Goal: Task Accomplishment & Management: Use online tool/utility

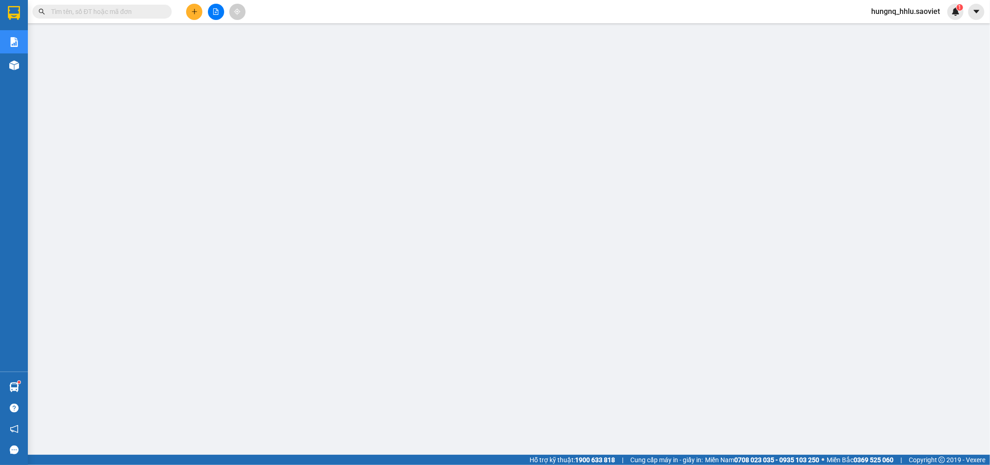
click at [55, 14] on input "text" at bounding box center [106, 11] width 110 height 10
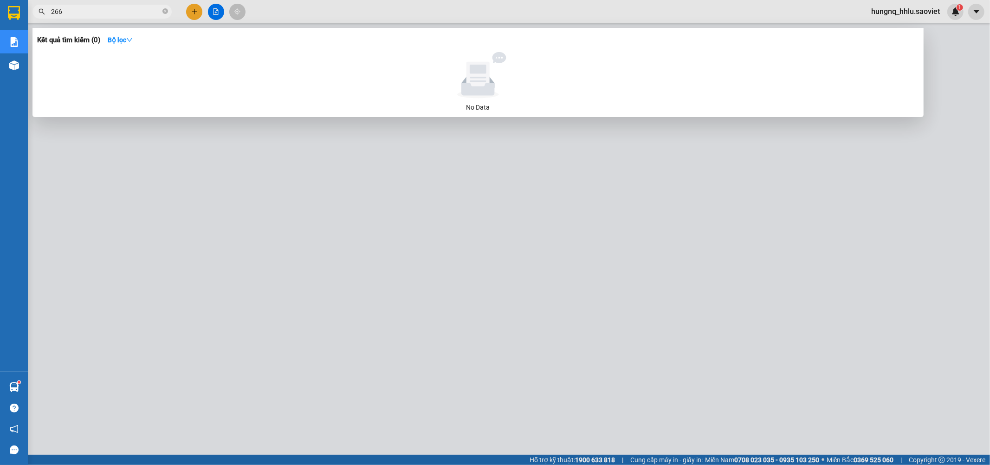
type input "2668"
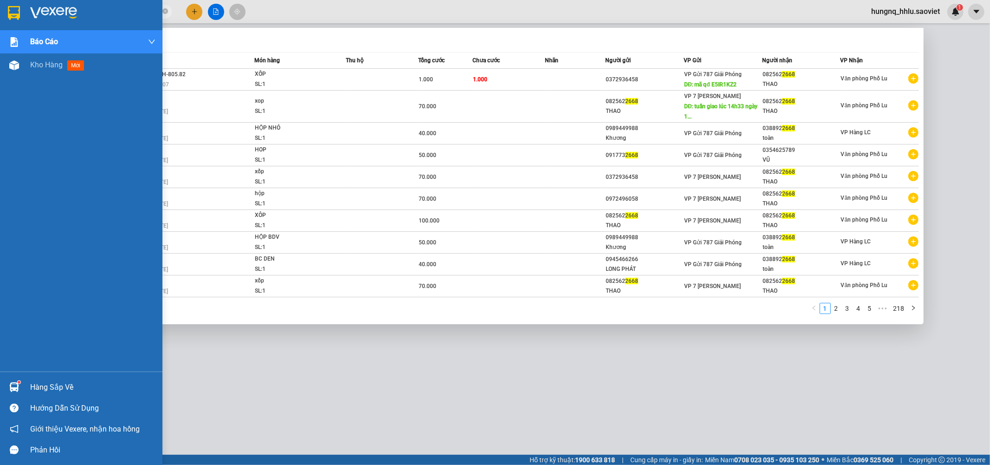
drag, startPoint x: 24, startPoint y: 15, endPoint x: 23, endPoint y: 59, distance: 44.1
click at [0, 21] on section "Kết quả tìm kiếm ( 2176 ) Bộ lọc Mã ĐH Trạng thái Món hàng Thu hộ Tổng cước Chư…" at bounding box center [495, 232] width 990 height 465
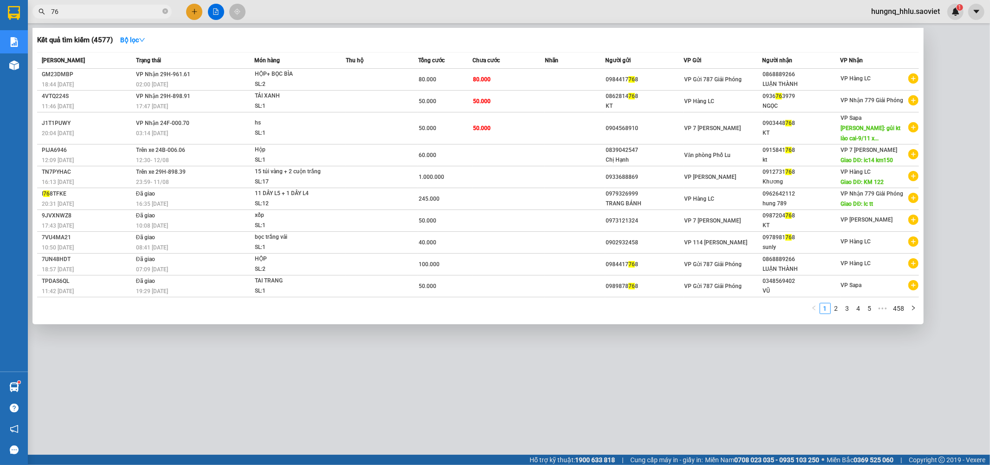
type input "7"
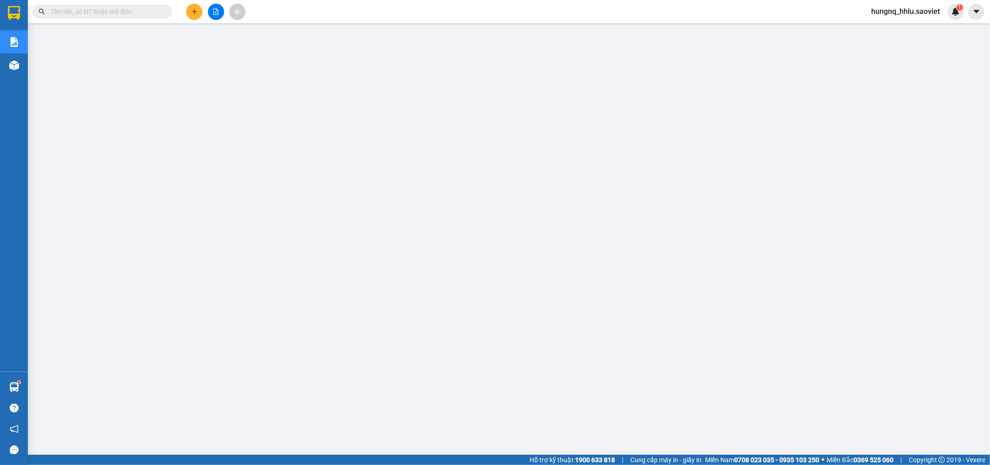
click at [927, 8] on span "hungnq_hhlu.saoviet" at bounding box center [906, 12] width 84 height 12
click at [916, 28] on span "Đăng xuất" at bounding box center [910, 29] width 65 height 10
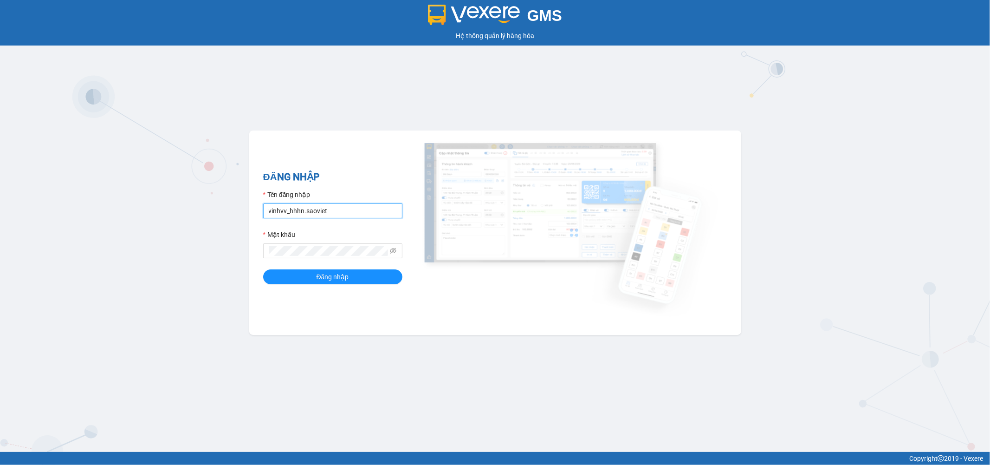
click at [369, 215] on input "vinhvv_hhhn.saoviet" at bounding box center [332, 210] width 139 height 15
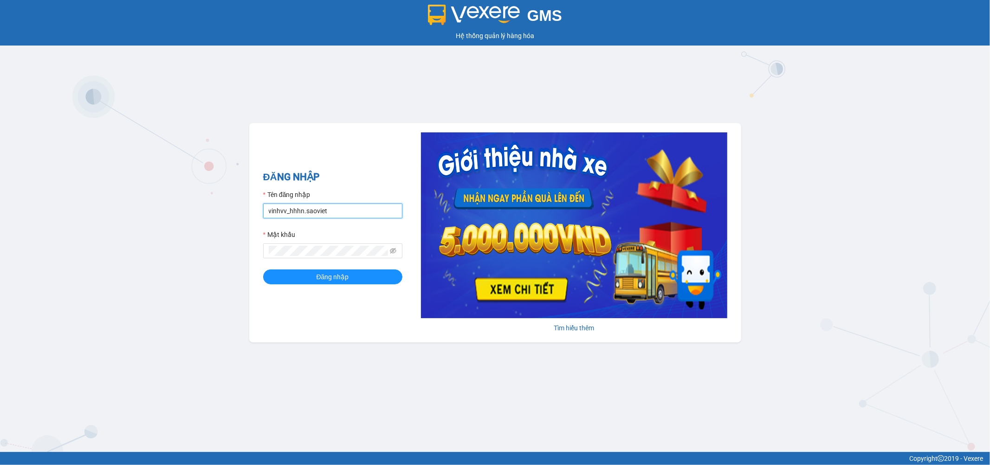
click at [369, 215] on input "vinhvv_hhhn.saoviet" at bounding box center [332, 210] width 139 height 15
click at [336, 210] on input "t" at bounding box center [332, 210] width 139 height 15
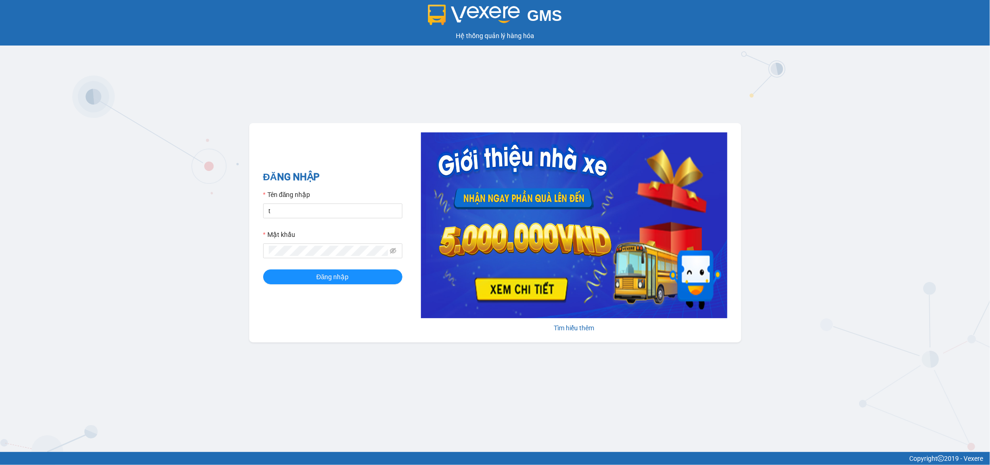
click at [398, 98] on div "GMS Hệ thống quản lý hàng hóa ĐĂNG NHẬP Tên đăng nhập t Mật khẩu Đăng nhập Tìm …" at bounding box center [495, 226] width 990 height 452
click at [346, 215] on input "t" at bounding box center [332, 210] width 139 height 15
type input "tuanbq_vplu.saoviet"
click at [263, 269] on button "Đăng nhập" at bounding box center [332, 276] width 139 height 15
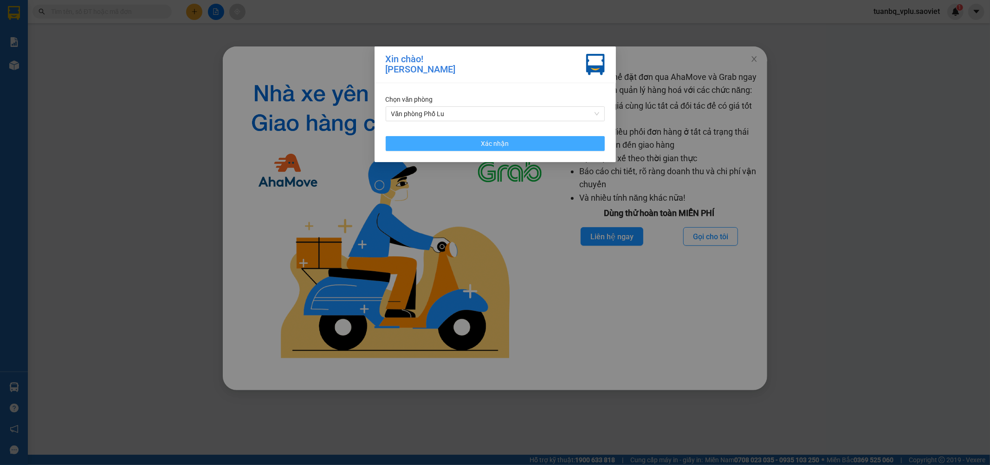
click at [511, 139] on button "Xác nhận" at bounding box center [495, 143] width 219 height 15
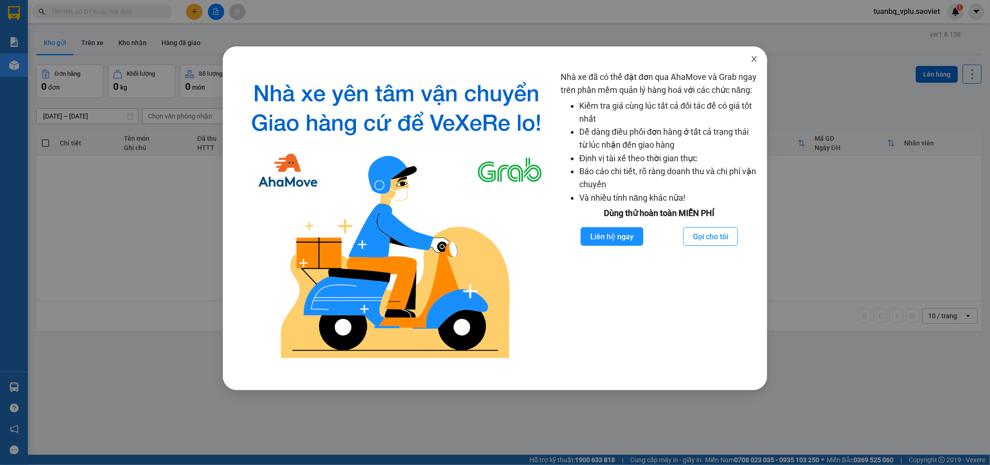
click at [753, 56] on icon "close" at bounding box center [754, 58] width 7 height 7
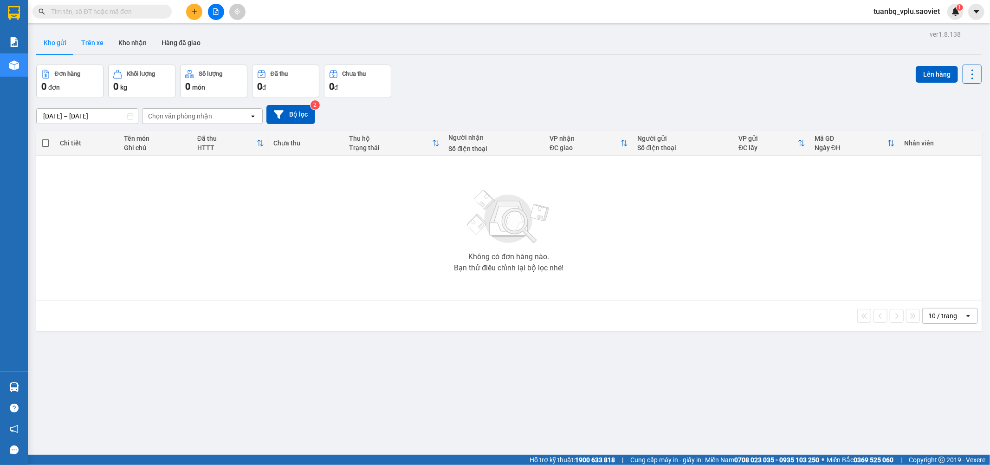
click at [96, 49] on button "Trên xe" at bounding box center [92, 43] width 37 height 22
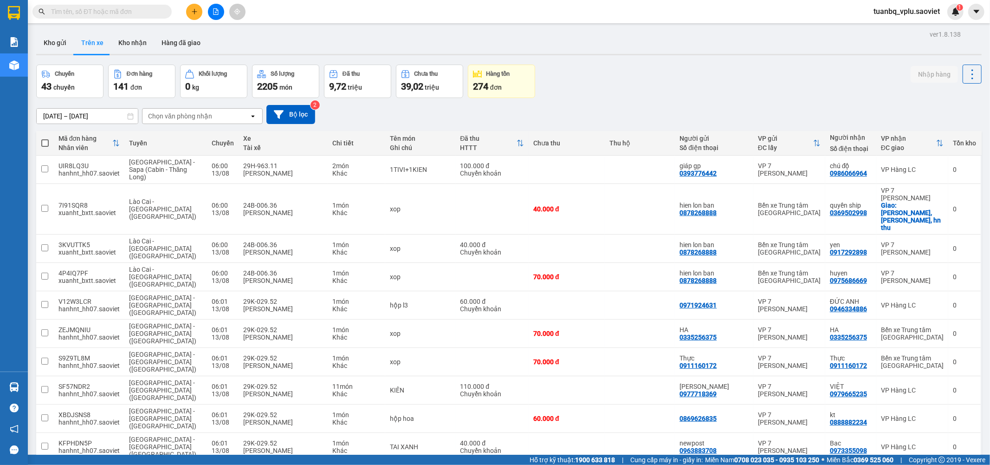
click at [169, 114] on div "Chọn văn phòng nhận" at bounding box center [180, 115] width 64 height 9
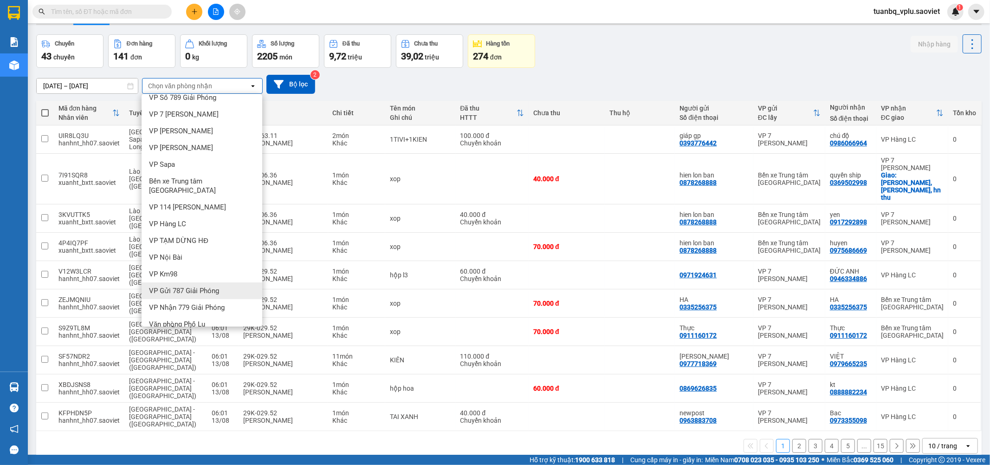
scroll to position [43, 0]
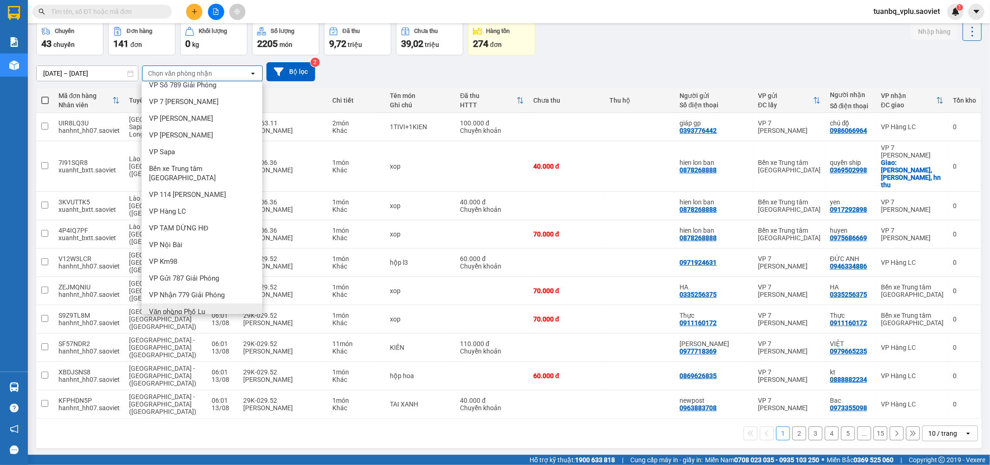
click at [211, 303] on div "Văn phòng Phố Lu" at bounding box center [202, 311] width 121 height 17
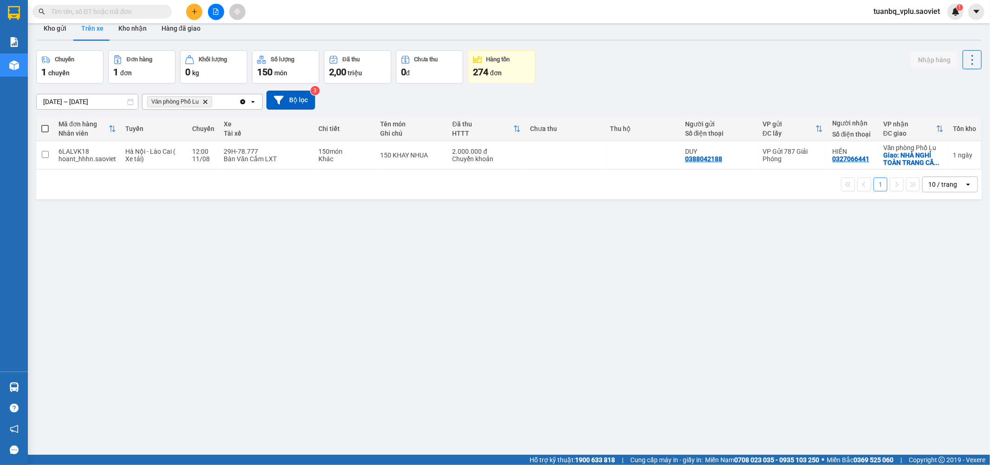
scroll to position [0, 0]
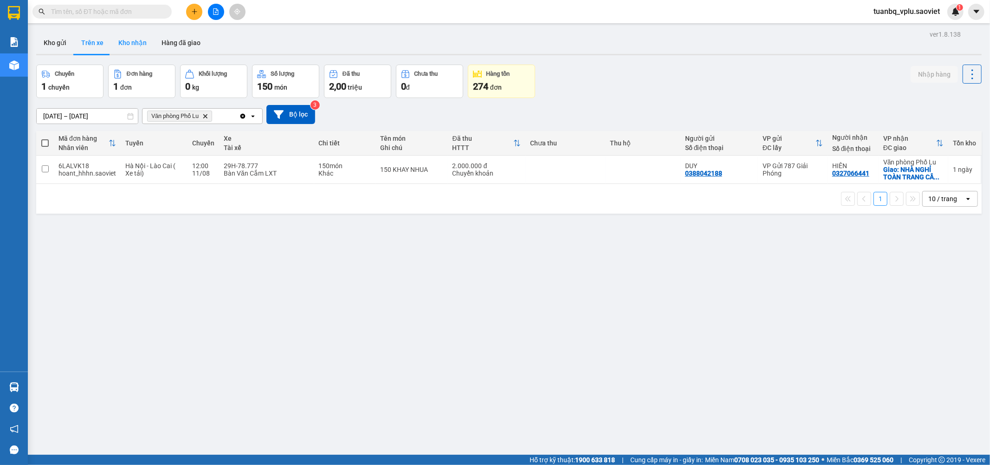
click at [135, 42] on button "Kho nhận" at bounding box center [132, 43] width 43 height 22
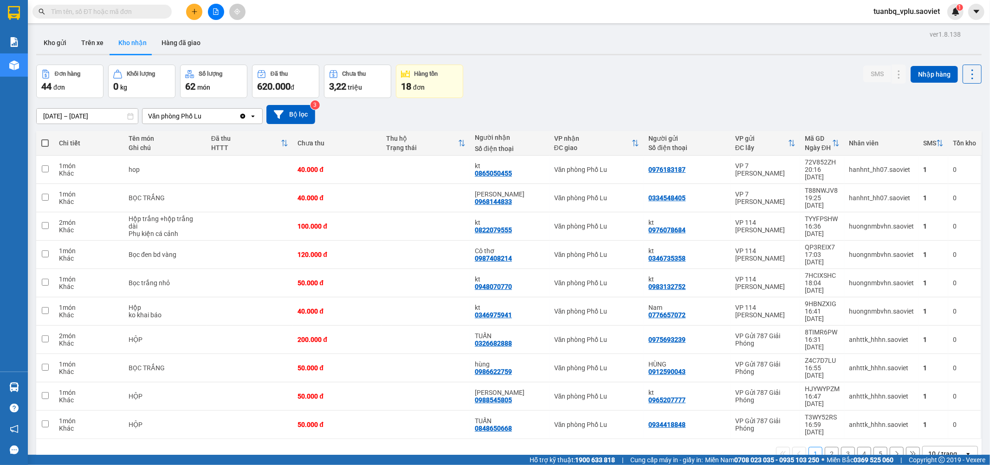
click at [825, 447] on button "2" at bounding box center [832, 454] width 14 height 14
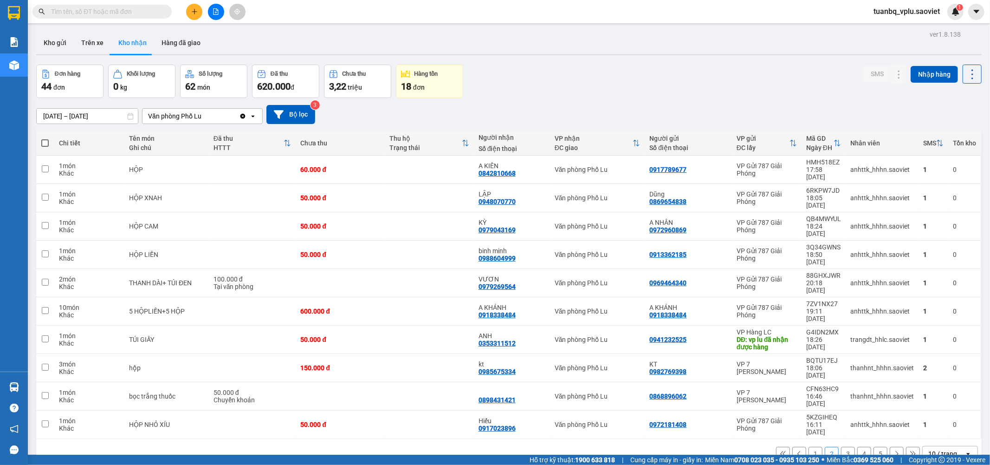
click at [841, 447] on button "3" at bounding box center [848, 454] width 14 height 14
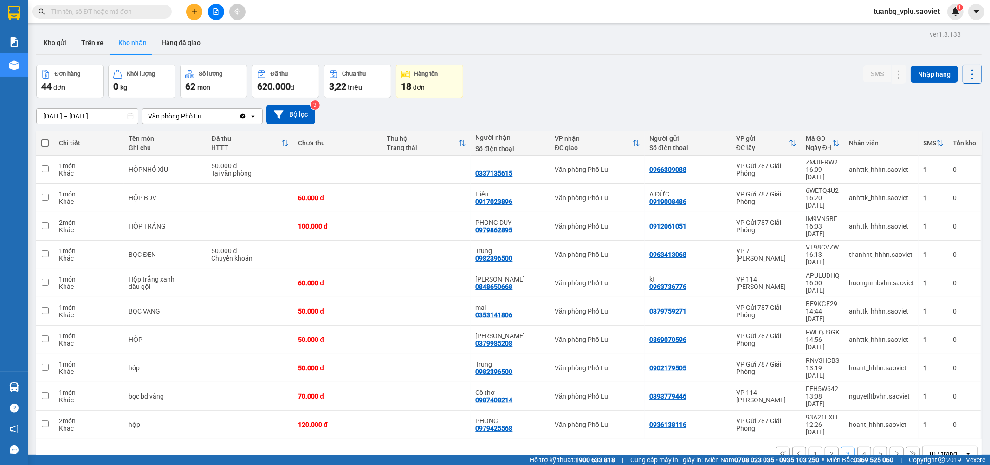
click at [862, 447] on button "4" at bounding box center [864, 454] width 14 height 14
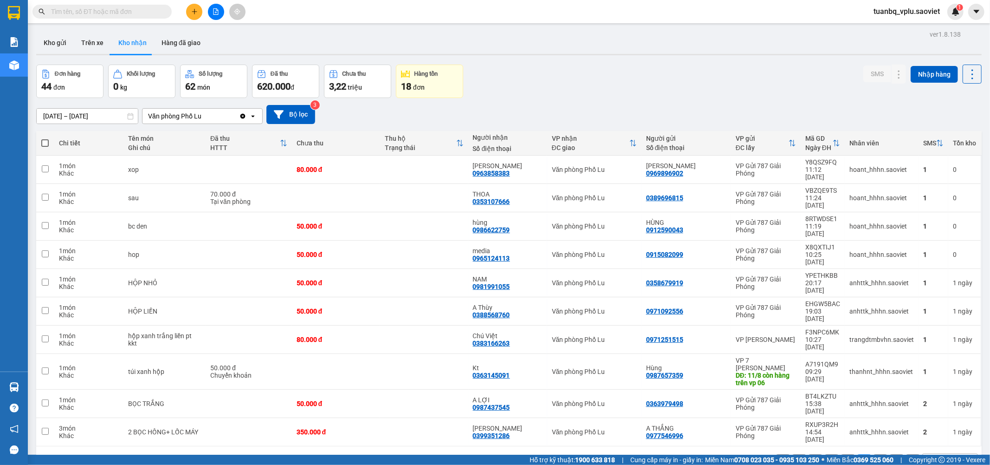
click at [877, 454] on button "5" at bounding box center [881, 461] width 14 height 14
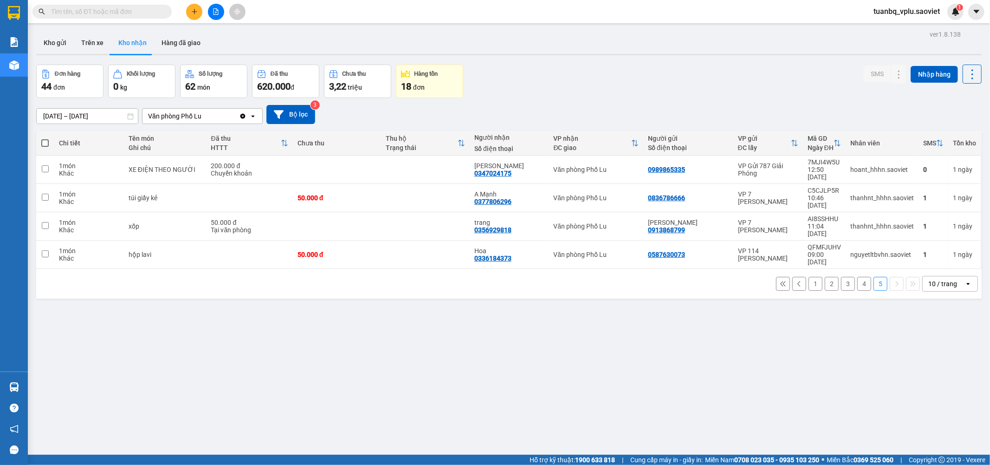
click at [857, 277] on button "4" at bounding box center [864, 284] width 14 height 14
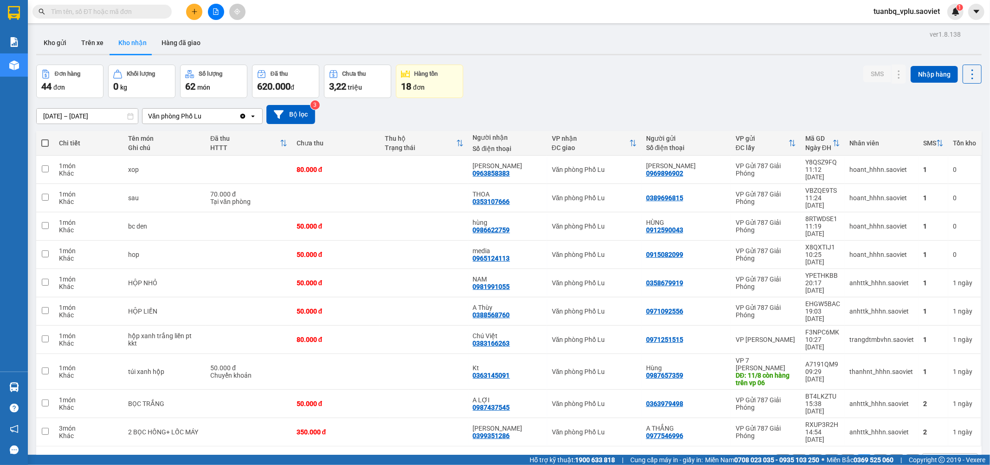
click at [843, 454] on button "3" at bounding box center [848, 461] width 14 height 14
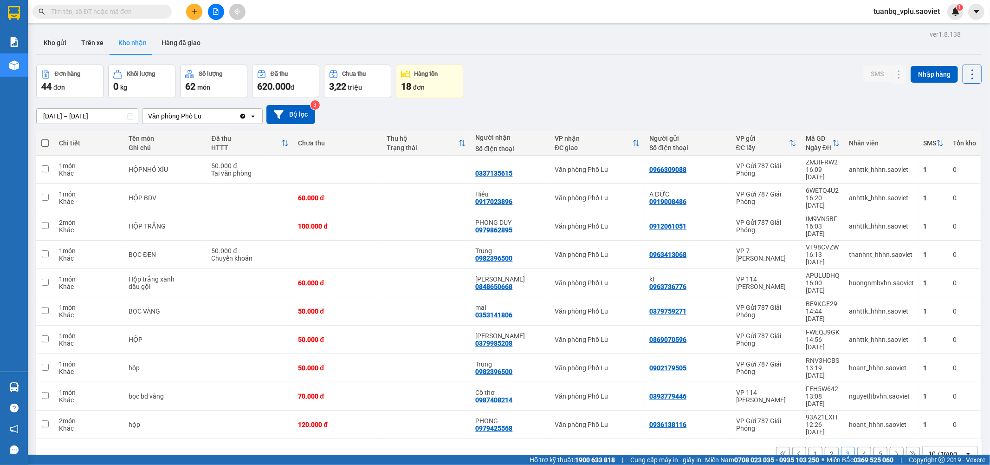
click at [827, 447] on button "2" at bounding box center [832, 454] width 14 height 14
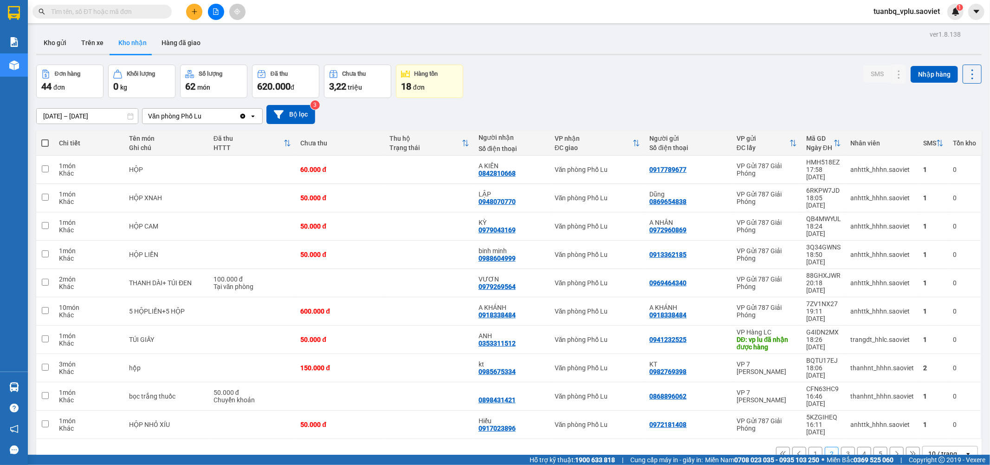
click at [809, 447] on button "1" at bounding box center [816, 454] width 14 height 14
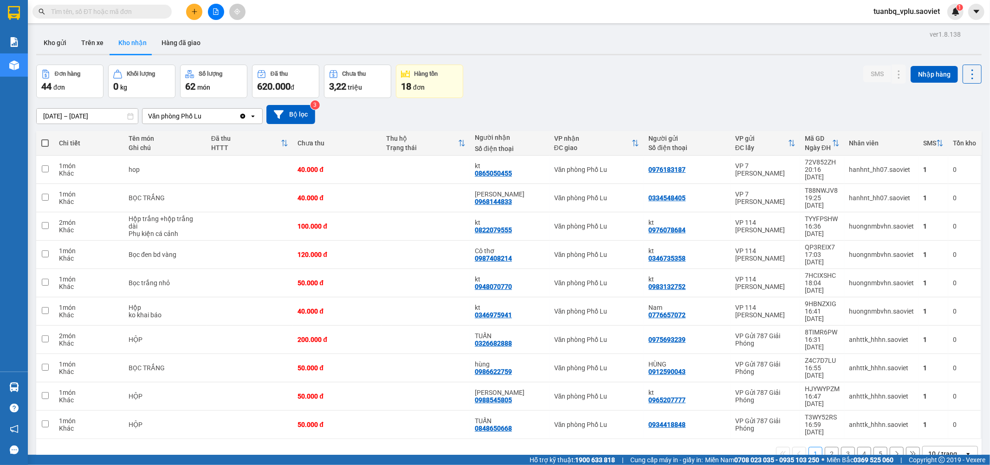
click at [874, 447] on button "5" at bounding box center [881, 454] width 14 height 14
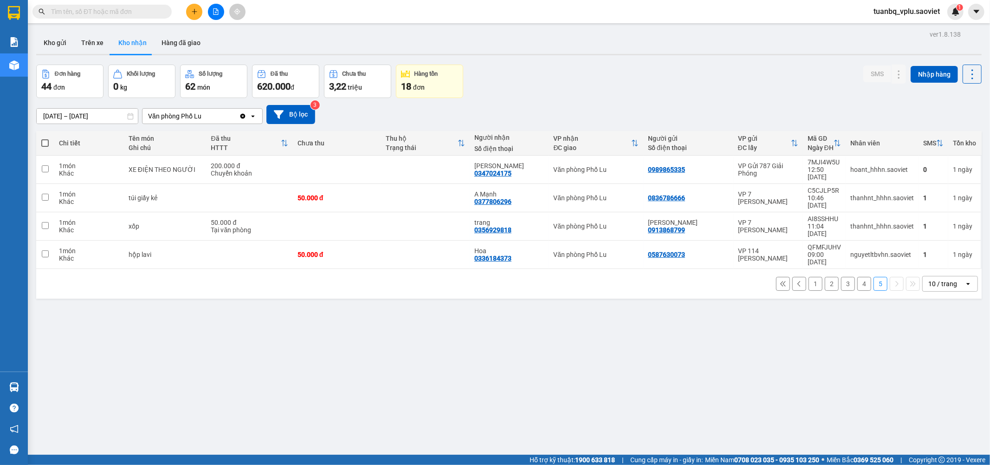
click at [102, 12] on input "text" at bounding box center [106, 11] width 110 height 10
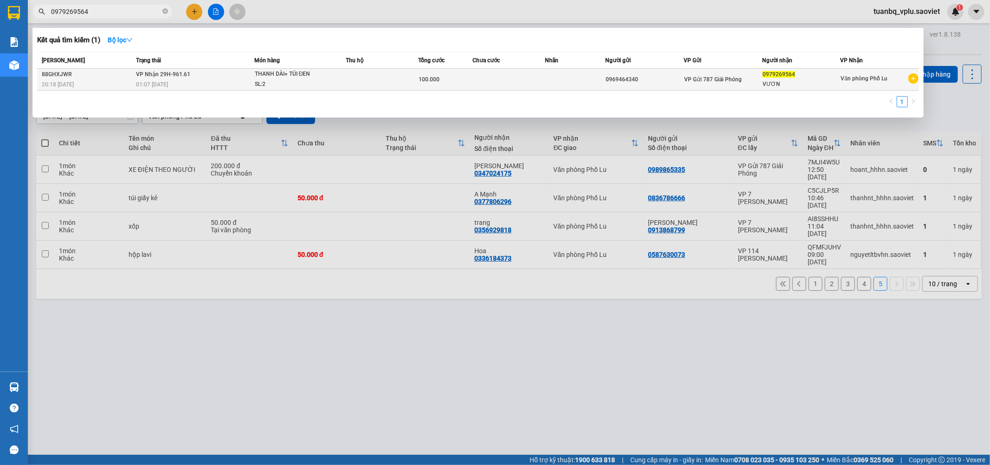
type input "0979269564"
click at [299, 74] on div "THANH DÀI+ TÚI ĐEN" at bounding box center [290, 74] width 70 height 10
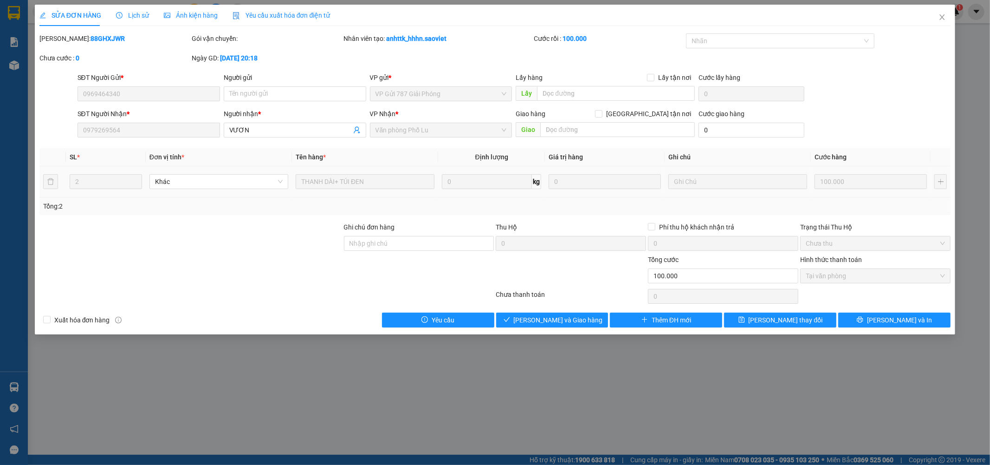
type input "0969464340"
type input "0979269564"
type input "VƯƠN"
type input "100.000"
click at [578, 325] on button "Giao hàng" at bounding box center [552, 319] width 112 height 15
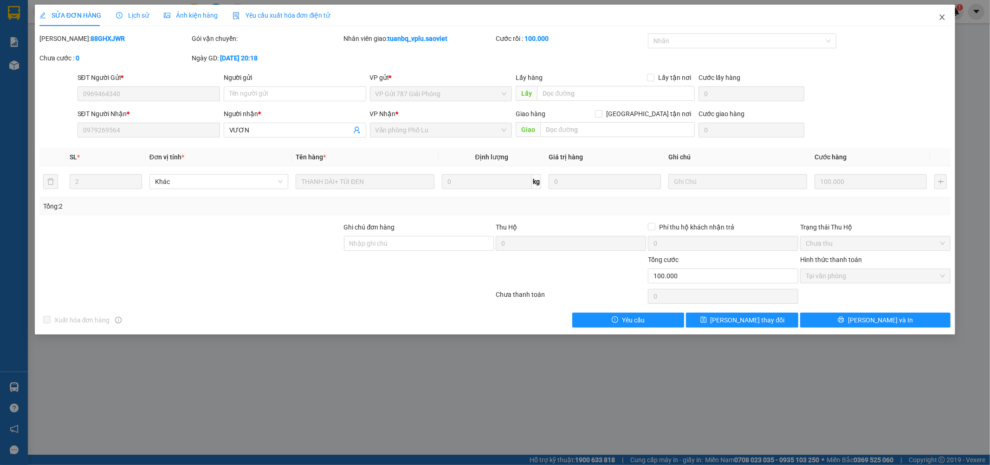
click at [941, 14] on icon "close" at bounding box center [942, 16] width 7 height 7
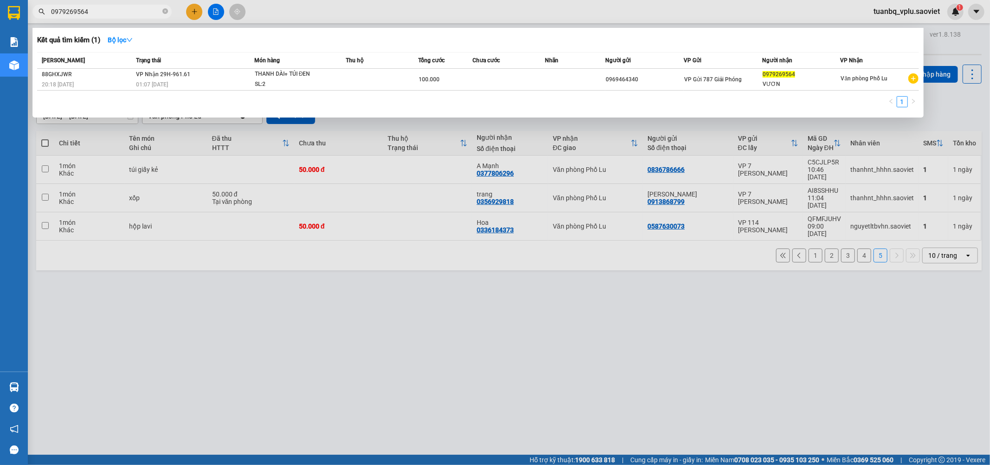
click at [105, 14] on input "0979269564" at bounding box center [106, 11] width 110 height 10
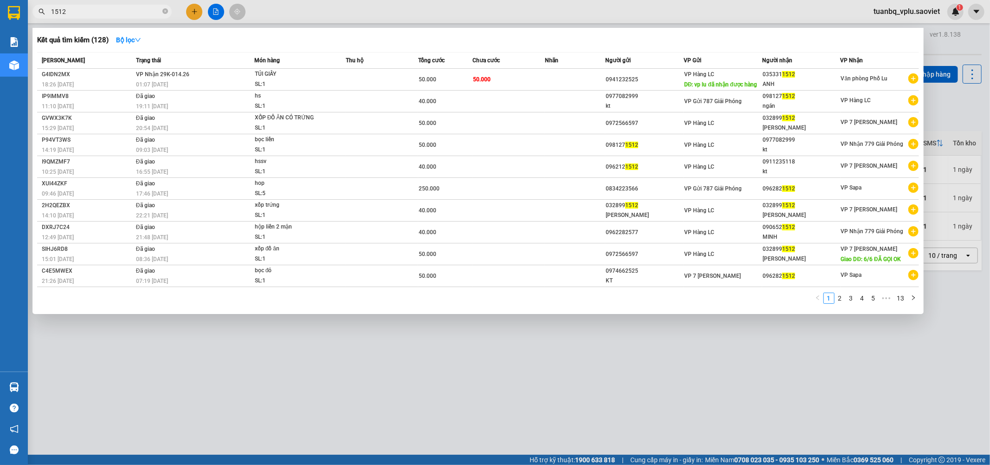
click at [462, 369] on div at bounding box center [495, 232] width 990 height 465
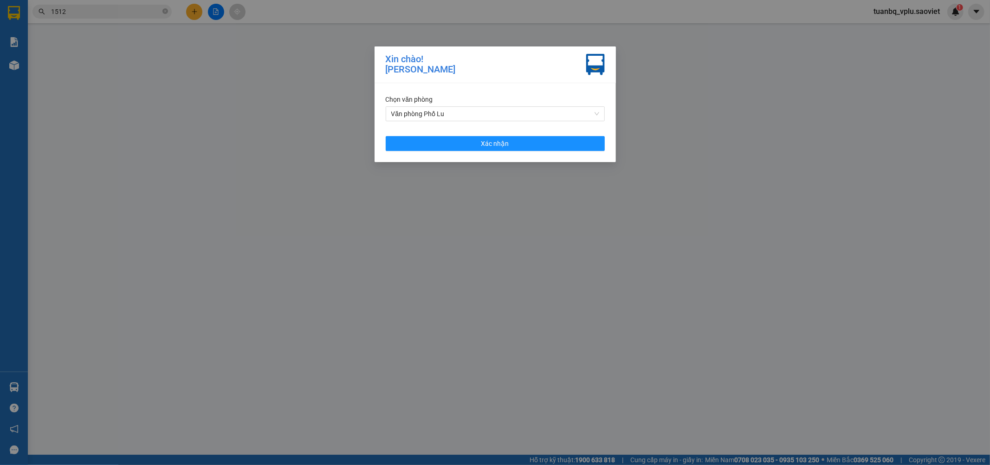
click at [295, 119] on div "Xin chào! Bế Quang Tuấn Chọn văn phòng Văn phòng Phố Lu Xác nhận" at bounding box center [495, 232] width 990 height 465
click at [559, 144] on button "Xác nhận" at bounding box center [495, 143] width 219 height 15
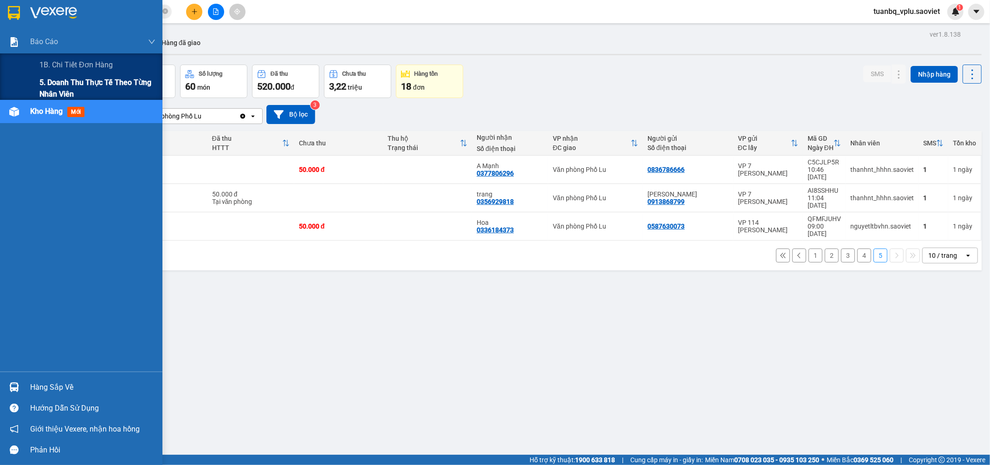
click at [69, 82] on span "5. Doanh thu thực tế theo từng nhân viên" at bounding box center [97, 88] width 116 height 23
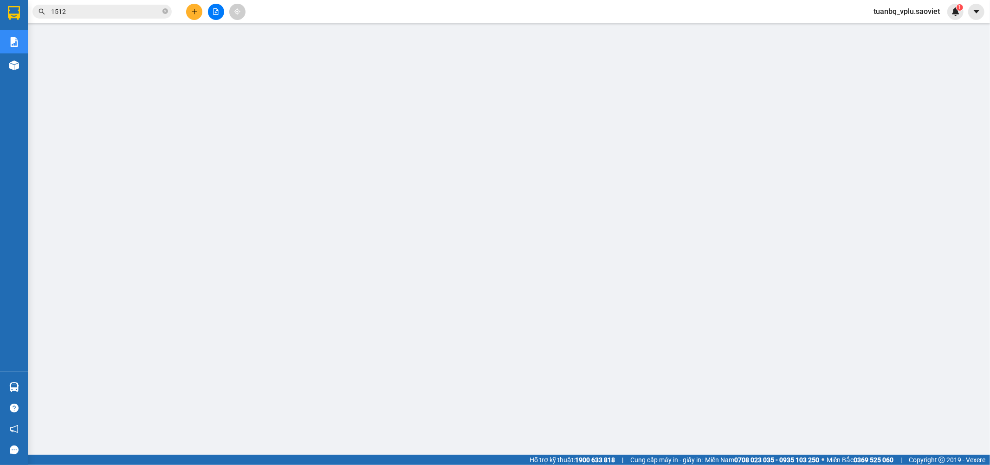
click at [104, 12] on input "1512" at bounding box center [106, 11] width 110 height 10
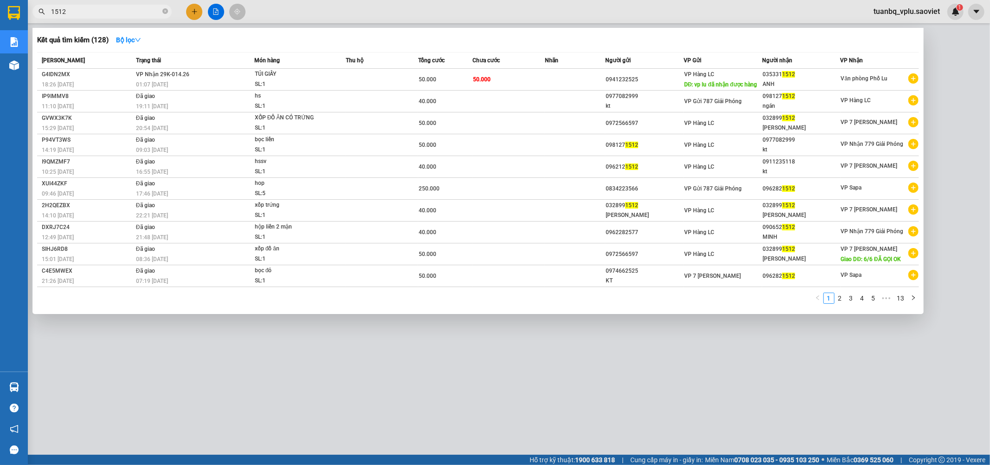
click at [104, 15] on input "1512" at bounding box center [106, 11] width 110 height 10
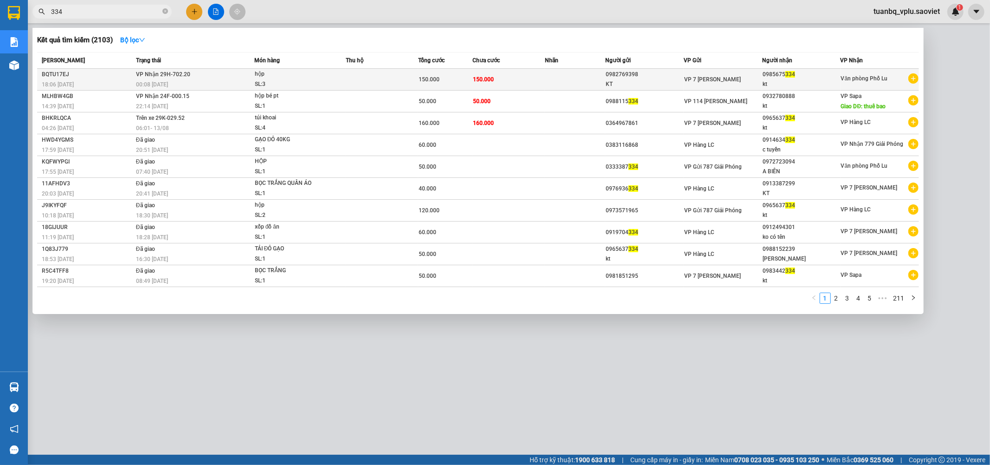
type input "334"
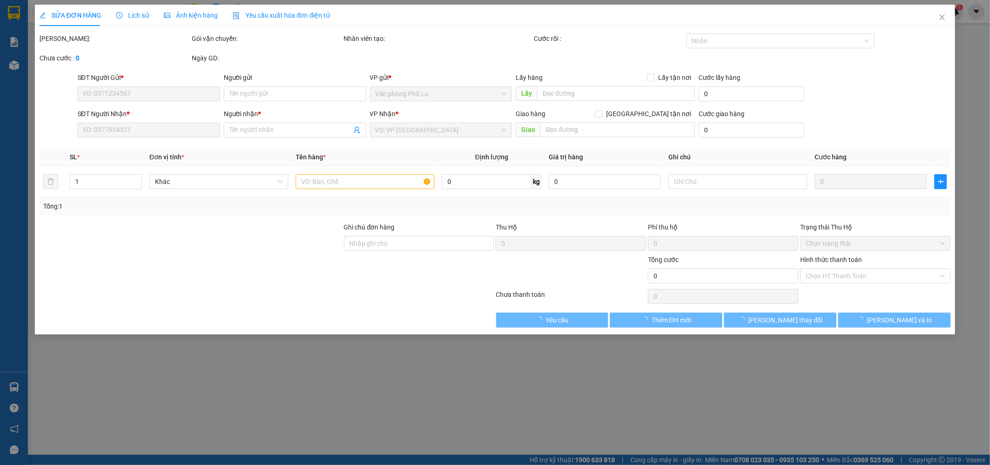
type input "0982769398"
type input "KT"
type input "0985675334"
type input "kt"
type input "150.000"
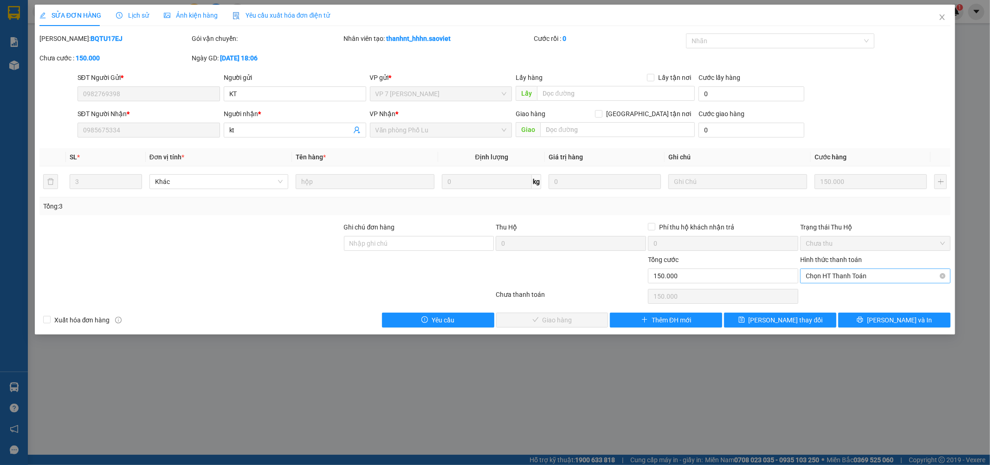
click at [840, 274] on span "Chọn HT Thanh Toán" at bounding box center [875, 276] width 139 height 14
click at [836, 294] on div "Tại văn phòng" at bounding box center [875, 294] width 139 height 10
type input "0"
click at [550, 315] on span "Lưu và Giao hàng" at bounding box center [558, 320] width 89 height 10
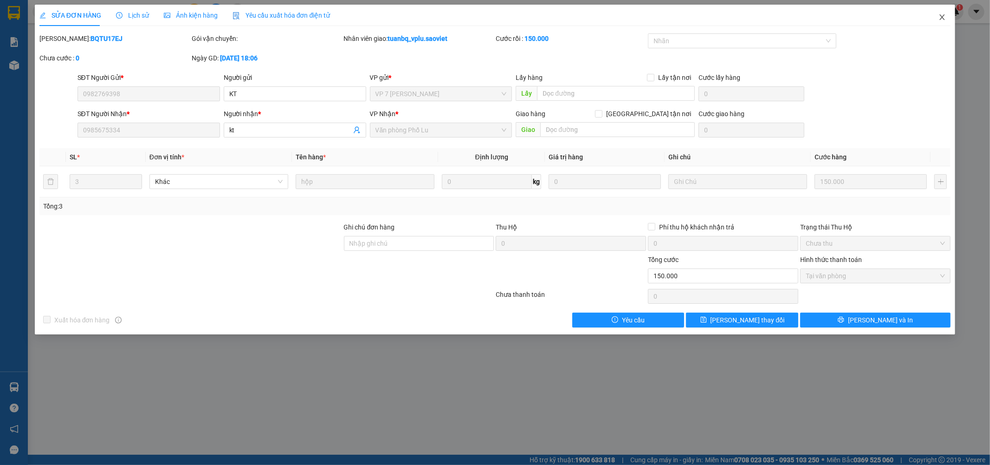
click at [945, 19] on icon "close" at bounding box center [942, 16] width 7 height 7
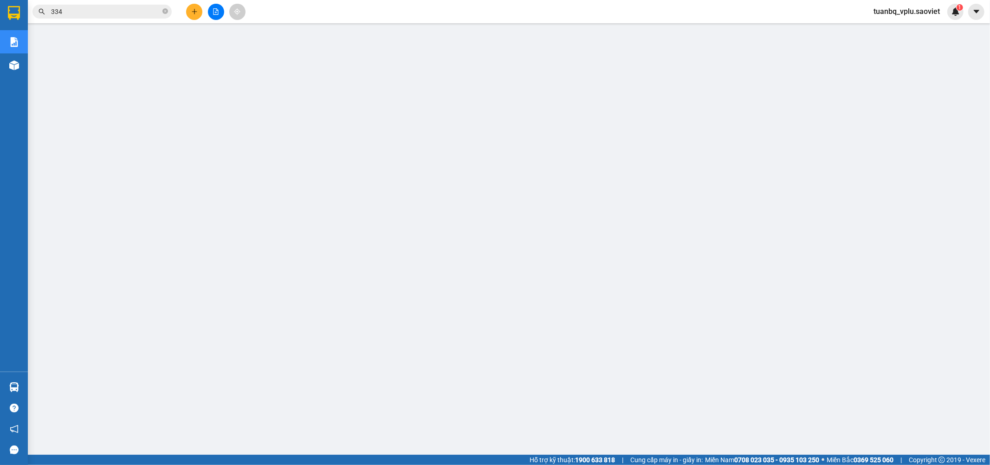
click at [119, 12] on input "334" at bounding box center [106, 11] width 110 height 10
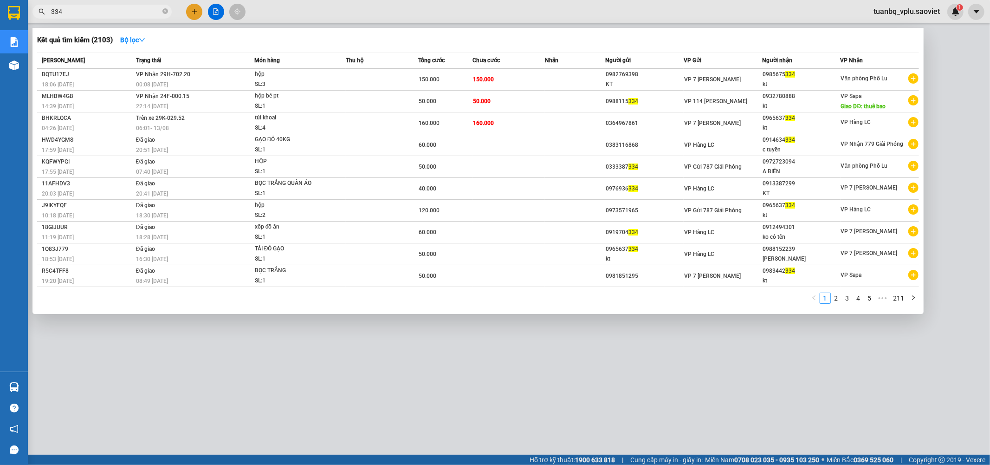
click at [119, 12] on input "334" at bounding box center [106, 11] width 110 height 10
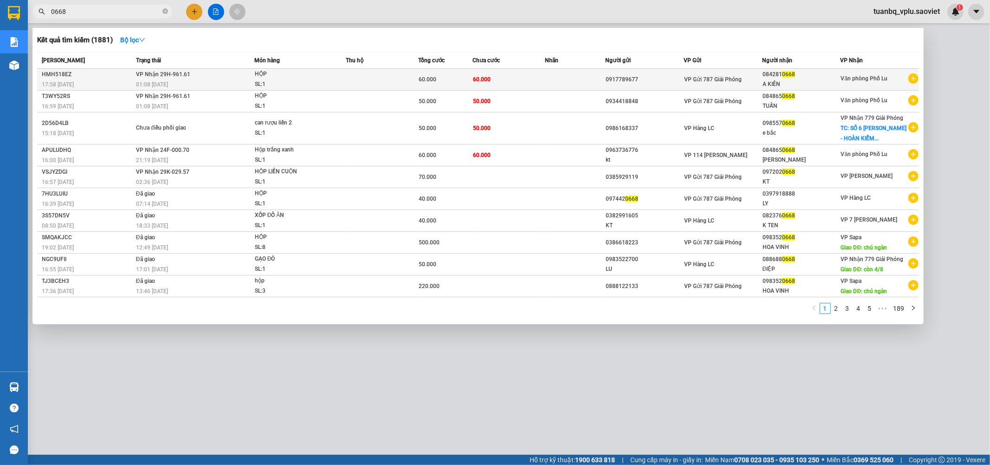
type input "0668"
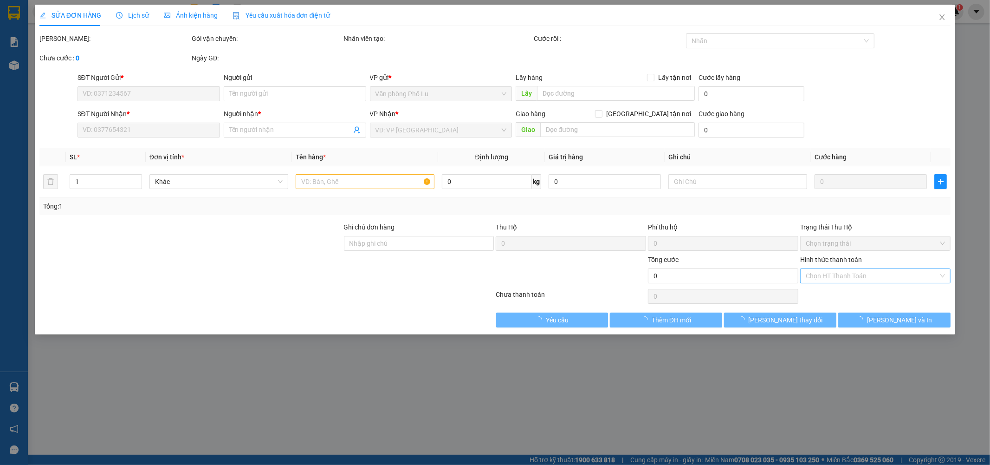
type input "0917789677"
type input "0842810668"
type input "A KIÊN"
type input "60.000"
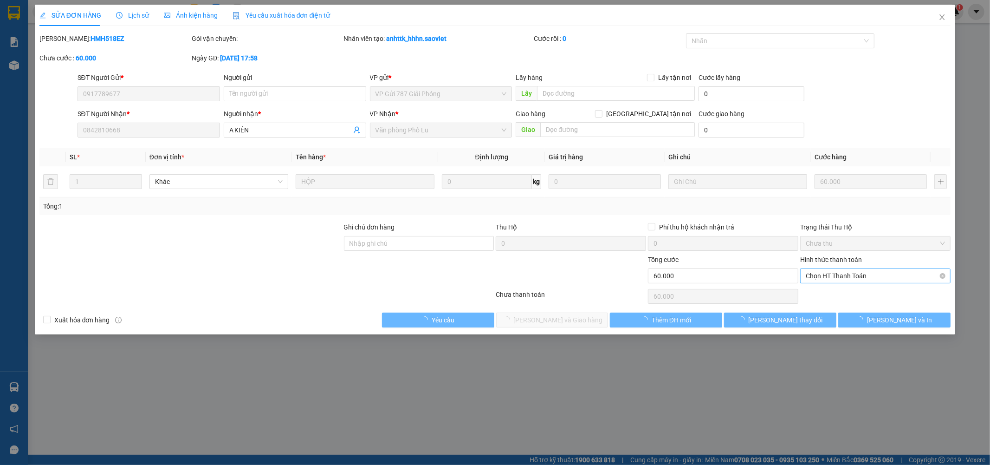
click at [837, 272] on span "Chọn HT Thanh Toán" at bounding box center [875, 276] width 139 height 14
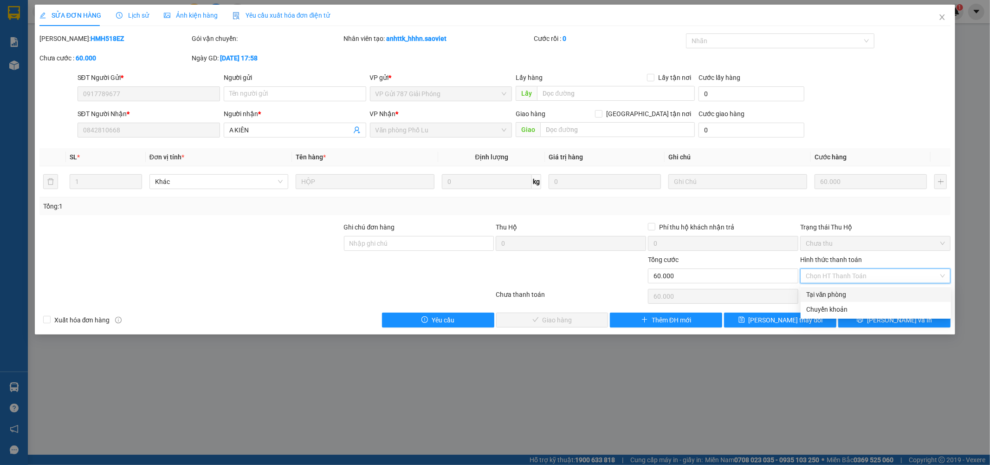
click at [842, 291] on div "Tại văn phòng" at bounding box center [875, 294] width 139 height 10
type input "0"
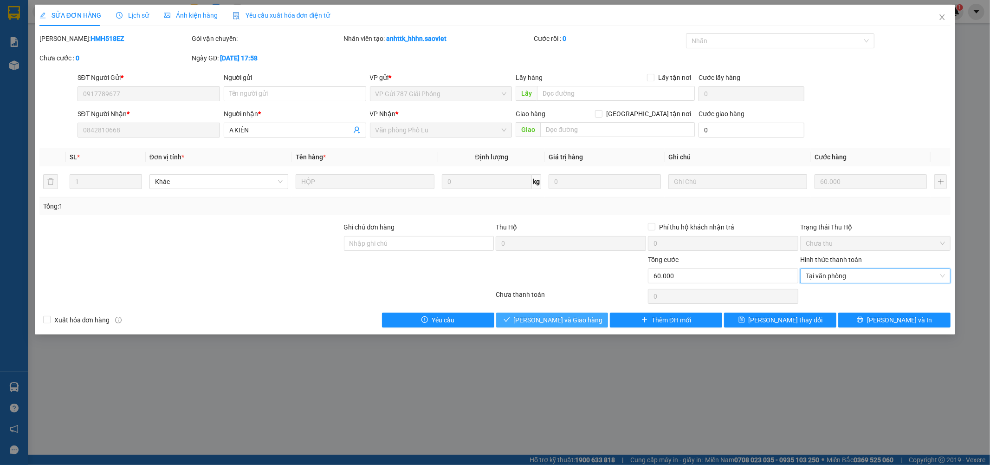
click at [510, 318] on icon "check" at bounding box center [507, 319] width 6 height 6
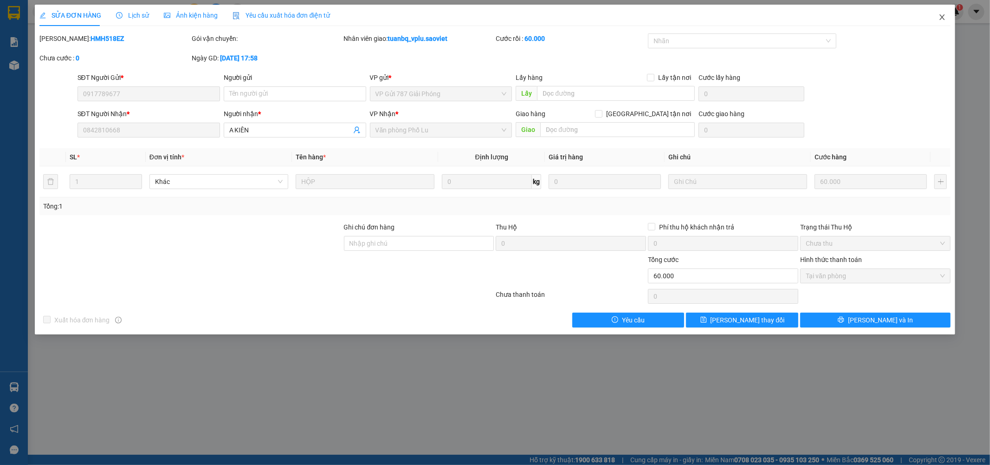
click at [945, 12] on span "Close" at bounding box center [942, 18] width 26 height 26
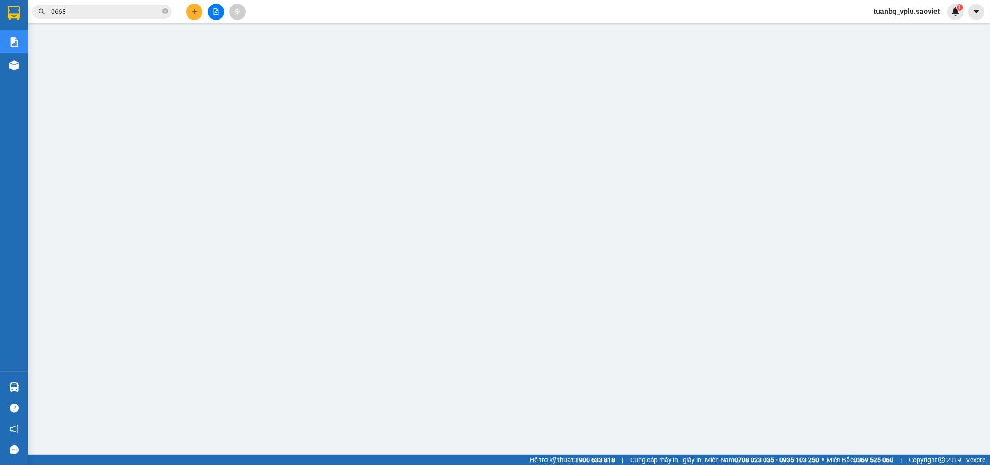
click at [114, 13] on input "0668" at bounding box center [106, 11] width 110 height 10
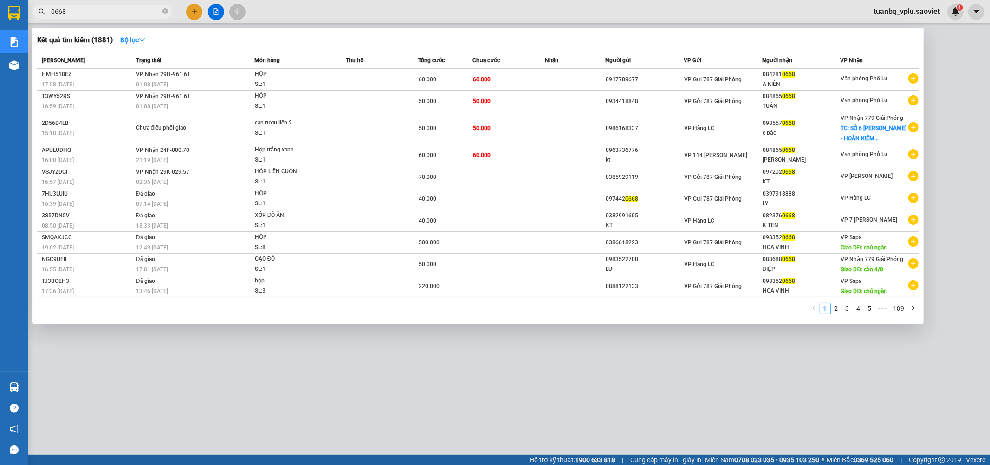
click at [114, 13] on input "0668" at bounding box center [106, 11] width 110 height 10
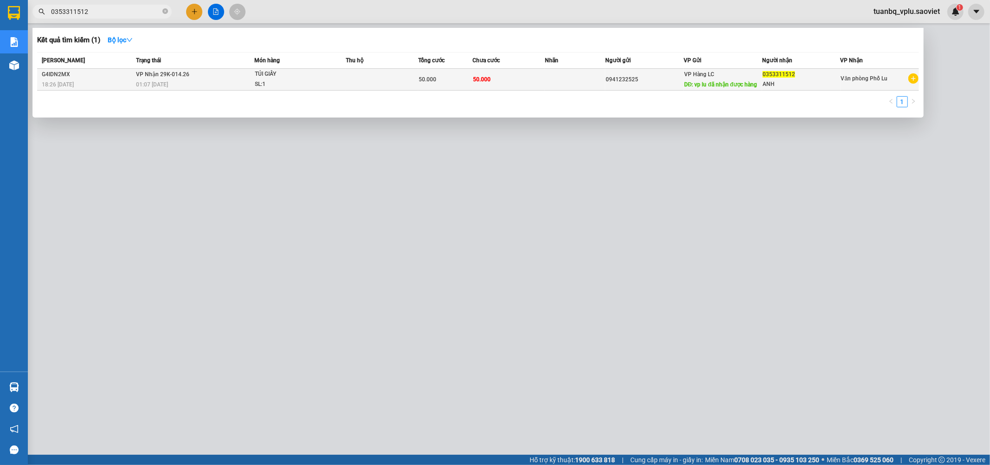
type input "0353311512"
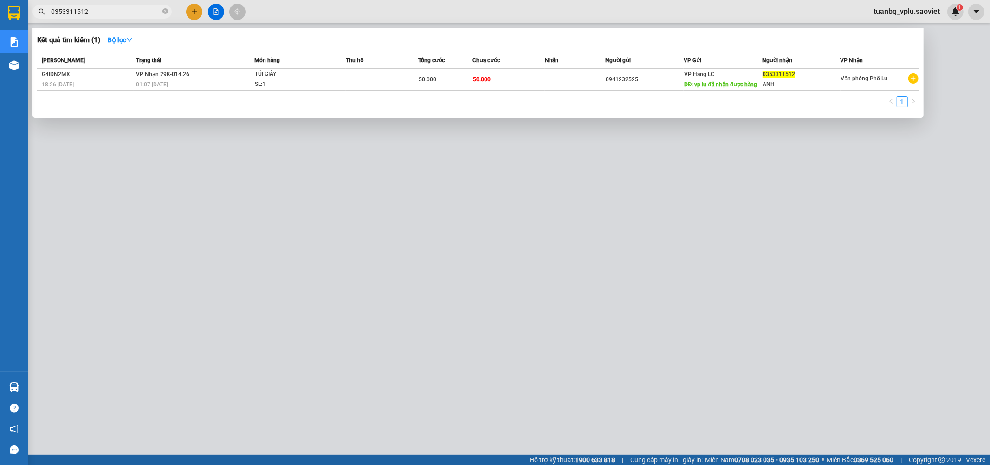
click at [276, 76] on div "TÚI GIẤY" at bounding box center [290, 74] width 70 height 10
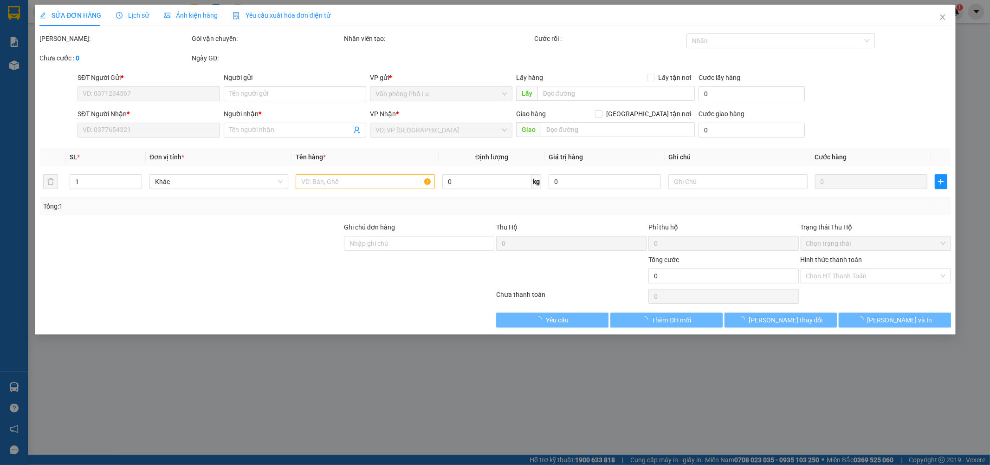
type input "0941232525"
type input "vp lu đã nhận được hàng"
type input "0353311512"
type input "ANH"
type input "50.000"
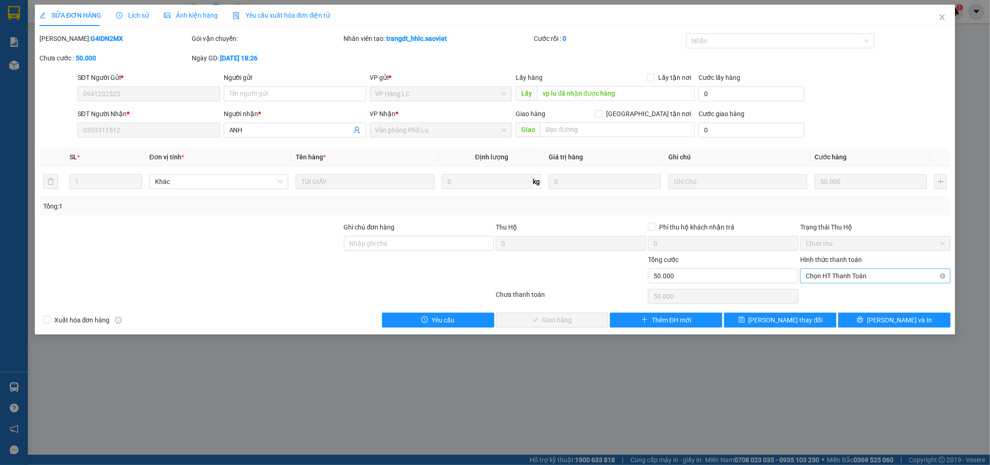
click at [819, 272] on span "Chọn HT Thanh Toán" at bounding box center [875, 276] width 139 height 14
click at [820, 293] on div "Tại văn phòng" at bounding box center [875, 294] width 139 height 10
type input "0"
click at [571, 309] on div "Total Paid Fee 0 Total UnPaid Fee 50.000 Cash Collection Total Fee Mã ĐH: G4IDN…" at bounding box center [495, 180] width 912 height 294
click at [569, 314] on button "Lưu và Giao hàng" at bounding box center [552, 319] width 112 height 15
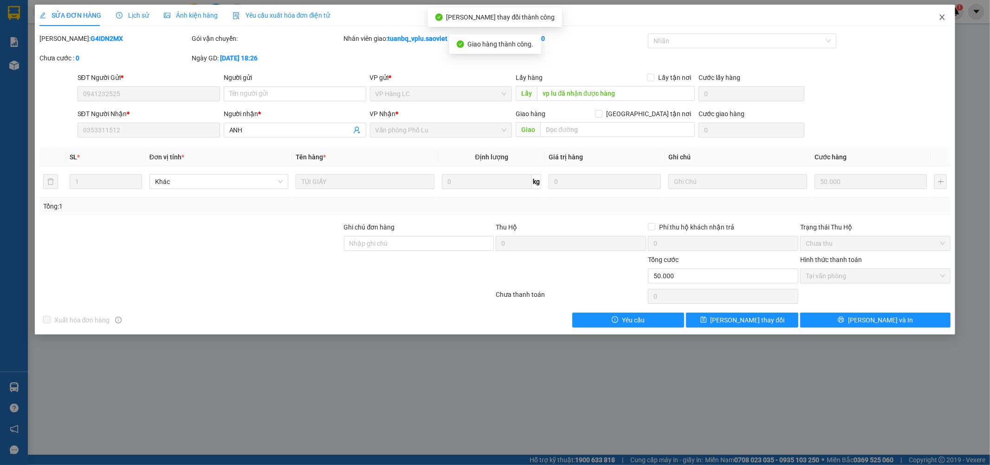
click at [940, 19] on icon "close" at bounding box center [942, 17] width 5 height 6
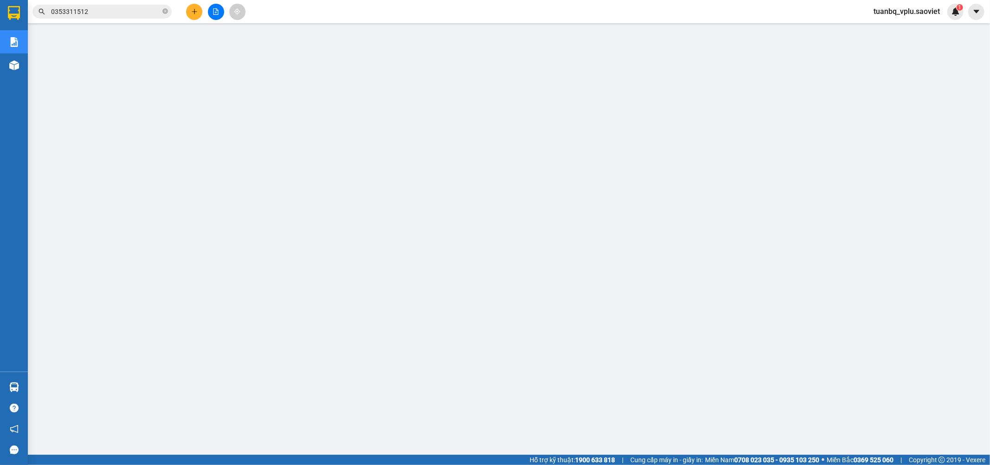
click at [104, 21] on div "Kết quả tìm kiếm ( 1 ) Bộ lọc Mã ĐH Trạng thái Món hàng Thu hộ Tổng cước Chưa c…" at bounding box center [495, 11] width 990 height 23
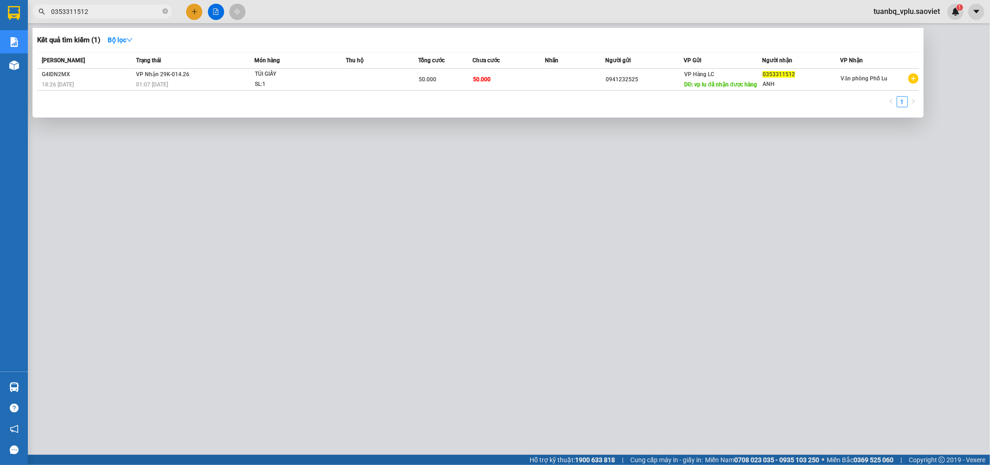
click at [113, 15] on input "0353311512" at bounding box center [106, 11] width 110 height 10
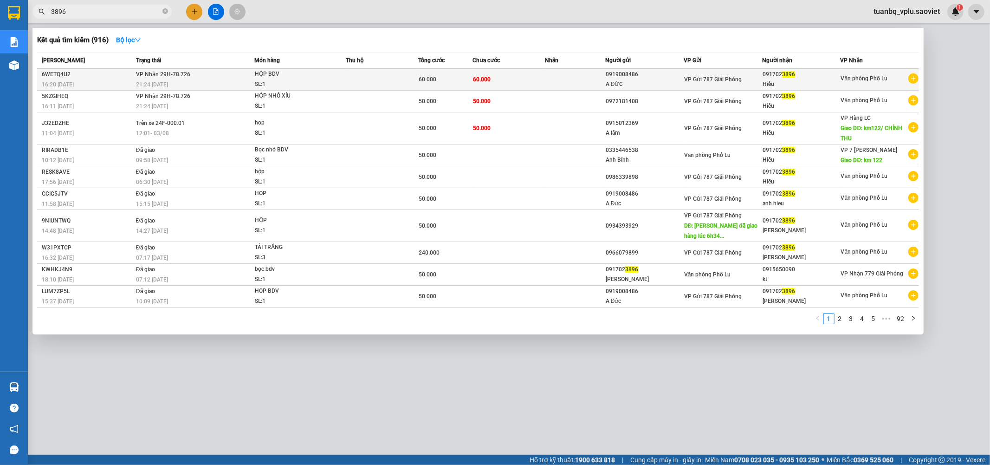
type input "3896"
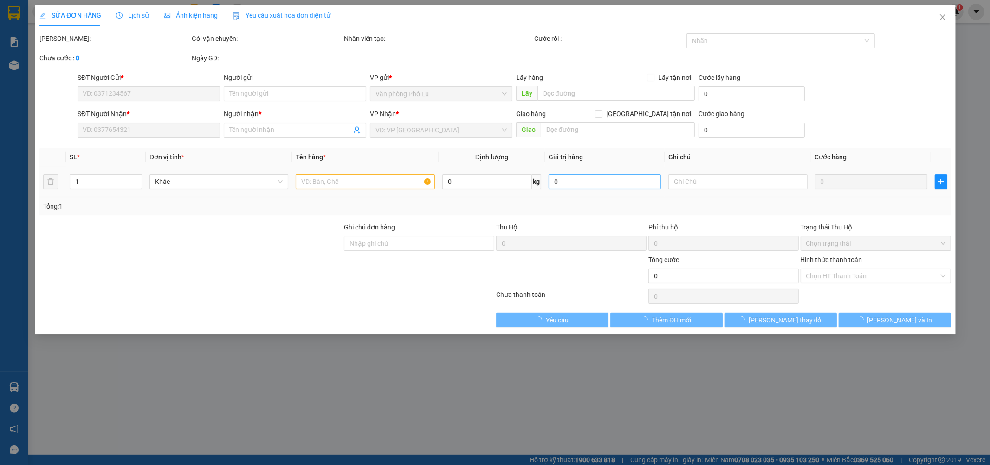
type input "0919008486"
type input "A ĐỨC"
type input "0917023896"
type input "Hiếu"
type input "60.000"
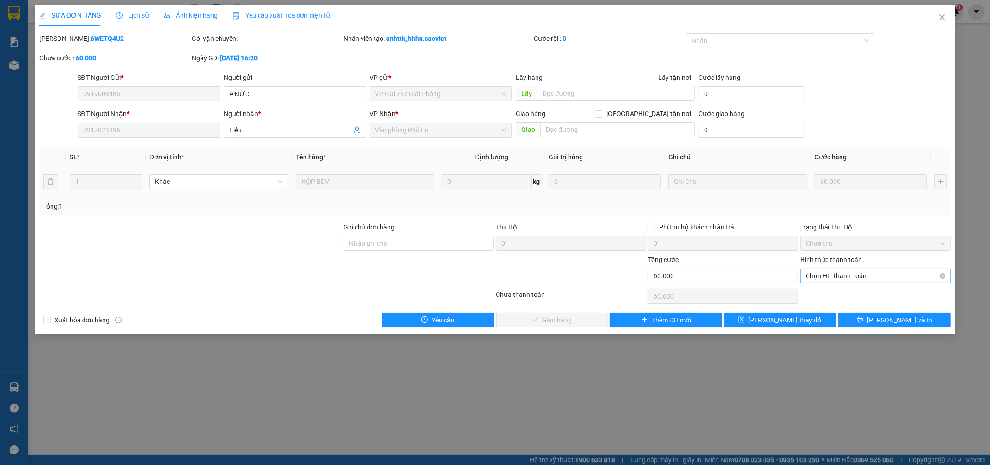
click at [855, 279] on span "Chọn HT Thanh Toán" at bounding box center [875, 276] width 139 height 14
click at [843, 294] on div "Tại văn phòng" at bounding box center [875, 294] width 139 height 10
type input "0"
click at [572, 320] on span "Lưu và Giao hàng" at bounding box center [558, 320] width 89 height 10
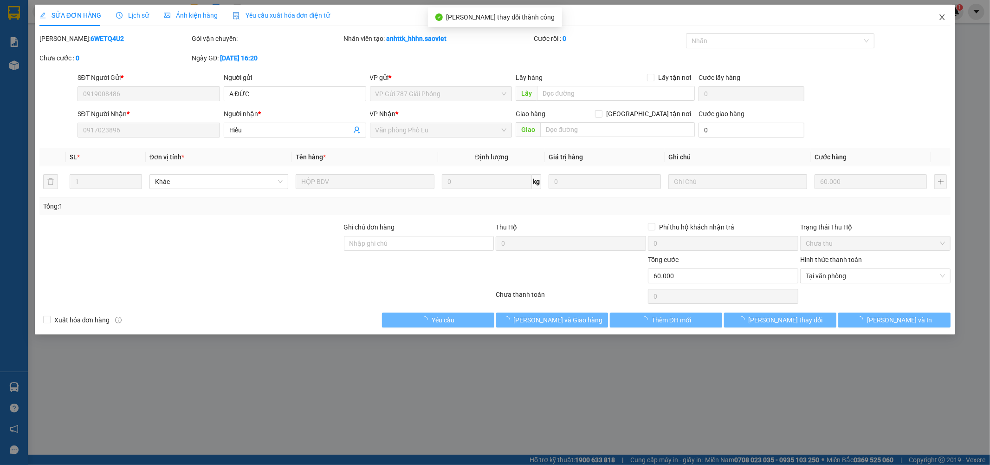
click at [943, 17] on icon "close" at bounding box center [942, 17] width 5 height 6
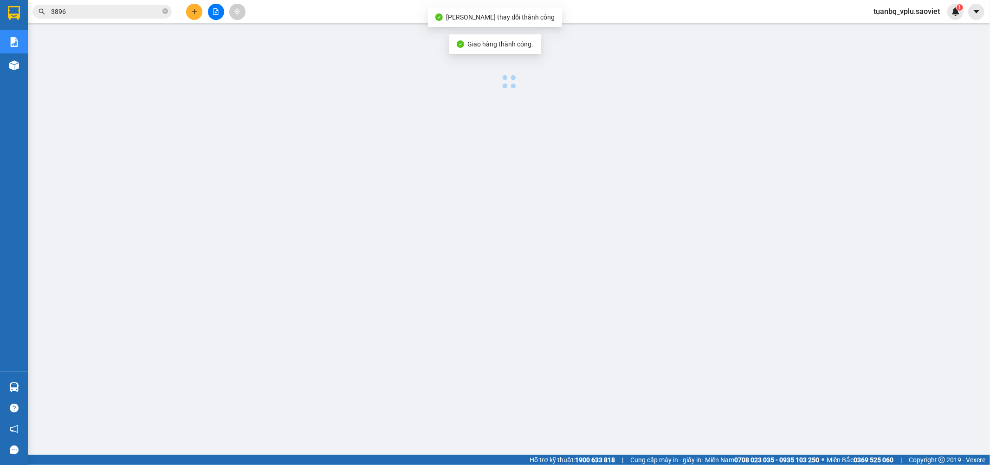
click at [94, 14] on input "3896" at bounding box center [106, 11] width 110 height 10
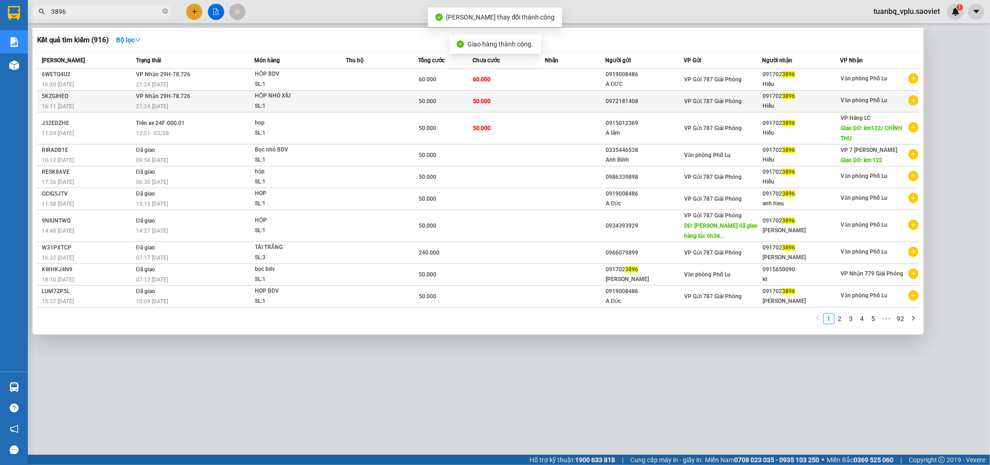
click at [531, 100] on td "50.000" at bounding box center [509, 102] width 72 height 22
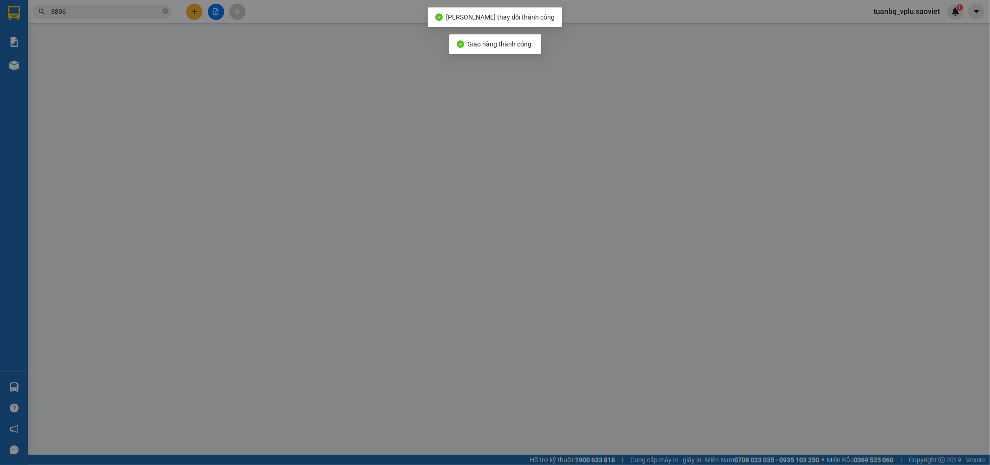
type input "0972181408"
type input "0917023896"
type input "Hiếu"
type input "50.000"
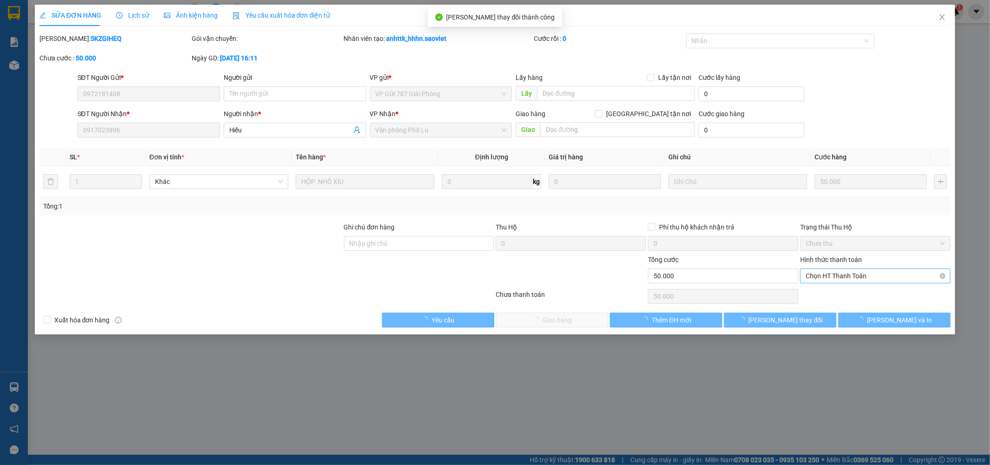
click at [849, 280] on span "Chọn HT Thanh Toán" at bounding box center [875, 276] width 139 height 14
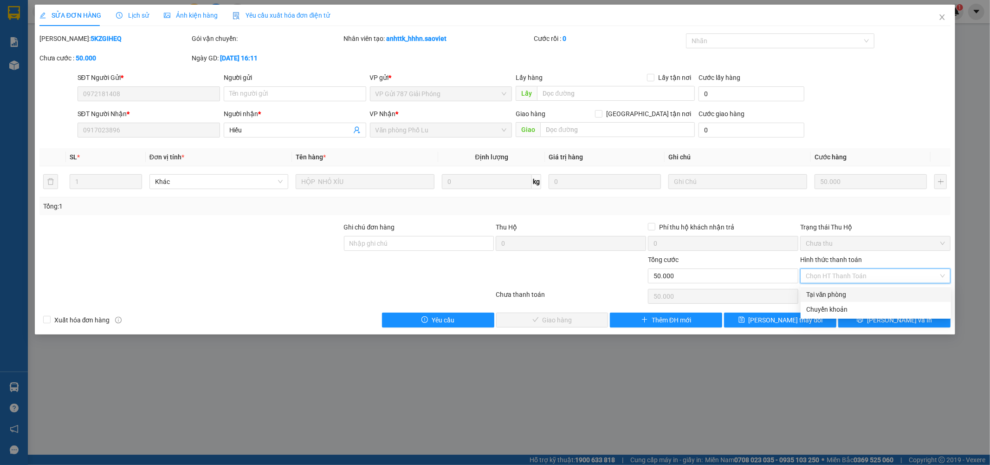
click at [841, 293] on div "Tại văn phòng" at bounding box center [875, 294] width 139 height 10
type input "0"
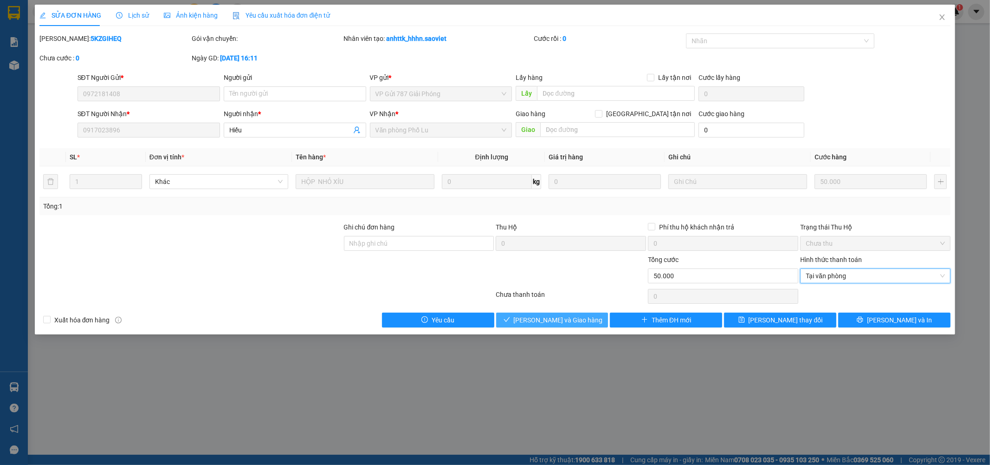
click at [510, 319] on icon "check" at bounding box center [507, 319] width 6 height 6
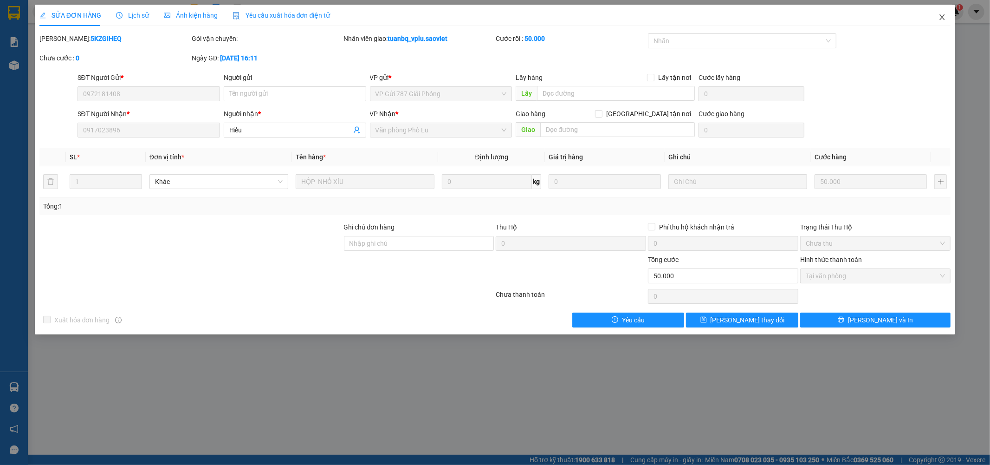
click at [946, 15] on span "Close" at bounding box center [942, 18] width 26 height 26
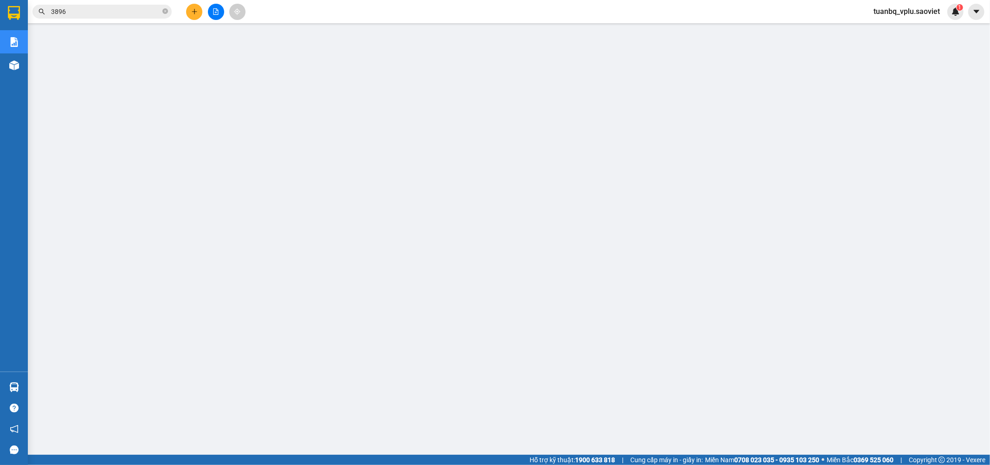
click at [97, 11] on input "3896" at bounding box center [106, 11] width 110 height 10
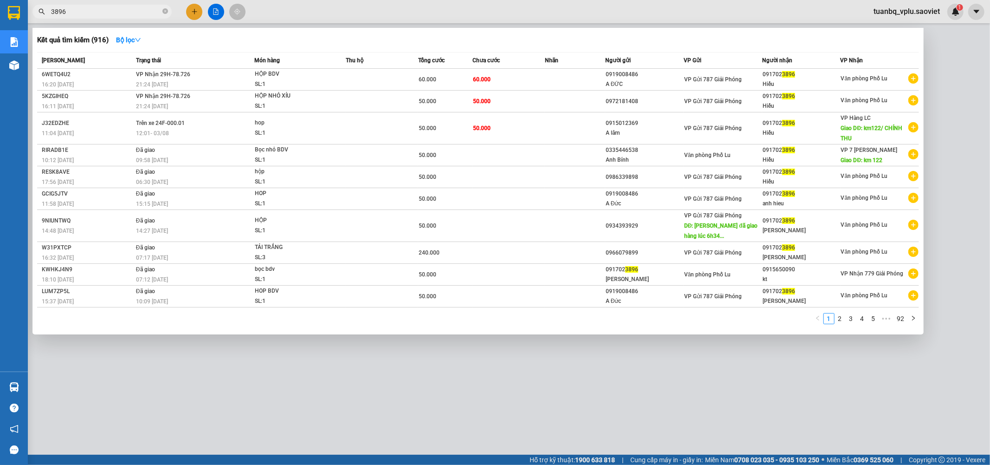
click at [97, 10] on input "3896" at bounding box center [106, 11] width 110 height 10
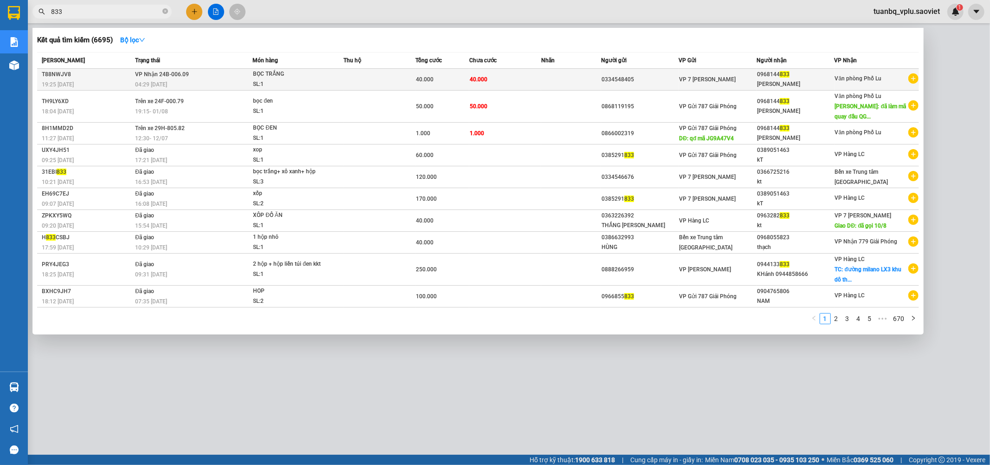
type input "833"
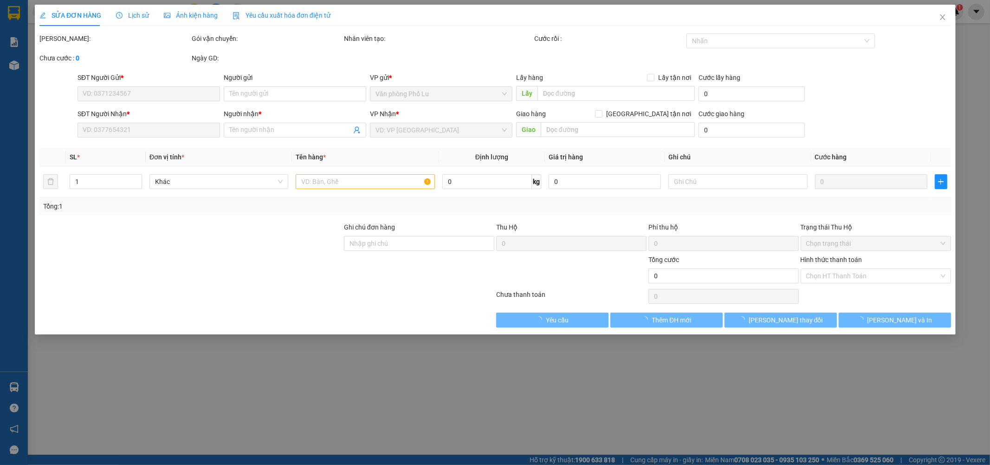
type input "0334548405"
type input "0968144833"
type input "Mạnh Hải"
type input "40.000"
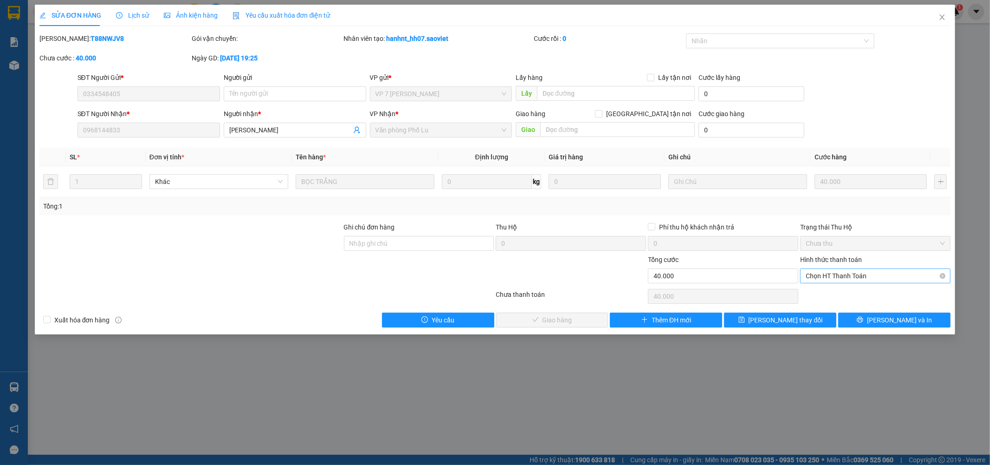
click at [842, 279] on span "Chọn HT Thanh Toán" at bounding box center [875, 276] width 139 height 14
click at [832, 297] on div "Tại văn phòng" at bounding box center [875, 294] width 139 height 10
type input "0"
click at [575, 318] on span "Lưu và Giao hàng" at bounding box center [558, 320] width 89 height 10
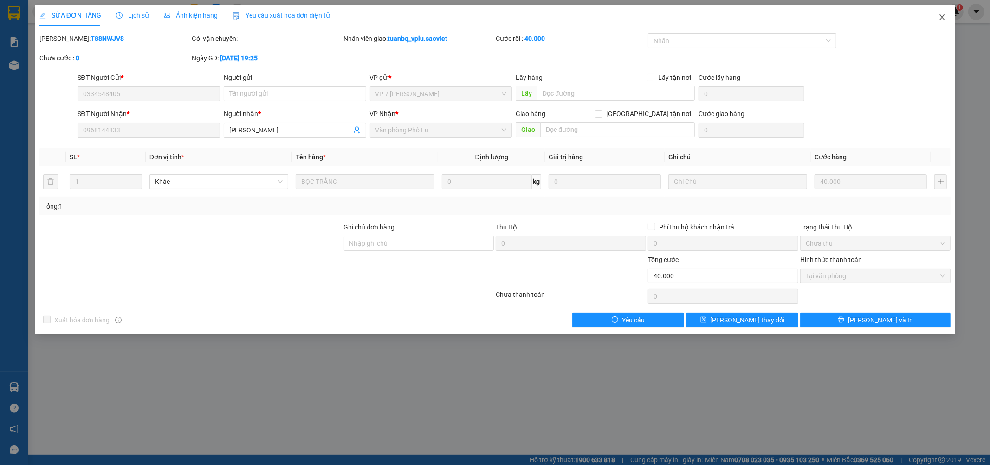
click at [939, 16] on icon "close" at bounding box center [942, 16] width 7 height 7
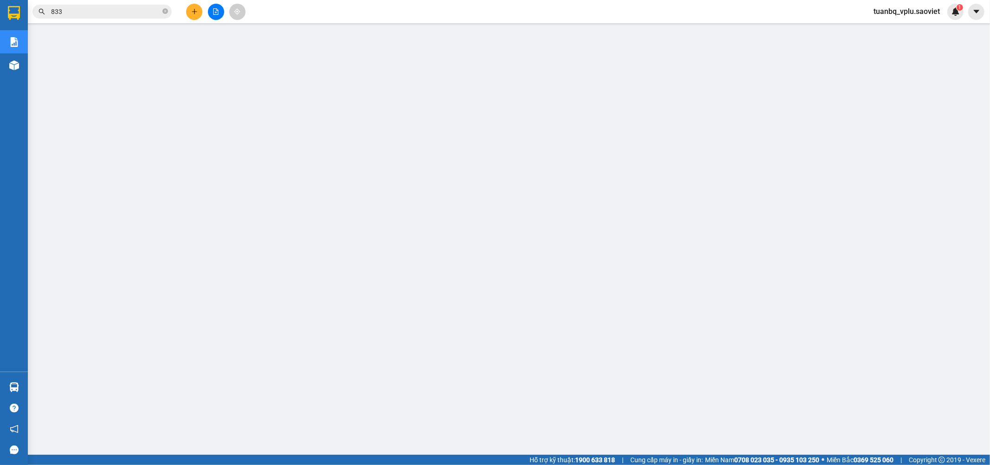
click at [194, 13] on icon "plus" at bounding box center [194, 11] width 0 height 5
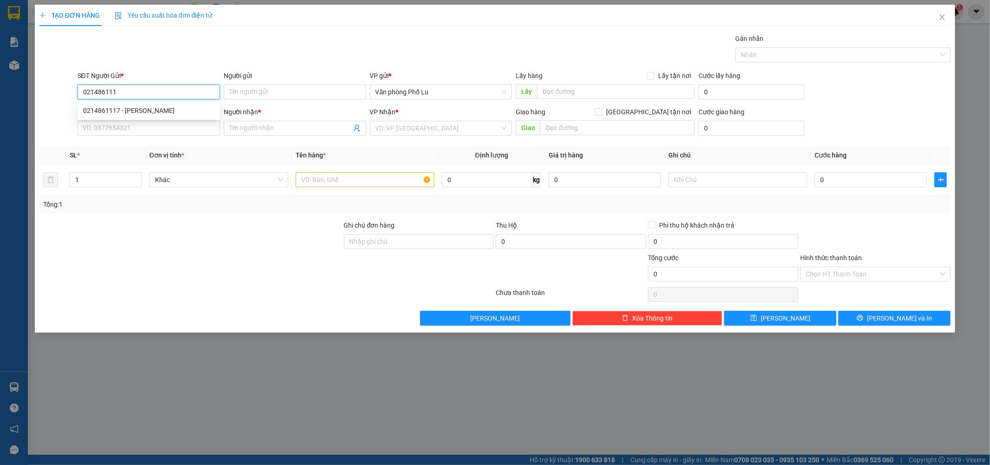
type input "0214861117"
click at [114, 116] on div "0214861117 - Bà doan" at bounding box center [149, 110] width 143 height 15
type input "Bà doan"
type input "0349350663"
type input "Chị Phượng"
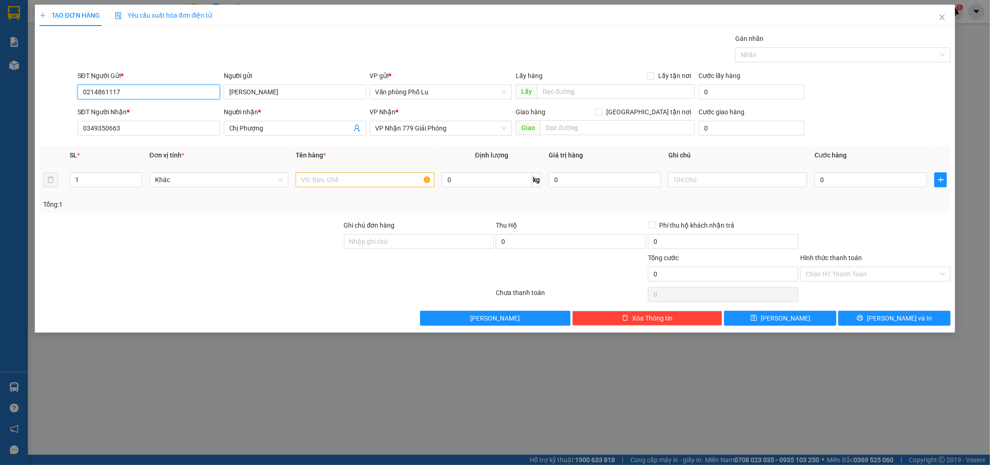
type input "0214861117"
click at [373, 180] on input "text" at bounding box center [365, 179] width 139 height 15
type input "xốp"
paste input "7"
type input "70"
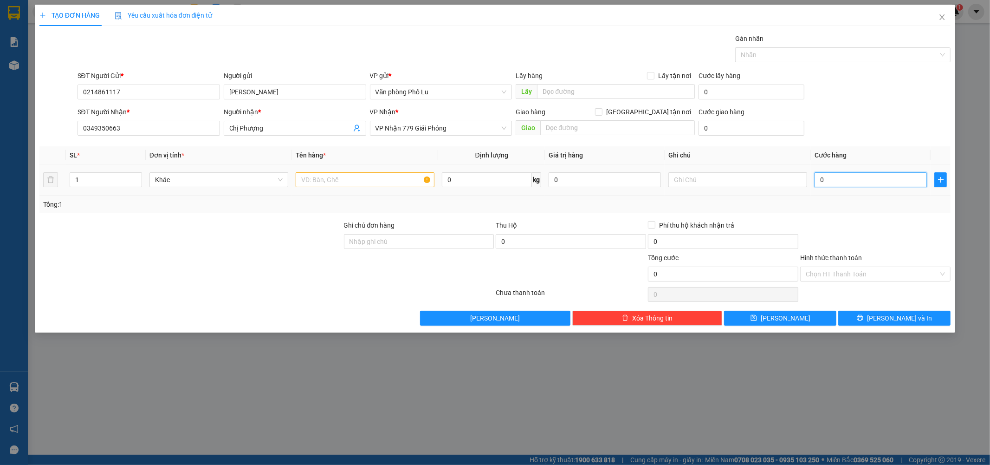
type input "70"
type input "70.000"
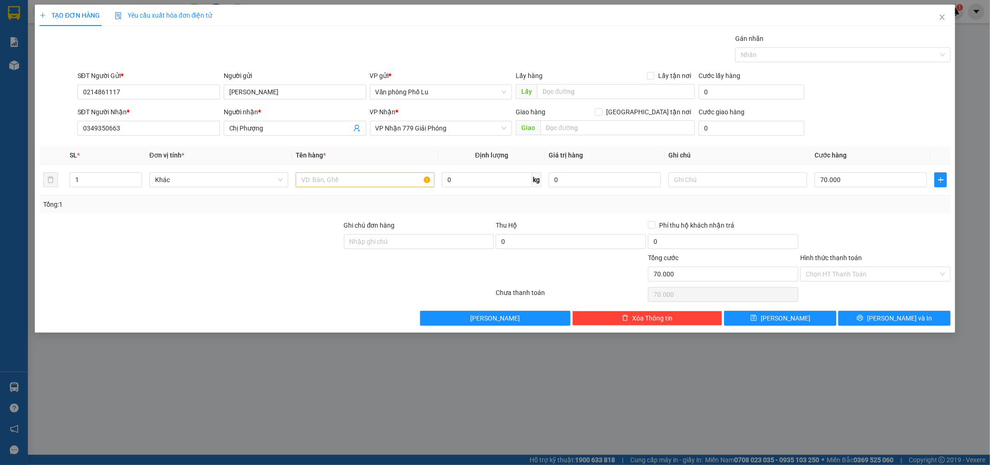
click at [885, 216] on div "Transit Pickup Surcharge Ids Transit Deliver Surcharge Ids Transit Deliver Surc…" at bounding box center [495, 179] width 912 height 292
click at [364, 178] on input "text" at bounding box center [365, 179] width 139 height 15
type input "xốp"
click at [238, 253] on div at bounding box center [191, 269] width 305 height 32
click at [888, 271] on input "Hình thức thanh toán" at bounding box center [872, 274] width 133 height 14
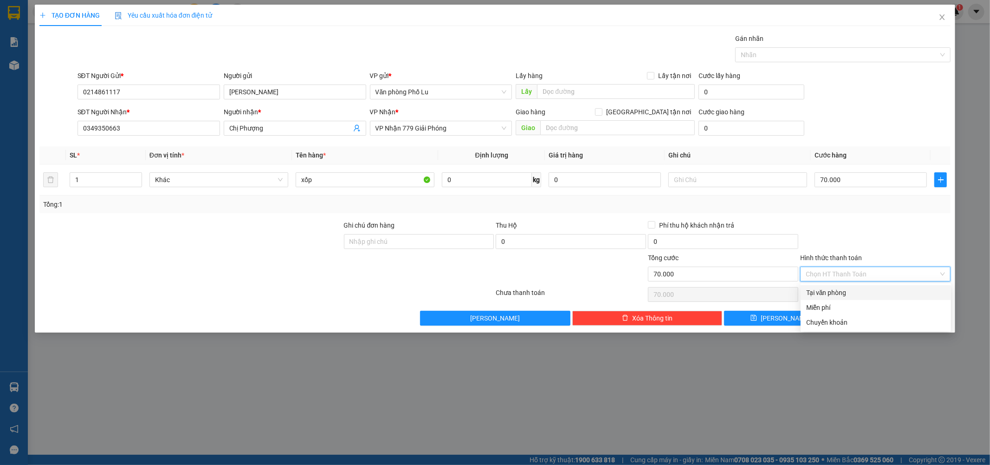
click at [852, 292] on div "Tại văn phòng" at bounding box center [875, 292] width 139 height 10
type input "0"
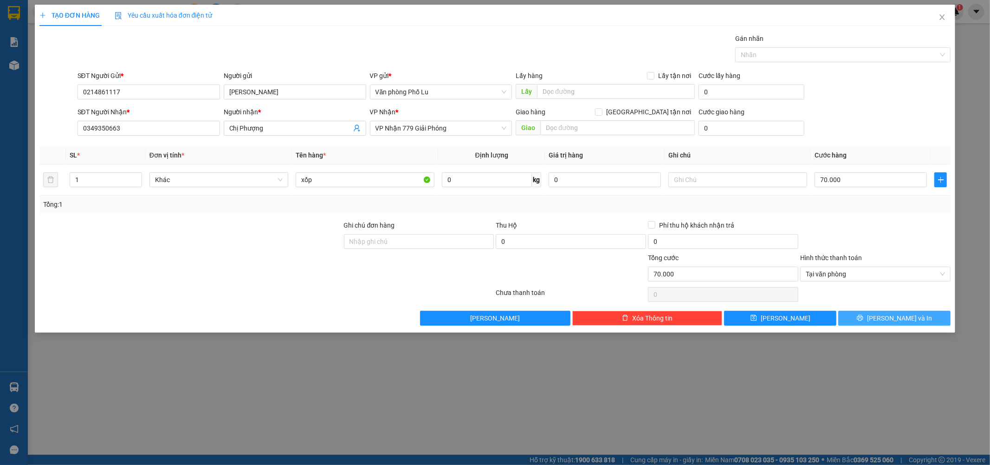
click at [906, 319] on span "Lưu và In" at bounding box center [899, 318] width 65 height 10
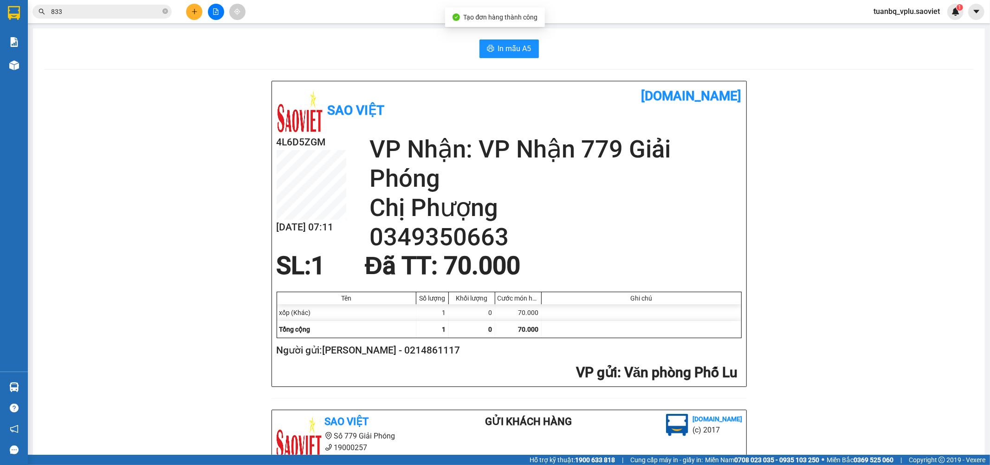
click at [509, 38] on div "In mẫu A5 Sao Việt vexere.com 4L6D5ZGM 13/08 07:11 VP Nhận: VP Nhận 779 Giải Ph…" at bounding box center [509, 401] width 952 height 746
click at [508, 46] on span "In mẫu A5" at bounding box center [514, 49] width 33 height 12
click at [192, 14] on icon "plus" at bounding box center [194, 11] width 6 height 6
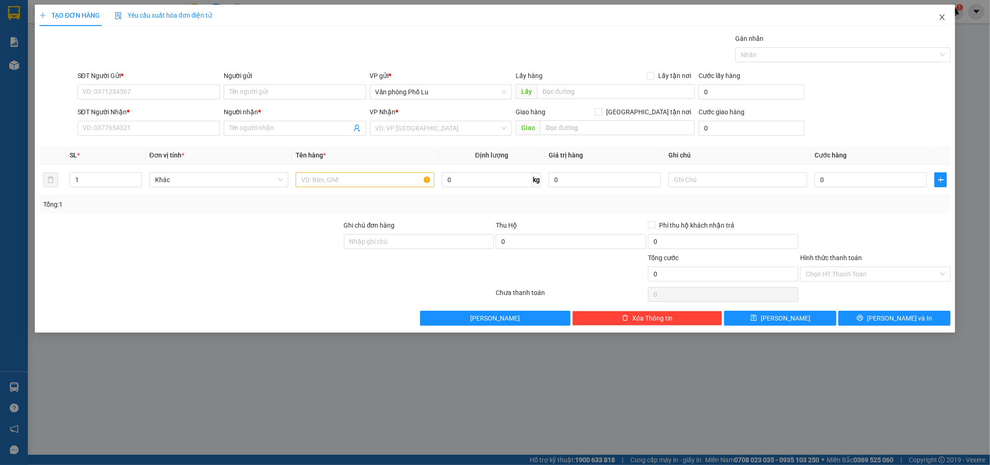
click at [943, 18] on icon "close" at bounding box center [942, 17] width 5 height 6
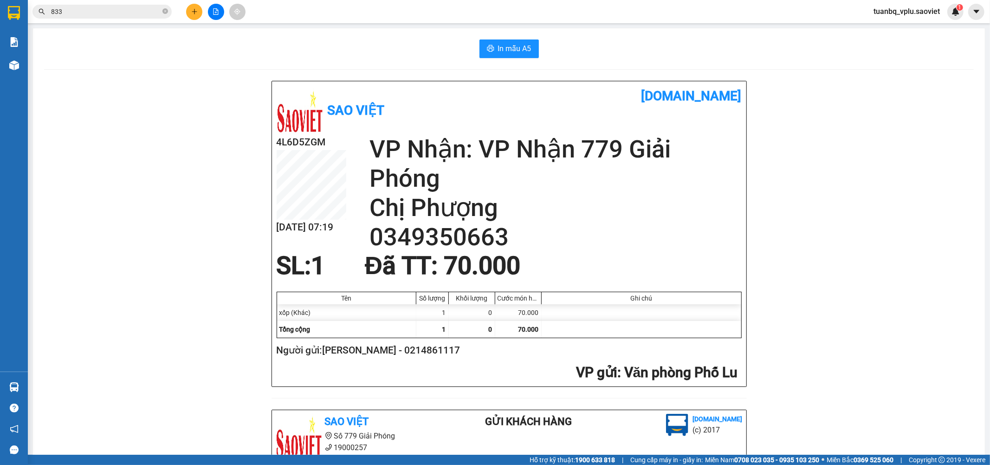
click at [141, 10] on input "833" at bounding box center [106, 11] width 110 height 10
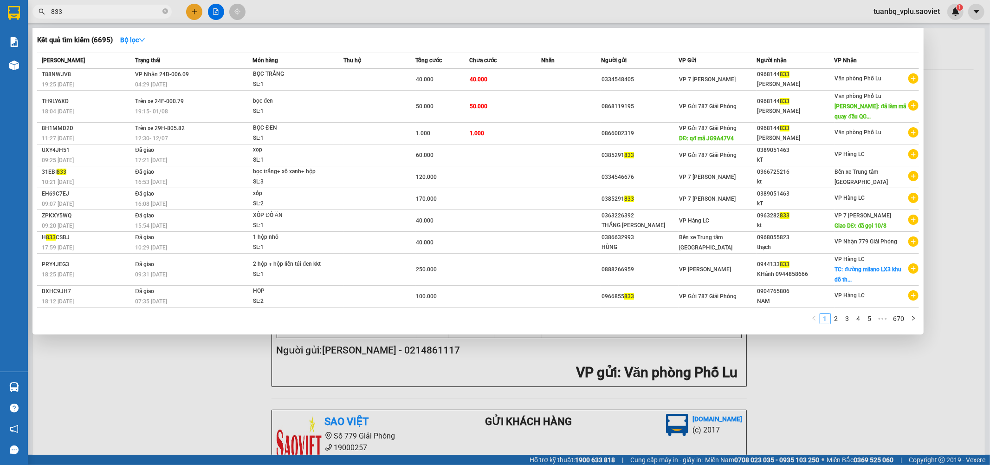
click at [141, 10] on input "833" at bounding box center [106, 11] width 110 height 10
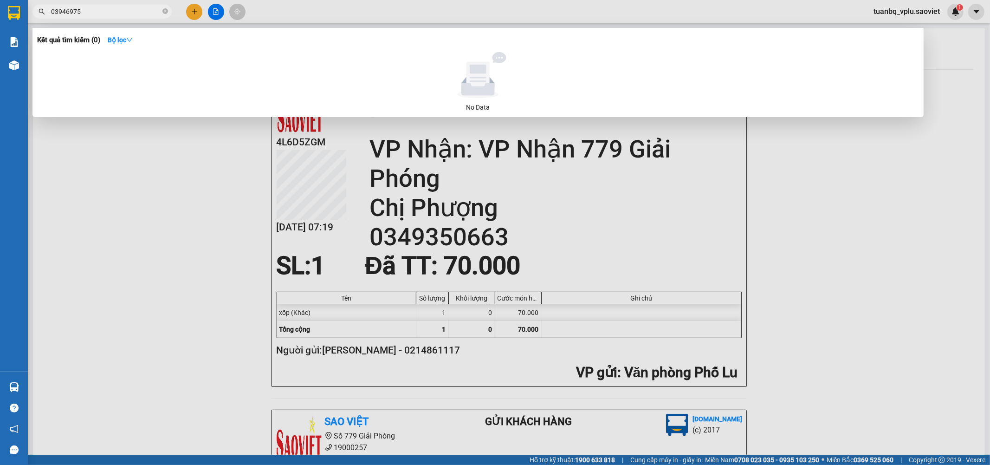
click at [61, 12] on input "03946975" at bounding box center [106, 11] width 110 height 10
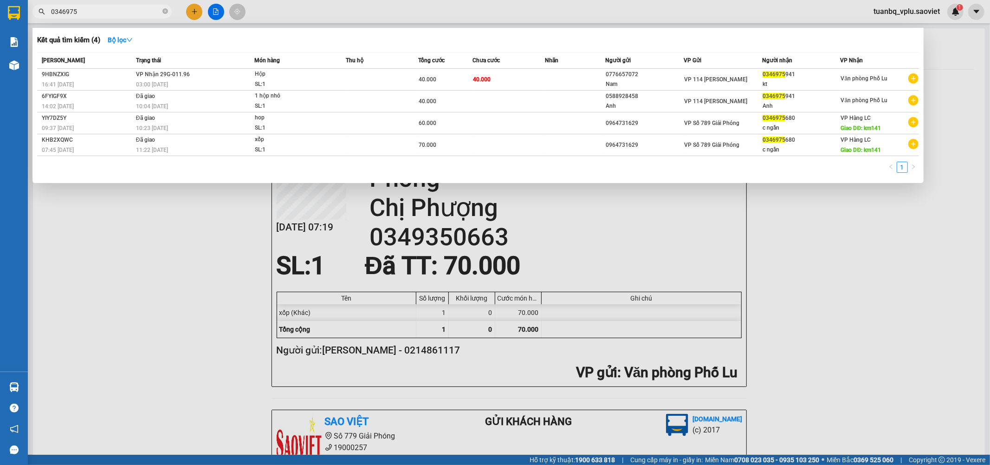
click at [95, 12] on input "0346975" at bounding box center [106, 11] width 110 height 10
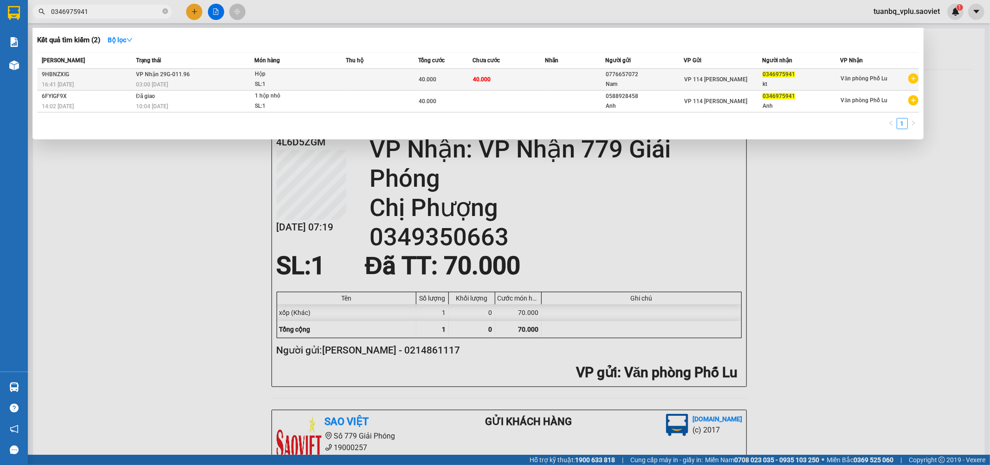
type input "0346975941"
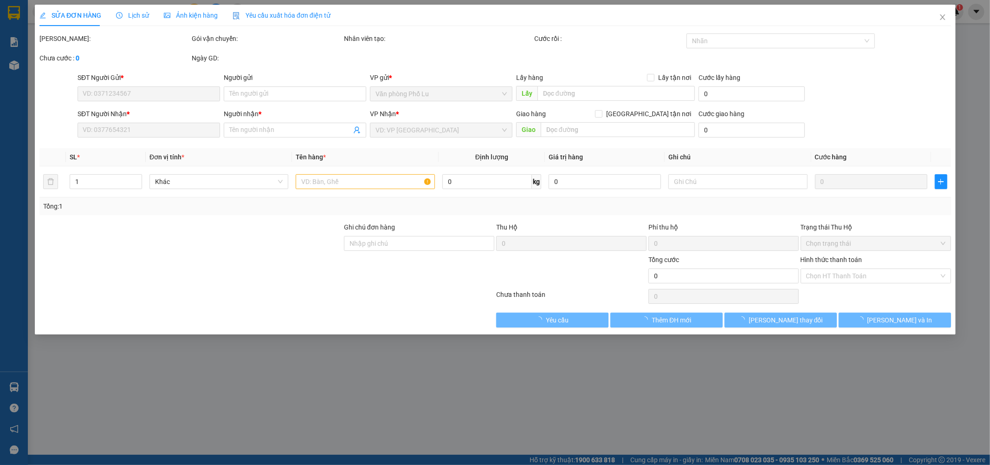
type input "0776657072"
type input "Nam"
type input "0346975941"
type input "kt"
type input "40.000"
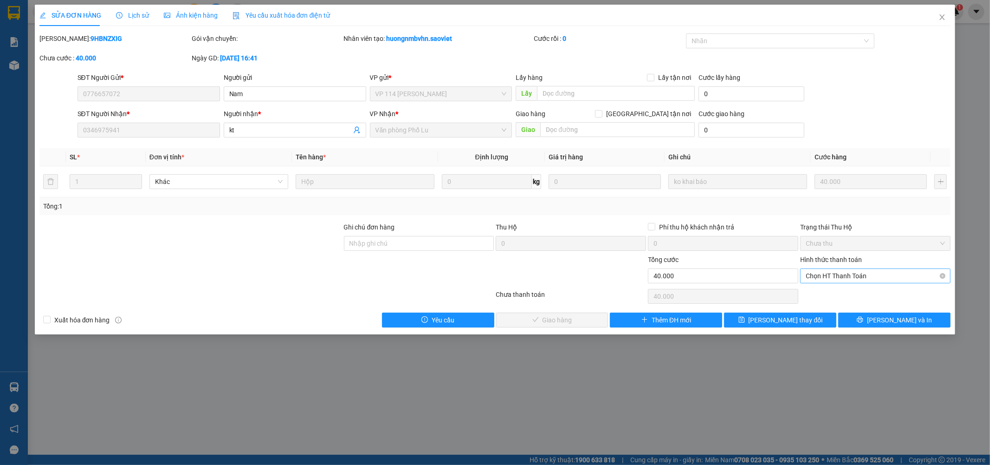
click at [856, 273] on span "Chọn HT Thanh Toán" at bounding box center [875, 276] width 139 height 14
click at [838, 290] on div "Tại văn phòng" at bounding box center [875, 294] width 139 height 10
type input "0"
click at [550, 322] on span "Lưu và Giao hàng" at bounding box center [558, 320] width 89 height 10
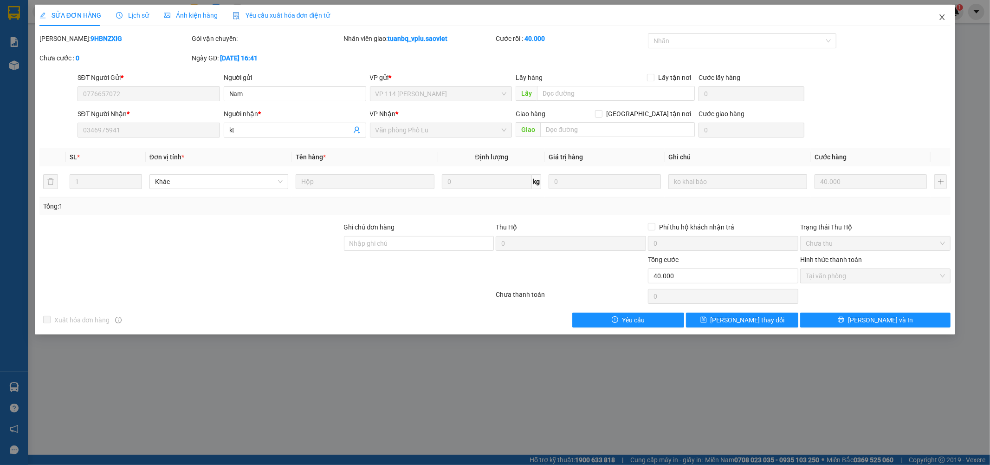
click at [948, 23] on span "Close" at bounding box center [942, 18] width 26 height 26
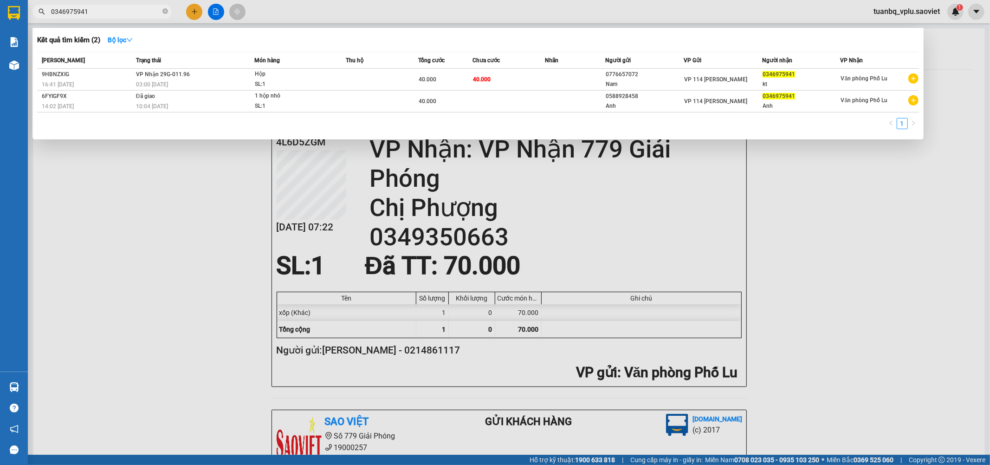
click at [106, 7] on input "0346975941" at bounding box center [106, 11] width 110 height 10
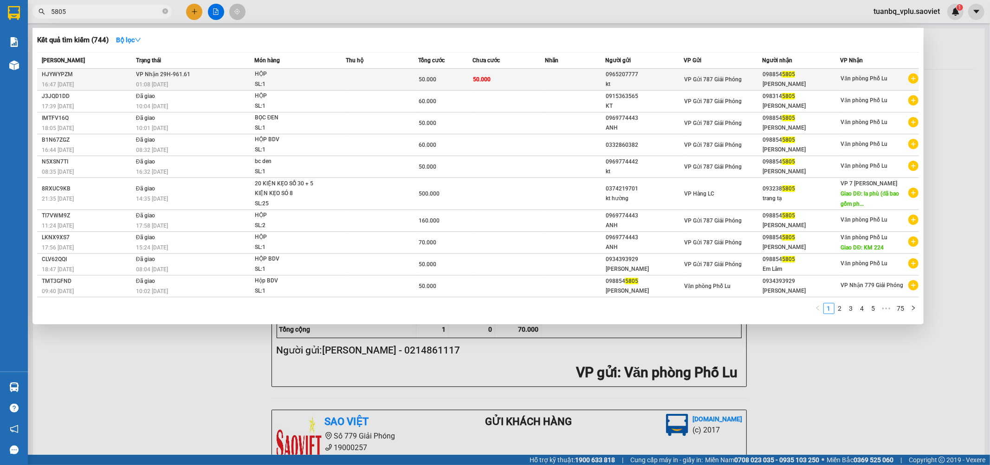
type input "5805"
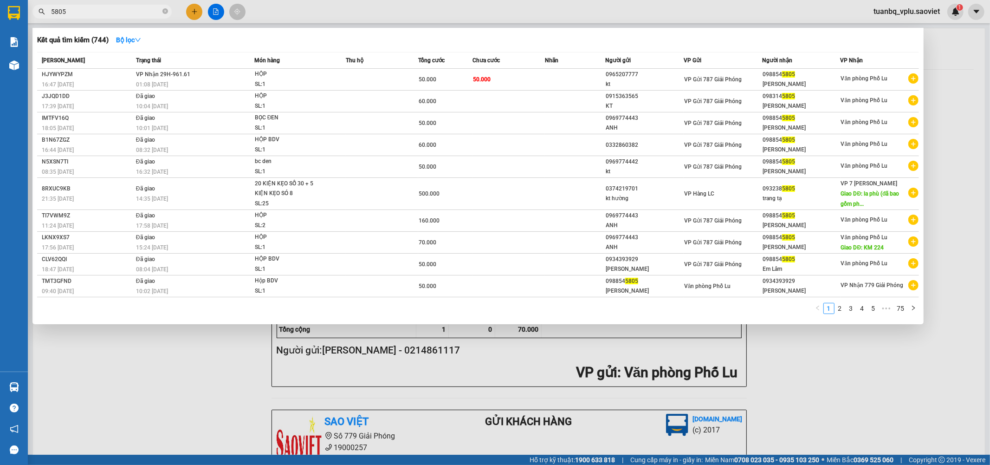
click at [434, 82] on span "50.000" at bounding box center [428, 79] width 18 height 6
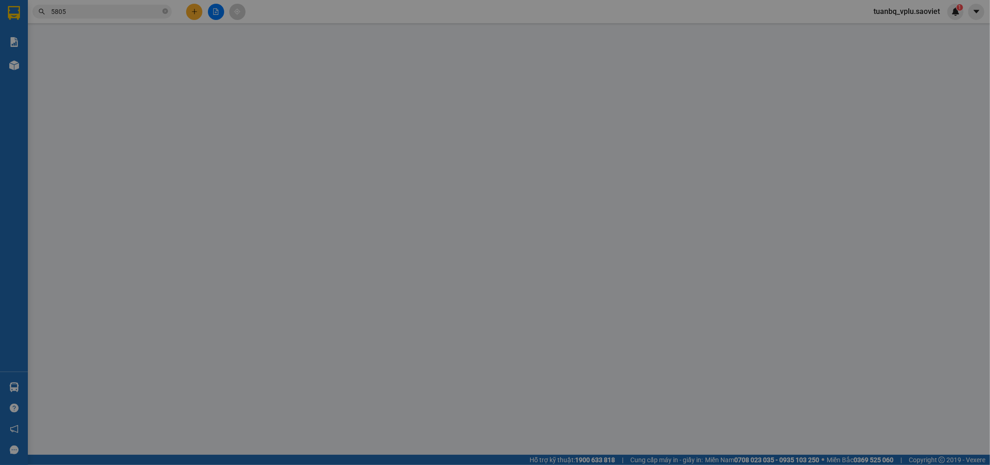
type input "0965207777"
type input "kt"
type input "0988545805"
type input "Anh Lâm"
type input "50.000"
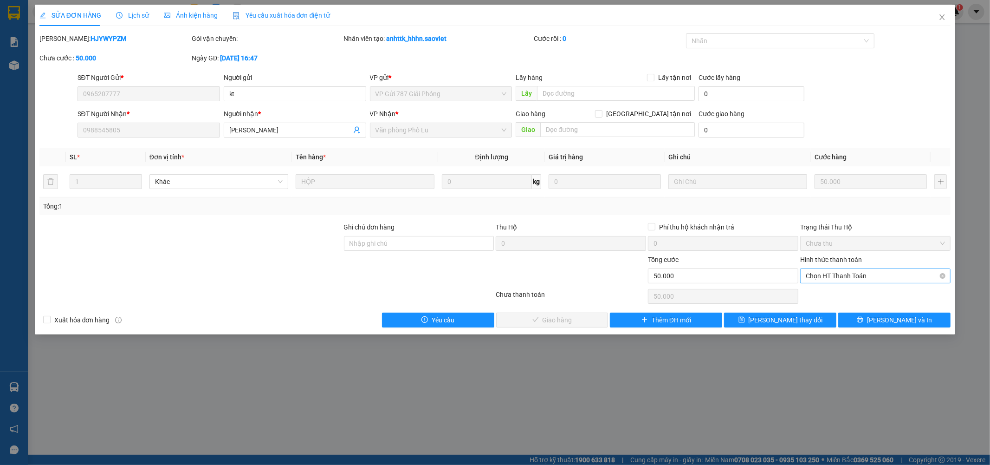
click at [826, 279] on span "Chọn HT Thanh Toán" at bounding box center [875, 276] width 139 height 14
click at [829, 293] on div "Tại văn phòng" at bounding box center [875, 294] width 139 height 10
type input "0"
click at [562, 318] on span "Lưu và Giao hàng" at bounding box center [558, 320] width 89 height 10
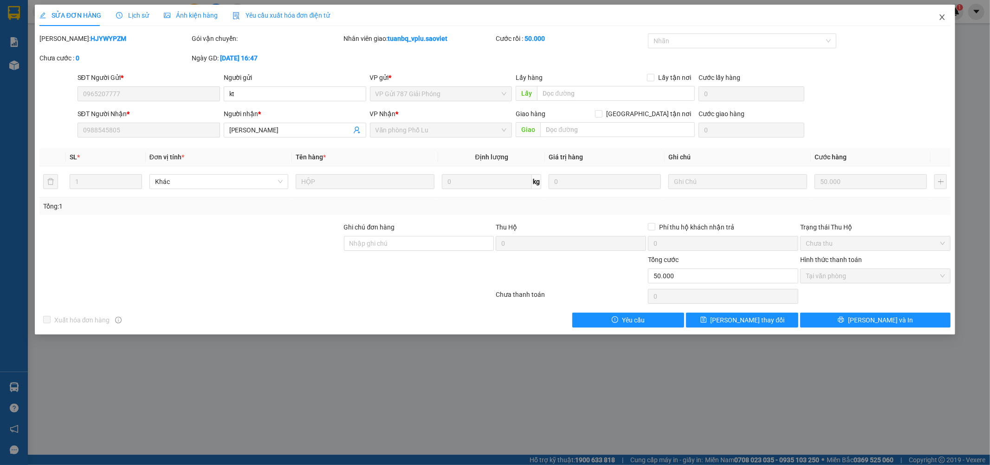
click at [942, 13] on span "Close" at bounding box center [942, 18] width 26 height 26
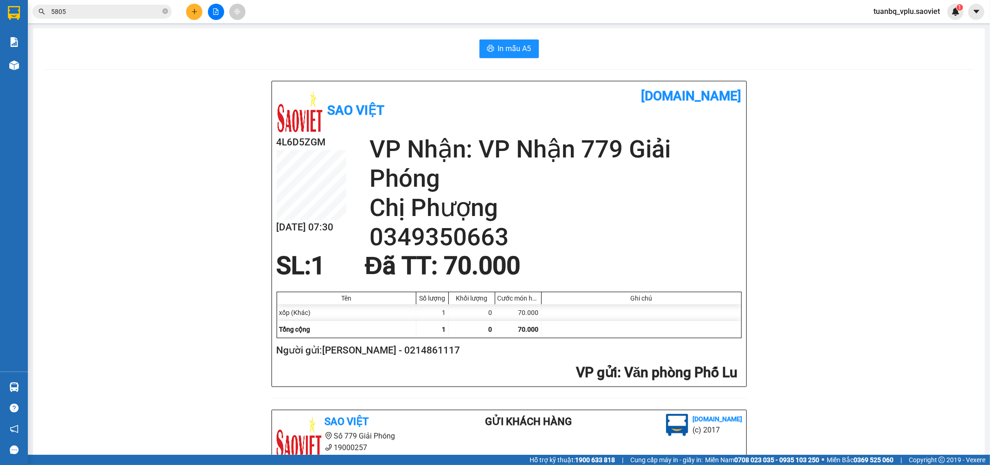
click at [126, 10] on input "5805" at bounding box center [106, 11] width 110 height 10
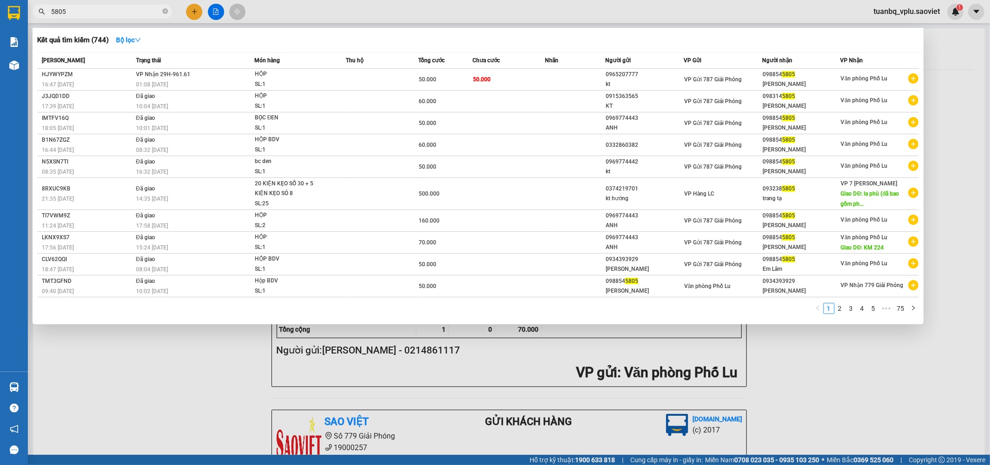
click at [126, 10] on input "5805" at bounding box center [106, 11] width 110 height 10
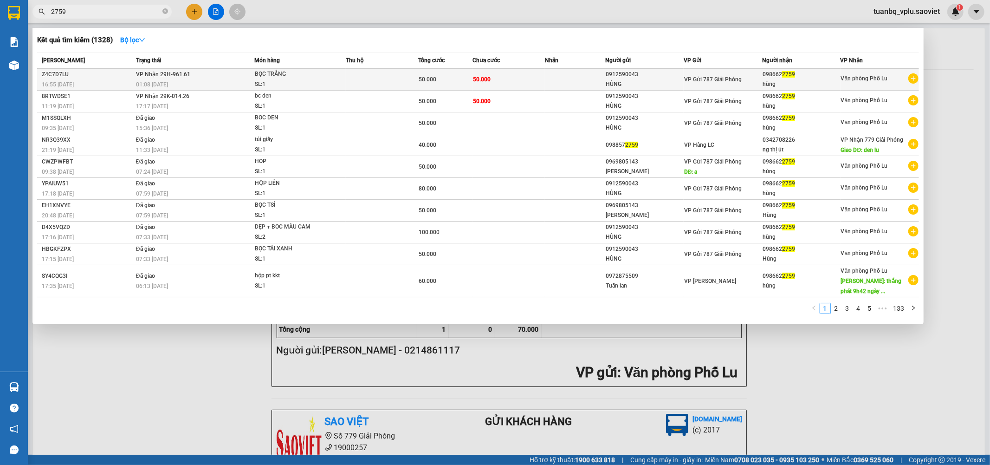
type input "2759"
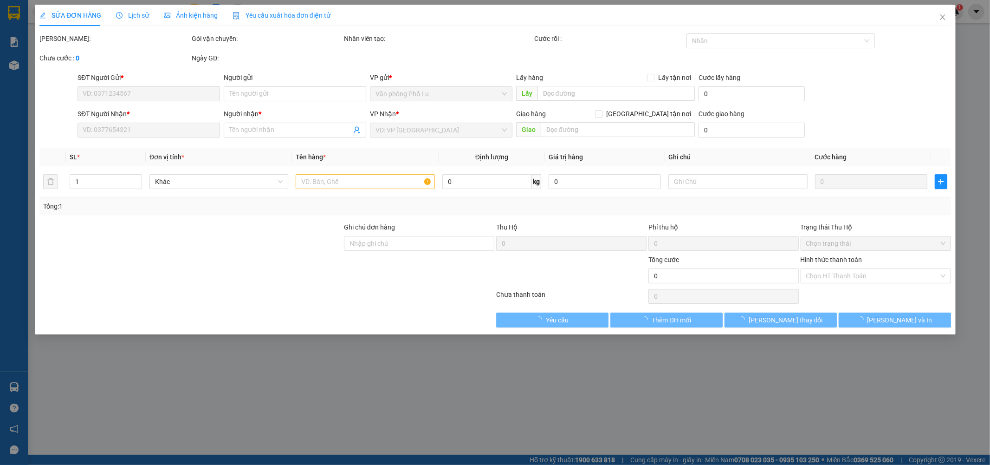
type input "0912590043"
type input "HÙNG"
type input "0986622759"
type input "hùng"
type input "50.000"
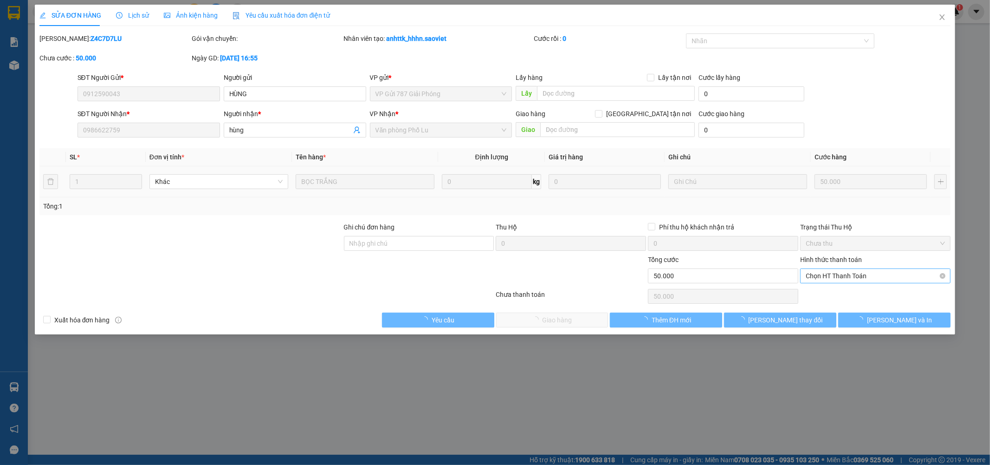
click at [828, 271] on span "Chọn HT Thanh Toán" at bounding box center [875, 276] width 139 height 14
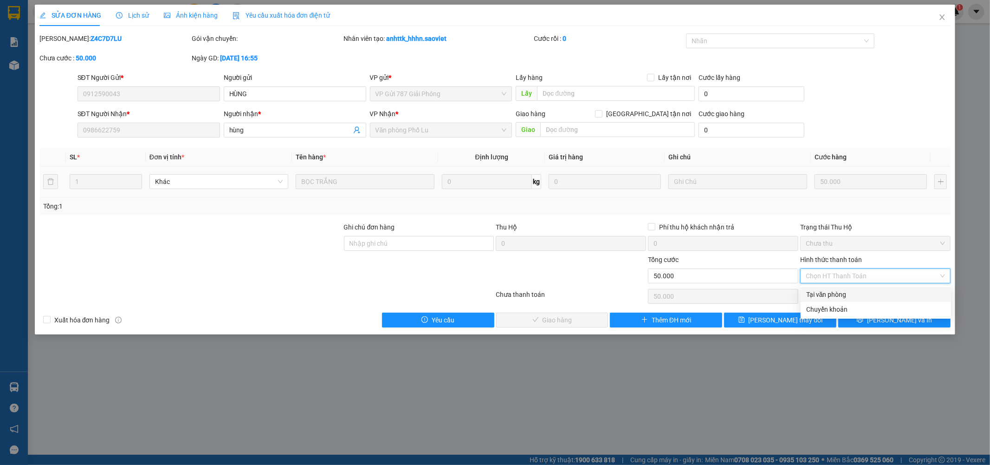
click at [829, 292] on div "Tại văn phòng" at bounding box center [875, 294] width 139 height 10
type input "0"
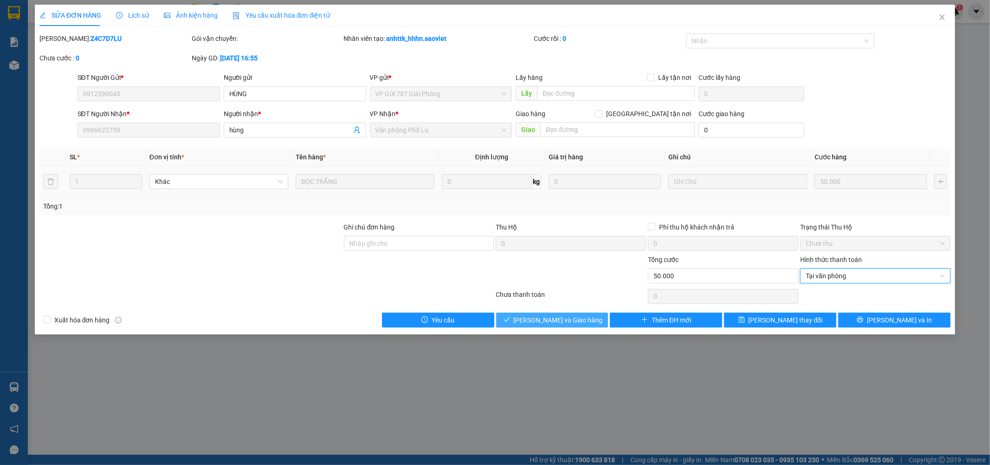
click at [569, 321] on span "Lưu và Giao hàng" at bounding box center [558, 320] width 89 height 10
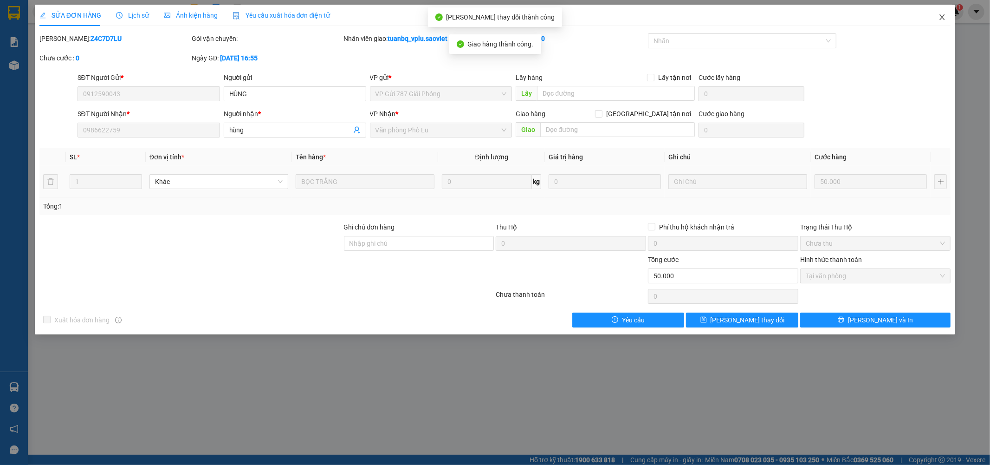
click at [941, 20] on icon "close" at bounding box center [942, 16] width 7 height 7
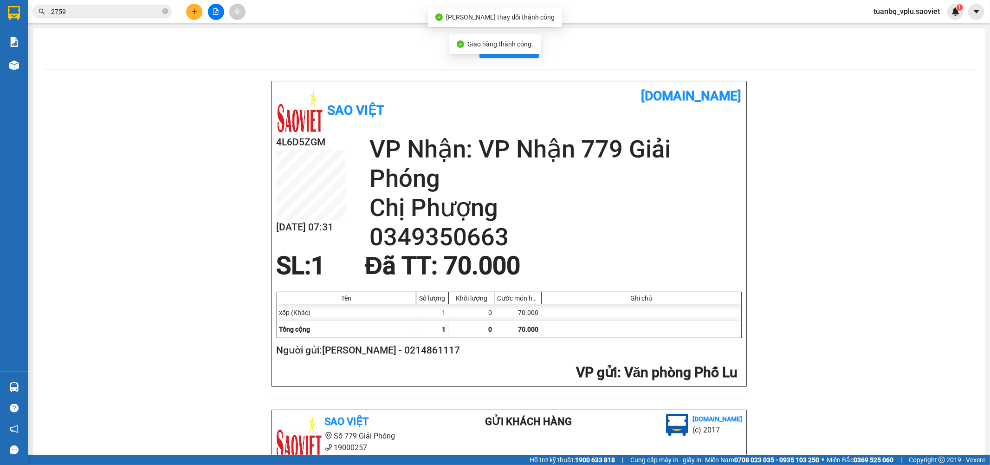
click at [122, 11] on input "2759" at bounding box center [106, 11] width 110 height 10
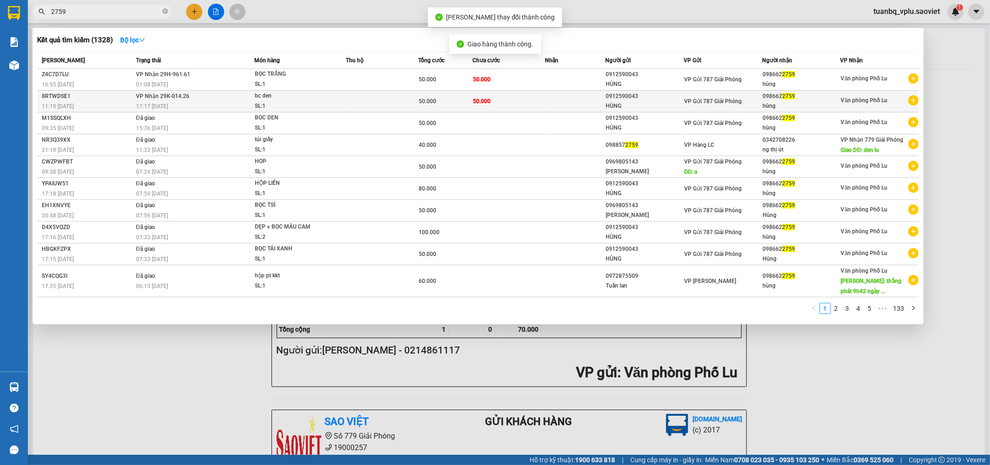
click at [428, 99] on span "50.000" at bounding box center [428, 101] width 18 height 6
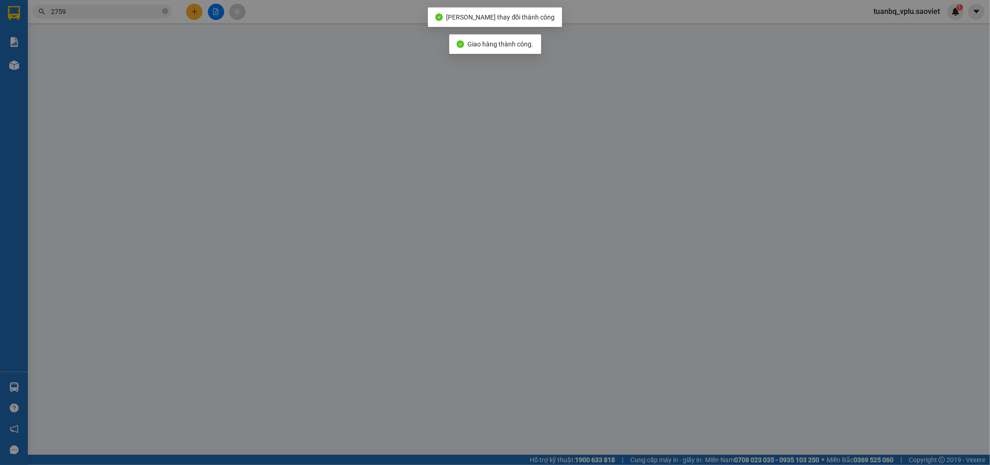
type input "0912590043"
type input "HÙNG"
type input "0986622759"
type input "hùng"
type input "50.000"
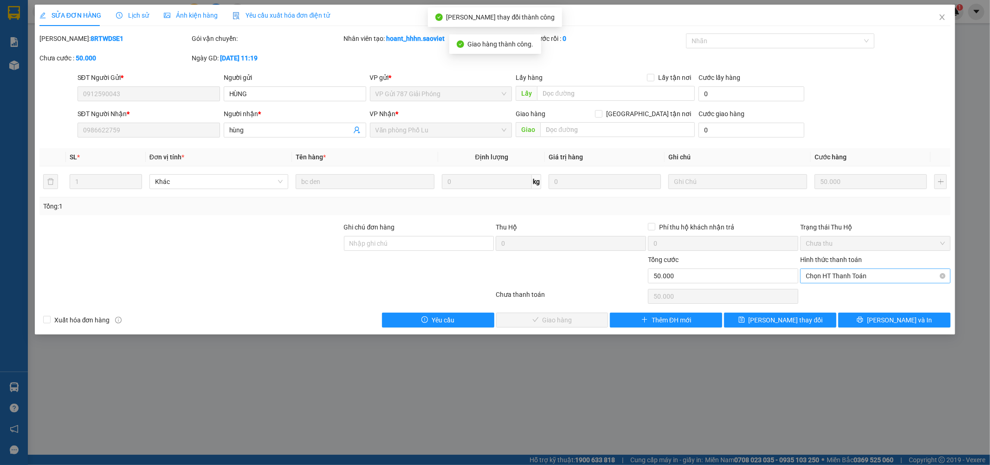
click at [831, 274] on span "Chọn HT Thanh Toán" at bounding box center [875, 276] width 139 height 14
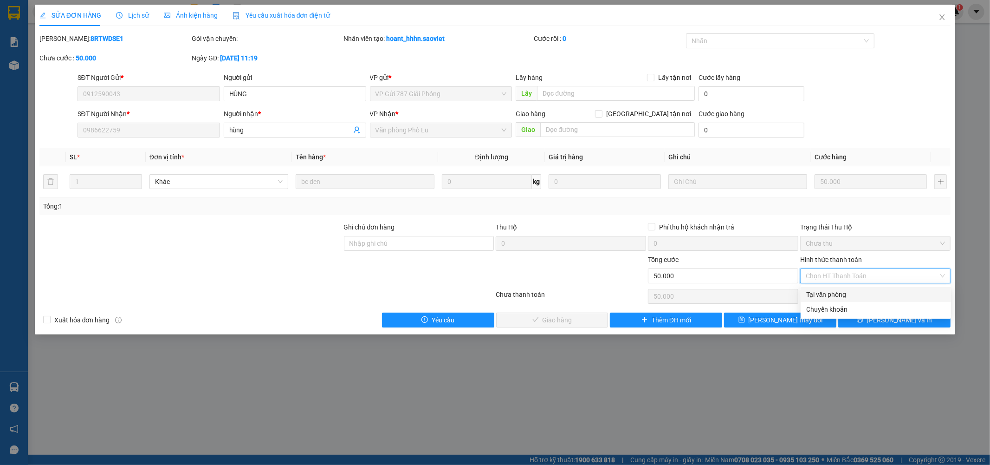
click at [828, 293] on div "Tại văn phòng" at bounding box center [875, 294] width 139 height 10
type input "0"
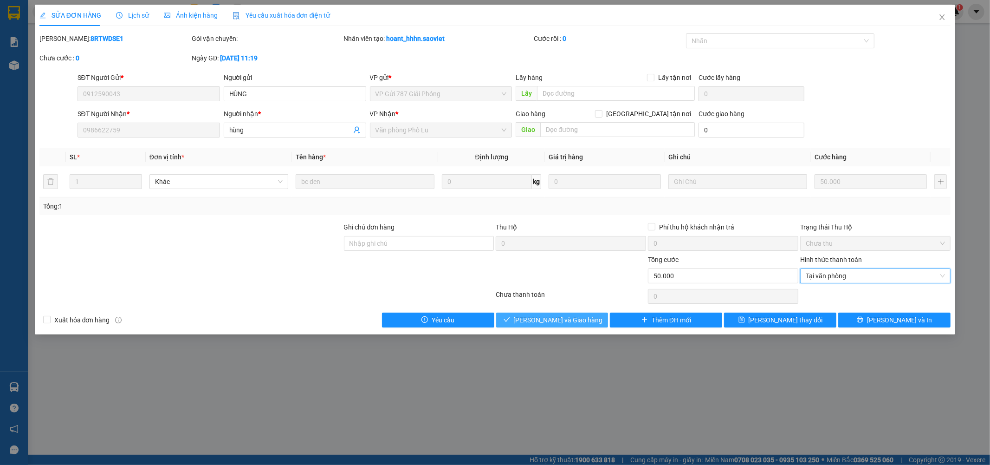
click at [557, 327] on button "Lưu và Giao hàng" at bounding box center [552, 319] width 112 height 15
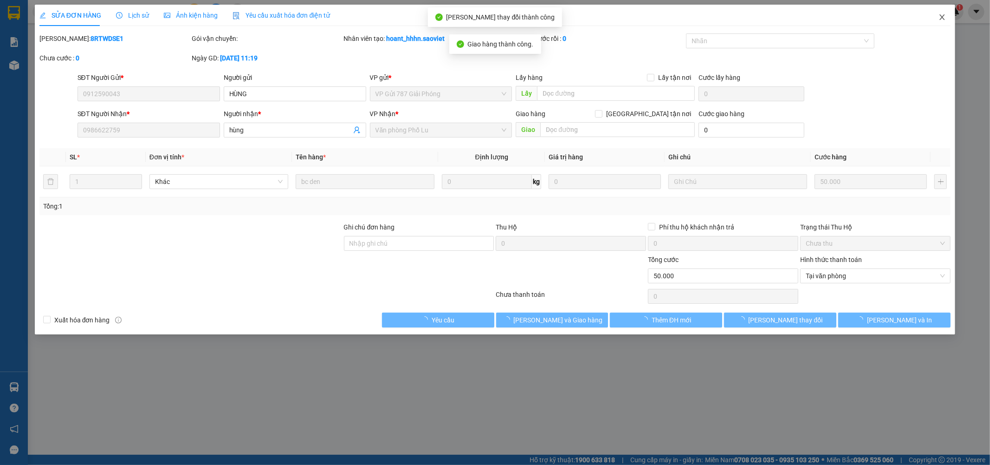
click at [938, 20] on span "Close" at bounding box center [942, 18] width 26 height 26
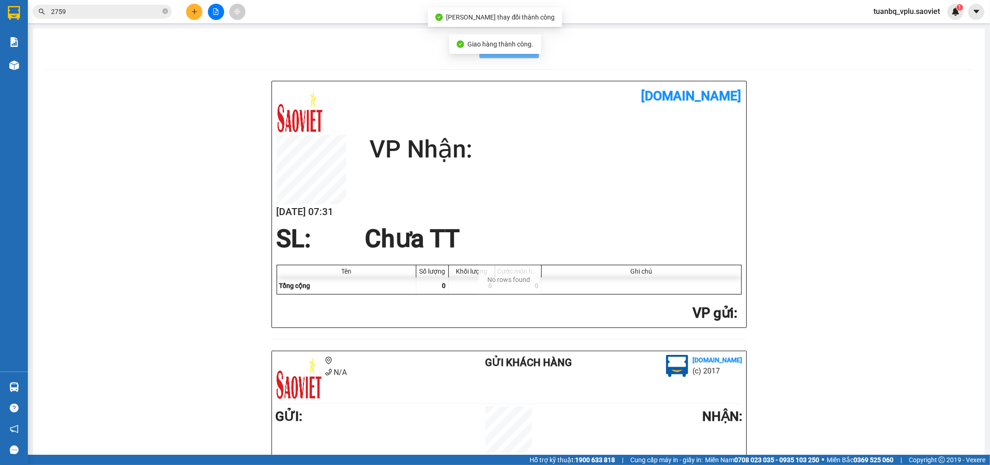
click at [946, 17] on div "tuanbq_vplu.saoviet 1" at bounding box center [914, 12] width 97 height 16
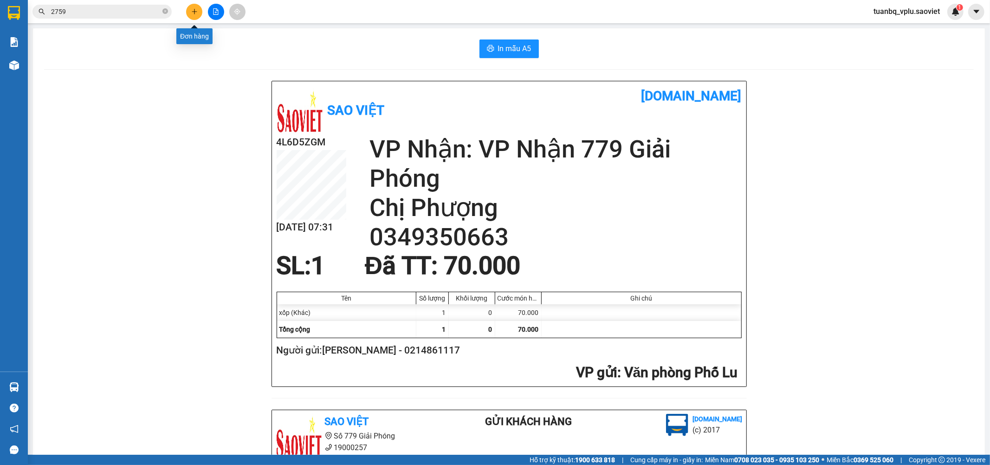
click at [196, 7] on button at bounding box center [194, 12] width 16 height 16
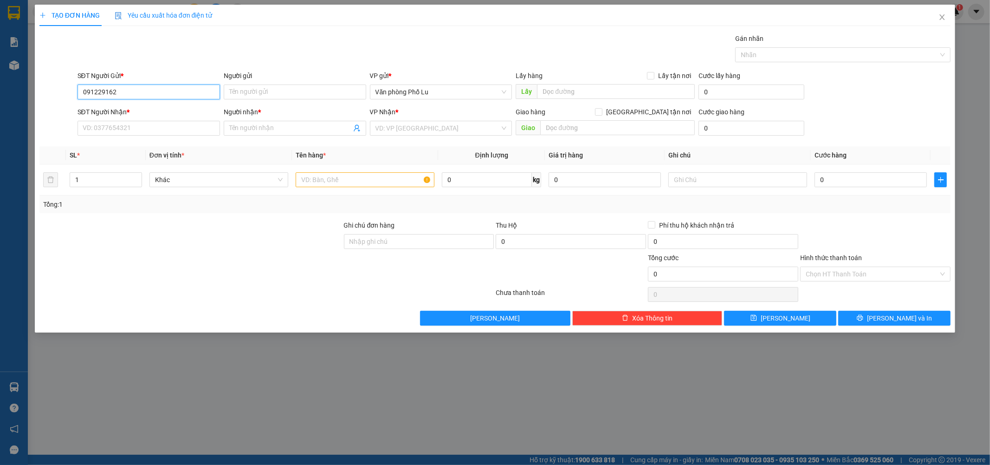
type input "0912291623"
click at [115, 107] on div "0912291623 - kt" at bounding box center [148, 110] width 131 height 10
type input "kt"
type input "0971596690"
type input "kt"
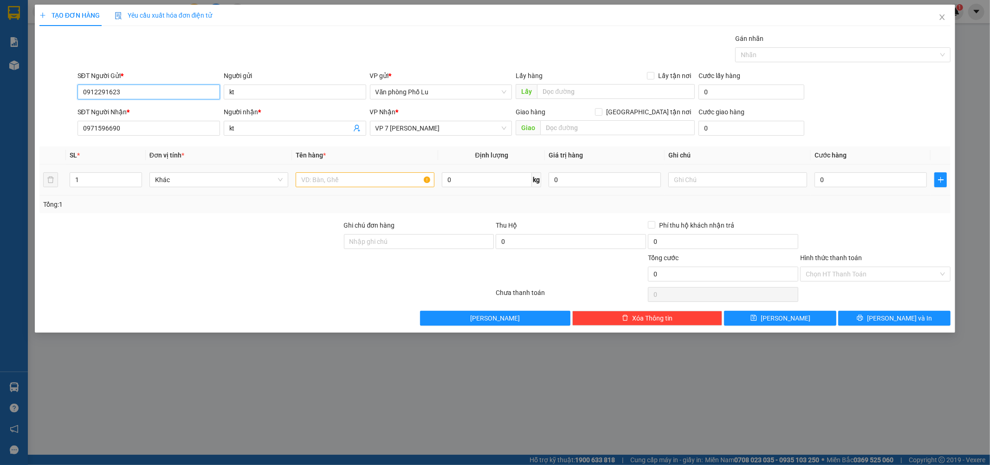
type input "0912291623"
click at [327, 179] on input "text" at bounding box center [365, 179] width 139 height 15
type input "h"
type input "hộp quả"
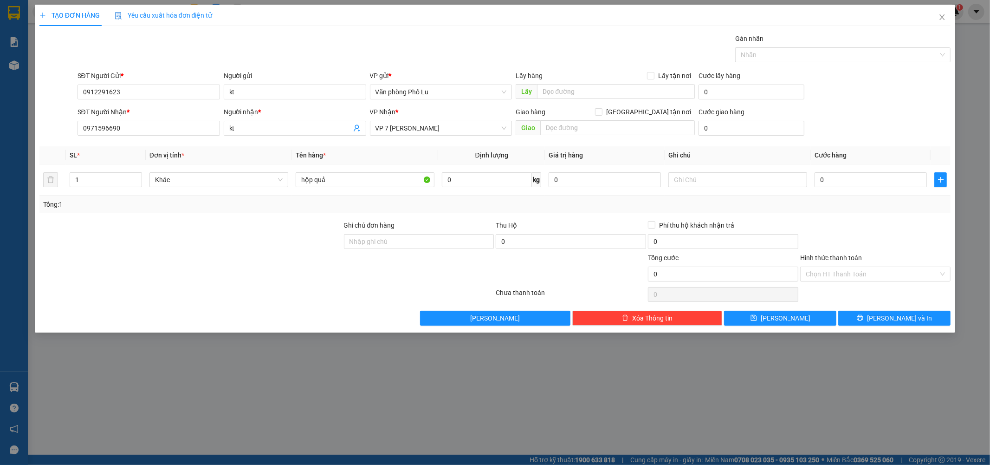
click at [218, 268] on div at bounding box center [191, 269] width 305 height 32
paste input "5"
type input "50"
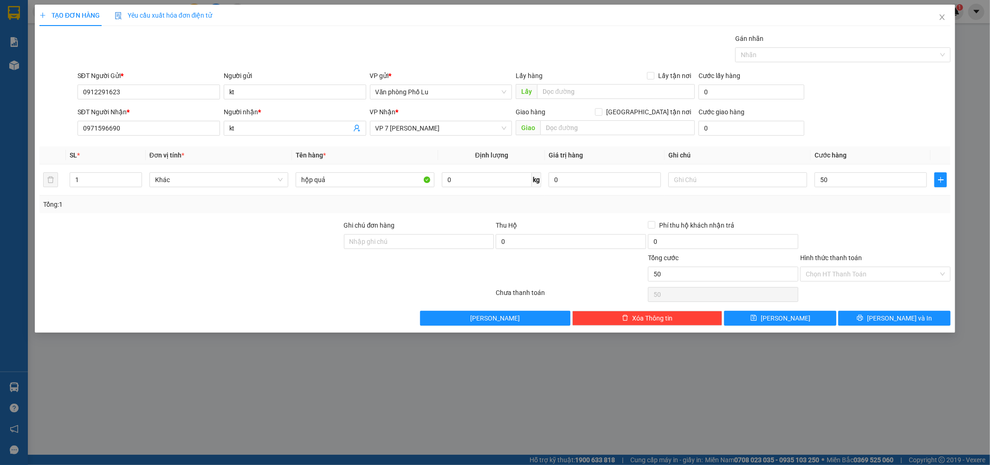
type input "50.000"
click at [827, 221] on div at bounding box center [875, 236] width 152 height 32
click at [863, 320] on icon "printer" at bounding box center [860, 317] width 6 height 6
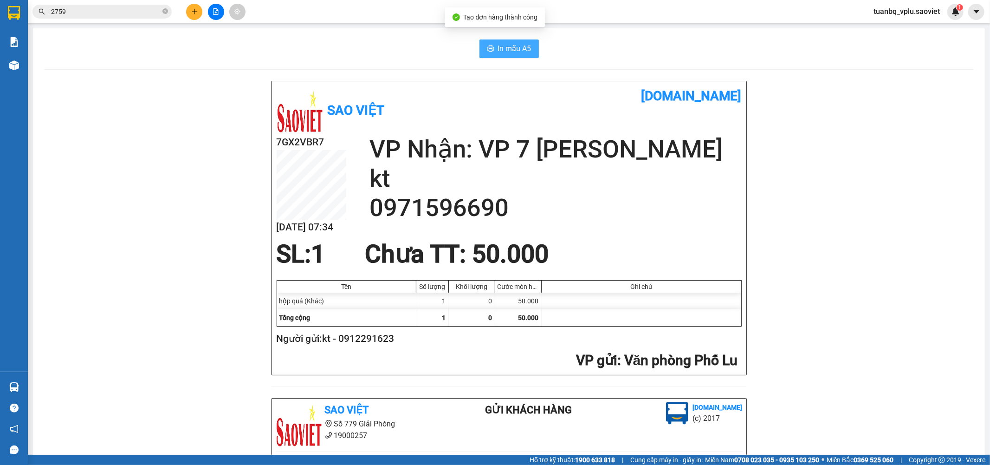
click at [513, 52] on span "In mẫu A5" at bounding box center [514, 49] width 33 height 12
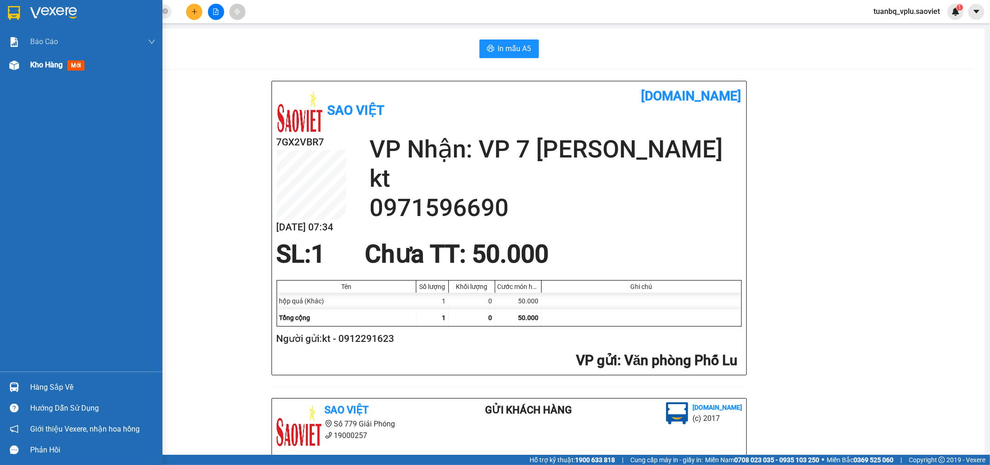
click at [62, 65] on span "Kho hàng" at bounding box center [46, 64] width 32 height 9
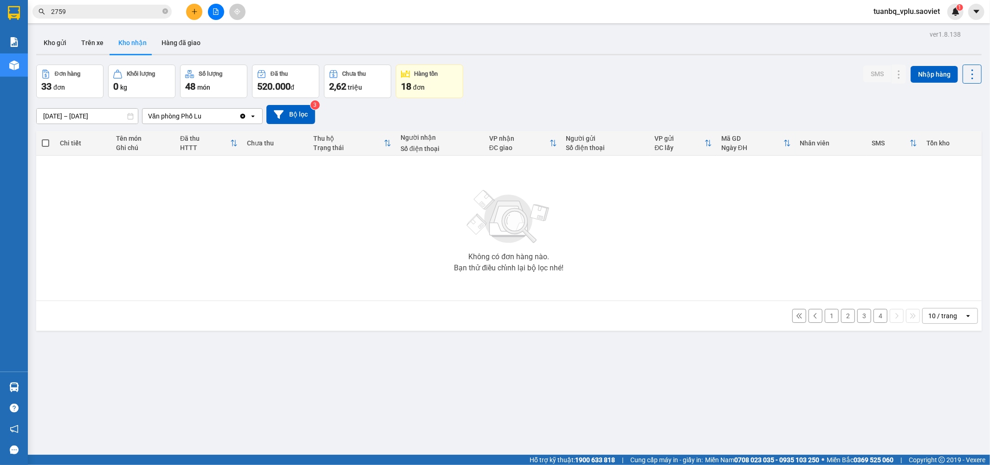
click at [65, 31] on div "ver 1.8.138 Kho gửi Trên xe Kho nhận Hàng đã giao Đơn hàng 33 đơn Khối lượng 0 …" at bounding box center [508, 260] width 953 height 465
click at [59, 45] on button "Kho gửi" at bounding box center [55, 43] width 38 height 22
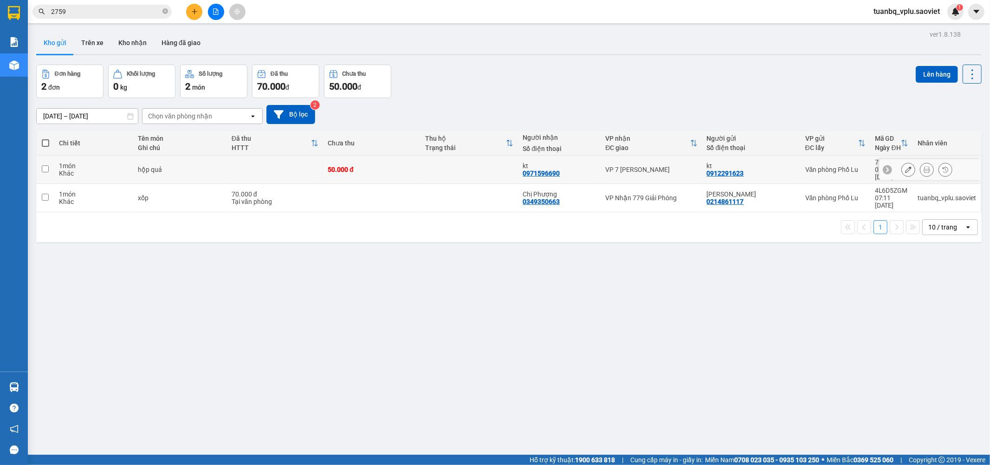
click at [45, 165] on input "checkbox" at bounding box center [45, 168] width 7 height 7
checkbox input "true"
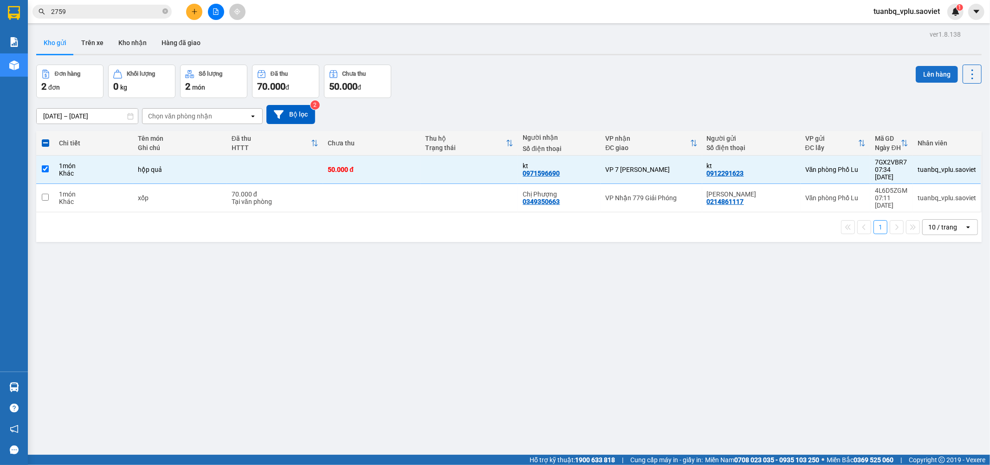
click at [920, 71] on button "Lên hàng" at bounding box center [937, 74] width 42 height 17
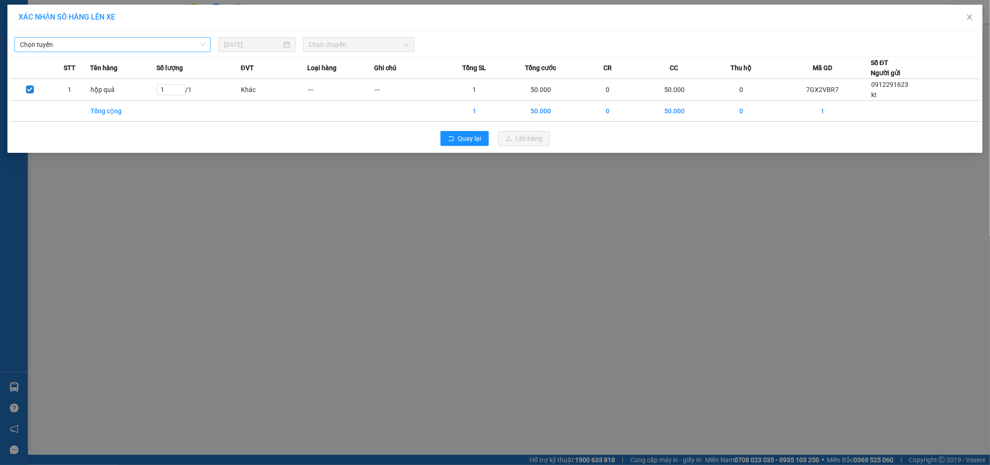
click at [130, 47] on span "Chọn tuyến" at bounding box center [112, 45] width 185 height 14
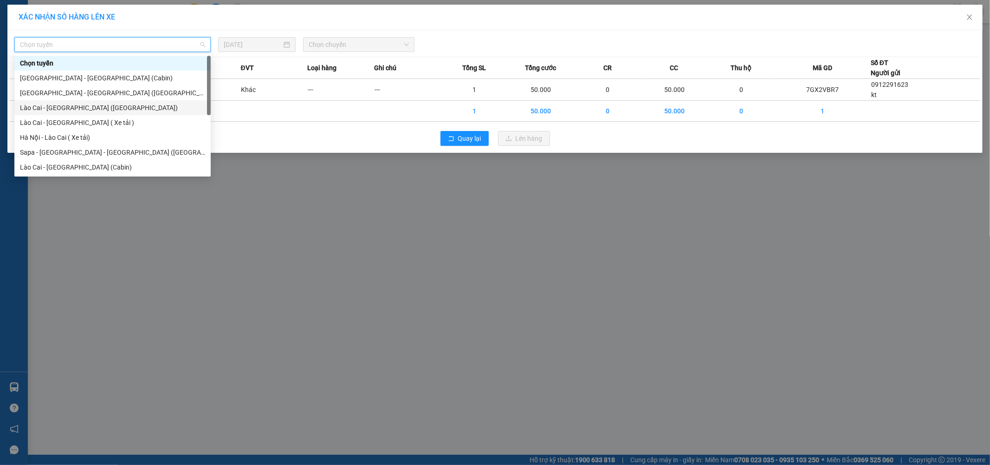
click at [115, 105] on div "Lào Cai - Hà Nội (Giường)" at bounding box center [112, 108] width 185 height 10
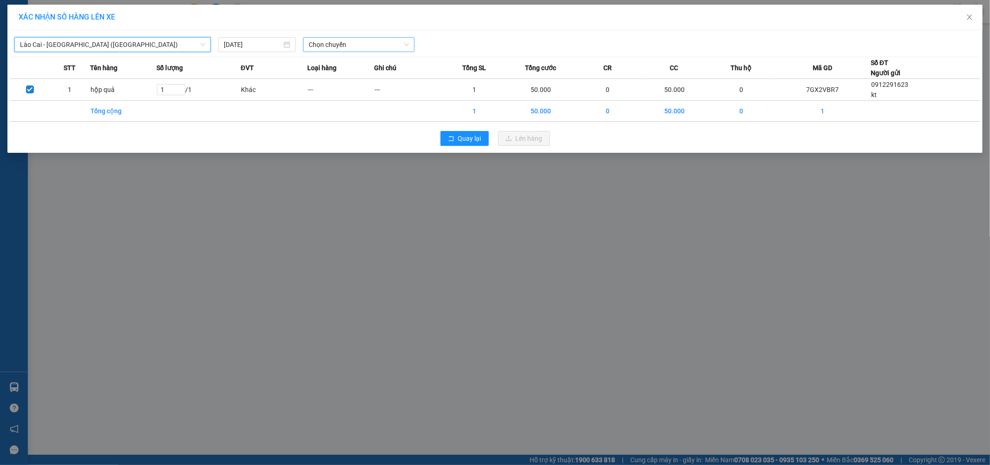
click at [348, 46] on span "Chọn chuyến" at bounding box center [359, 45] width 100 height 14
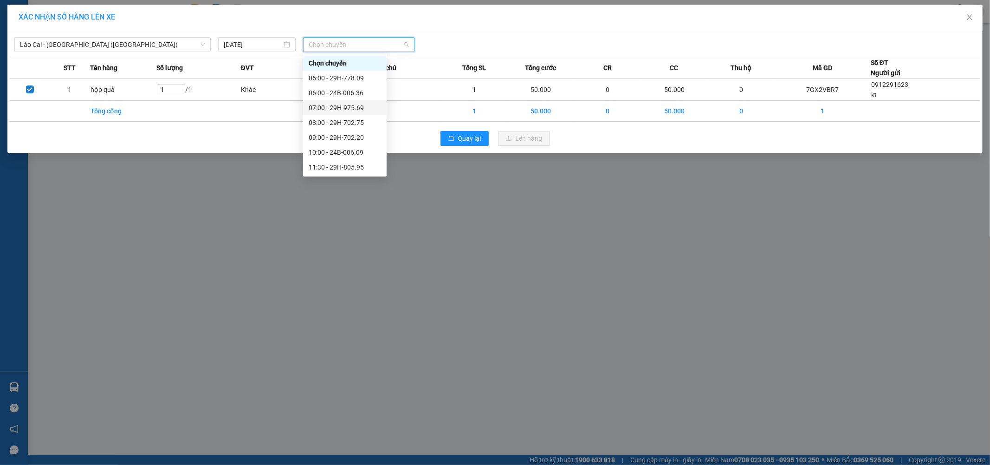
click at [353, 105] on div "07:00 - 29H-975.69" at bounding box center [345, 108] width 72 height 10
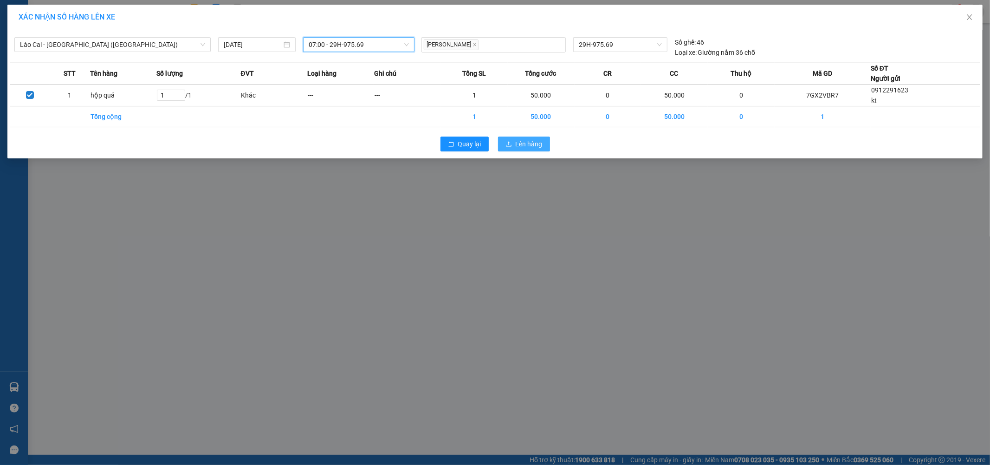
click at [542, 149] on button "Lên hàng" at bounding box center [524, 143] width 52 height 15
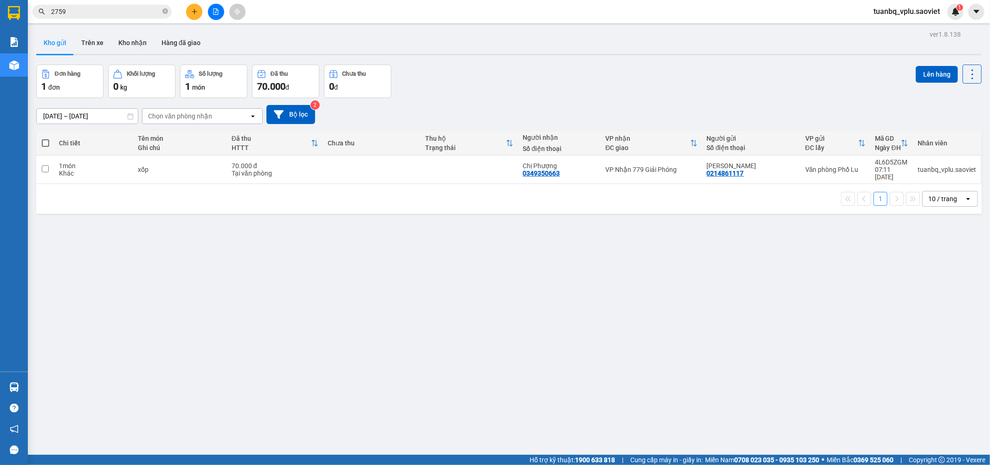
click at [138, 15] on input "2759" at bounding box center [106, 11] width 110 height 10
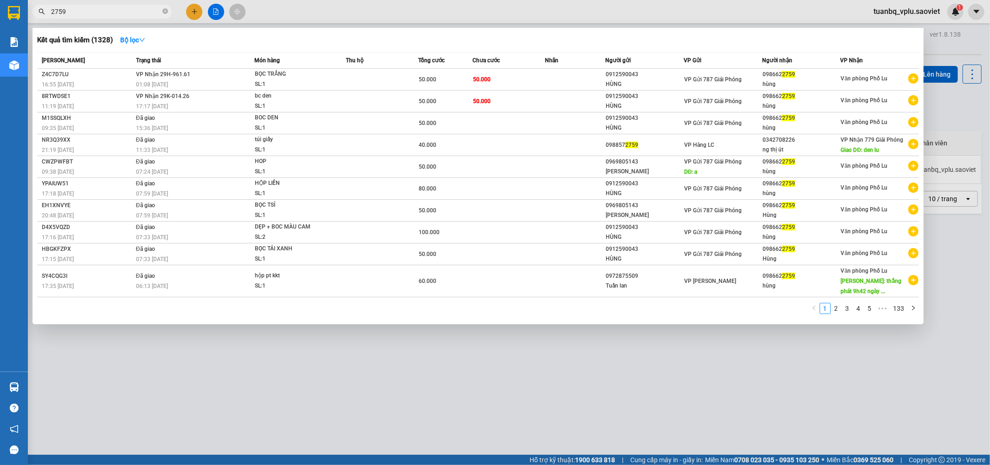
click at [138, 15] on input "2759" at bounding box center [106, 11] width 110 height 10
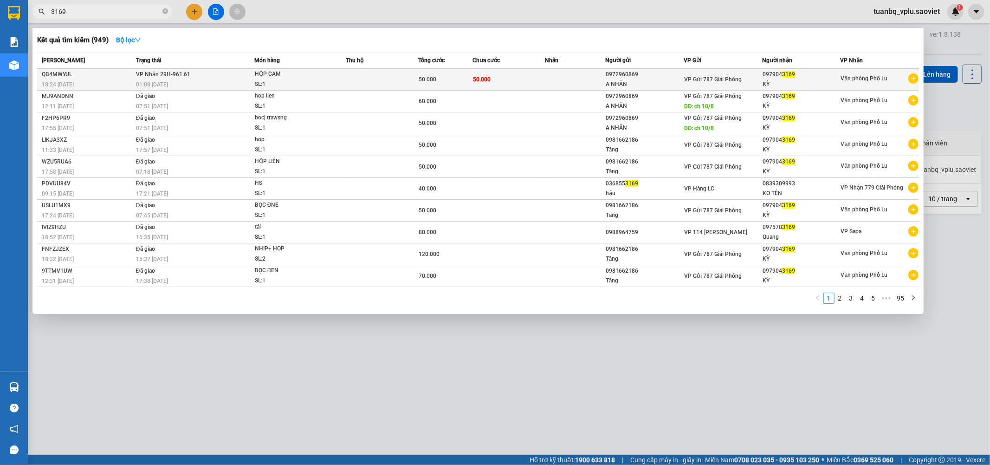
type input "3169"
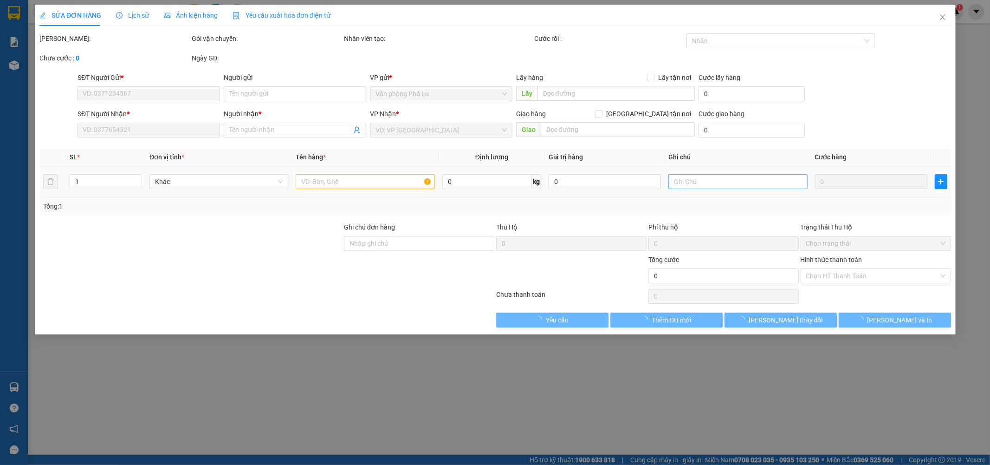
type input "0972960869"
type input "A NHÂN"
type input "0979043169"
type input "KỲ"
type input "50.000"
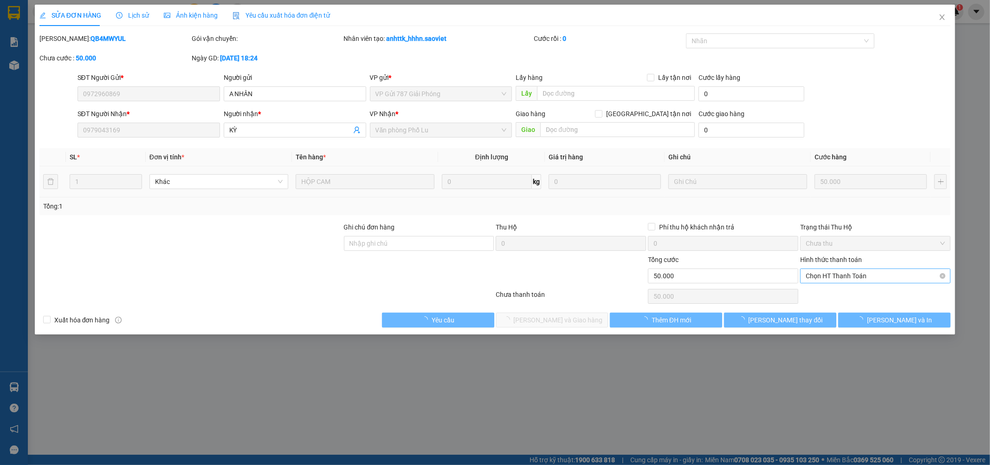
click at [836, 277] on span "Chọn HT Thanh Toán" at bounding box center [875, 276] width 139 height 14
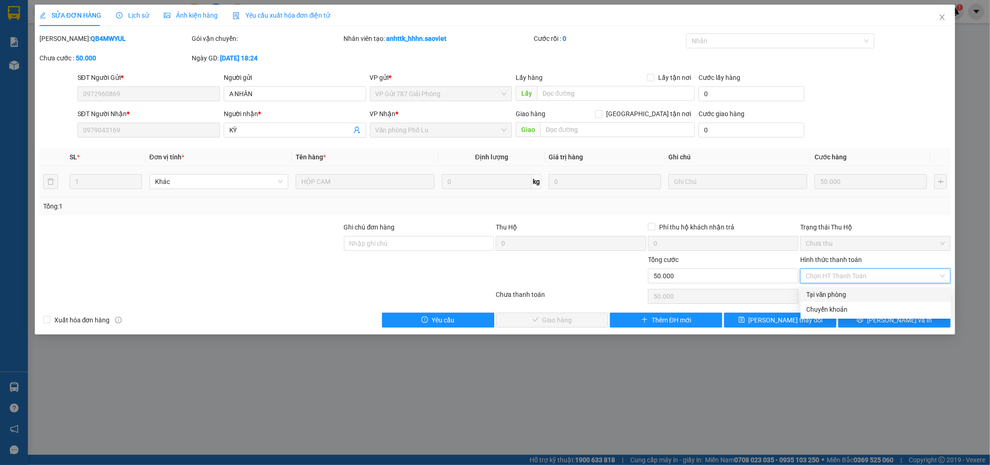
click at [829, 287] on div "Tại văn phòng" at bounding box center [876, 294] width 150 height 15
type input "0"
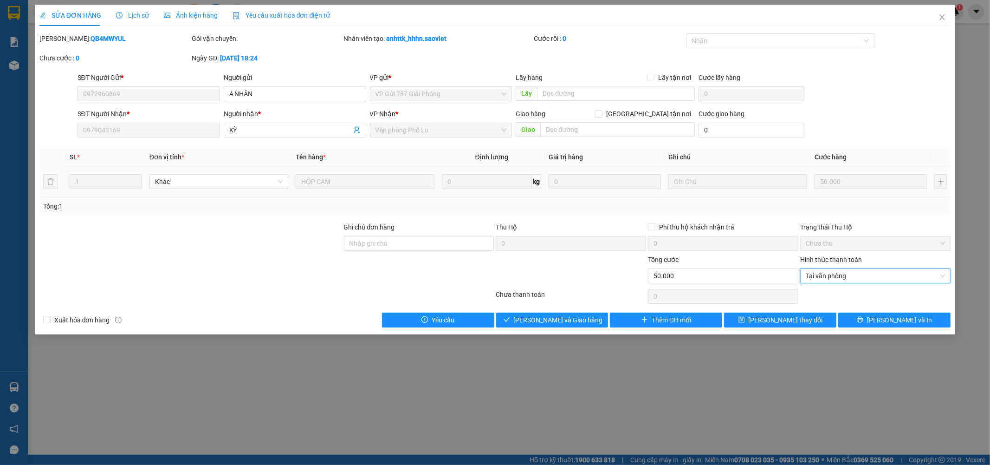
click at [569, 328] on div "SỬA ĐƠN HÀNG Lịch sử Ảnh kiện hàng Yêu cầu xuất hóa đơn điện tử Total Paid Fee …" at bounding box center [495, 170] width 921 height 330
click at [566, 322] on span "Lưu và Giao hàng" at bounding box center [558, 320] width 89 height 10
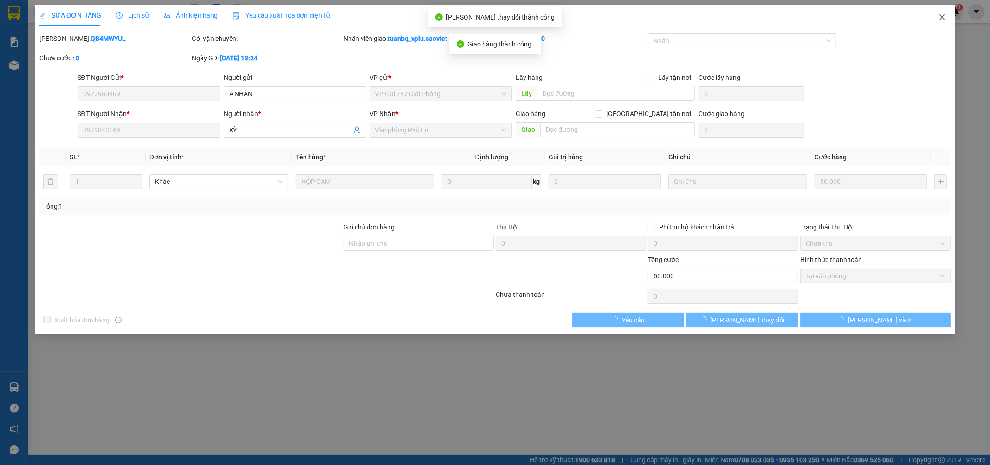
click at [940, 17] on icon "close" at bounding box center [942, 16] width 7 height 7
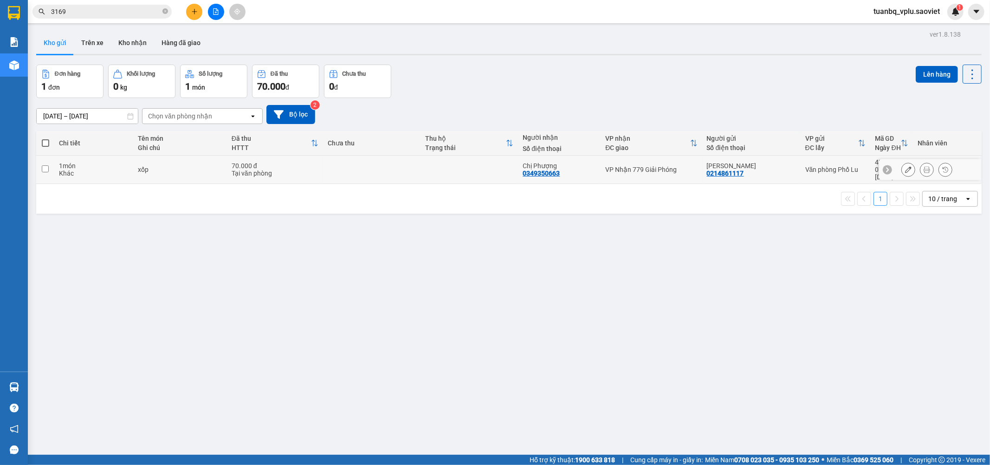
click at [61, 174] on td "1 món Khác" at bounding box center [93, 170] width 79 height 28
checkbox input "true"
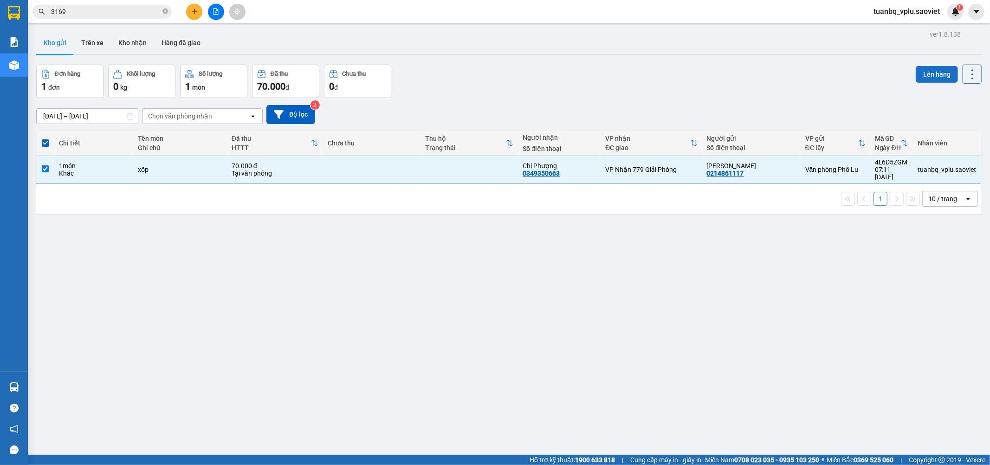
click at [922, 74] on button "Lên hàng" at bounding box center [937, 74] width 42 height 17
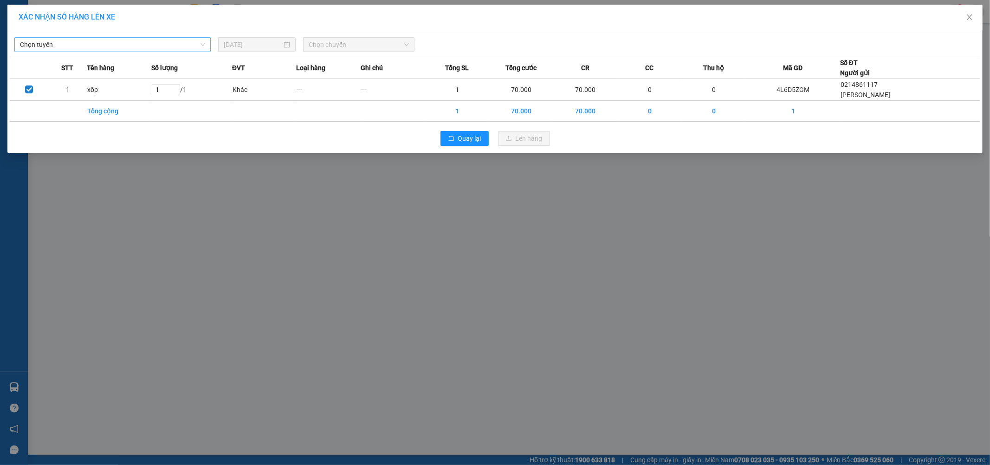
click at [149, 45] on span "Chọn tuyến" at bounding box center [112, 45] width 185 height 14
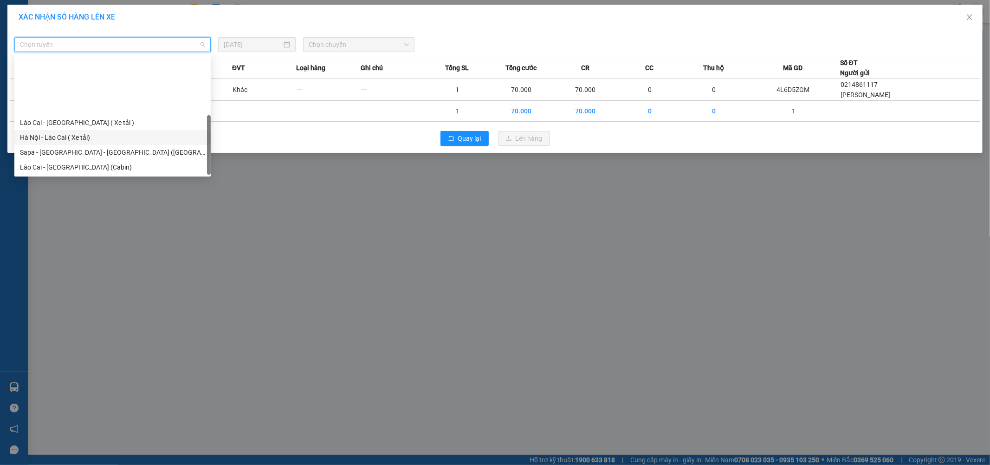
scroll to position [74, 0]
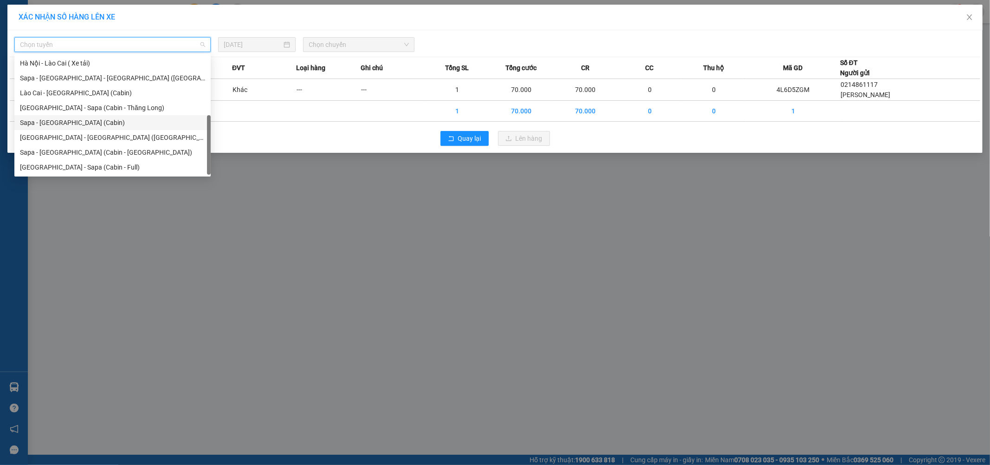
click at [86, 123] on div "Sapa - Hà Nội (Cabin)" at bounding box center [112, 122] width 185 height 10
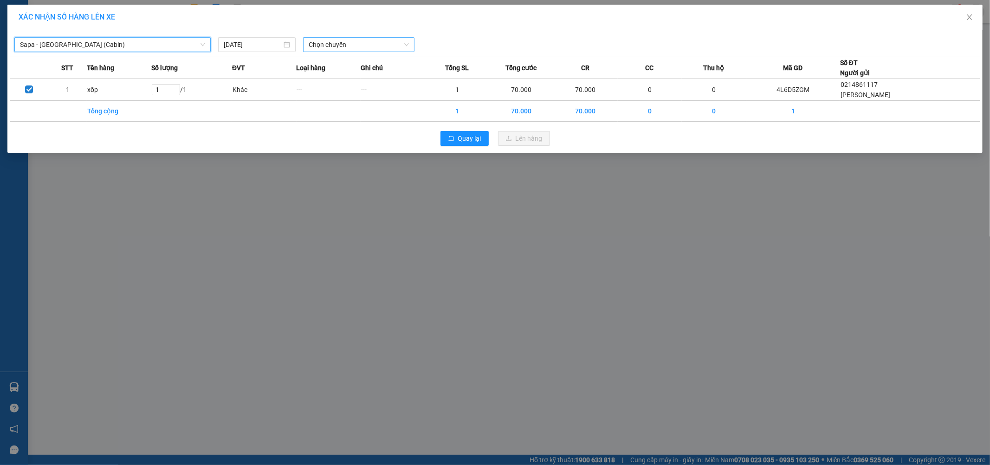
click at [360, 42] on span "Chọn chuyến" at bounding box center [359, 45] width 100 height 14
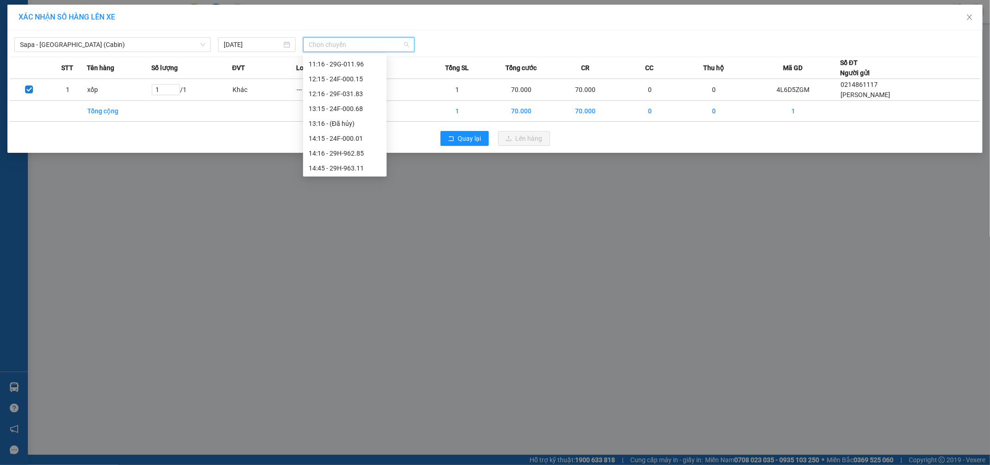
scroll to position [0, 0]
click at [361, 80] on div "07:15 - 24F-000.70" at bounding box center [345, 78] width 72 height 10
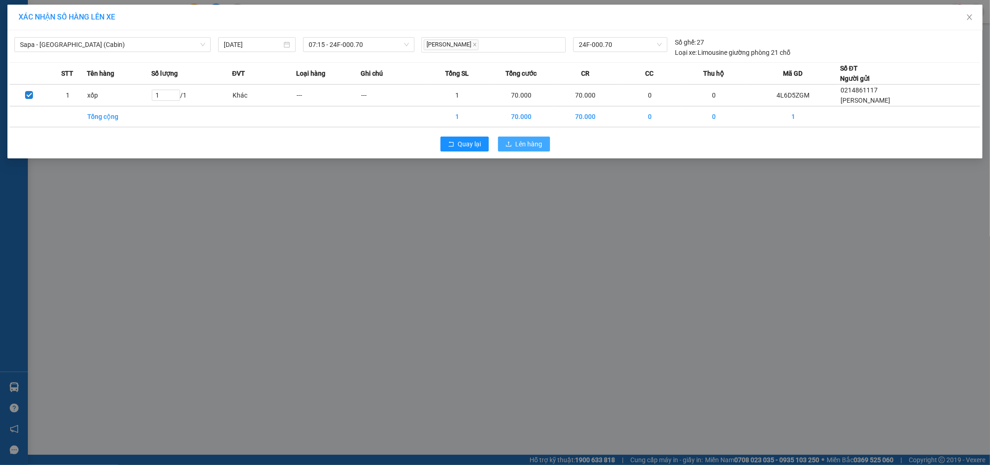
click at [542, 137] on button "Lên hàng" at bounding box center [524, 143] width 52 height 15
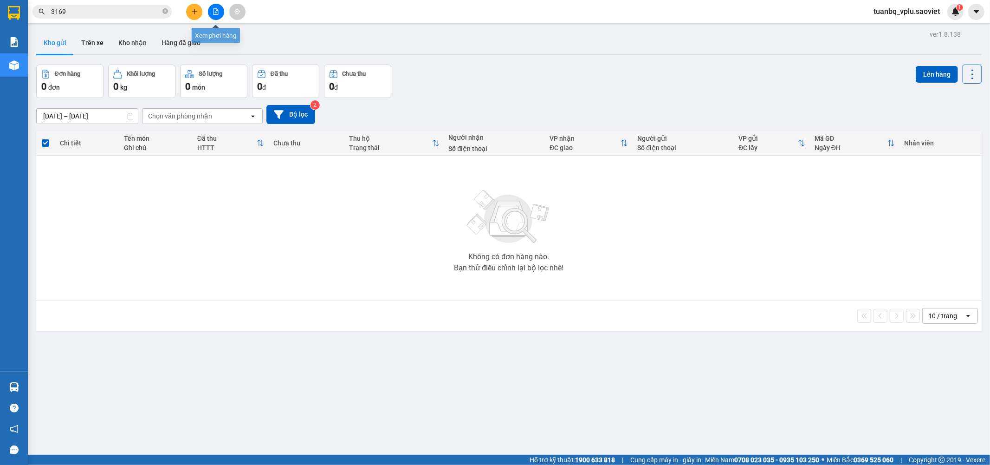
click at [215, 12] on icon "file-add" at bounding box center [216, 11] width 6 height 6
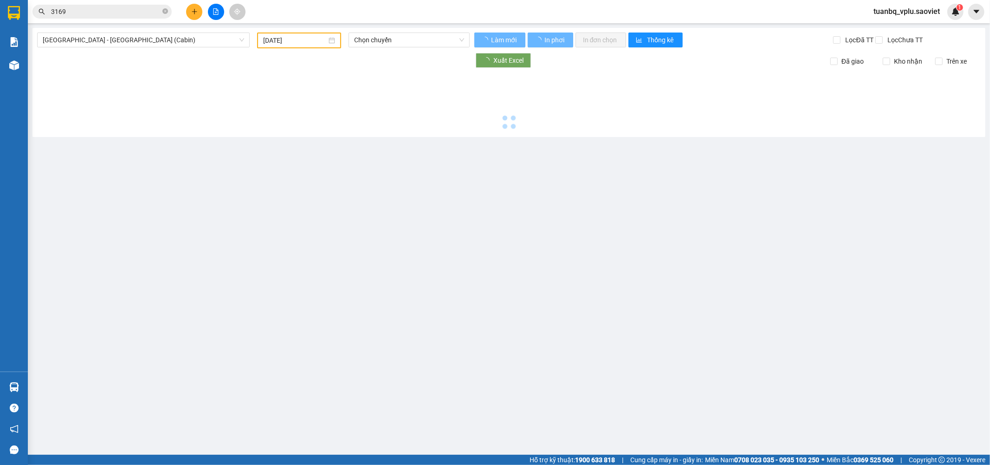
type input "13/08/2025"
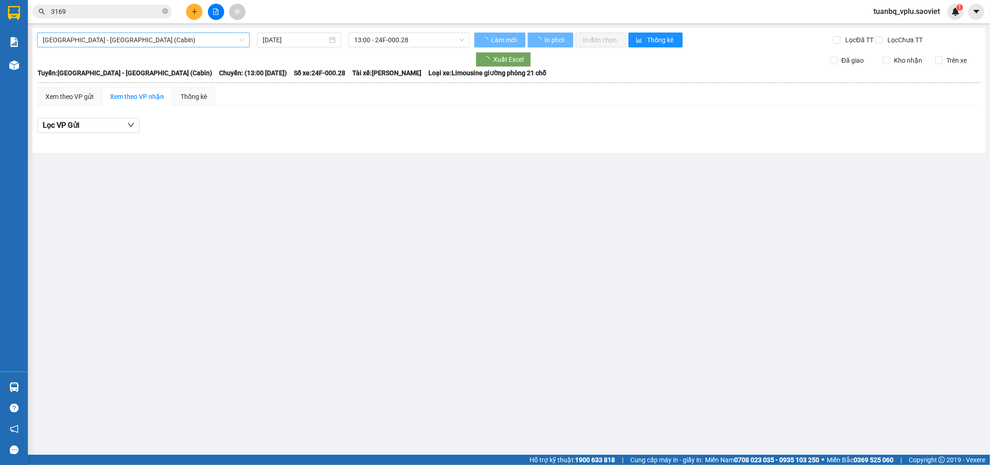
click at [155, 34] on span "Hà Nội - Lào Cai (Cabin)" at bounding box center [143, 40] width 201 height 14
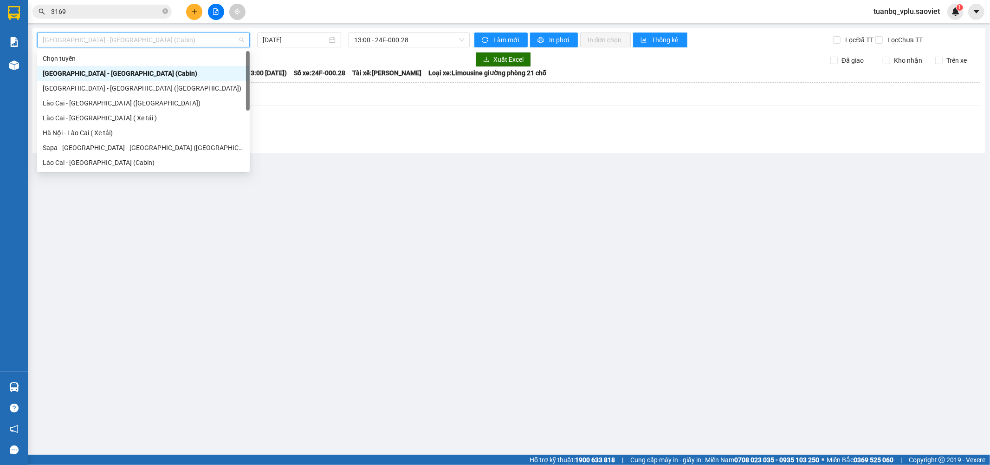
scroll to position [74, 0]
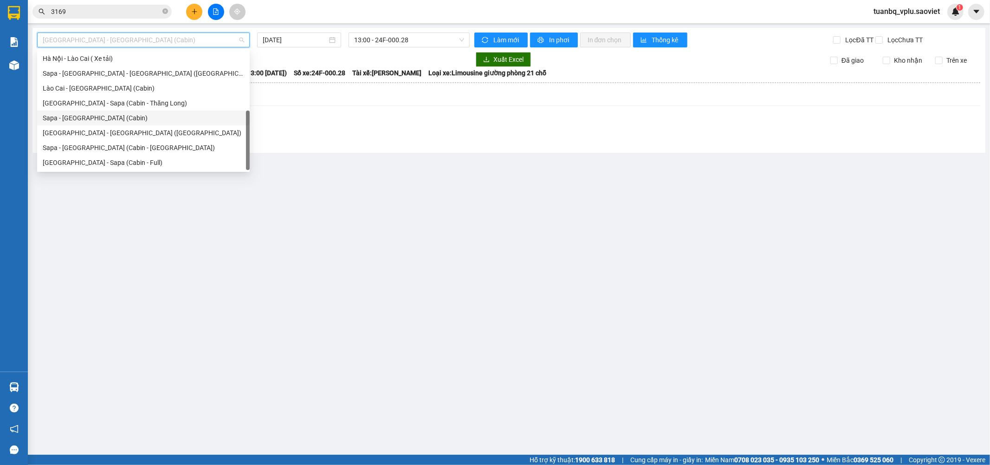
click at [110, 115] on div "Sapa - Hà Nội (Cabin)" at bounding box center [143, 118] width 201 height 10
type input "13/08/2025"
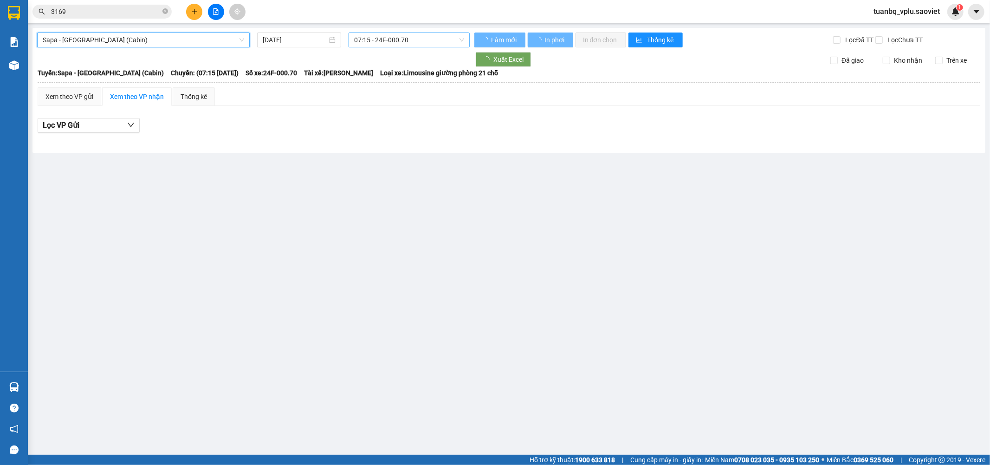
click at [395, 39] on span "07:15 - 24F-000.70" at bounding box center [409, 40] width 110 height 14
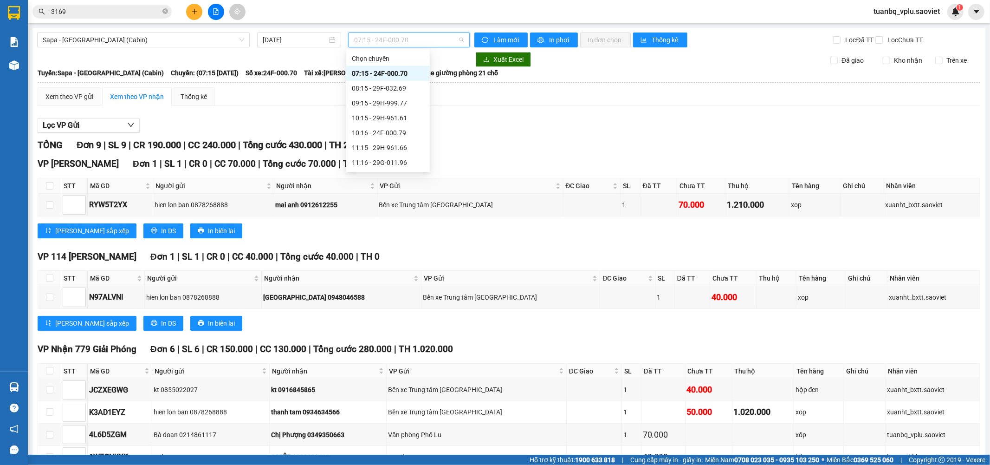
click at [597, 130] on div "Lọc VP Gửi" at bounding box center [509, 125] width 943 height 15
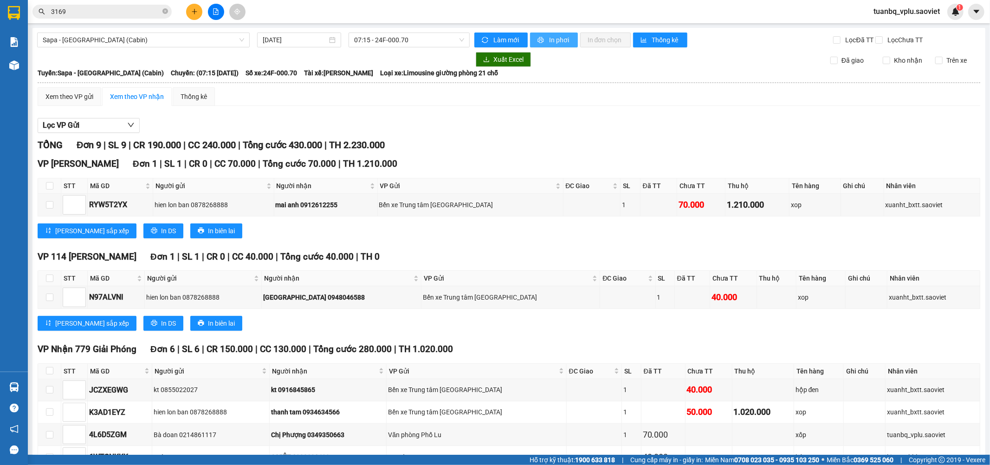
click at [553, 35] on span "In phơi" at bounding box center [559, 40] width 21 height 10
click at [94, 13] on input "3169" at bounding box center [106, 11] width 110 height 10
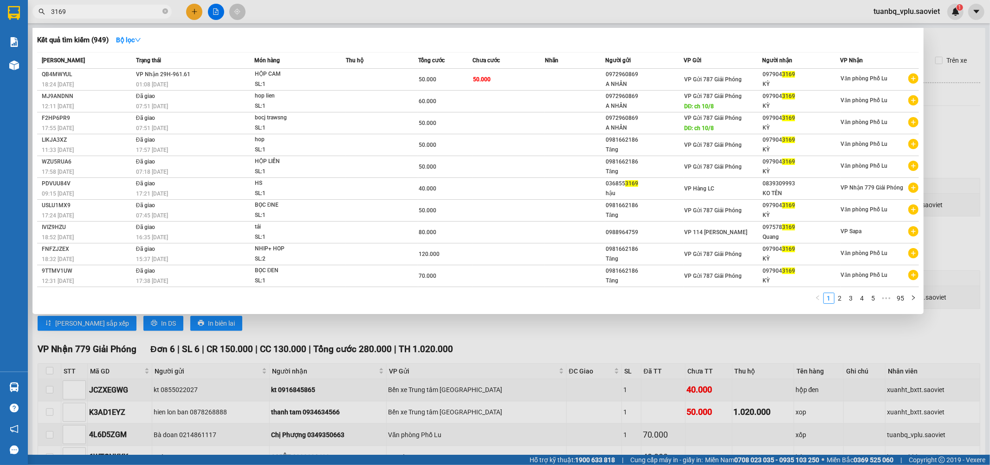
click at [94, 13] on input "3169" at bounding box center [106, 11] width 110 height 10
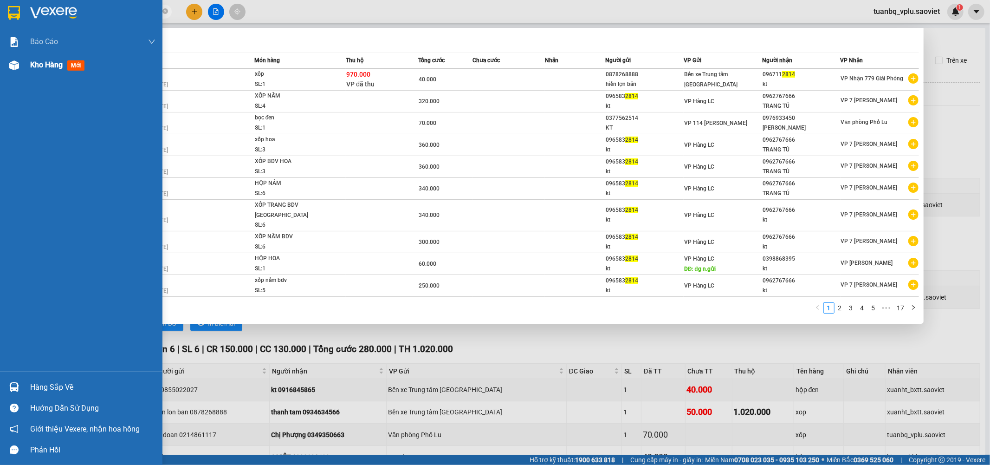
click at [43, 63] on span "Kho hàng" at bounding box center [46, 64] width 32 height 9
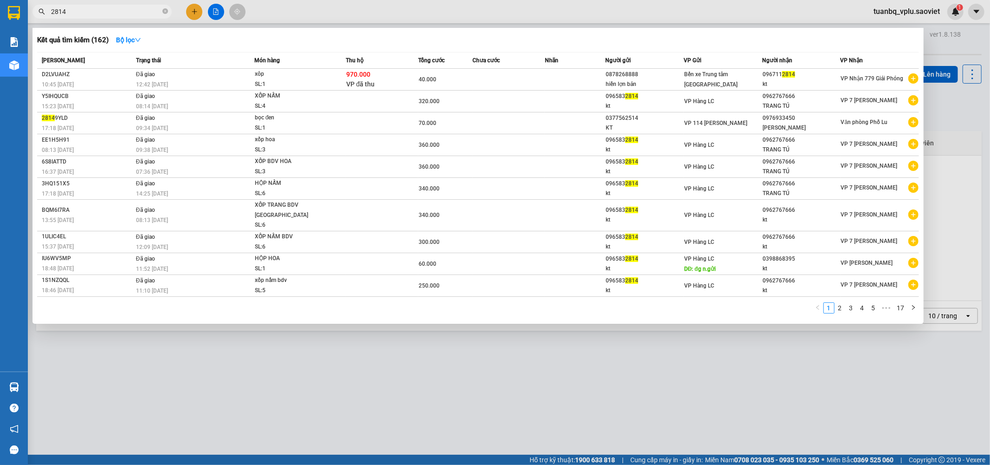
click at [358, 349] on div at bounding box center [495, 232] width 990 height 465
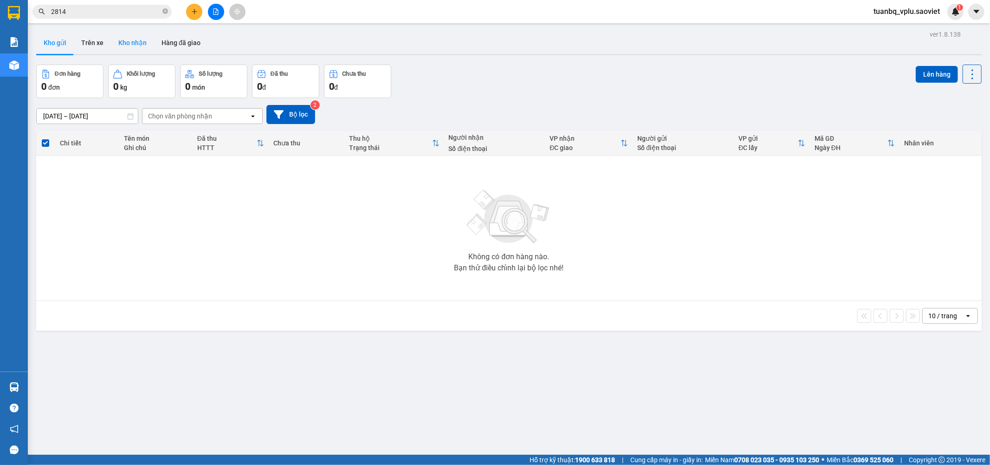
click at [131, 45] on button "Kho nhận" at bounding box center [132, 43] width 43 height 22
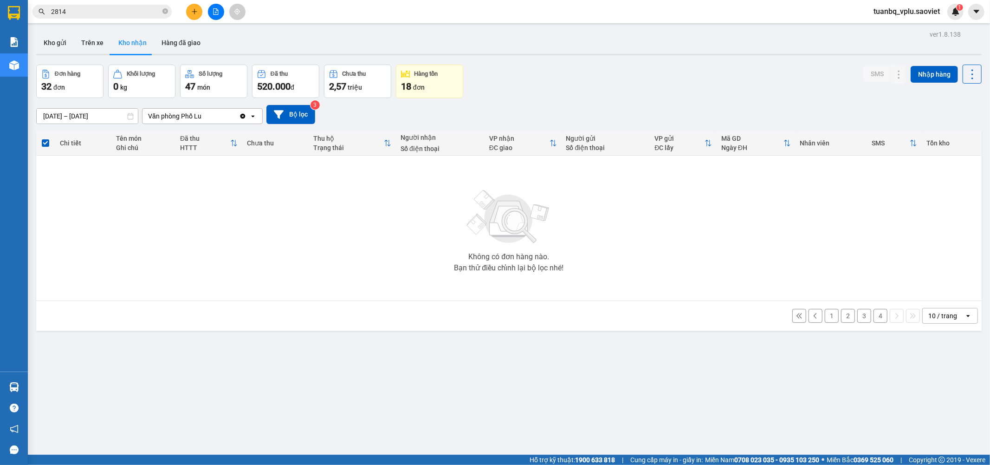
click at [827, 313] on button "1" at bounding box center [832, 316] width 14 height 14
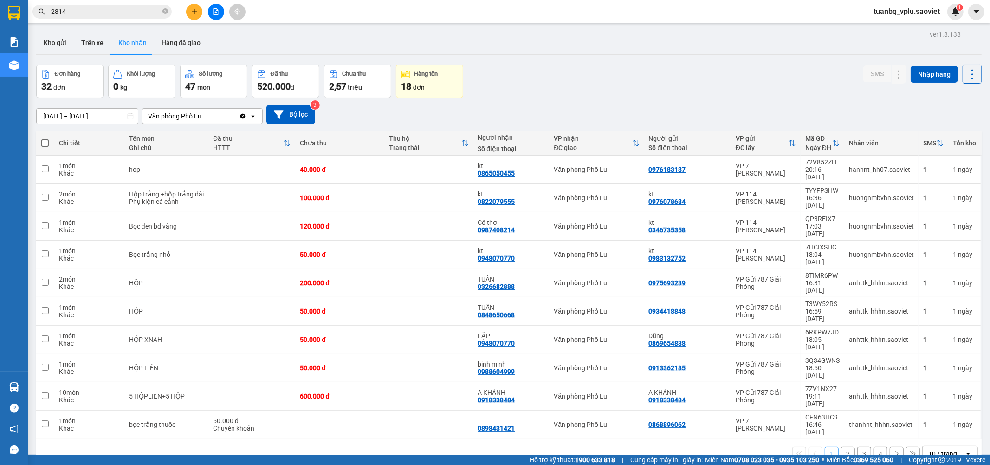
click at [104, 7] on input "2814" at bounding box center [106, 11] width 110 height 10
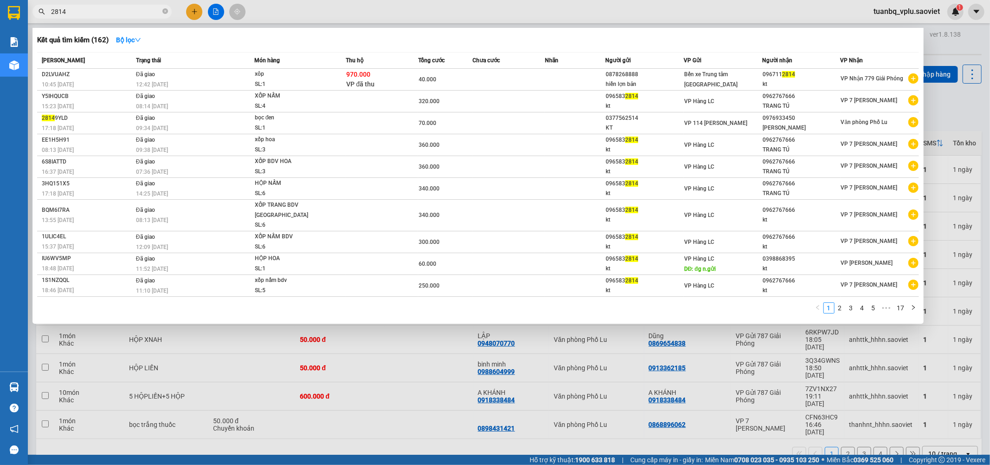
click at [104, 8] on input "2814" at bounding box center [106, 11] width 110 height 10
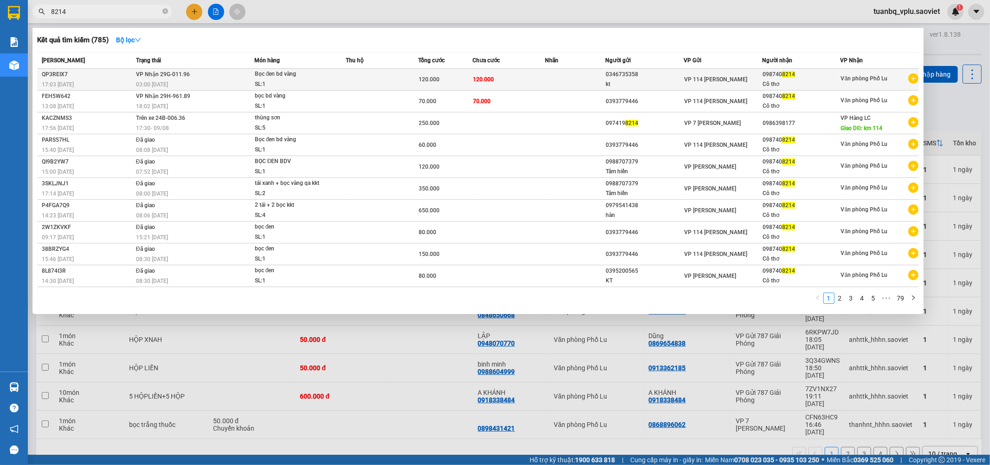
type input "8214"
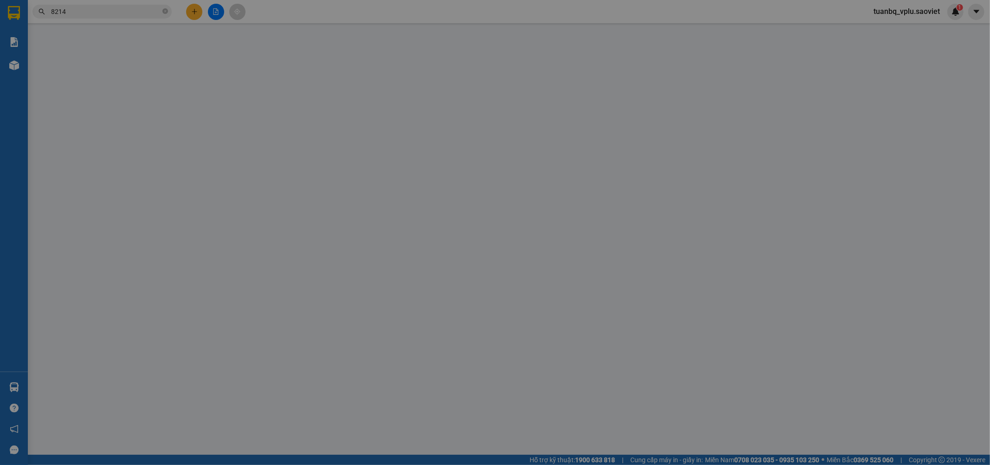
type input "0346735358"
type input "kt"
type input "0987408214"
type input "Cô thơ"
type input "120.000"
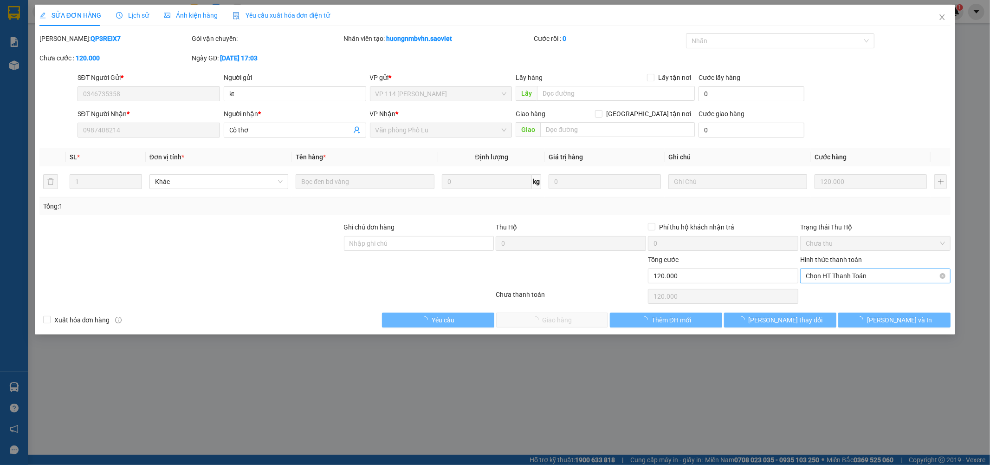
click at [845, 276] on span "Chọn HT Thanh Toán" at bounding box center [875, 276] width 139 height 14
click at [837, 292] on div "Tại văn phòng" at bounding box center [875, 294] width 139 height 10
type input "0"
click at [580, 315] on span "Lưu và Giao hàng" at bounding box center [558, 320] width 89 height 10
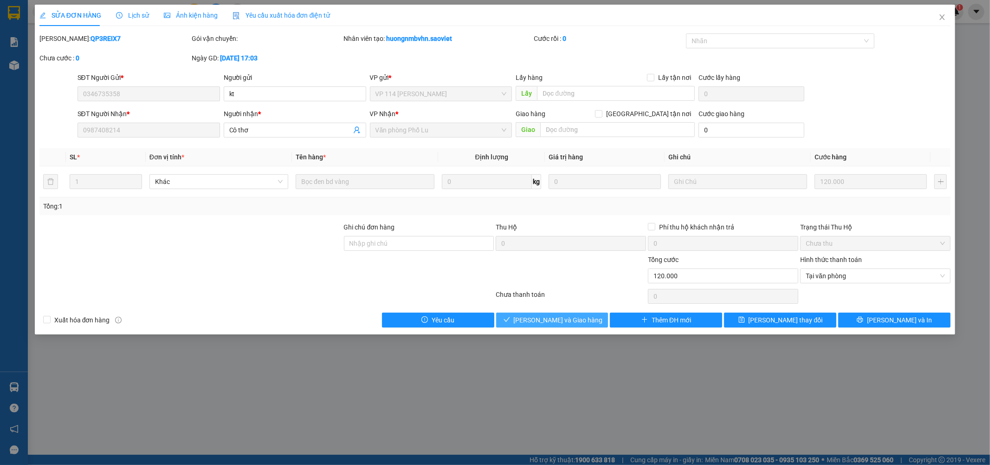
click at [543, 323] on span "Lưu và Giao hàng" at bounding box center [558, 320] width 89 height 10
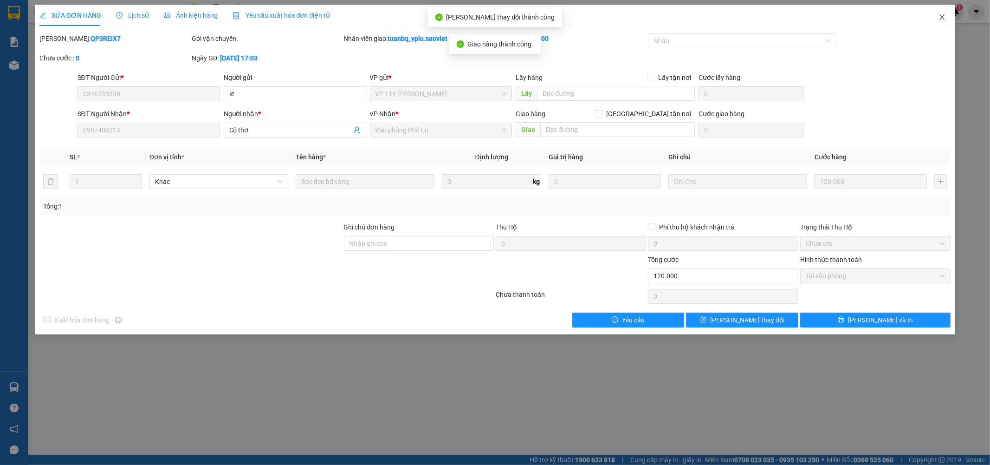
click at [944, 20] on icon "close" at bounding box center [942, 16] width 7 height 7
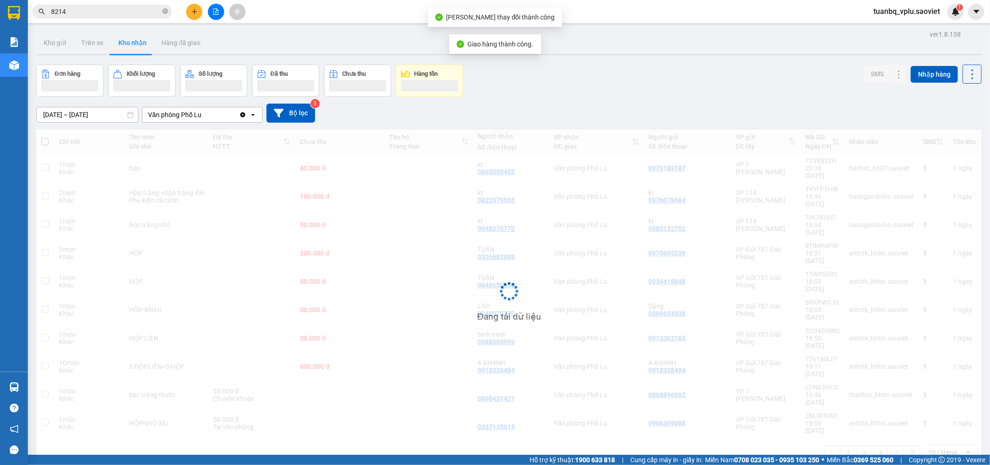
click at [88, 11] on input "8214" at bounding box center [106, 11] width 110 height 10
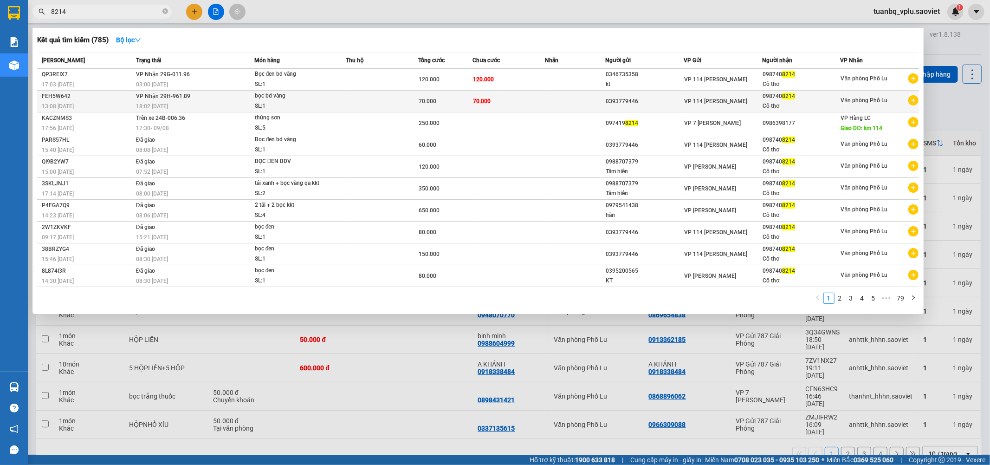
click at [398, 106] on td at bounding box center [382, 102] width 72 height 22
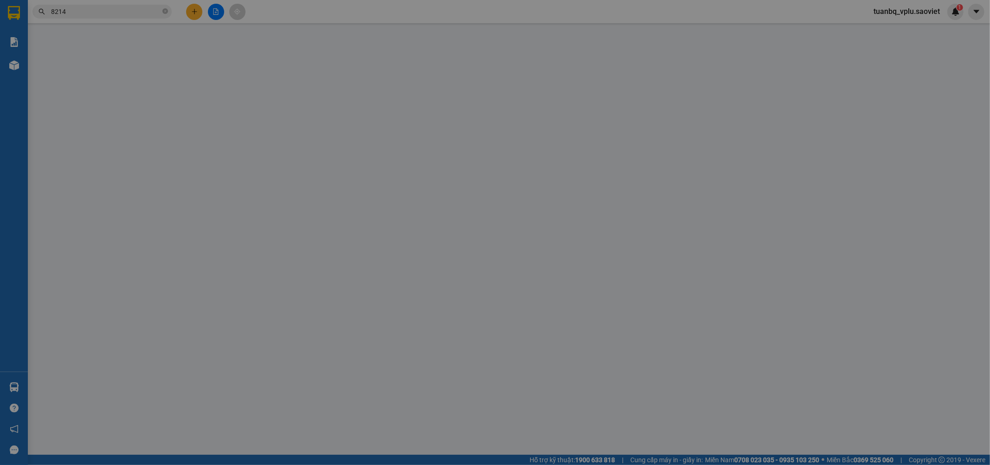
type input "0393779446"
type input "0987408214"
type input "Cô thơ"
type input "70.000"
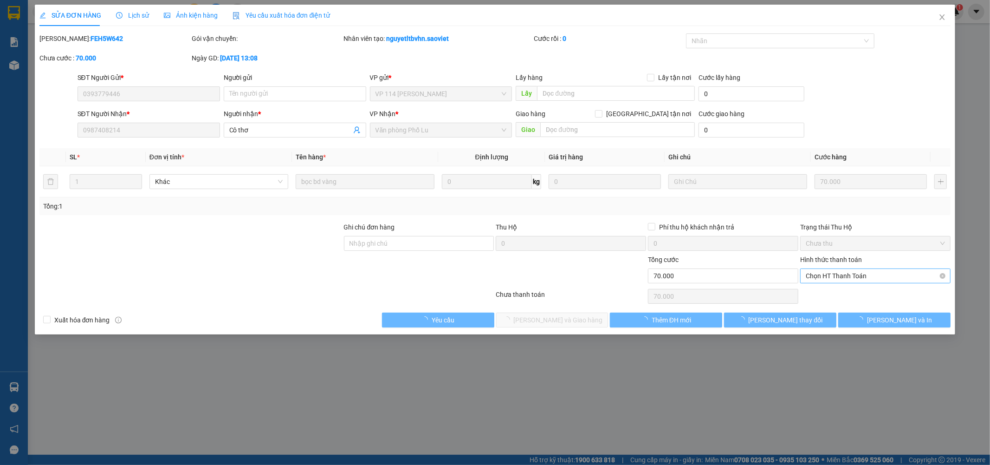
click at [849, 277] on span "Chọn HT Thanh Toán" at bounding box center [875, 276] width 139 height 14
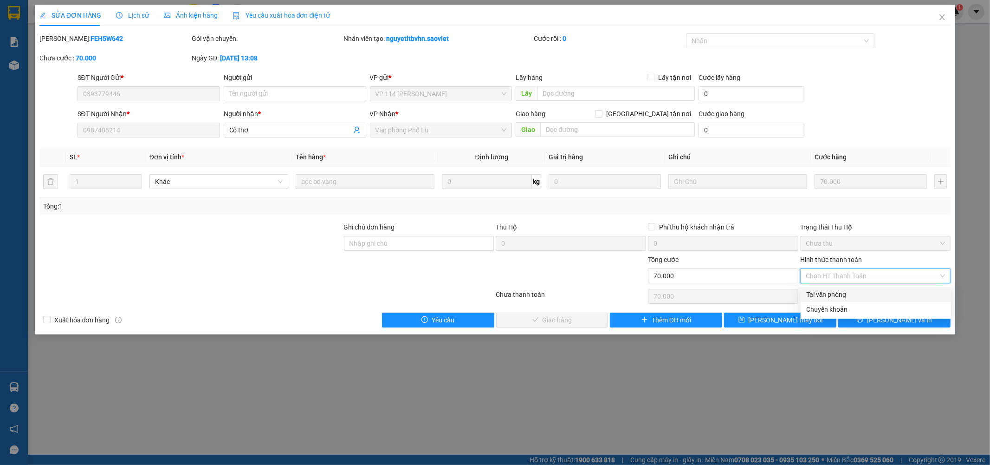
click at [828, 290] on div "Tại văn phòng" at bounding box center [875, 294] width 139 height 10
type input "0"
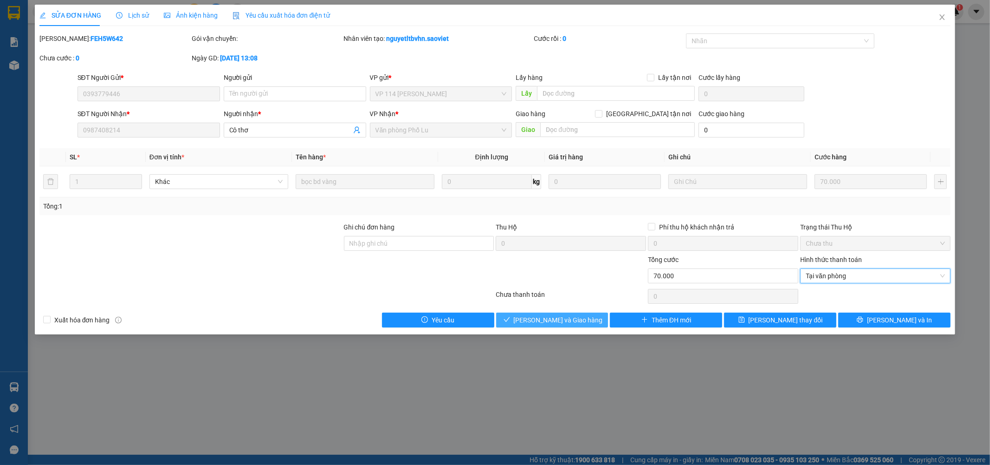
click at [558, 318] on span "Lưu và Giao hàng" at bounding box center [558, 320] width 89 height 10
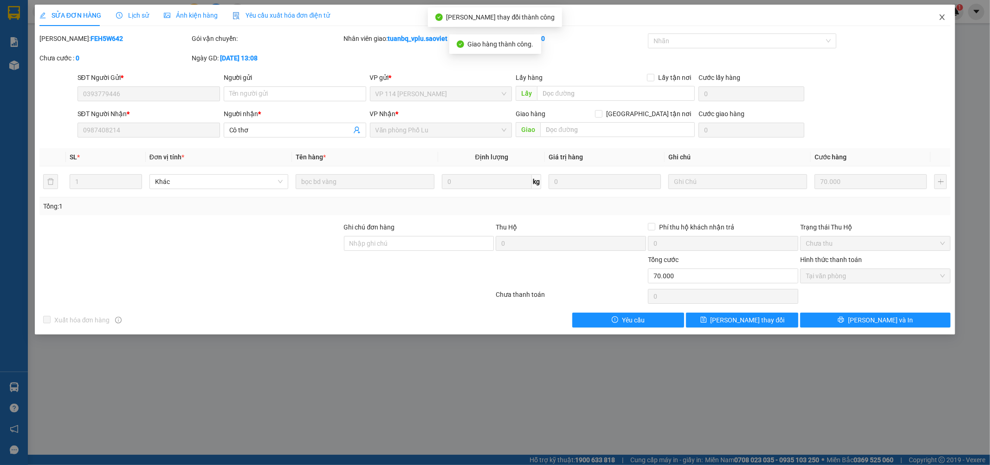
click at [944, 16] on icon "close" at bounding box center [942, 17] width 5 height 6
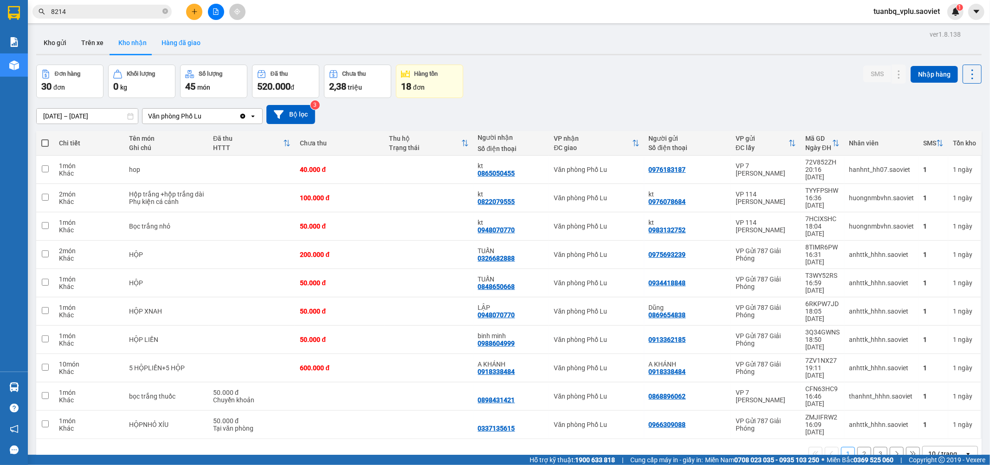
click at [189, 47] on button "Hàng đã giao" at bounding box center [181, 43] width 54 height 22
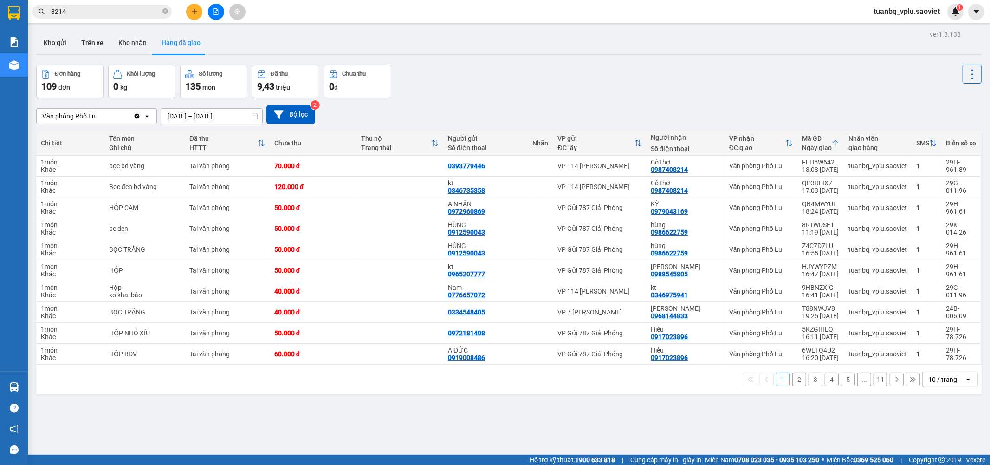
click at [794, 382] on button "2" at bounding box center [799, 379] width 14 height 14
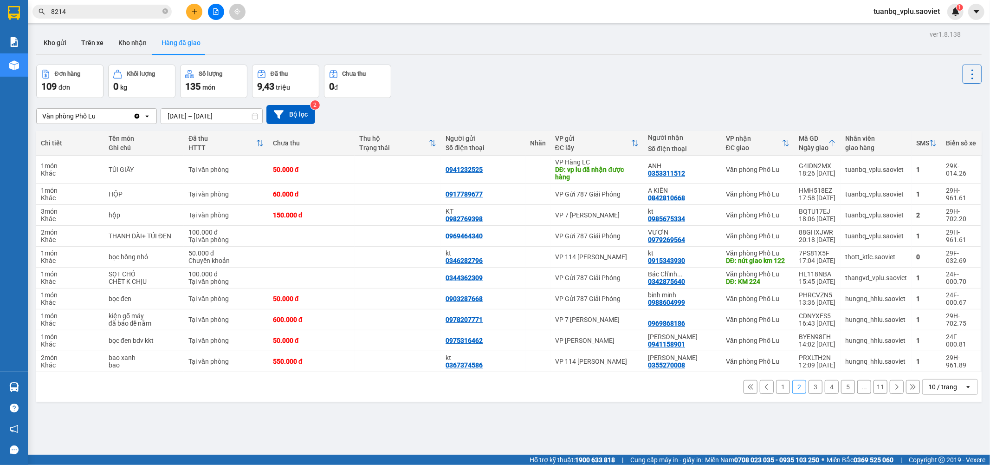
click at [809, 391] on button "3" at bounding box center [816, 387] width 14 height 14
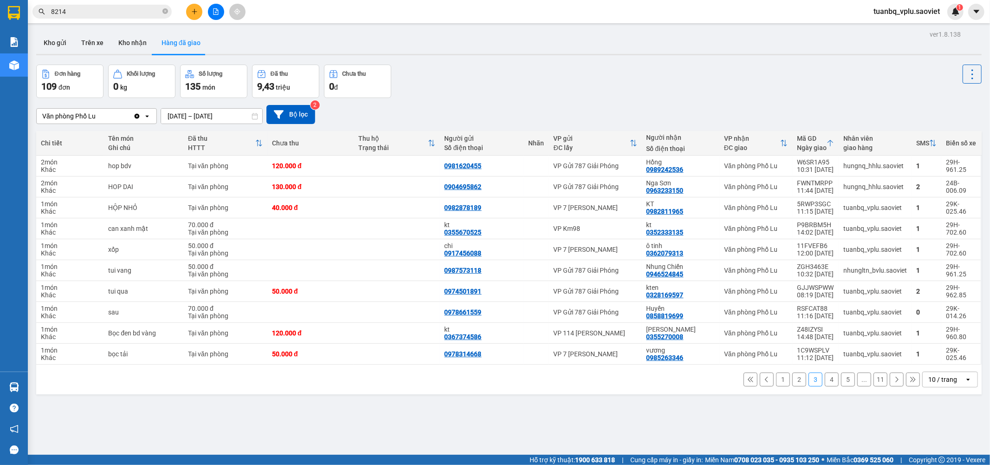
click at [796, 382] on button "2" at bounding box center [799, 379] width 14 height 14
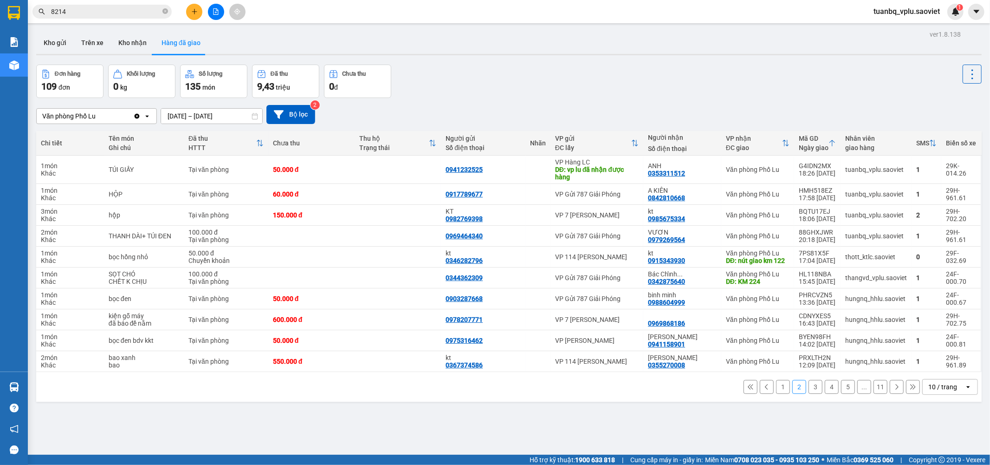
click at [96, 12] on input "8214" at bounding box center [106, 11] width 110 height 10
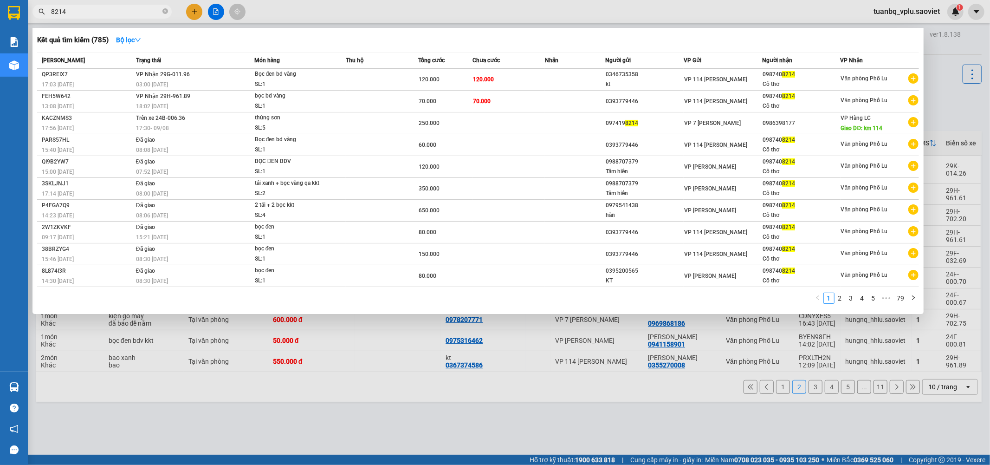
click at [96, 12] on input "8214" at bounding box center [106, 11] width 110 height 10
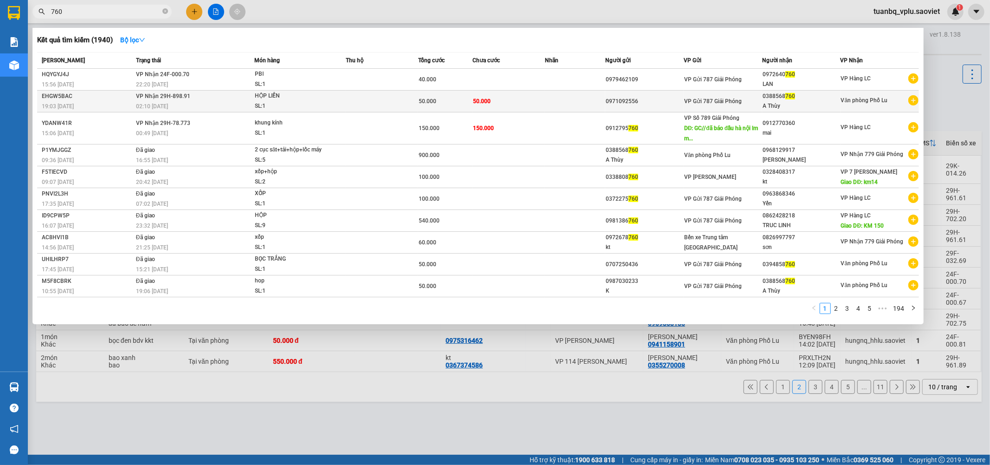
type input "760"
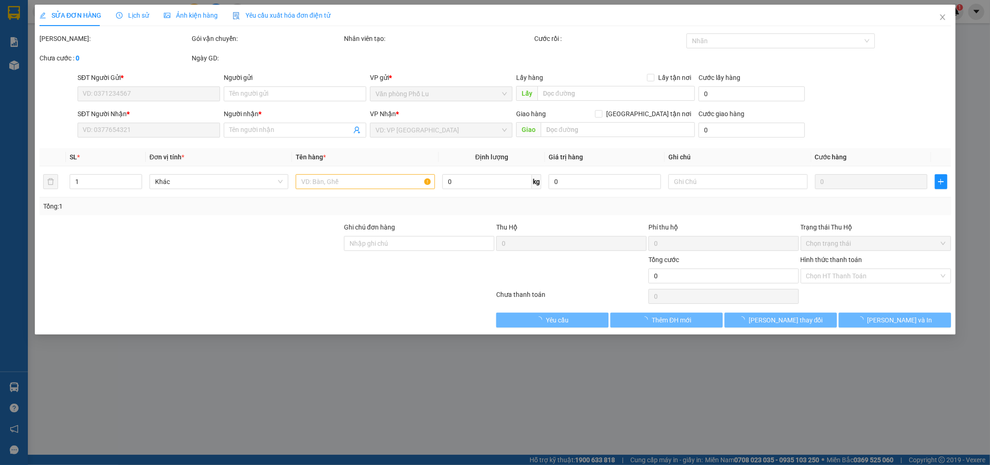
type input "0971092556"
type input "0388568760"
type input "A Thùy"
type input "50.000"
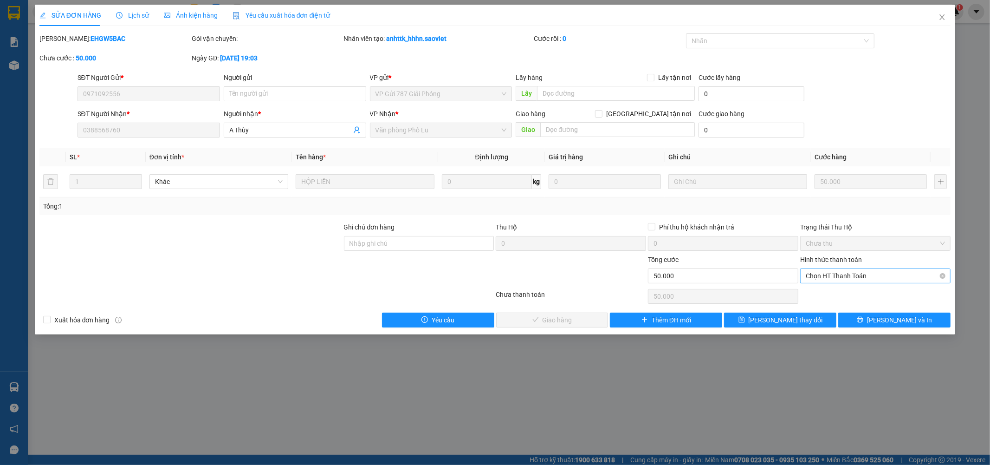
click at [836, 275] on span "Chọn HT Thanh Toán" at bounding box center [875, 276] width 139 height 14
click at [838, 291] on div "Tại văn phòng" at bounding box center [875, 294] width 139 height 10
type input "0"
click at [576, 319] on span "Lưu và Giao hàng" at bounding box center [558, 320] width 89 height 10
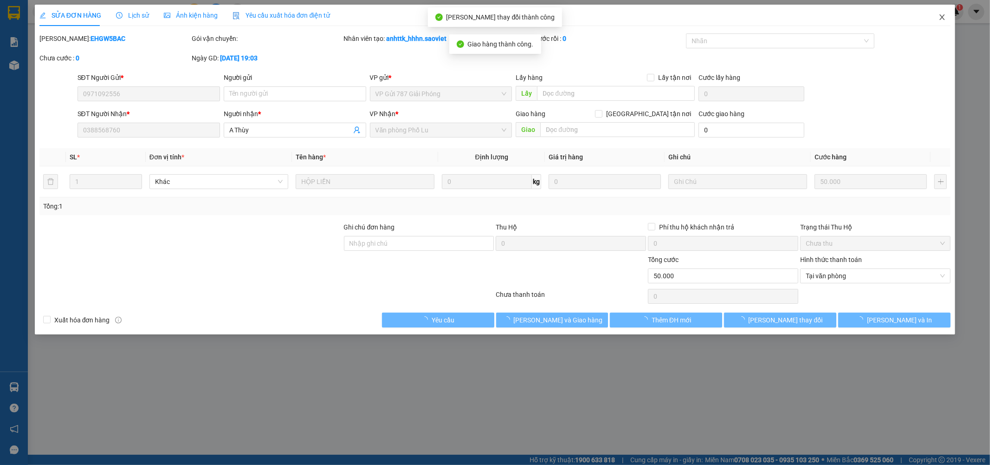
click at [945, 19] on icon "close" at bounding box center [942, 16] width 7 height 7
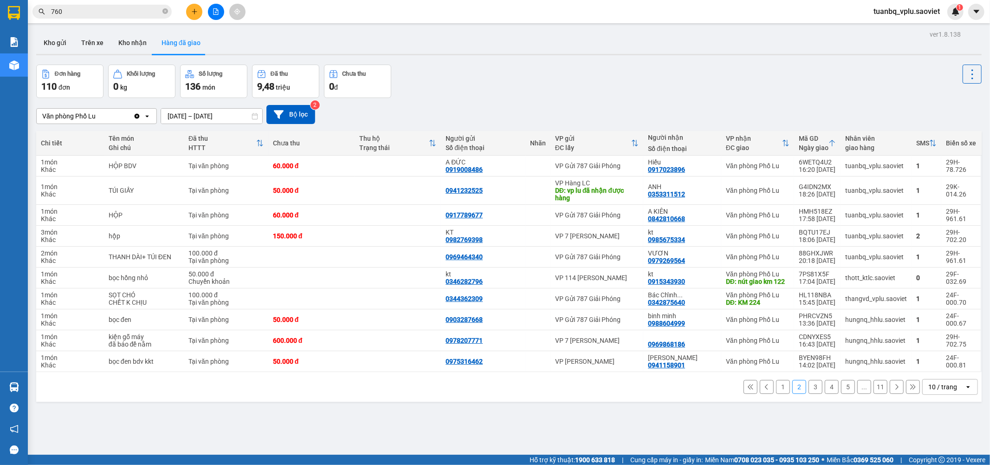
click at [135, 16] on input "760" at bounding box center [106, 11] width 110 height 10
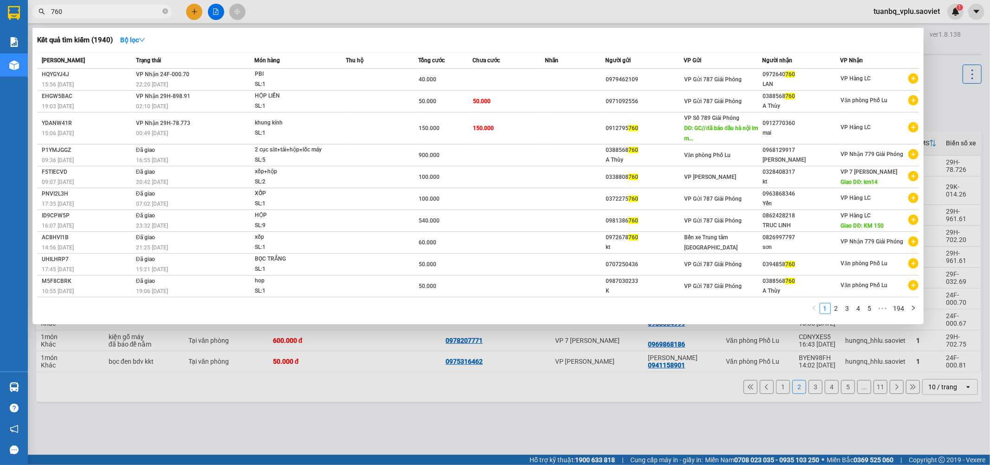
click at [135, 16] on input "760" at bounding box center [106, 11] width 110 height 10
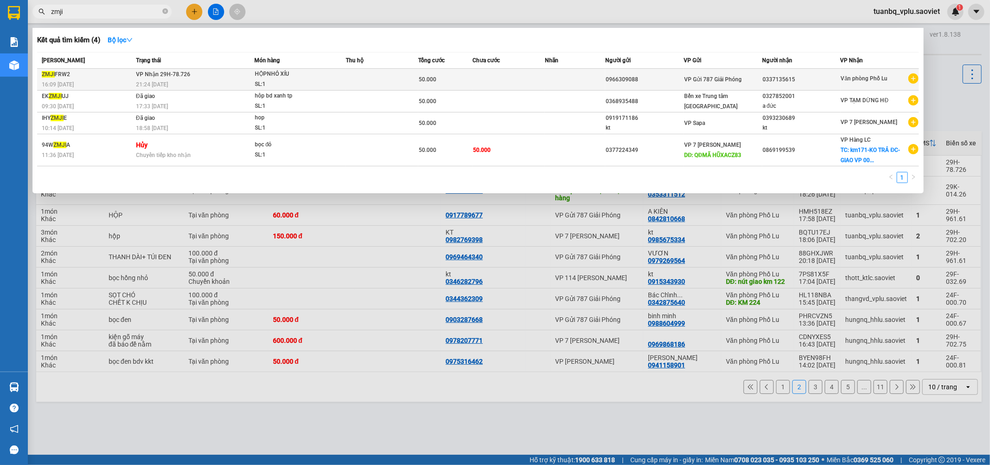
type input "zmji"
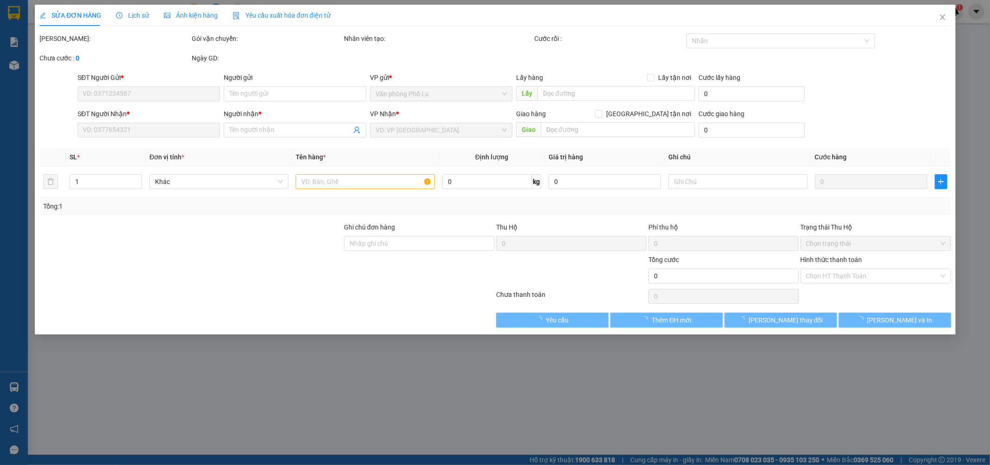
type input "0966309088"
type input "0337135615"
type input "50.000"
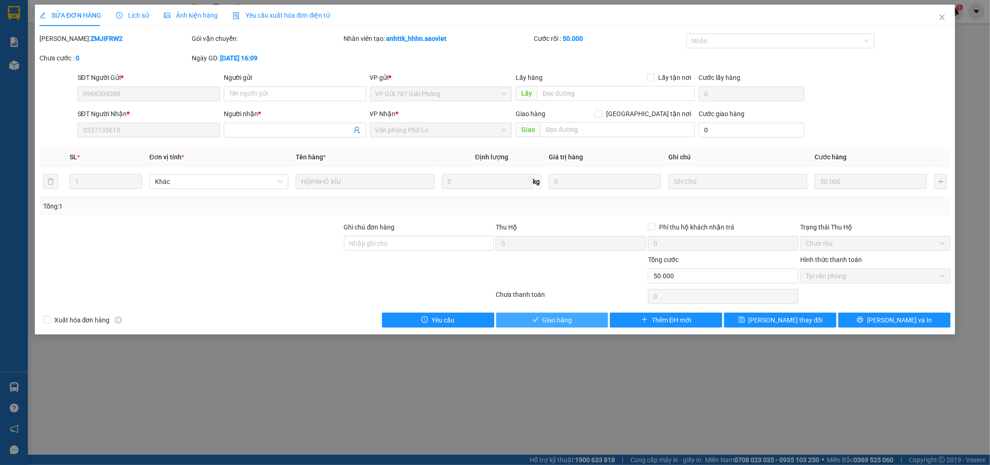
click at [555, 318] on span "Giao hàng" at bounding box center [558, 320] width 30 height 10
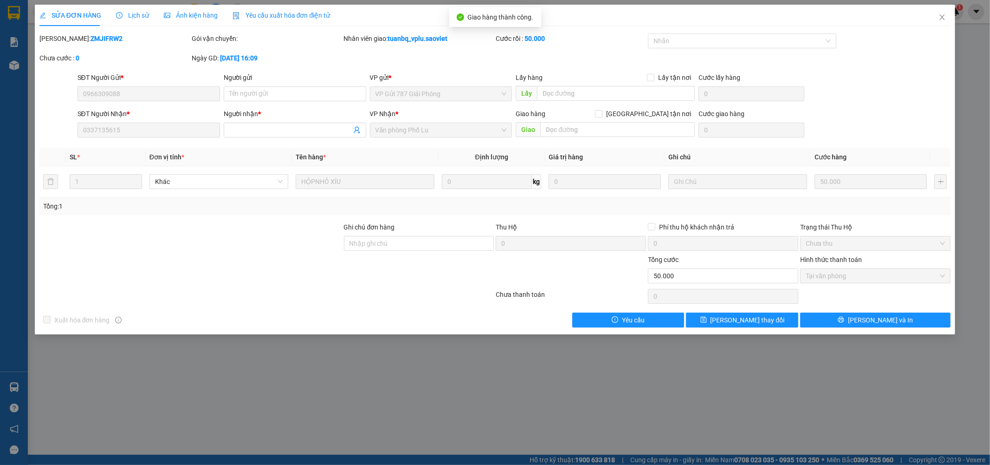
click at [415, 346] on div "SỬA ĐƠN HÀNG Lịch sử Ảnh kiện hàng Yêu cầu xuất hóa đơn điện tử Total Paid Fee …" at bounding box center [495, 232] width 990 height 465
click at [943, 18] on icon "close" at bounding box center [942, 17] width 5 height 6
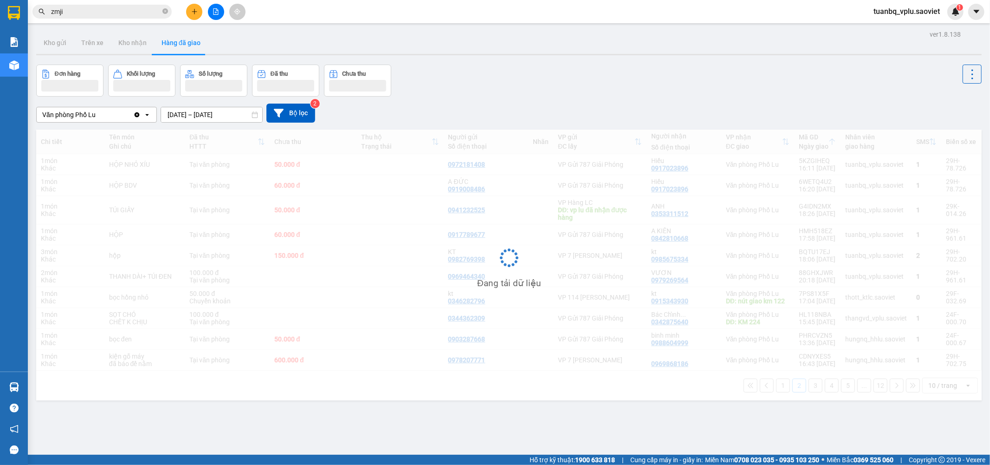
click at [73, 8] on input "zmji" at bounding box center [106, 11] width 110 height 10
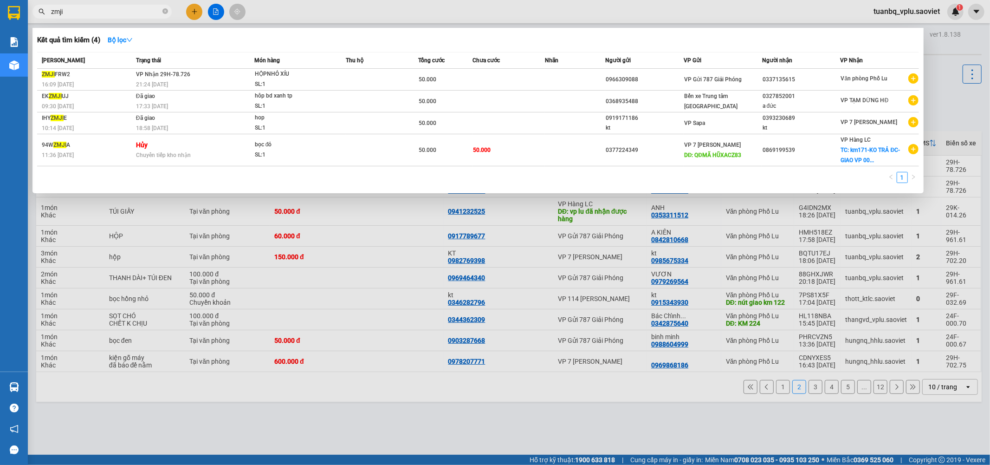
click at [73, 8] on input "zmji" at bounding box center [106, 11] width 110 height 10
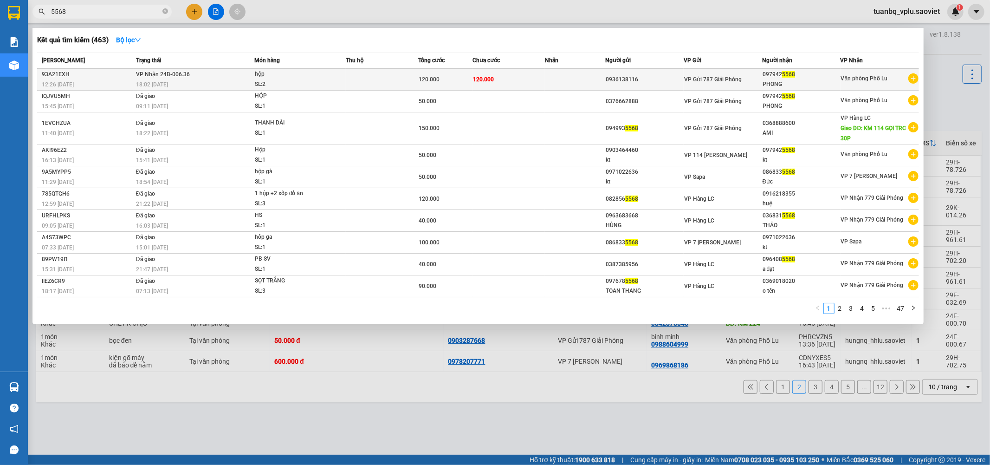
type input "5568"
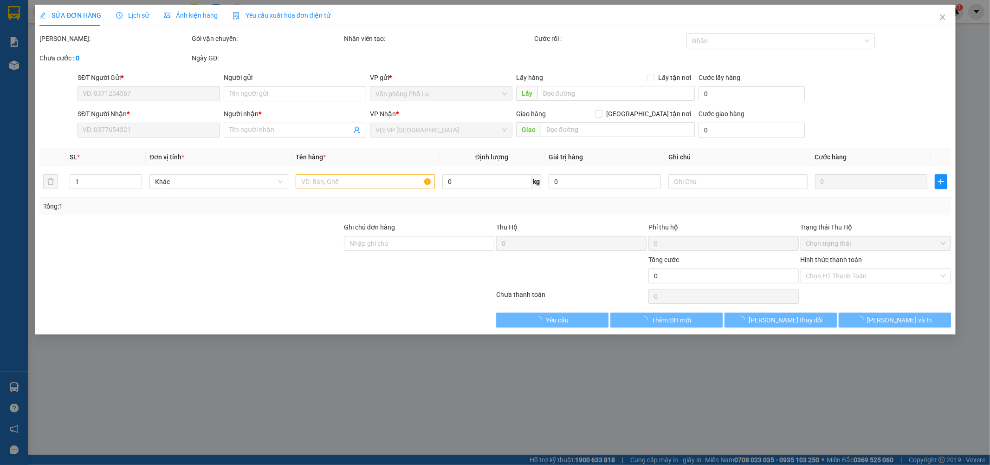
type input "0936138116"
type input "0979425568"
type input "PHONG"
type input "120.000"
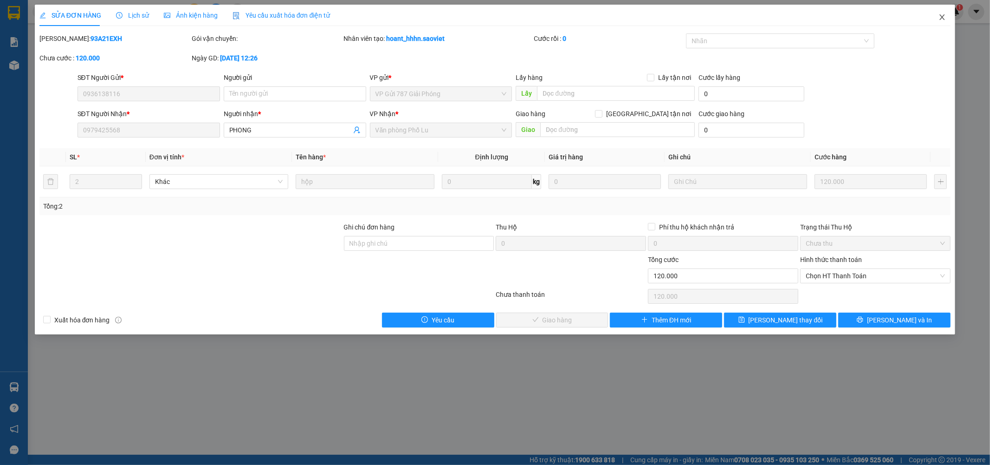
click at [943, 16] on icon "close" at bounding box center [942, 16] width 7 height 7
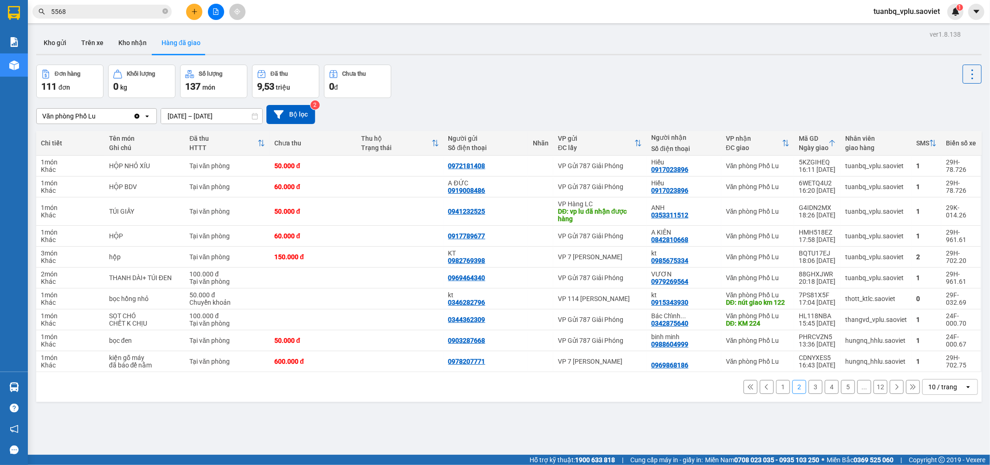
click at [118, 18] on span "5568" at bounding box center [101, 12] width 139 height 14
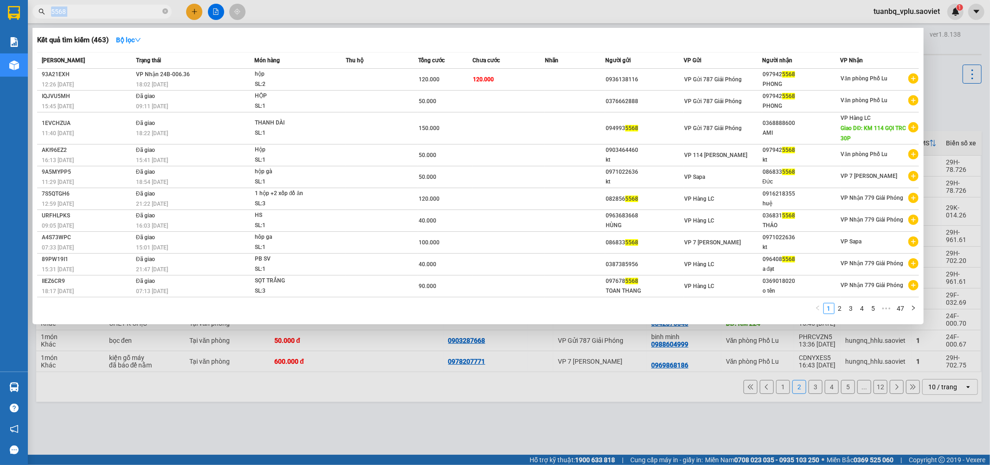
click at [118, 17] on span "5568" at bounding box center [101, 12] width 139 height 14
click at [117, 17] on span "5568" at bounding box center [101, 12] width 139 height 14
click at [112, 16] on input "5568" at bounding box center [106, 11] width 110 height 10
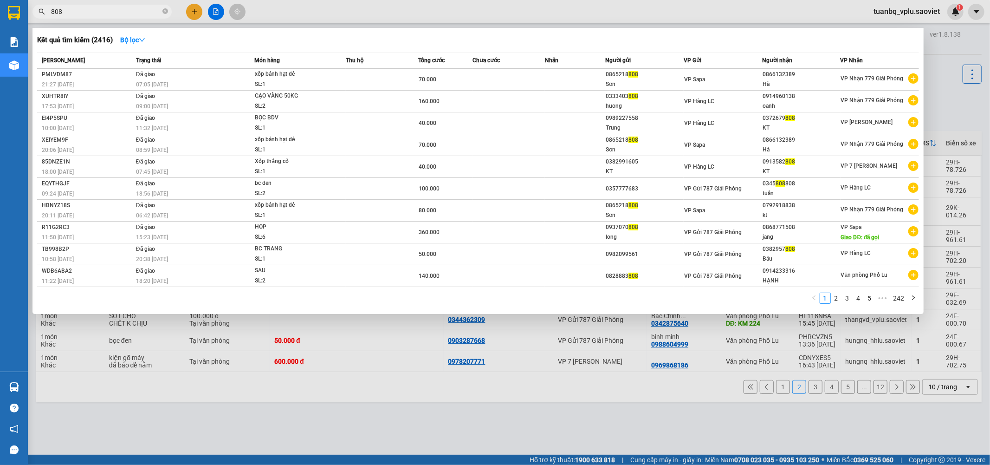
click at [112, 16] on input "808" at bounding box center [106, 11] width 110 height 10
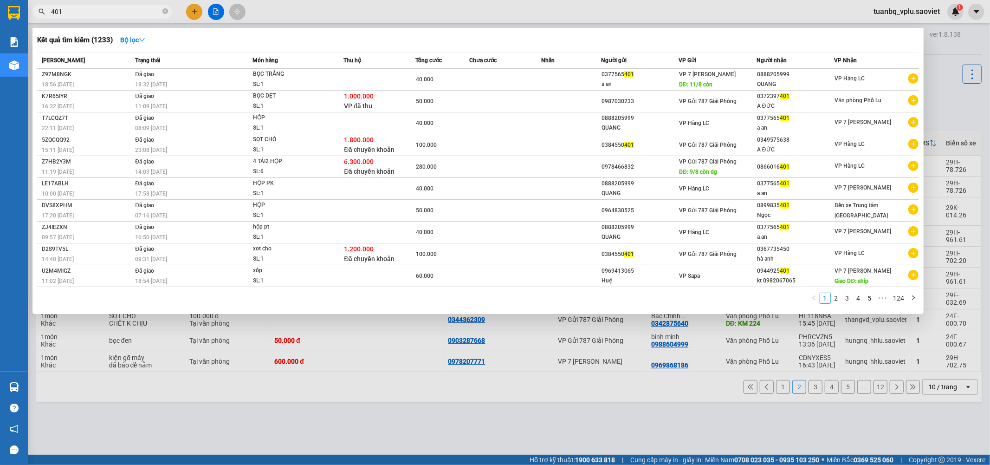
click at [104, 14] on input "401" at bounding box center [106, 11] width 110 height 10
type input "5568"
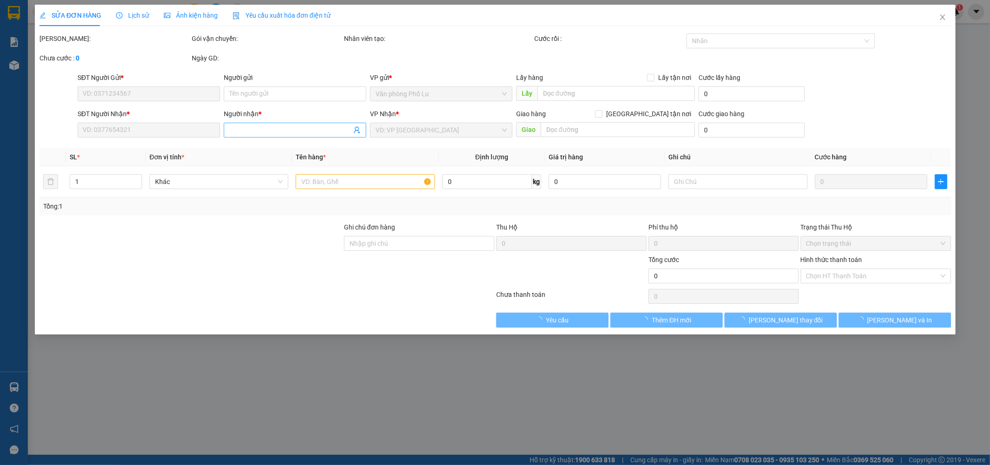
type input "0936138116"
type input "0979425568"
type input "PHONG"
type input "120.000"
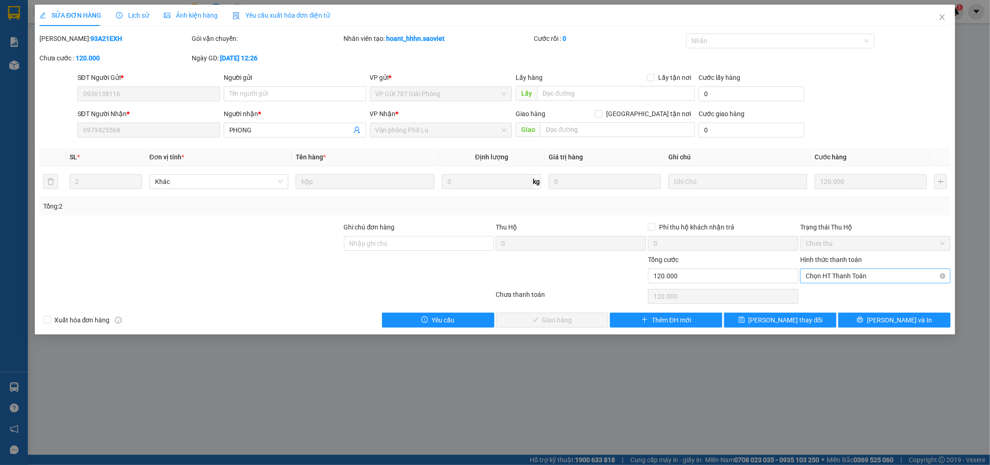
click at [882, 274] on span "Chọn HT Thanh Toán" at bounding box center [875, 276] width 139 height 14
click at [859, 292] on div "Tại văn phòng" at bounding box center [875, 294] width 139 height 10
type input "0"
click at [566, 319] on span "Lưu và Giao hàng" at bounding box center [558, 320] width 89 height 10
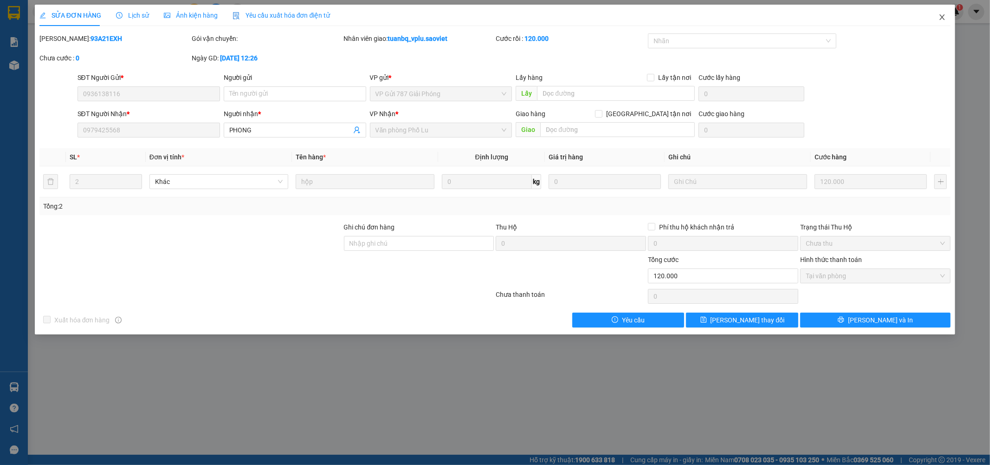
click at [946, 20] on span "Close" at bounding box center [942, 18] width 26 height 26
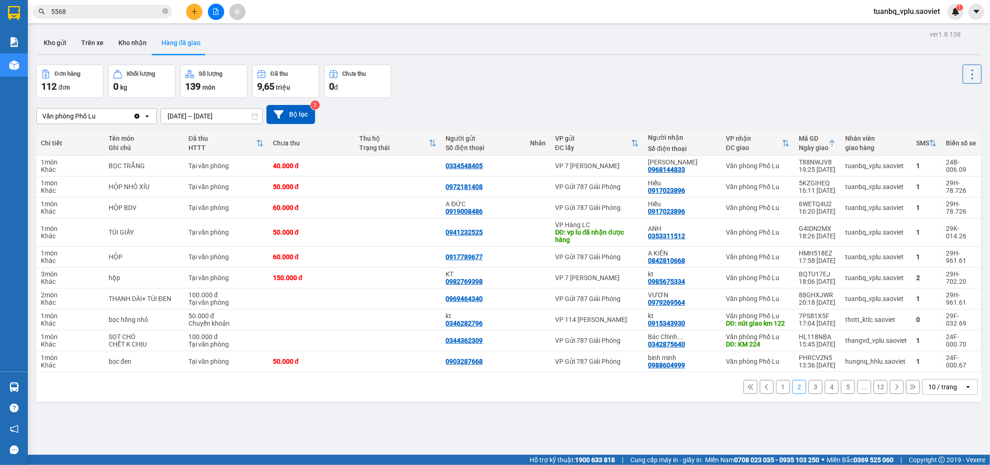
click at [777, 388] on button "1" at bounding box center [783, 387] width 14 height 14
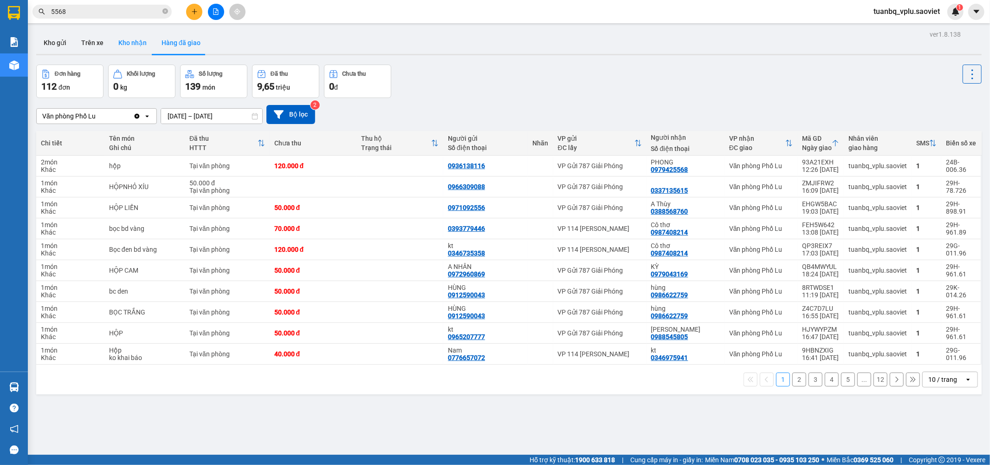
click at [120, 38] on button "Kho nhận" at bounding box center [132, 43] width 43 height 22
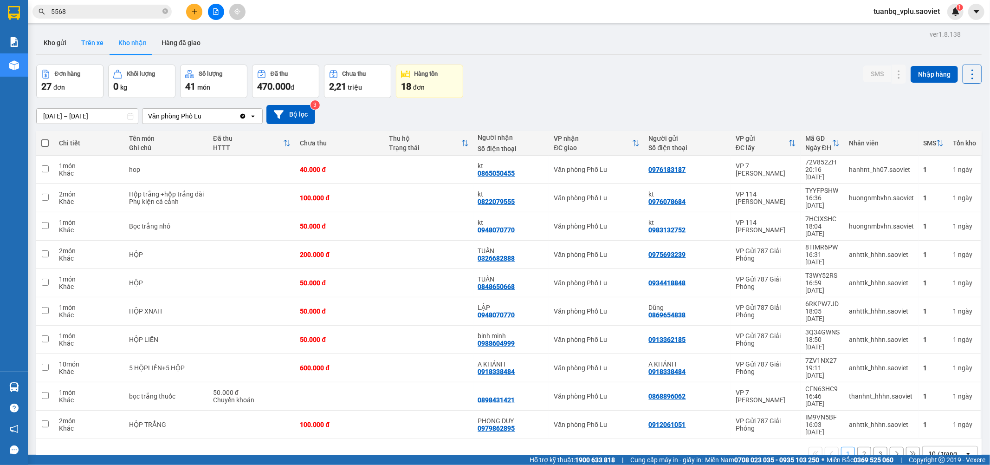
click at [101, 44] on button "Trên xe" at bounding box center [92, 43] width 37 height 22
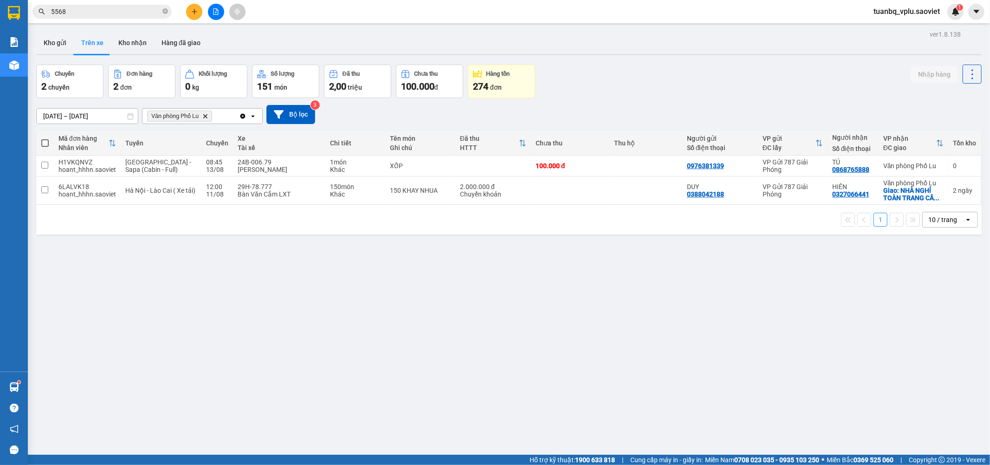
click at [123, 12] on input "5568" at bounding box center [106, 11] width 110 height 10
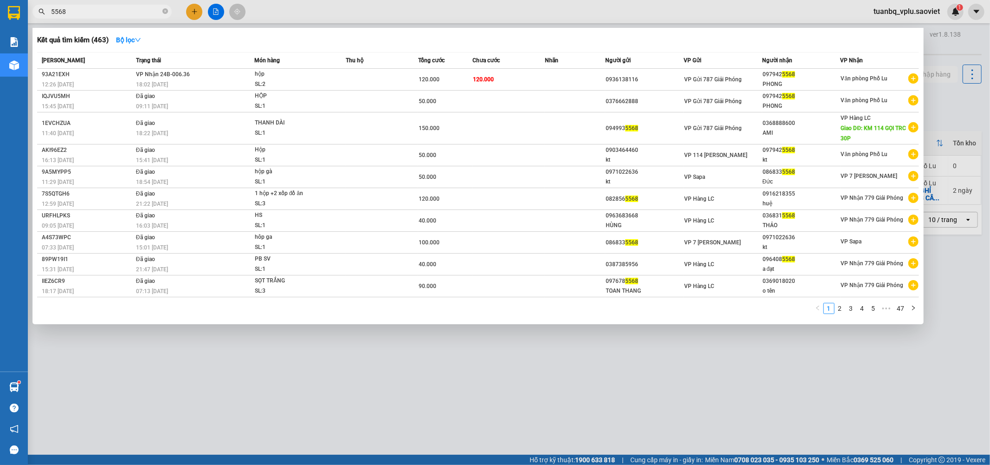
click at [123, 12] on input "5568" at bounding box center [106, 11] width 110 height 10
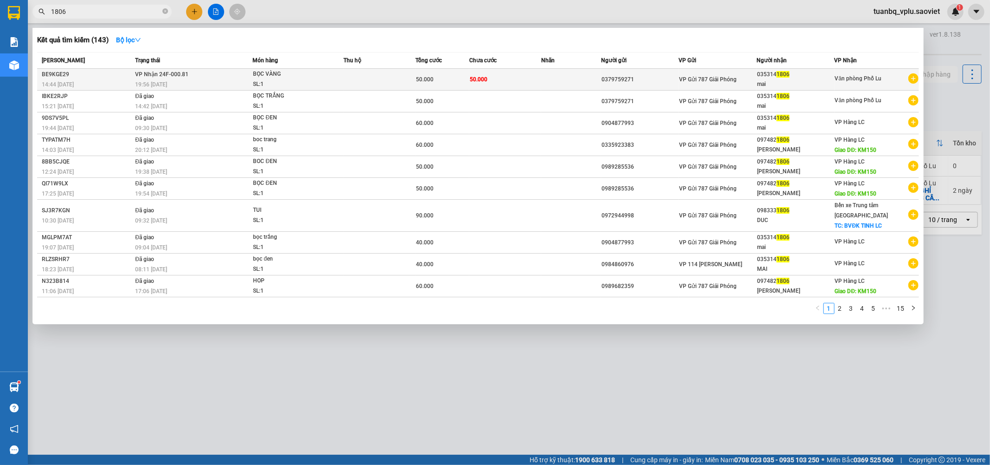
type input "1806"
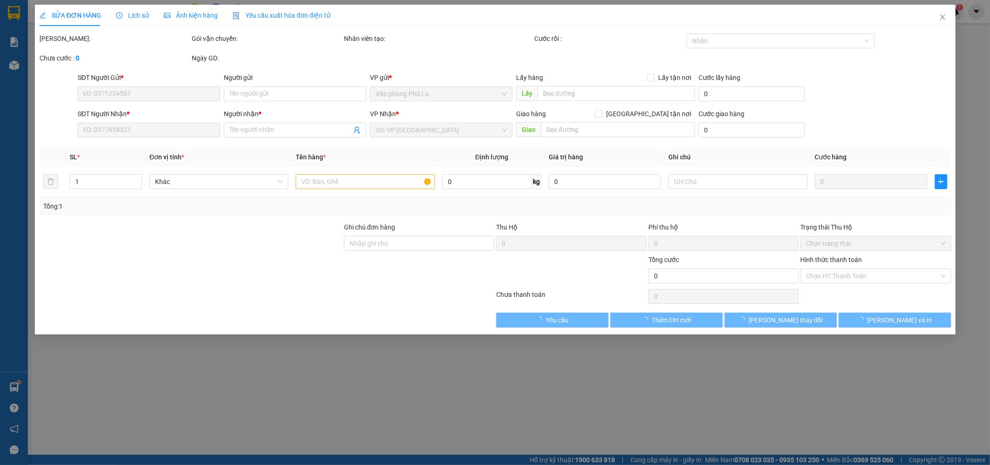
type input "0379759271"
type input "0353141806"
type input "mai"
type input "50.000"
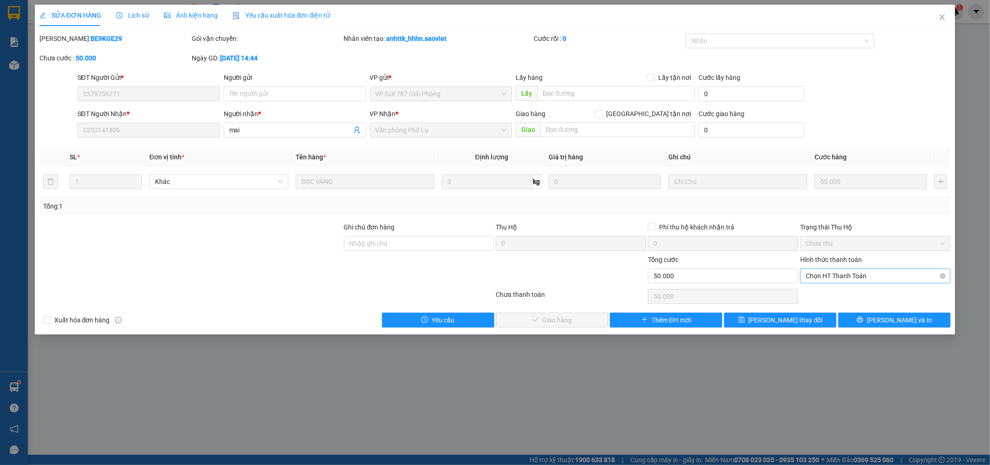
click at [845, 282] on input "Hình thức thanh toán" at bounding box center [872, 276] width 133 height 14
click at [842, 292] on div "Tại văn phòng" at bounding box center [875, 294] width 139 height 10
type input "0"
click at [566, 318] on span "Lưu và Giao hàng" at bounding box center [558, 320] width 89 height 10
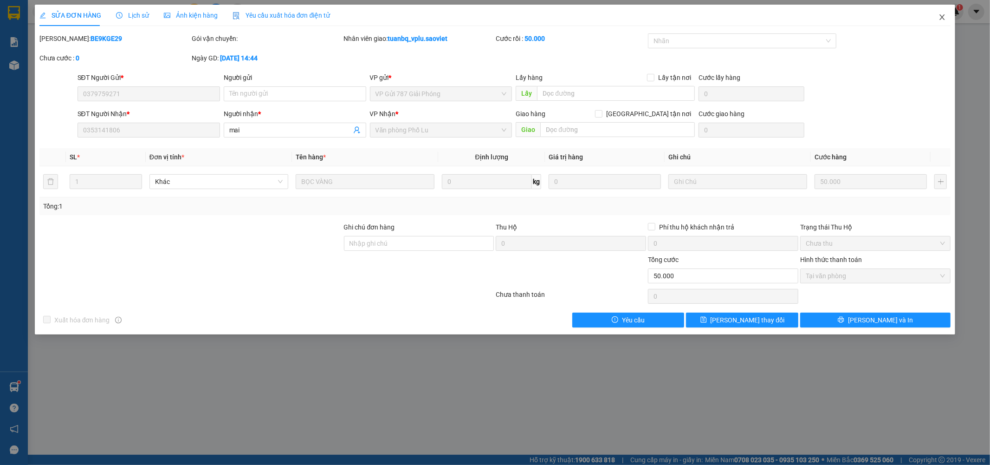
click at [943, 19] on icon "close" at bounding box center [942, 16] width 7 height 7
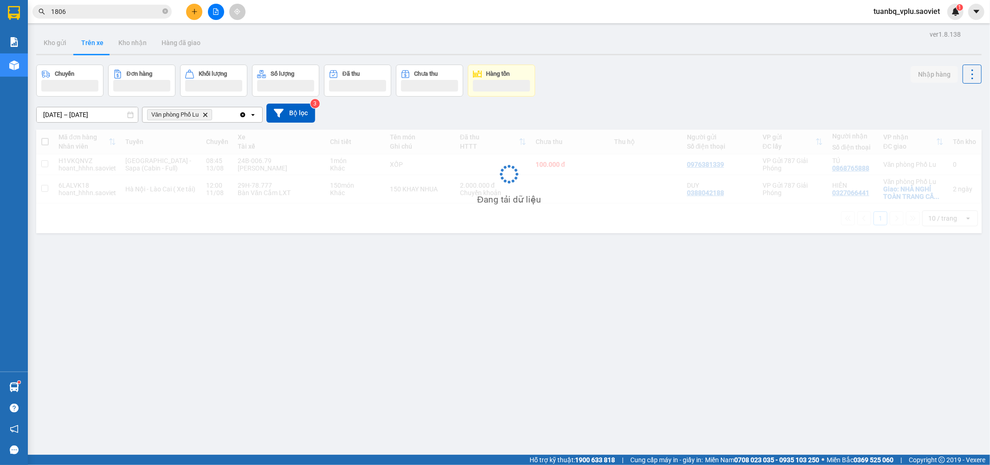
click at [105, 11] on input "1806" at bounding box center [106, 11] width 110 height 10
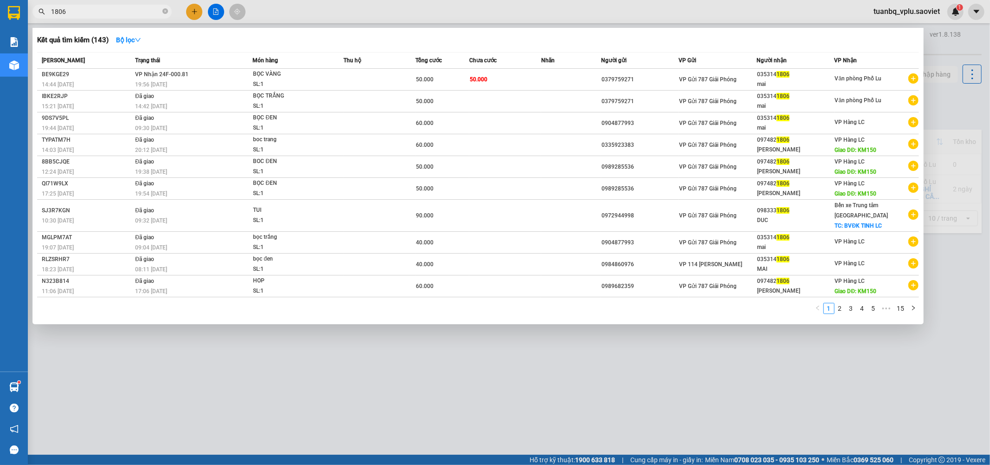
click at [105, 11] on input "1806" at bounding box center [106, 11] width 110 height 10
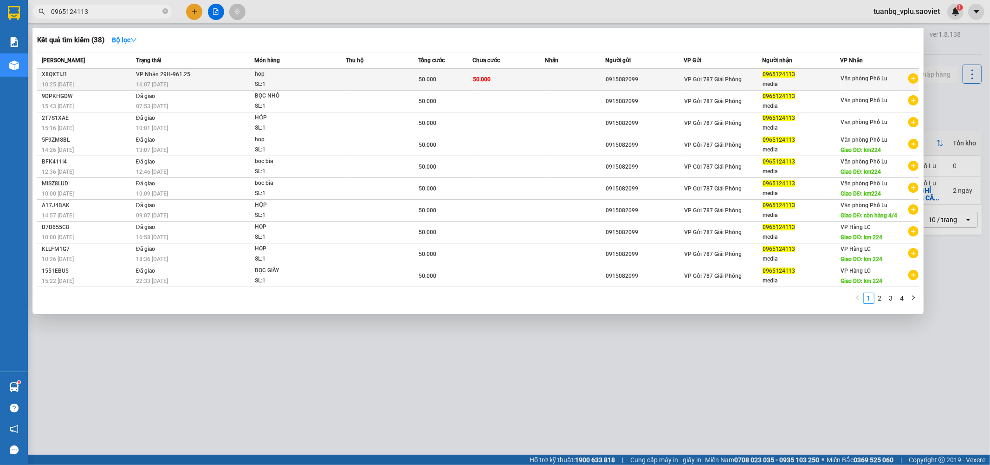
type input "0965124113"
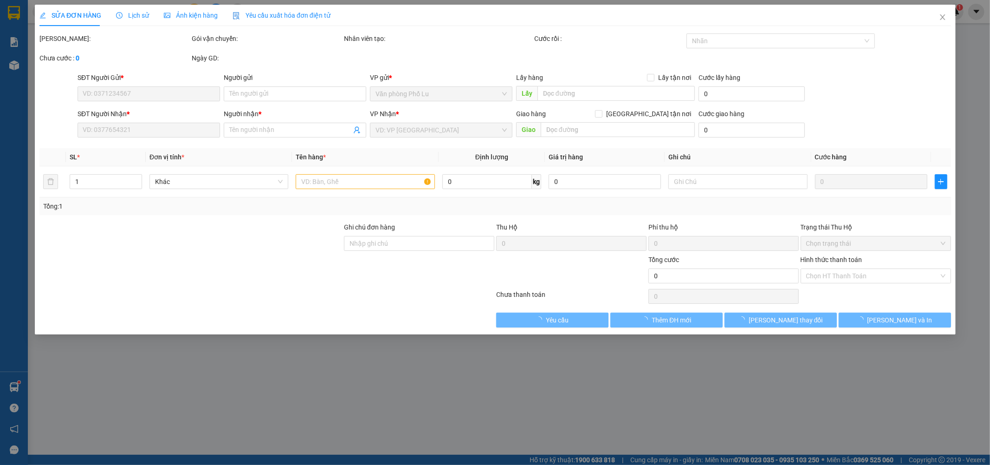
type input "0915082099"
type input "0965124113"
type input "media"
type input "50.000"
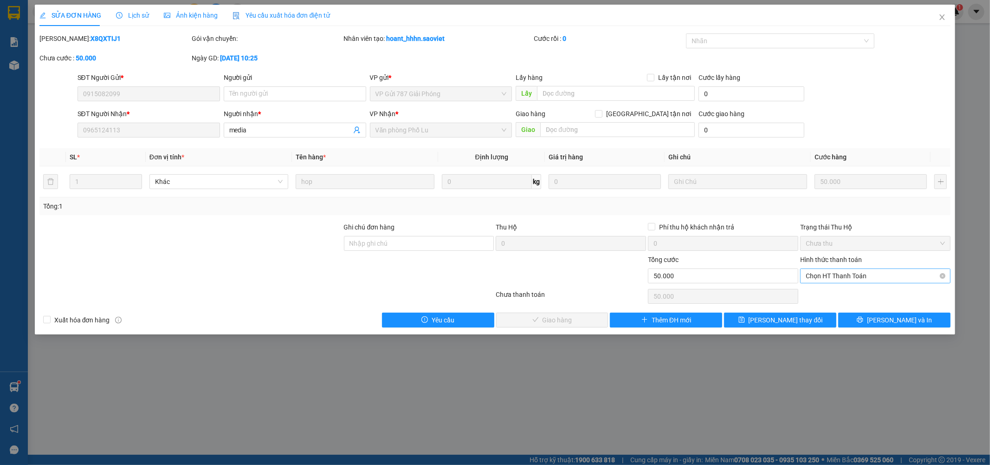
click at [832, 269] on span "Chọn HT Thanh Toán" at bounding box center [875, 276] width 139 height 14
click at [828, 289] on div "Tại văn phòng" at bounding box center [875, 294] width 139 height 10
type input "0"
click at [598, 312] on button "Lưu và Giao hàng" at bounding box center [552, 319] width 112 height 15
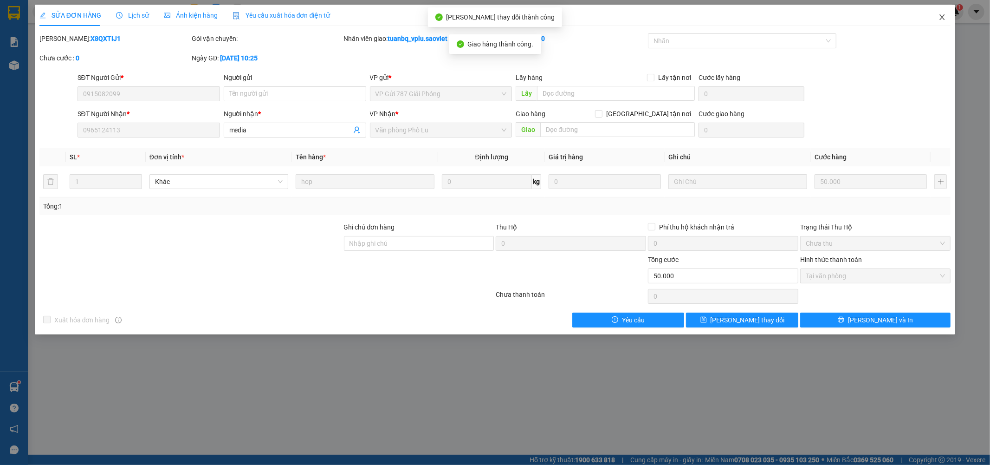
click at [946, 20] on span "Close" at bounding box center [942, 18] width 26 height 26
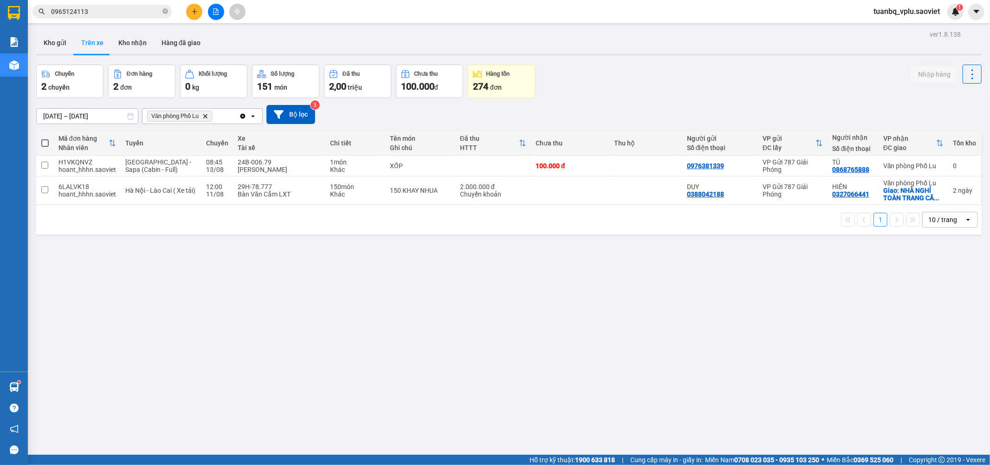
click at [131, 12] on input "0965124113" at bounding box center [106, 11] width 110 height 10
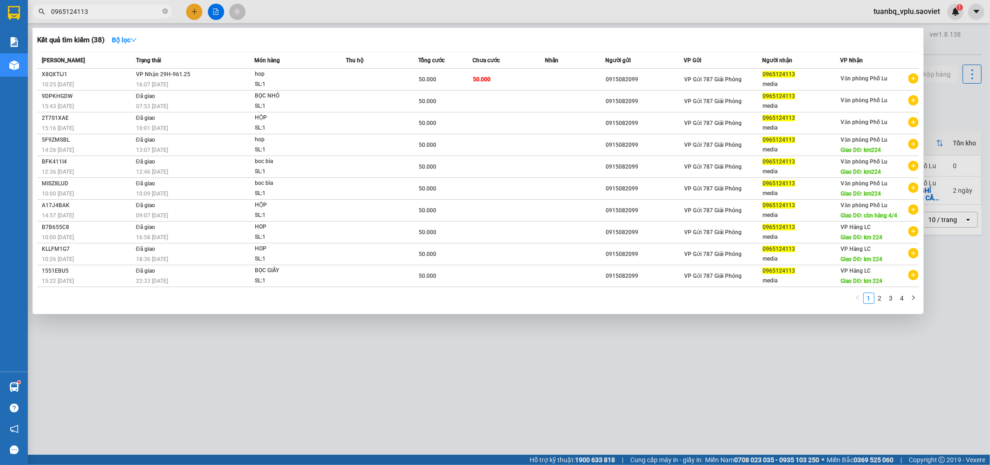
click at [131, 12] on input "0965124113" at bounding box center [106, 11] width 110 height 10
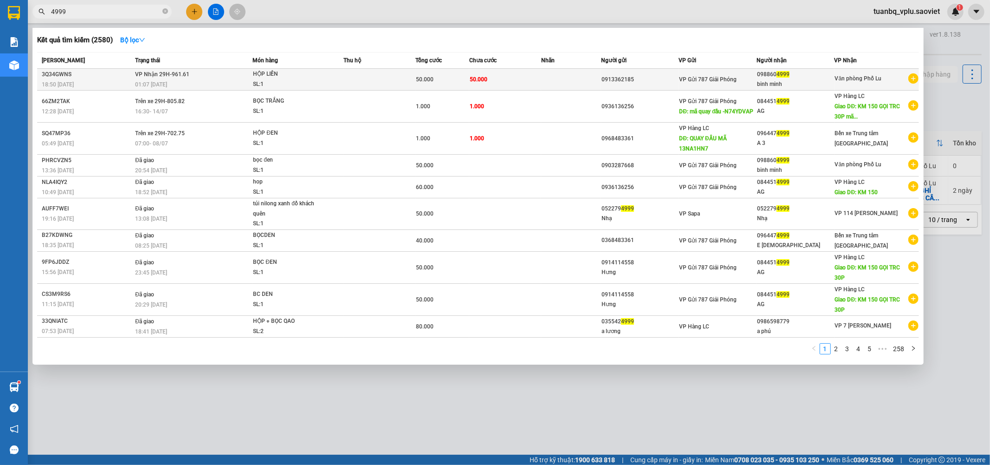
type input "4999"
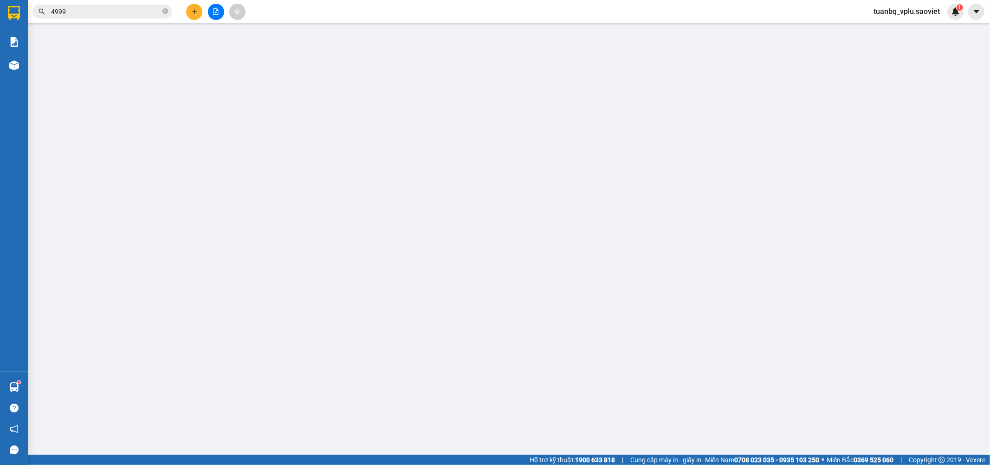
type input "0913362185"
type input "0988604999"
type input "binh minh"
type input "50.000"
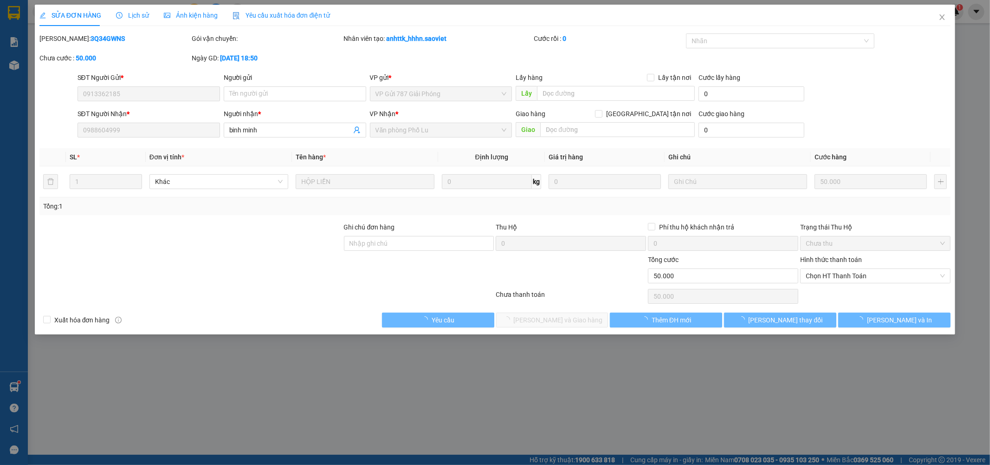
click at [849, 275] on span "Chọn HT Thanh Toán" at bounding box center [875, 276] width 139 height 14
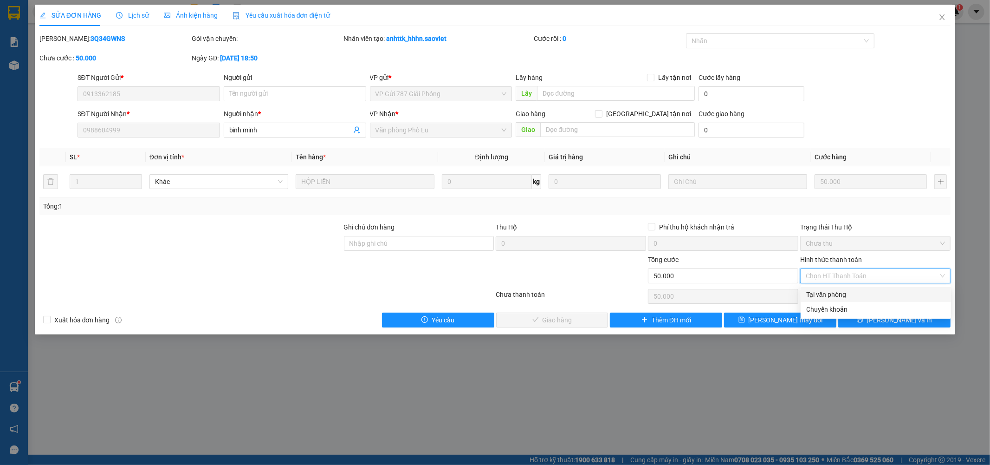
click at [838, 292] on div "Tại văn phòng" at bounding box center [875, 294] width 139 height 10
type input "0"
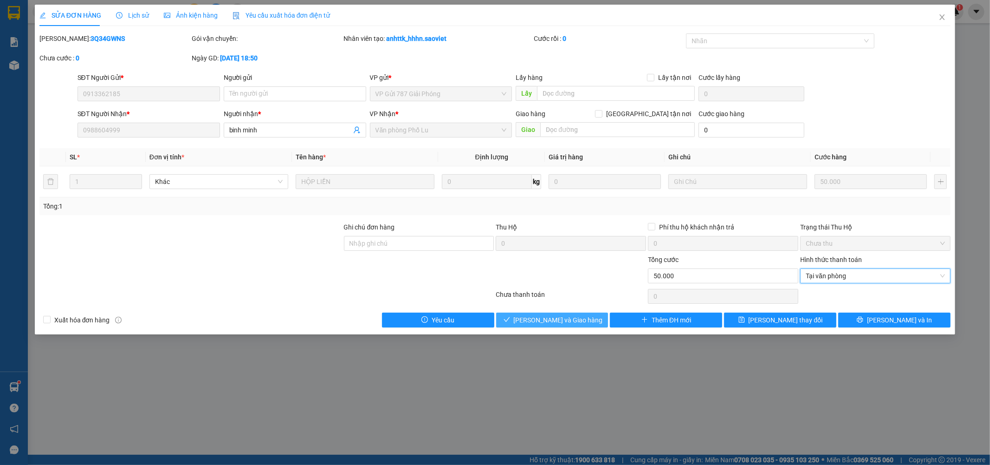
click at [581, 319] on span "Lưu và Giao hàng" at bounding box center [558, 320] width 89 height 10
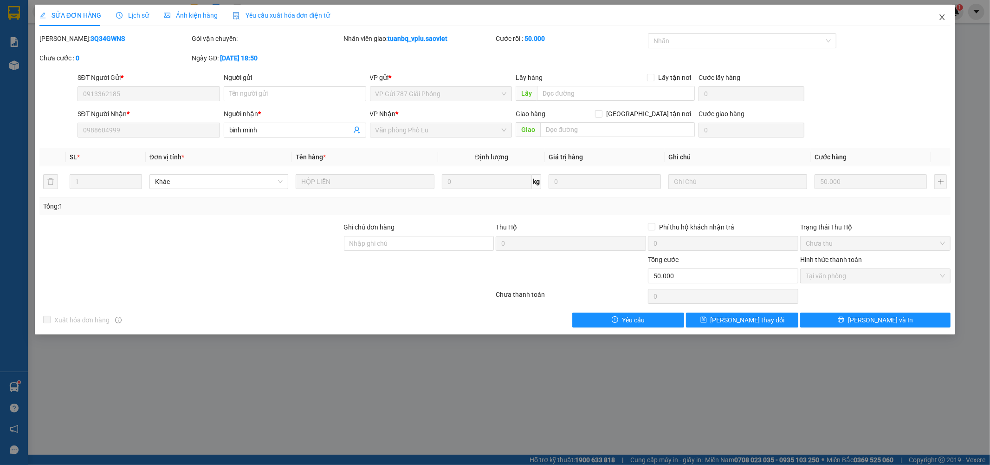
click at [946, 16] on icon "close" at bounding box center [942, 16] width 7 height 7
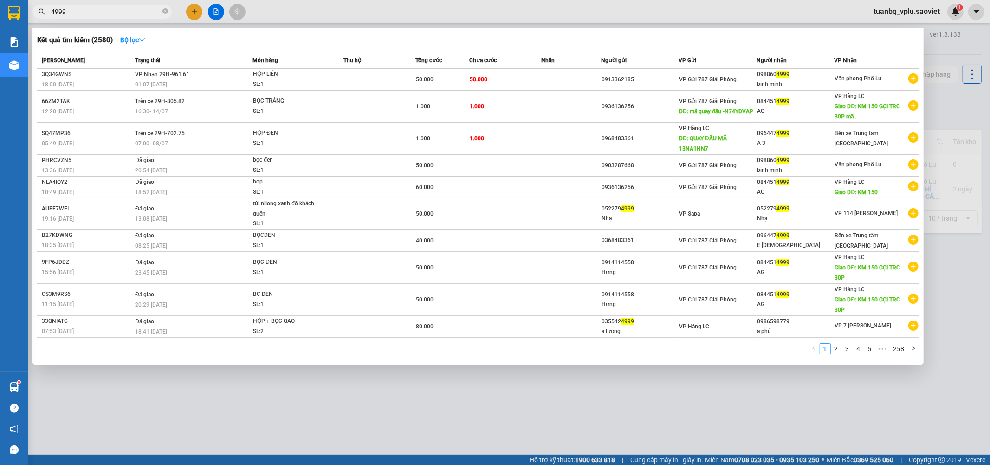
click at [78, 13] on input "4999" at bounding box center [106, 11] width 110 height 10
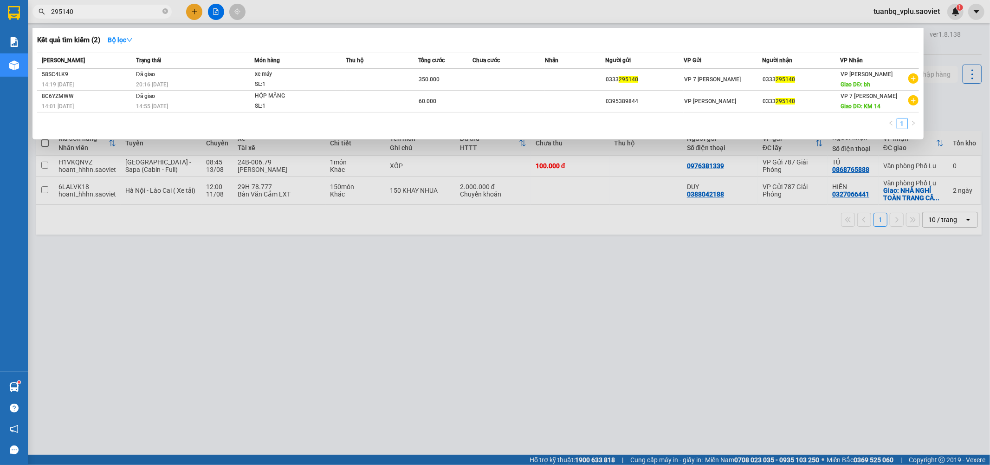
click at [106, 10] on input "295140" at bounding box center [106, 11] width 110 height 10
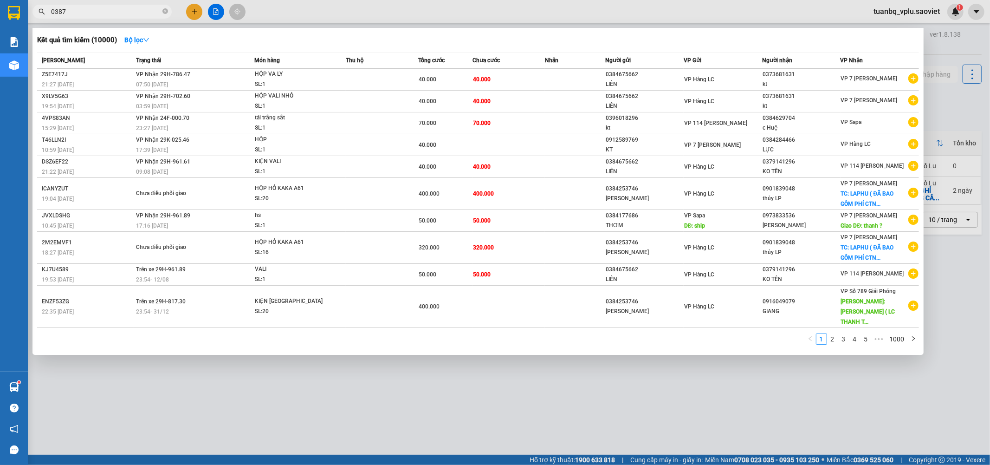
type input "03872"
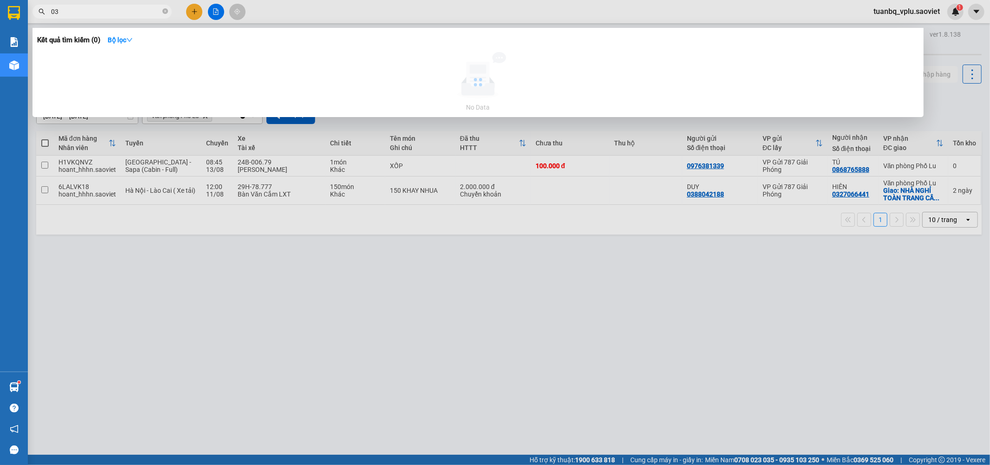
type input "0"
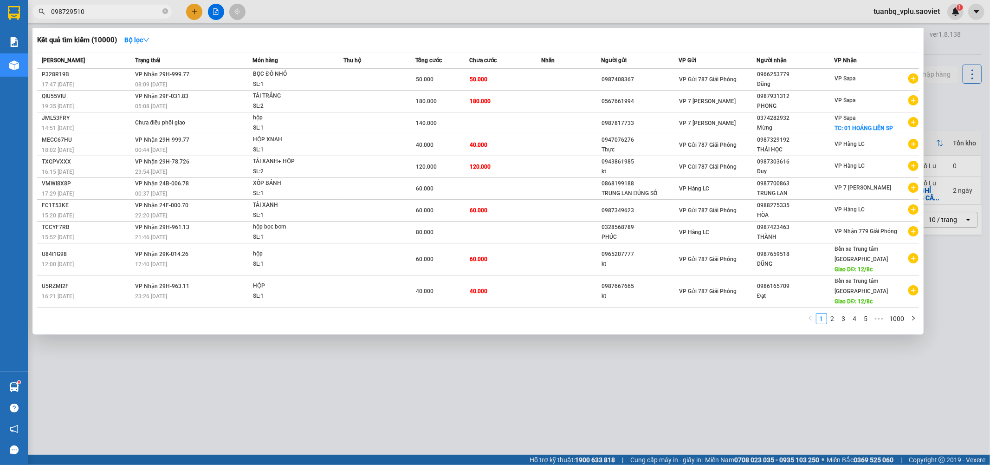
type input "0987295100"
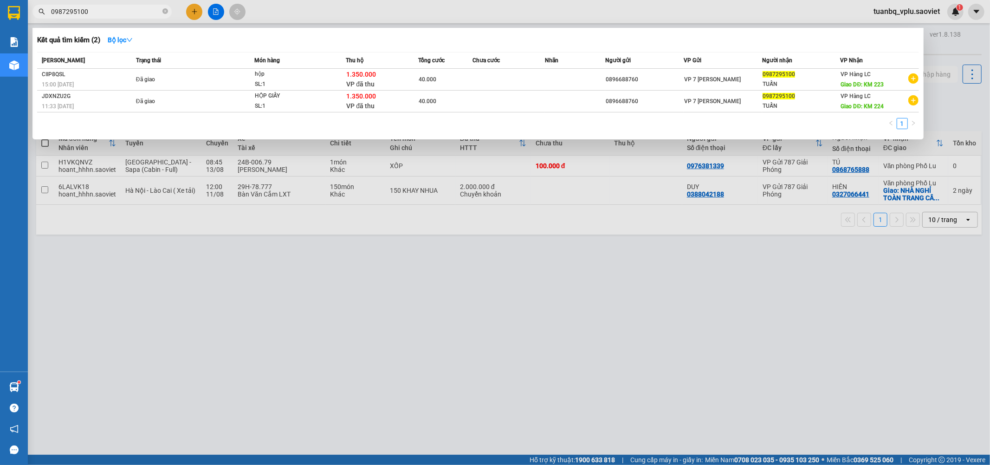
click at [132, 10] on input "0987295100" at bounding box center [106, 11] width 110 height 10
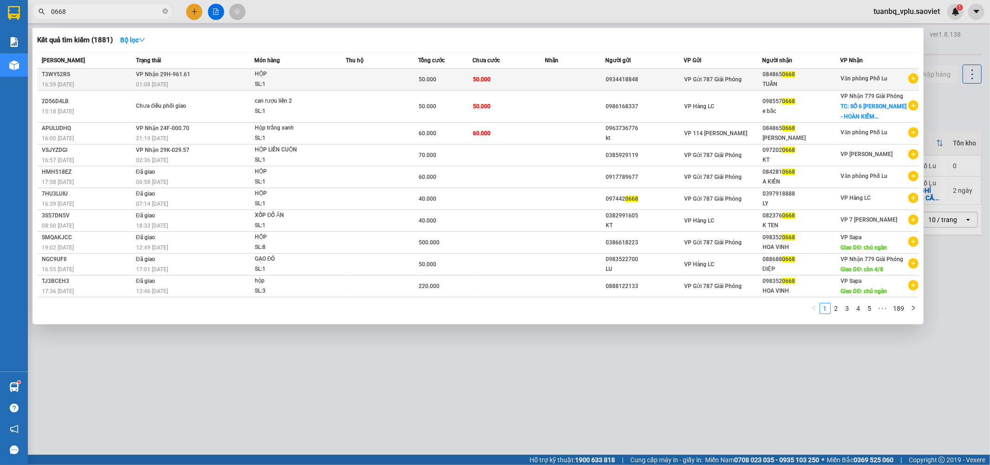
type input "0668"
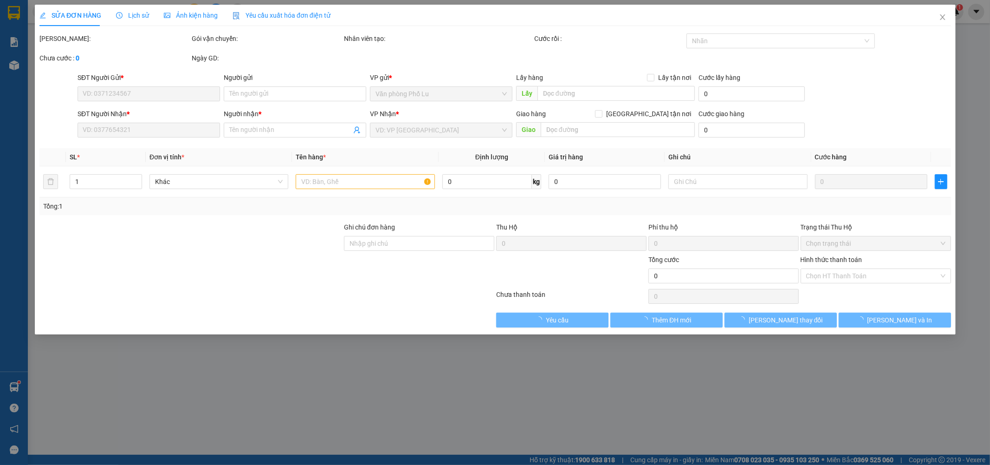
type input "0934418848"
type input "0848650668"
type input "TUẤN"
type input "50.000"
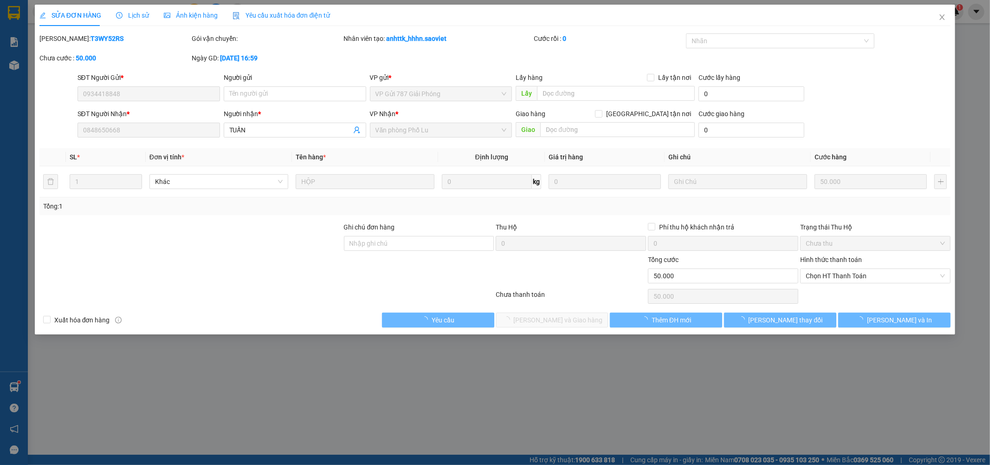
click at [845, 275] on span "Chọn HT Thanh Toán" at bounding box center [875, 276] width 139 height 14
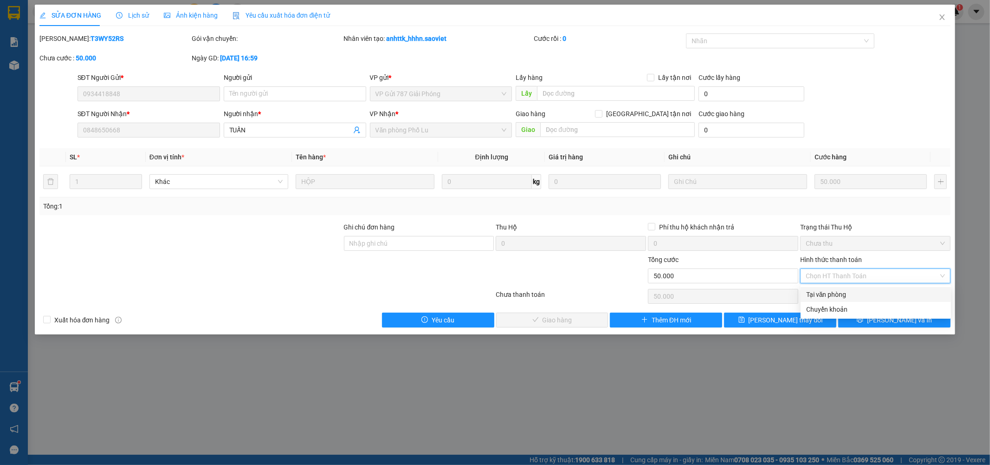
click at [837, 290] on div "Tại văn phòng" at bounding box center [875, 294] width 139 height 10
type input "0"
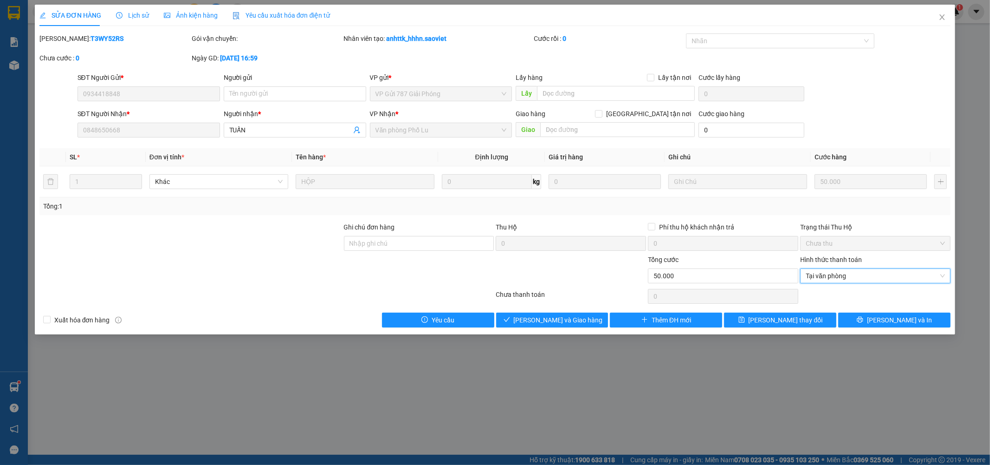
click at [558, 311] on div "Total Paid Fee 0 Total UnPaid Fee 50.000 Cash Collection Total Fee Mã ĐH: T3WY5…" at bounding box center [495, 180] width 912 height 294
click at [557, 317] on span "Lưu và Giao hàng" at bounding box center [558, 320] width 89 height 10
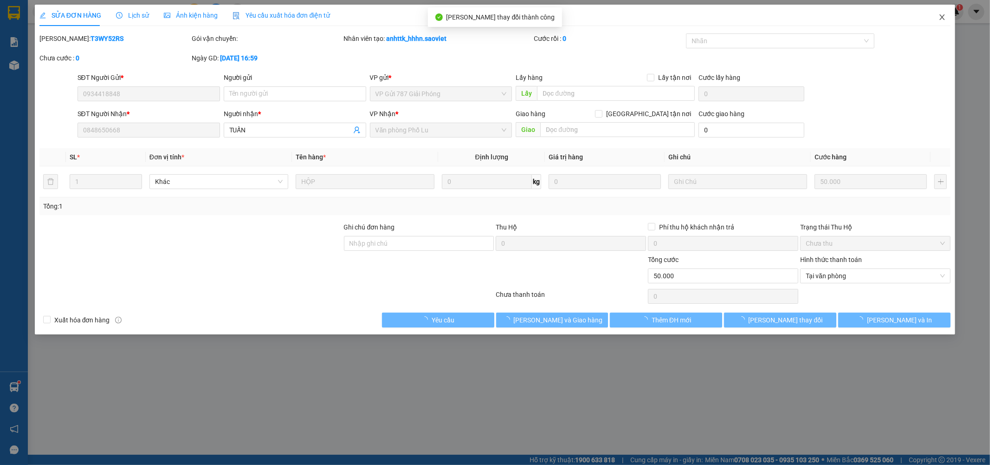
click at [943, 15] on icon "close" at bounding box center [942, 16] width 7 height 7
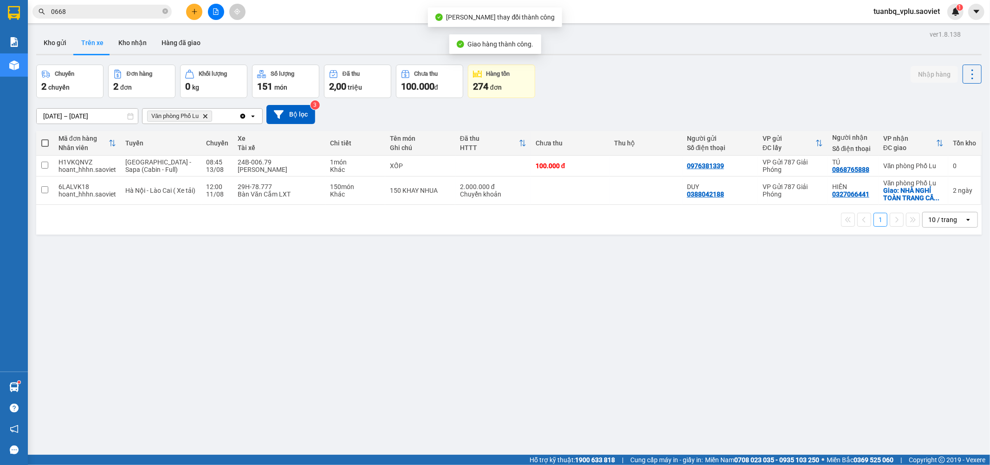
click at [130, 10] on input "0668" at bounding box center [106, 11] width 110 height 10
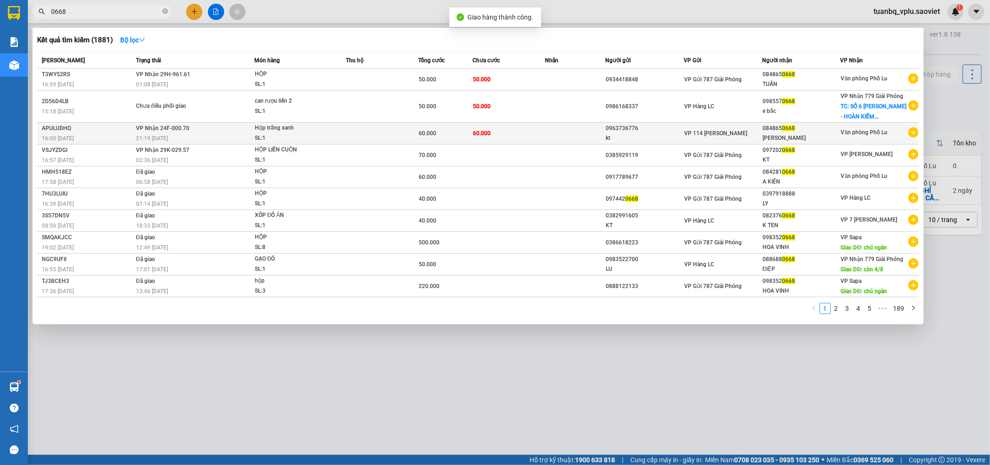
click at [576, 131] on td at bounding box center [575, 134] width 60 height 22
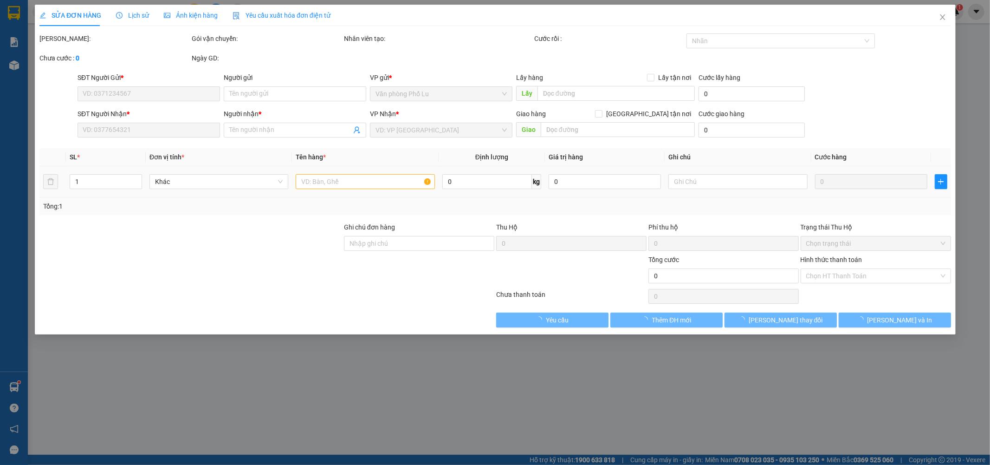
type input "0963736776"
type input "kt"
type input "0848650668"
type input "Tuấn Nguyệt"
type input "60.000"
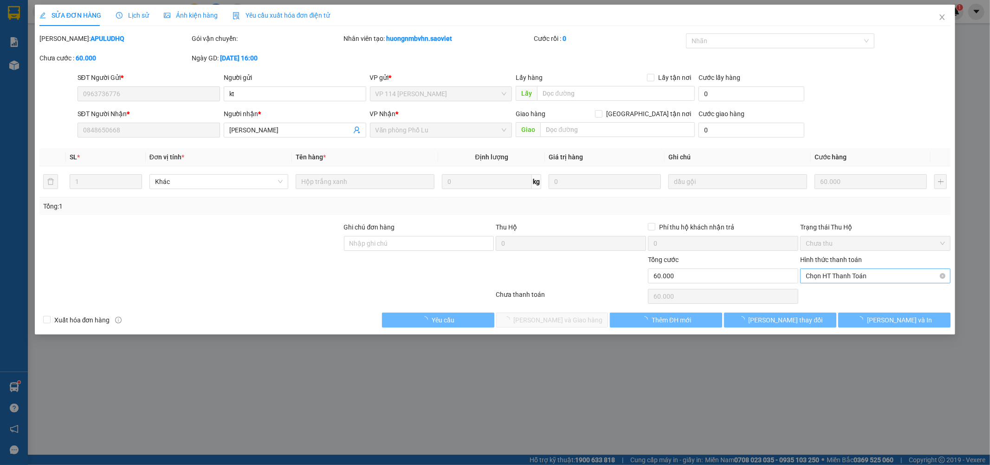
click at [841, 274] on span "Chọn HT Thanh Toán" at bounding box center [875, 276] width 139 height 14
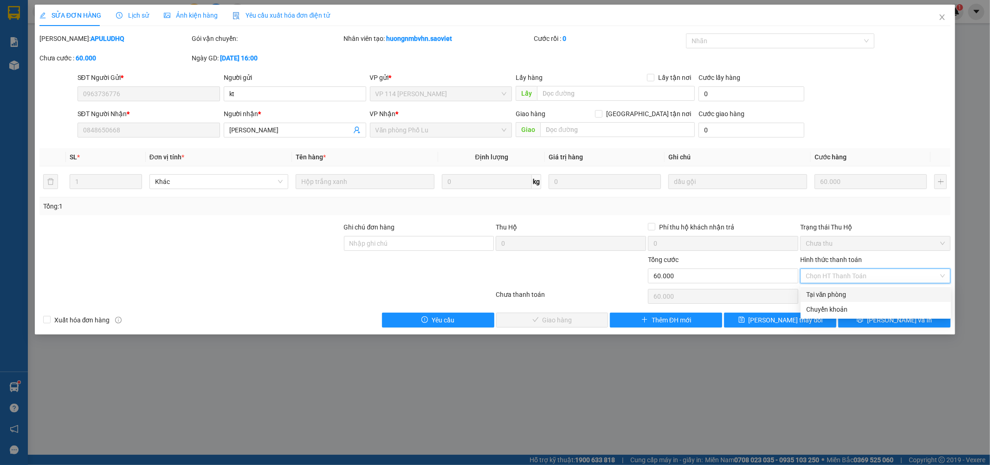
click at [837, 291] on div "Tại văn phòng" at bounding box center [875, 294] width 139 height 10
type input "0"
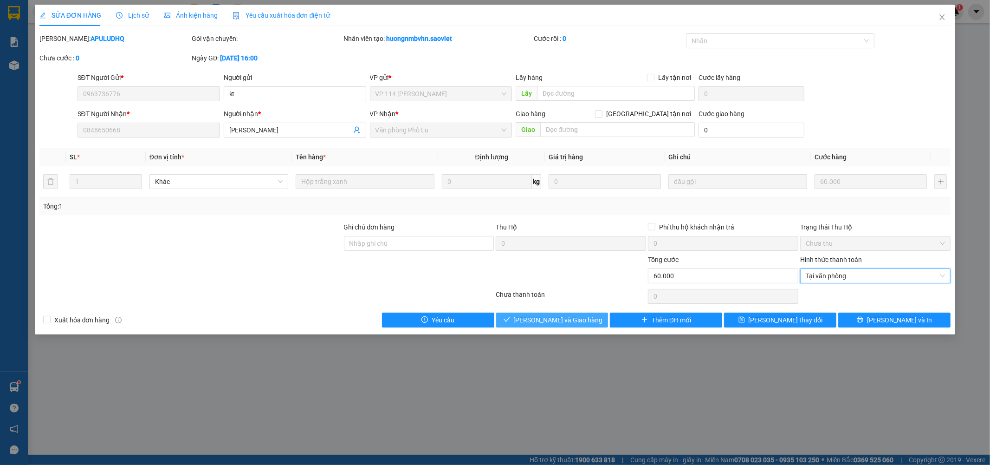
drag, startPoint x: 557, startPoint y: 314, endPoint x: 592, endPoint y: 289, distance: 42.6
click at [557, 314] on button "Lưu và Giao hàng" at bounding box center [552, 319] width 112 height 15
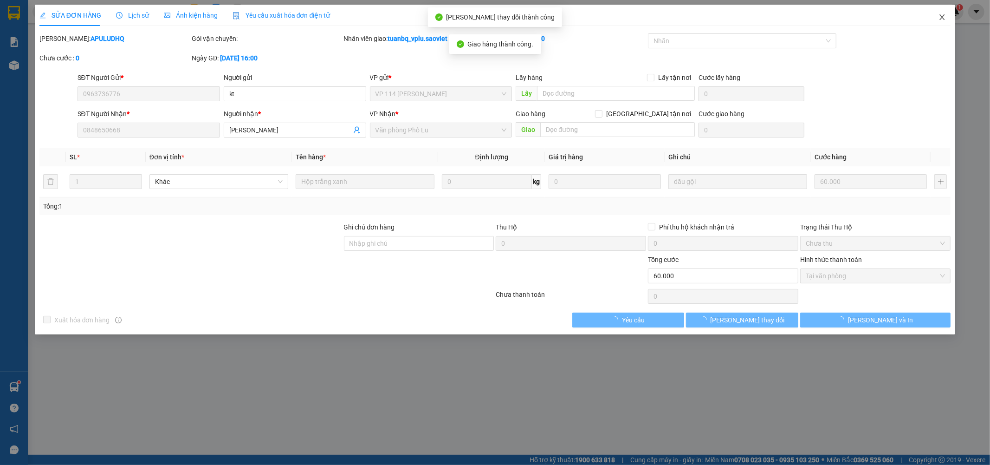
click at [943, 17] on icon "close" at bounding box center [942, 17] width 5 height 6
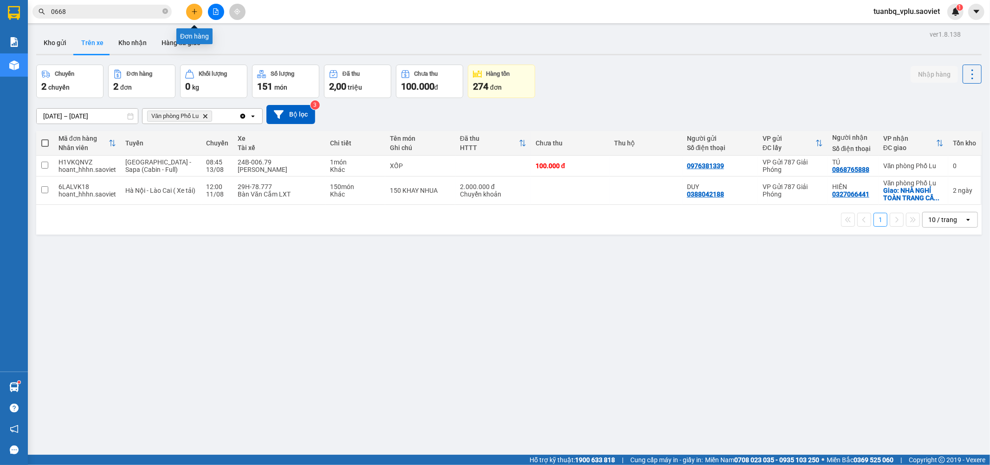
click at [194, 8] on icon "plus" at bounding box center [194, 11] width 6 height 6
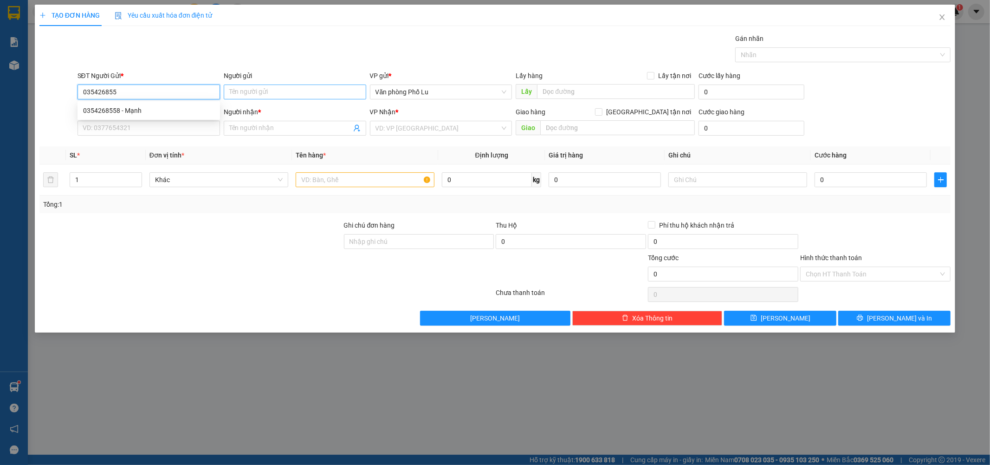
type input "0354268558"
click at [173, 105] on div "0354268558 - Mạnh" at bounding box center [148, 110] width 131 height 10
type input "Mạnh"
type input "0987146333"
type input "khách"
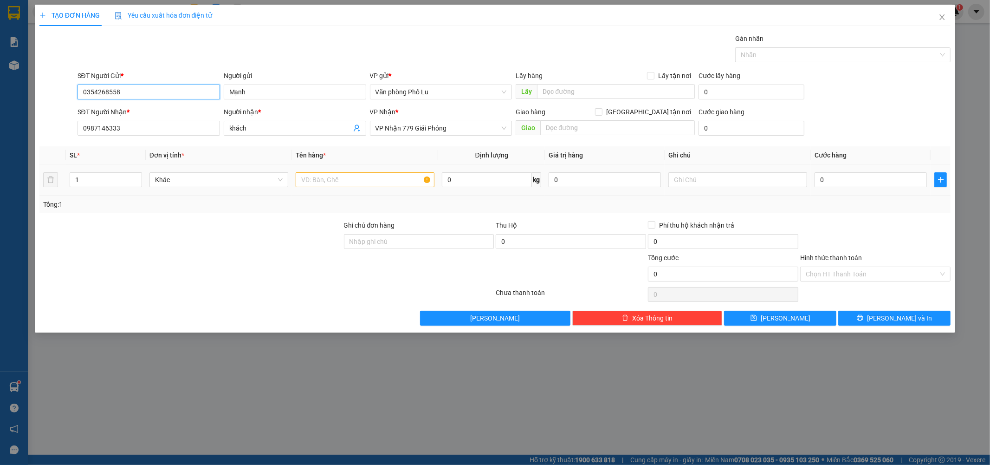
type input "0354268558"
click at [324, 178] on input "text" at bounding box center [365, 179] width 139 height 15
click at [327, 177] on input "xe máy aiblade" at bounding box center [365, 179] width 139 height 15
type input "xe máy airblade"
click at [308, 236] on div at bounding box center [191, 236] width 305 height 32
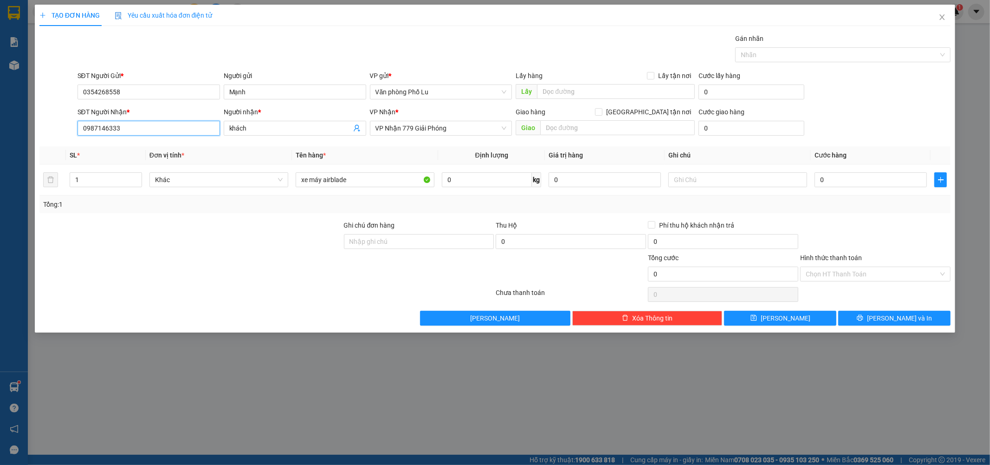
click at [173, 124] on input "0987146333" at bounding box center [149, 128] width 143 height 15
type input "0708258543"
click at [298, 230] on div at bounding box center [191, 236] width 305 height 32
click at [839, 179] on input "0" at bounding box center [871, 179] width 112 height 15
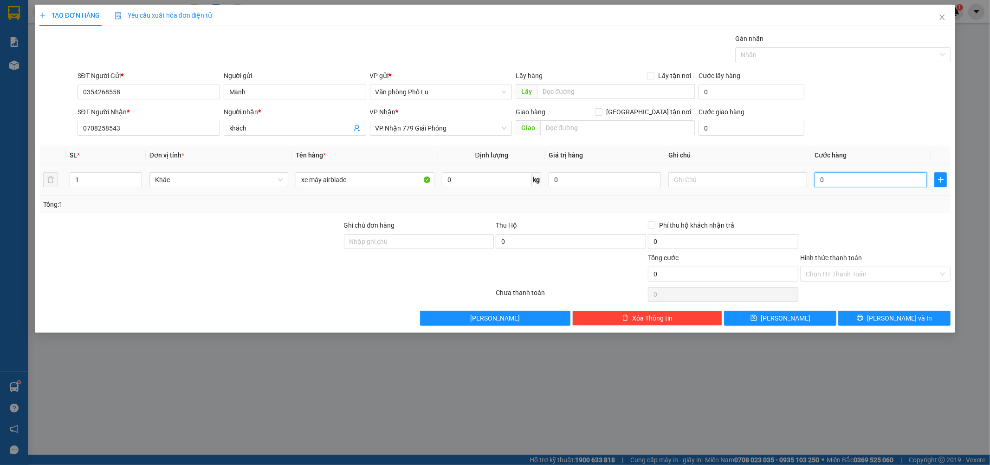
paste input "40"
type input "400"
type input "400.000"
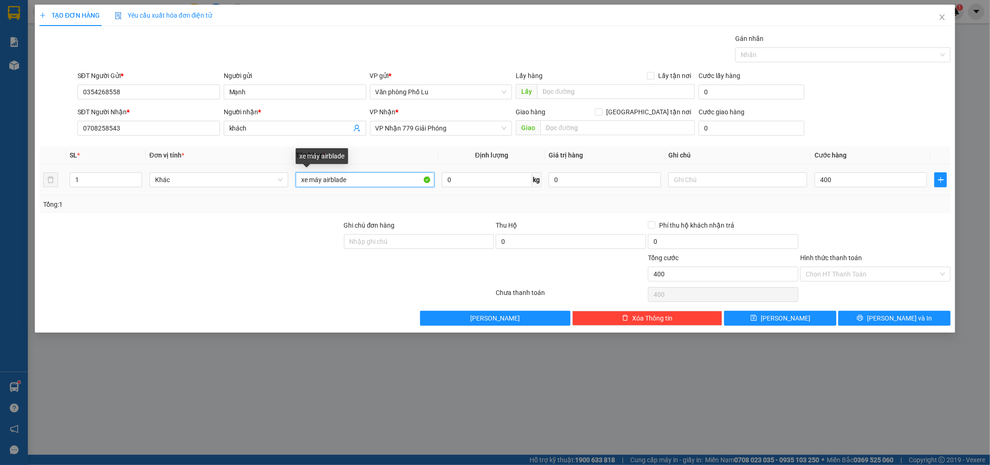
type input "400.000"
click at [372, 178] on input "xe máy airblade" at bounding box center [365, 179] width 139 height 15
type input "xe máy airblade(chài khóa để phong bì trên xe)"
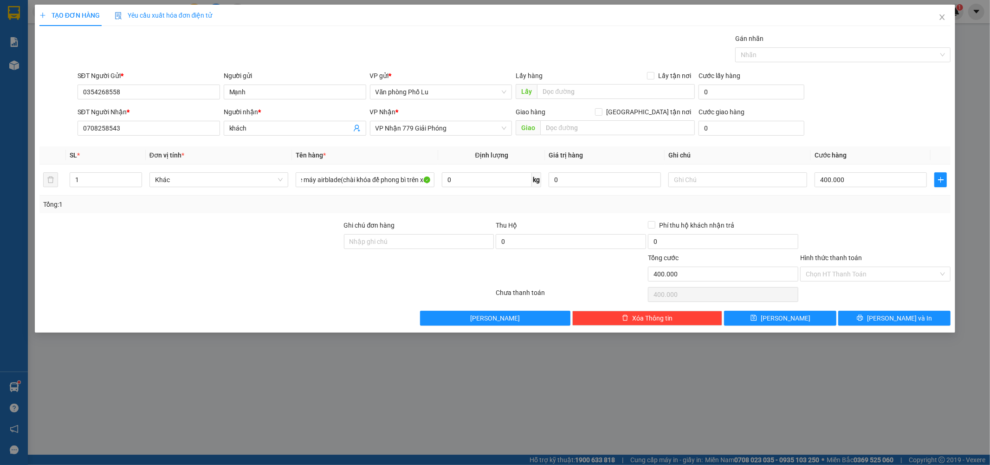
click at [279, 262] on div at bounding box center [191, 269] width 305 height 32
click at [870, 320] on button "Lưu và In" at bounding box center [894, 318] width 112 height 15
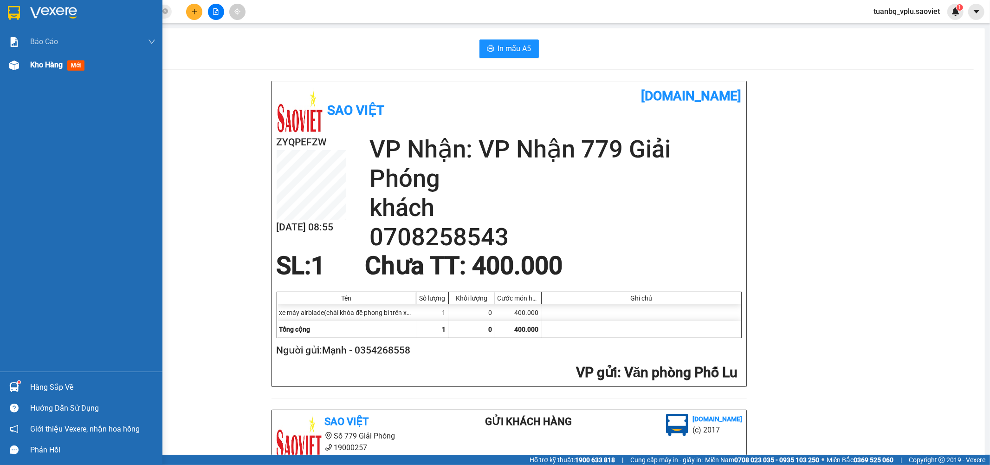
click at [79, 65] on span "mới" at bounding box center [75, 65] width 17 height 10
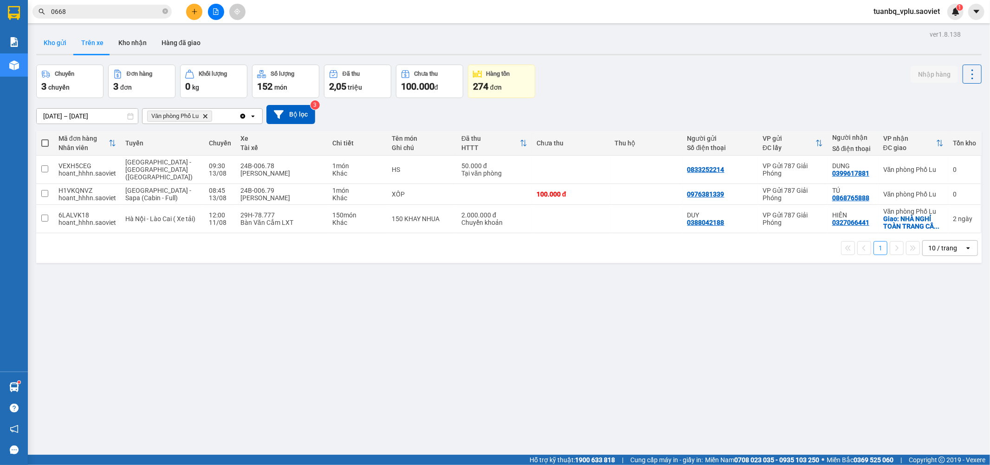
click at [50, 45] on button "Kho gửi" at bounding box center [55, 43] width 38 height 22
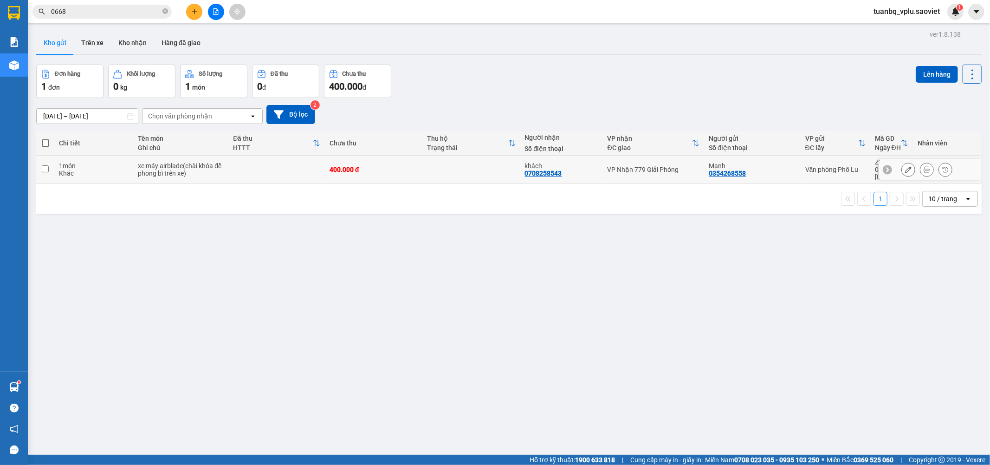
click at [904, 168] on button at bounding box center [908, 170] width 13 height 16
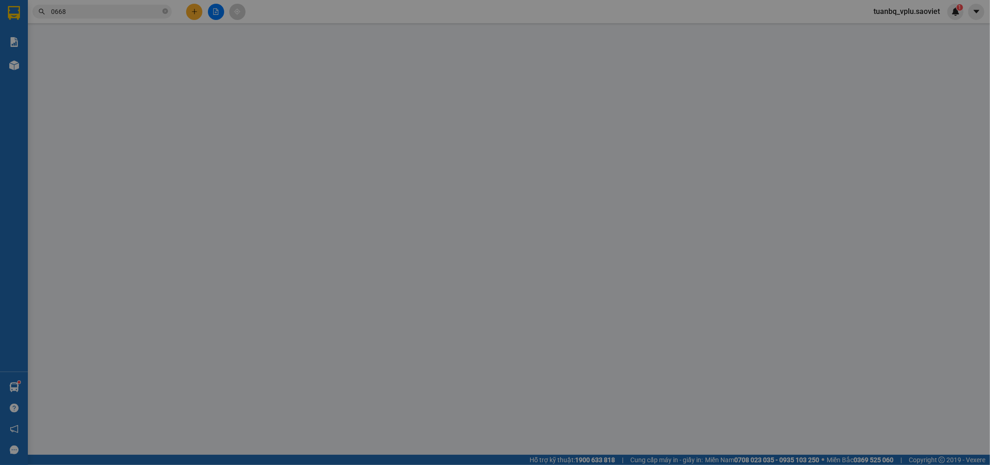
type input "0354268558"
type input "Mạnh"
type input "0708258543"
type input "khách"
type input "400.000"
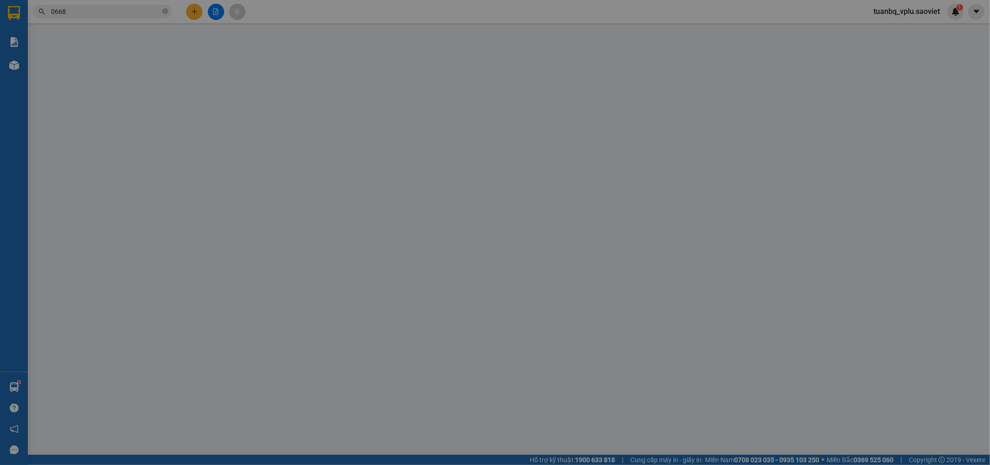
type input "400.000"
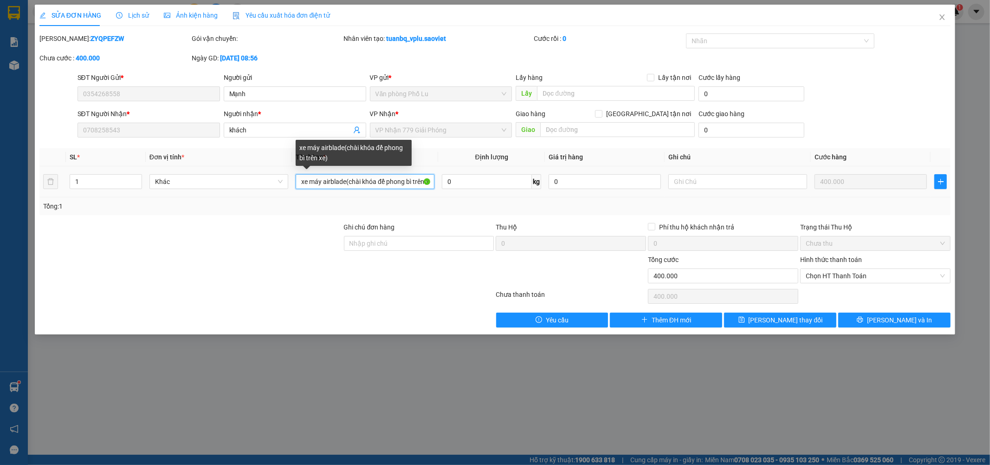
click at [359, 179] on input "xe máy airblade(chài khóa để phong bì trên xe)" at bounding box center [365, 181] width 139 height 15
click at [420, 184] on input "xe máy airblade(chi khóa để phong bì trên xe)" at bounding box center [365, 181] width 139 height 15
click at [410, 180] on input "xe máy airblade(chi khóa để pn xe)" at bounding box center [365, 181] width 139 height 15
type input "xe máy airblade"
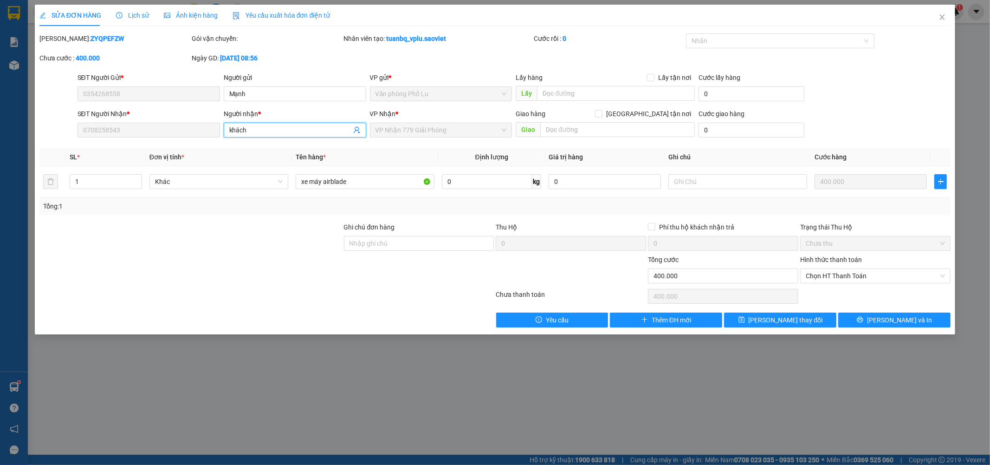
click at [251, 128] on input "khách" at bounding box center [290, 130] width 122 height 10
type input "khách(chìa để pb trên yên xe)"
click at [885, 319] on button "Lưu và In" at bounding box center [894, 319] width 112 height 15
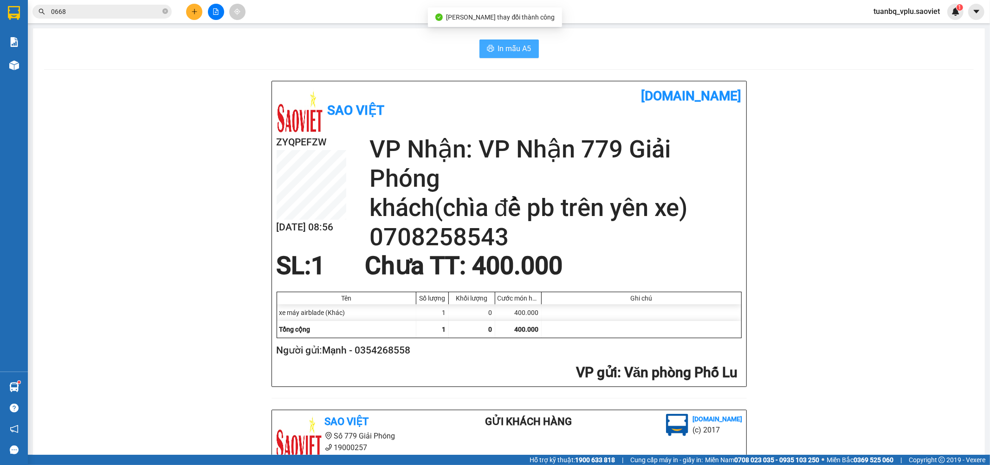
click at [508, 49] on span "In mẫu A5" at bounding box center [514, 49] width 33 height 12
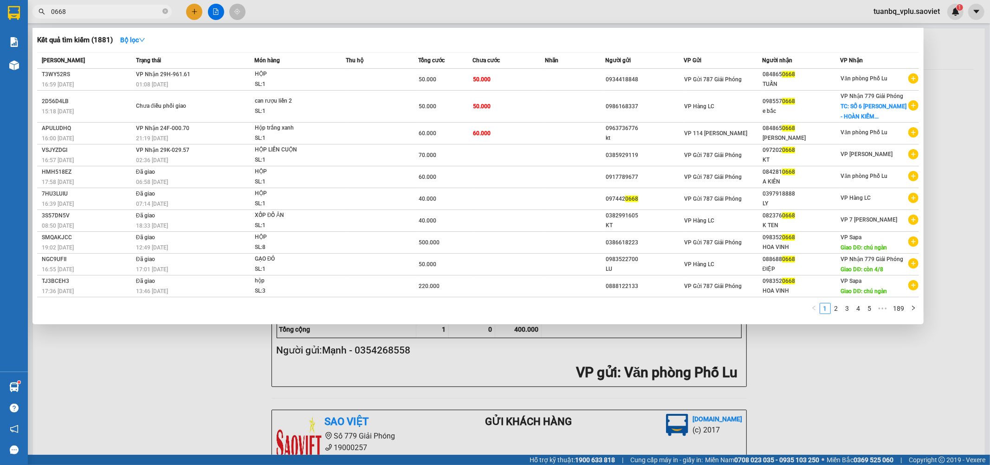
click at [115, 11] on input "0668" at bounding box center [106, 11] width 110 height 10
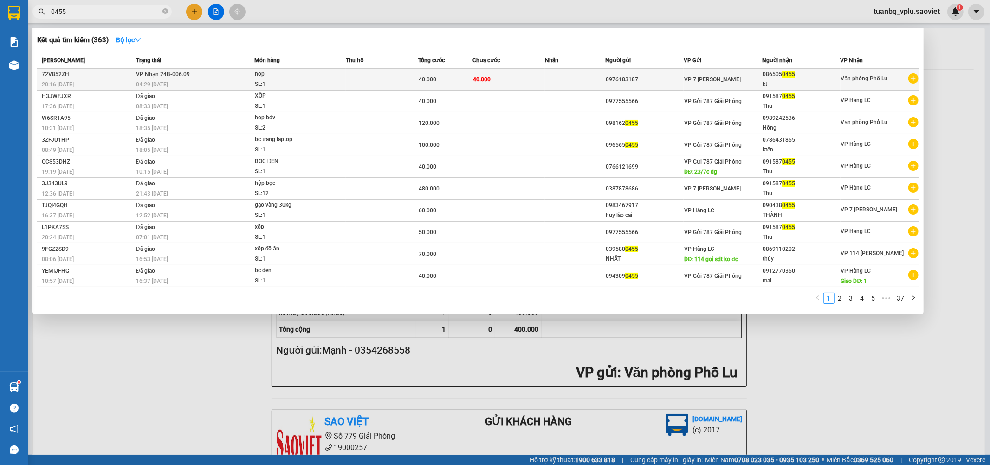
type input "0455"
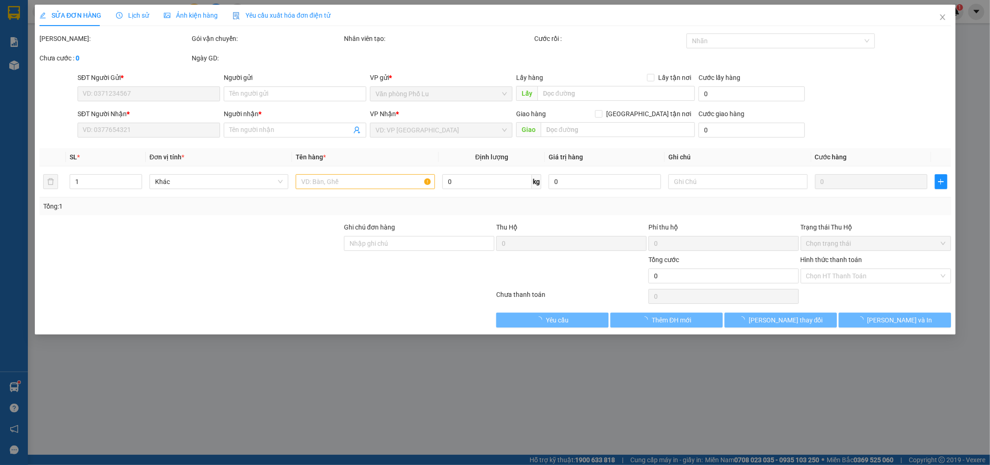
type input "0976183187"
type input "0865050455"
type input "kt"
type input "40.000"
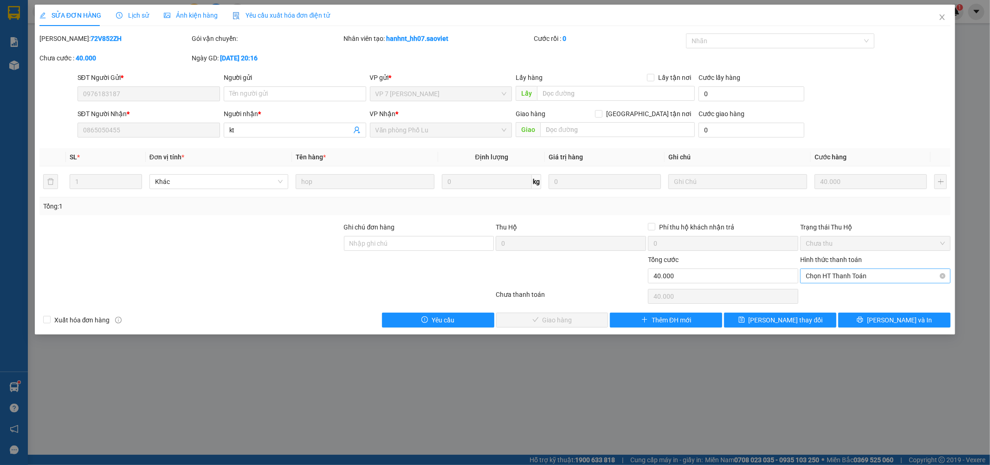
click at [836, 279] on span "Chọn HT Thanh Toán" at bounding box center [875, 276] width 139 height 14
click at [826, 292] on div "Tại văn phòng" at bounding box center [875, 294] width 139 height 10
type input "0"
click at [573, 320] on span "Lưu và Giao hàng" at bounding box center [558, 320] width 89 height 10
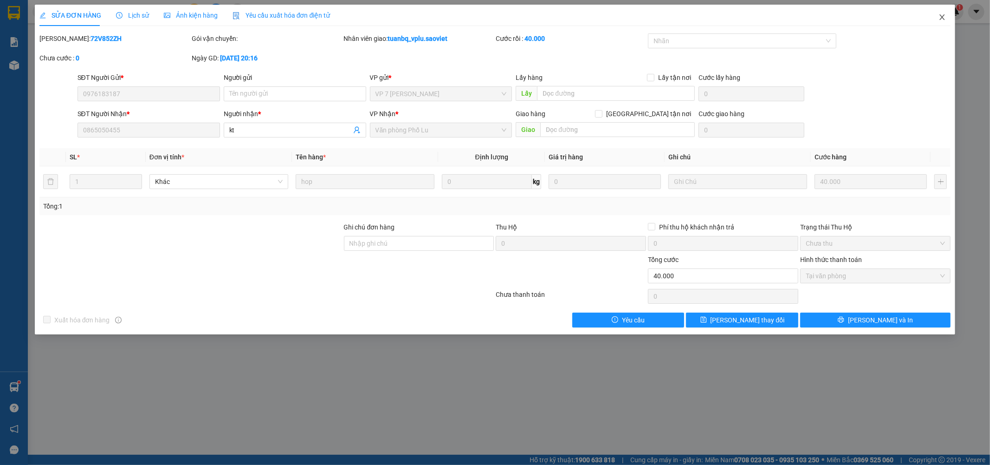
click at [949, 12] on span "Close" at bounding box center [942, 18] width 26 height 26
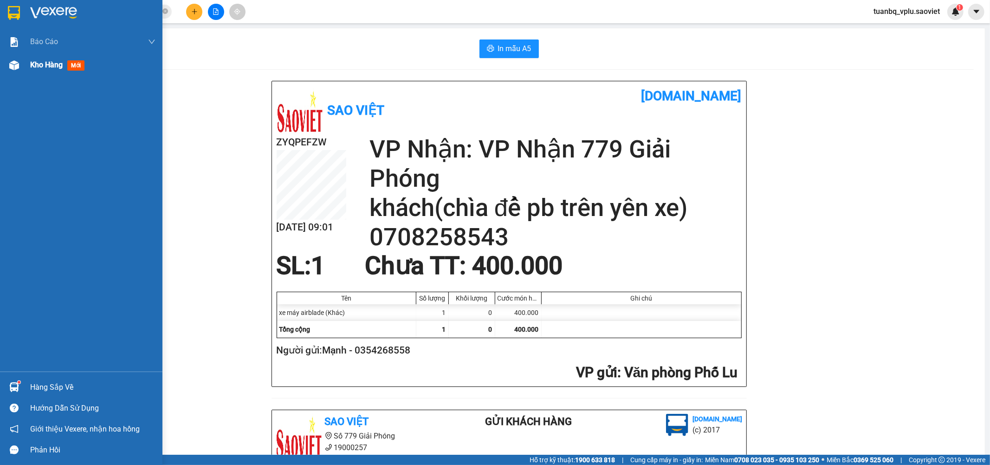
click at [48, 66] on span "Kho hàng" at bounding box center [46, 64] width 32 height 9
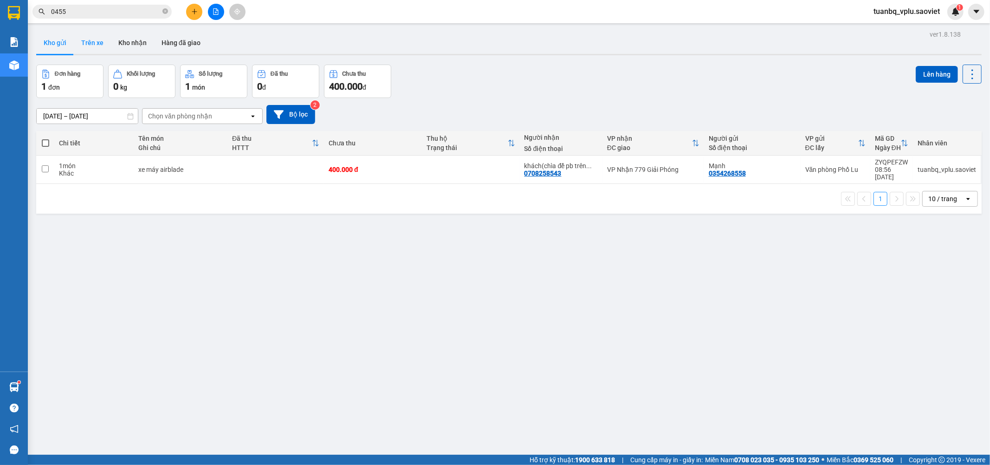
click at [93, 43] on button "Trên xe" at bounding box center [92, 43] width 37 height 22
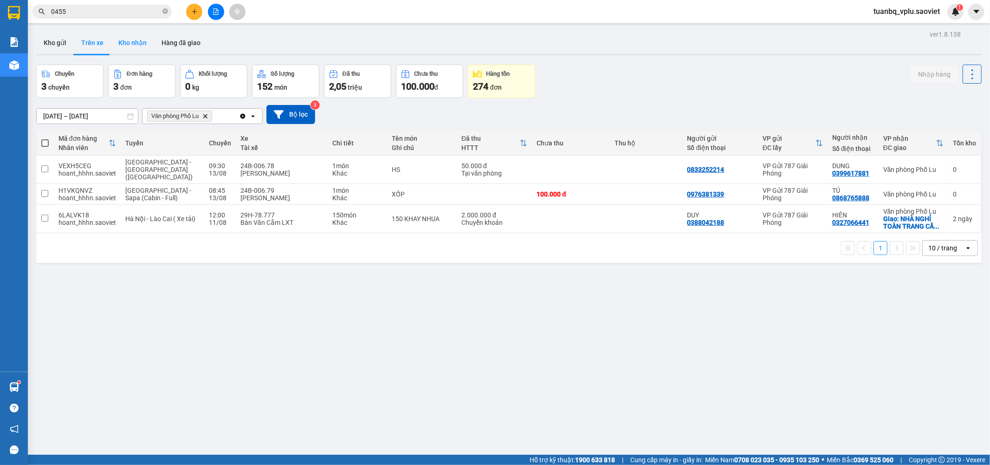
click at [139, 32] on button "Kho nhận" at bounding box center [132, 43] width 43 height 22
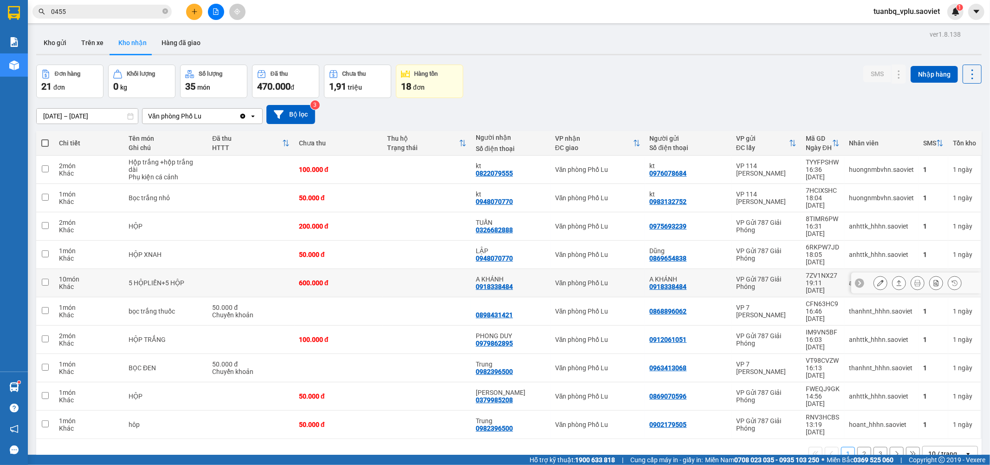
click at [48, 279] on input "checkbox" at bounding box center [45, 282] width 7 height 7
checkbox input "true"
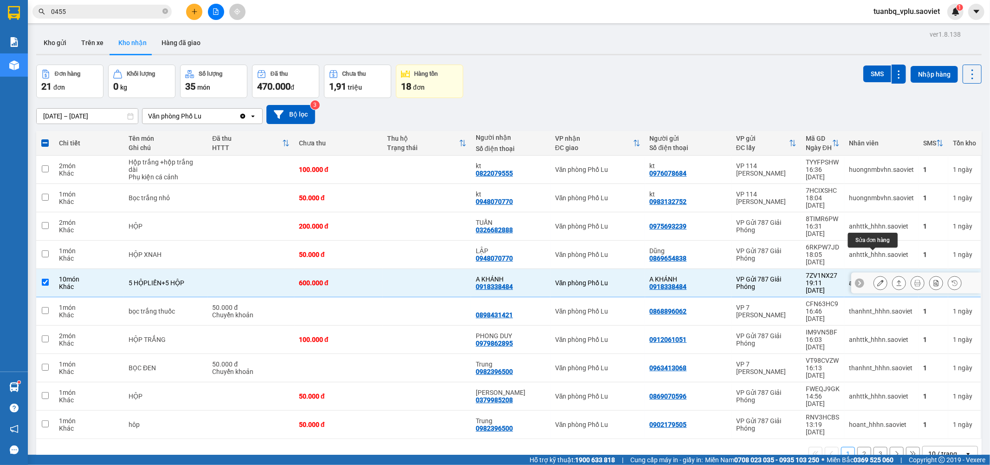
click at [877, 279] on icon at bounding box center [880, 282] width 6 height 6
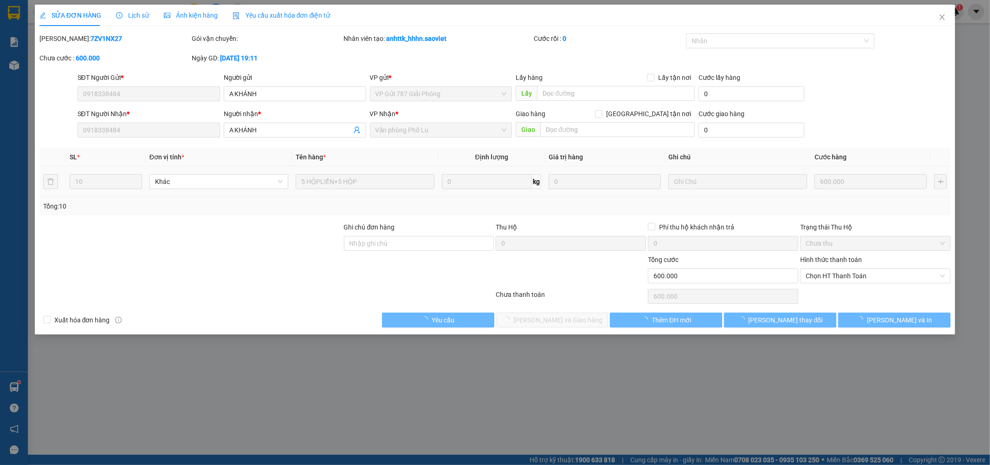
type input "0918338484"
type input "A KHÁNH"
type input "0918338484"
type input "A KHÁNH"
type input "600.000"
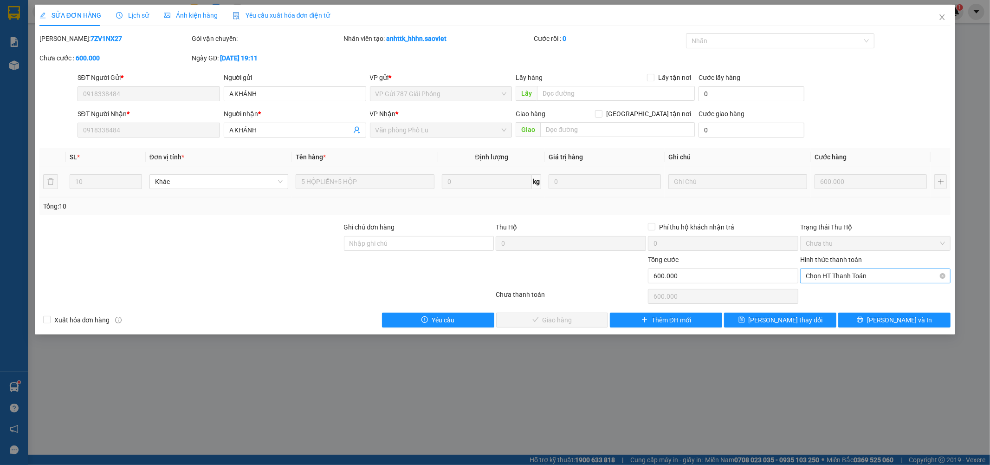
click at [828, 281] on span "Chọn HT Thanh Toán" at bounding box center [875, 276] width 139 height 14
click at [841, 295] on div "Tại văn phòng" at bounding box center [875, 294] width 139 height 10
type input "0"
click at [550, 313] on button "Lưu và Giao hàng" at bounding box center [552, 319] width 112 height 15
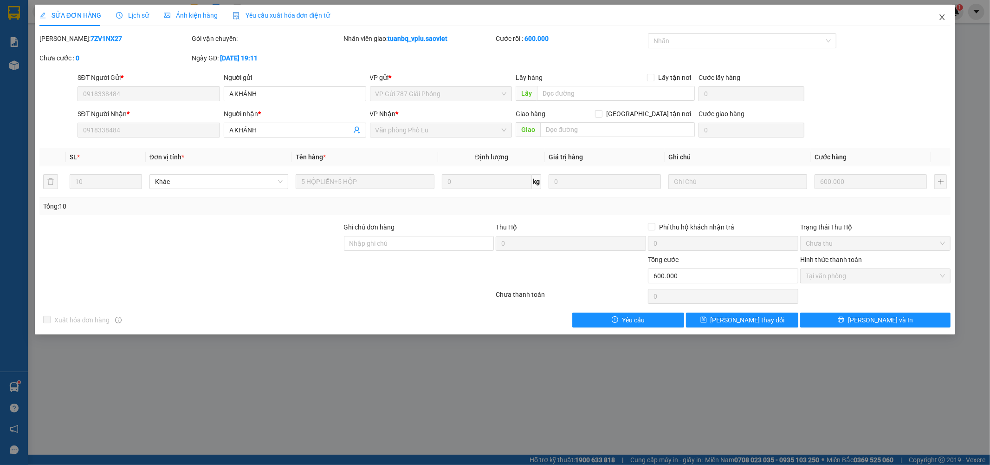
click at [939, 22] on span "Close" at bounding box center [942, 18] width 26 height 26
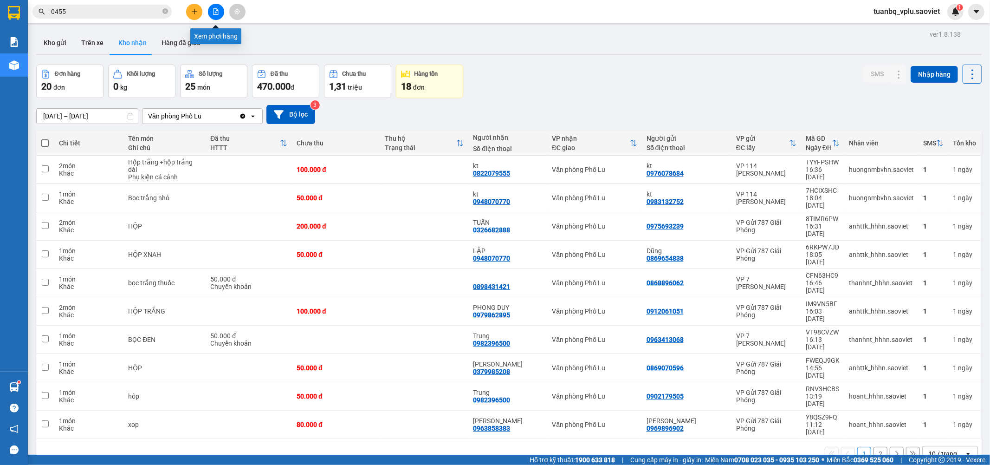
click at [215, 11] on icon "file-add" at bounding box center [216, 11] width 6 height 6
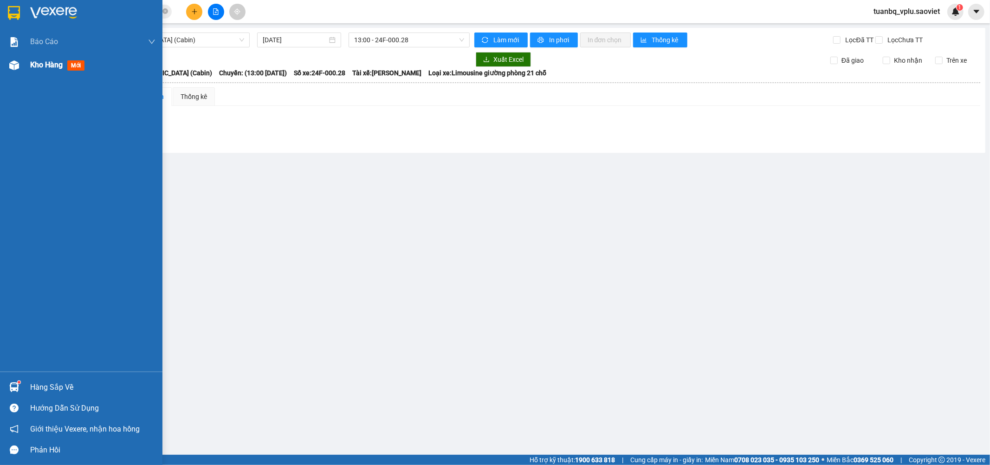
click at [54, 67] on span "Kho hàng" at bounding box center [46, 64] width 32 height 9
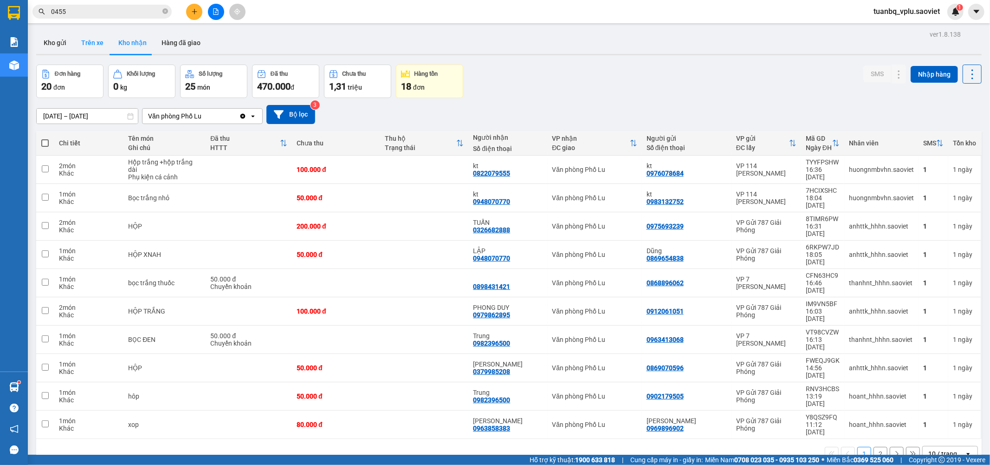
click at [77, 43] on button "Trên xe" at bounding box center [92, 43] width 37 height 22
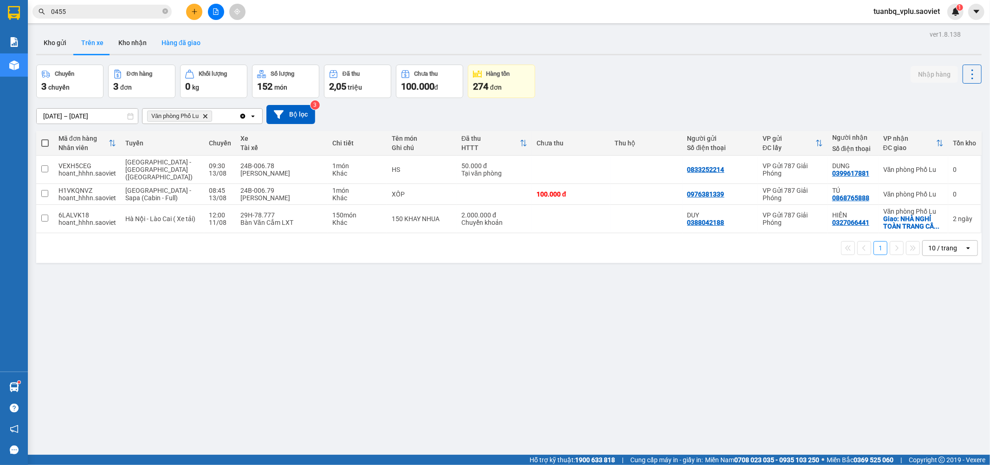
click at [182, 50] on button "Hàng đã giao" at bounding box center [181, 43] width 54 height 22
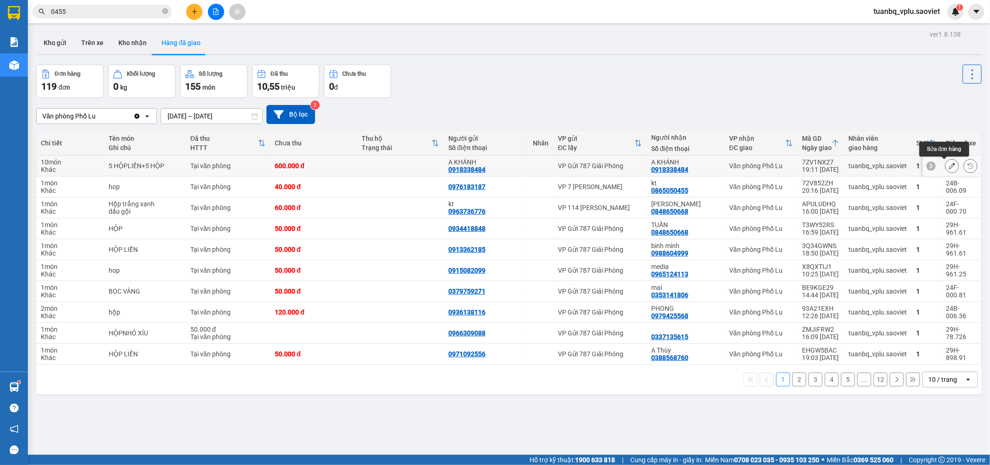
click at [949, 163] on icon at bounding box center [952, 165] width 6 height 6
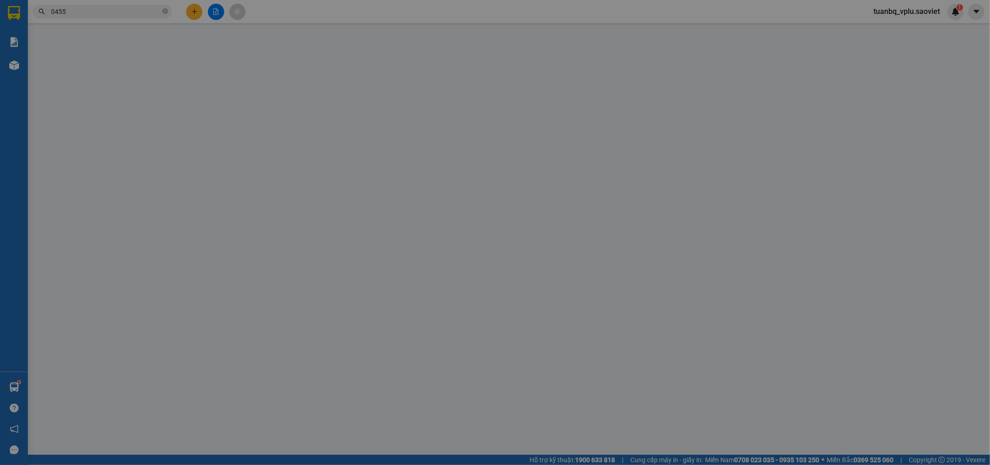
type input "0918338484"
type input "A KHÁNH"
type input "0918338484"
type input "A KHÁNH"
type input "600.000"
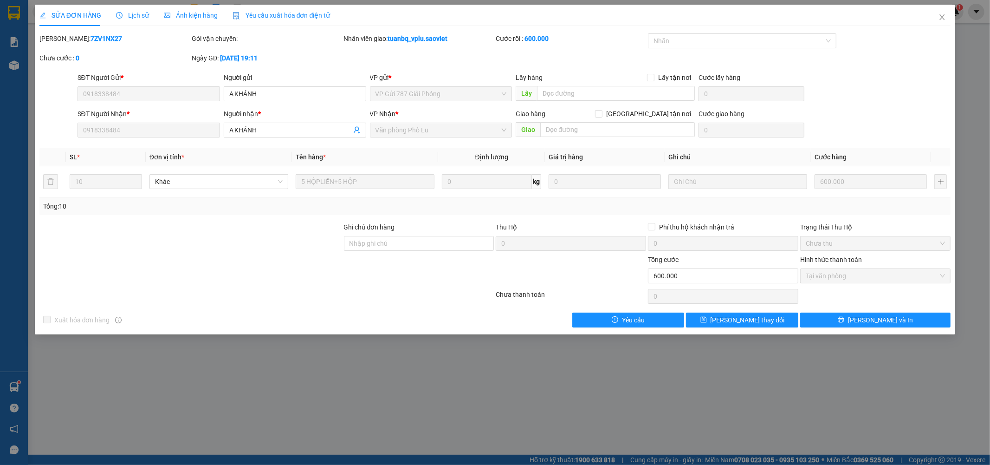
click at [845, 403] on div "SỬA ĐƠN HÀNG Lịch sử Ảnh kiện hàng Yêu cầu xuất hóa đơn điện tử Total Paid Fee …" at bounding box center [495, 232] width 990 height 465
click at [942, 16] on icon "close" at bounding box center [942, 16] width 7 height 7
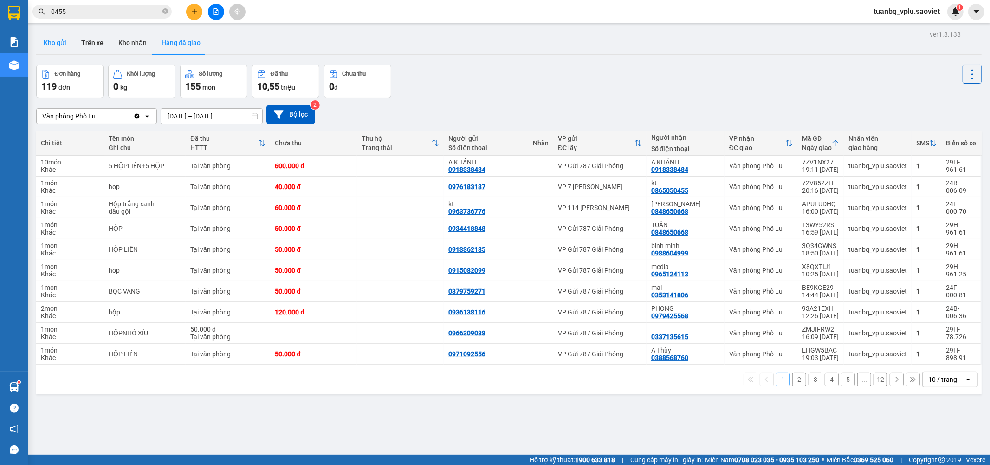
click at [48, 47] on button "Kho gửi" at bounding box center [55, 43] width 38 height 22
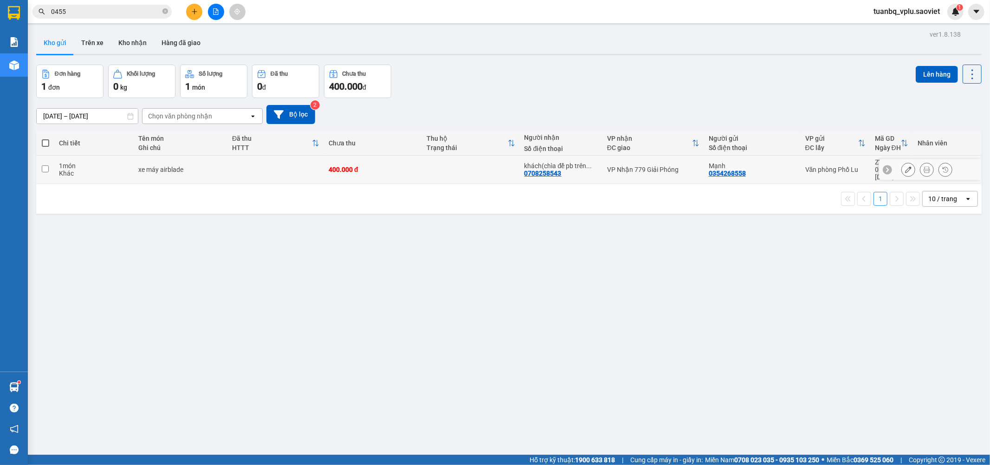
click at [42, 165] on input "checkbox" at bounding box center [45, 168] width 7 height 7
checkbox input "true"
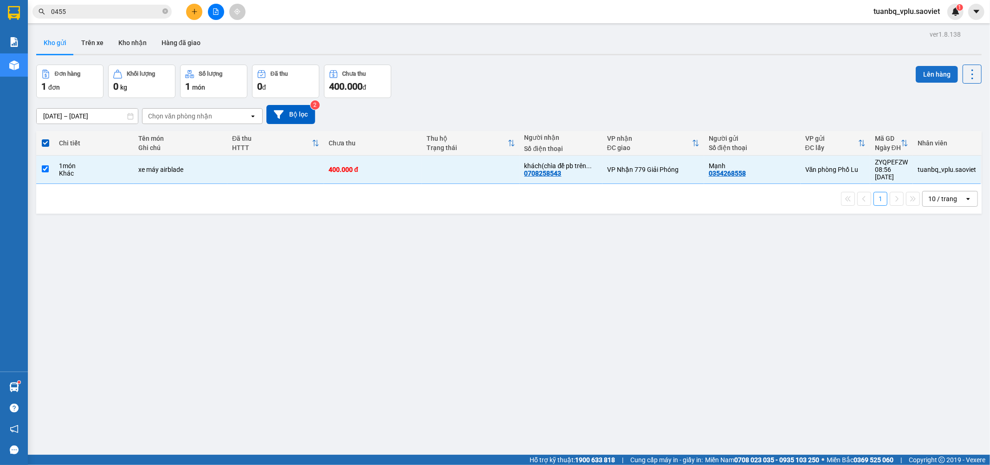
click at [926, 75] on button "Lên hàng" at bounding box center [937, 74] width 42 height 17
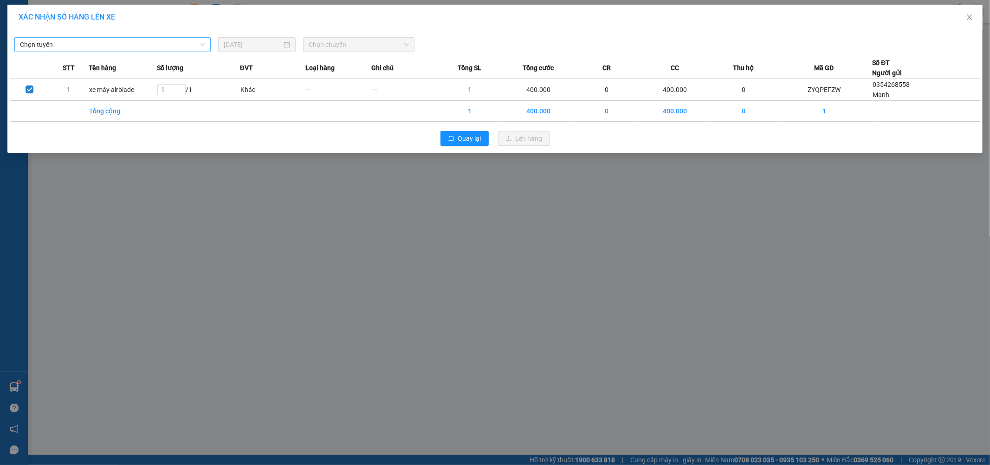
click at [161, 46] on span "Chọn tuyến" at bounding box center [112, 45] width 185 height 14
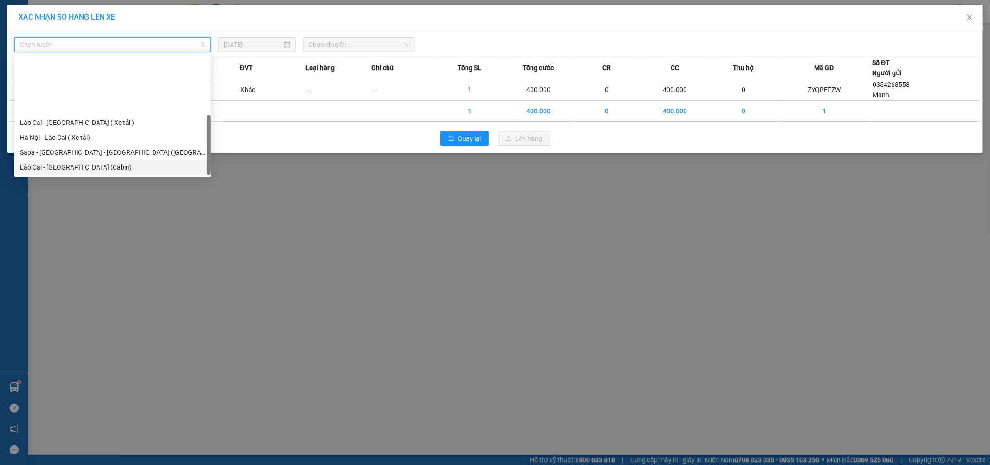
scroll to position [74, 0]
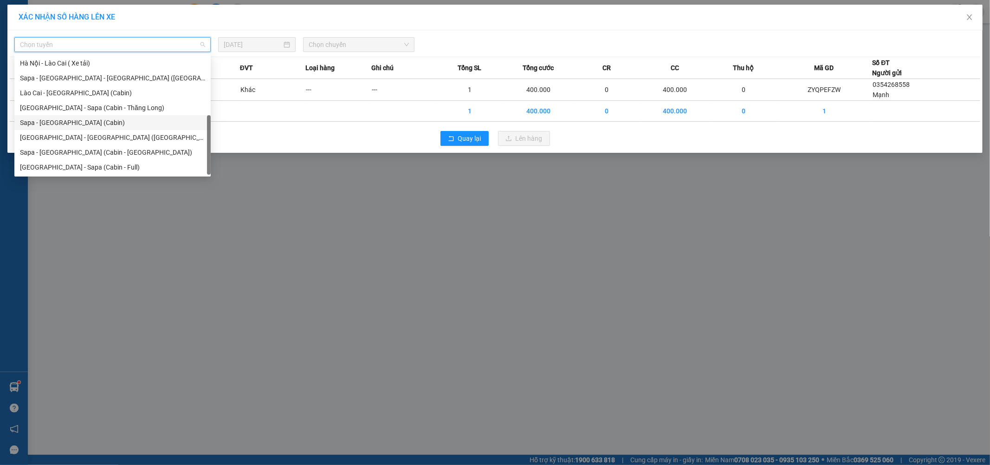
click at [106, 123] on div "Sapa - Hà Nội (Cabin)" at bounding box center [112, 122] width 185 height 10
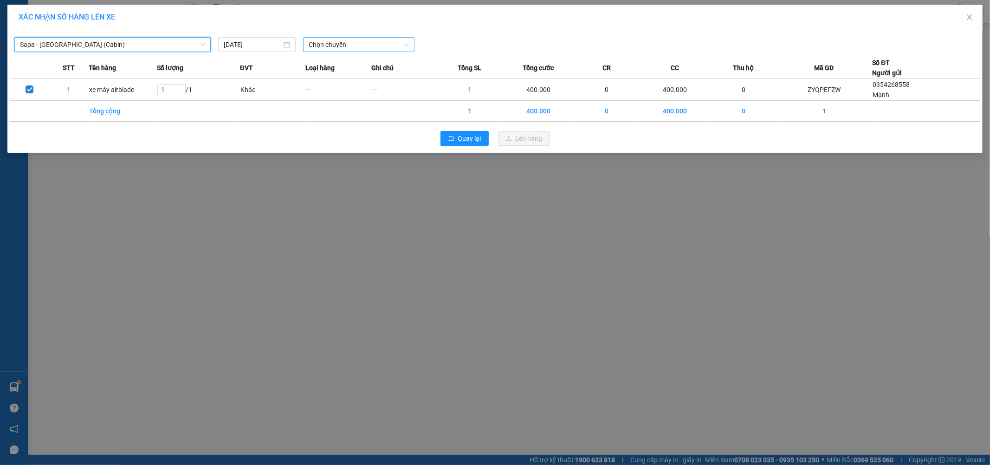
click at [357, 44] on span "Chọn chuyến" at bounding box center [359, 45] width 100 height 14
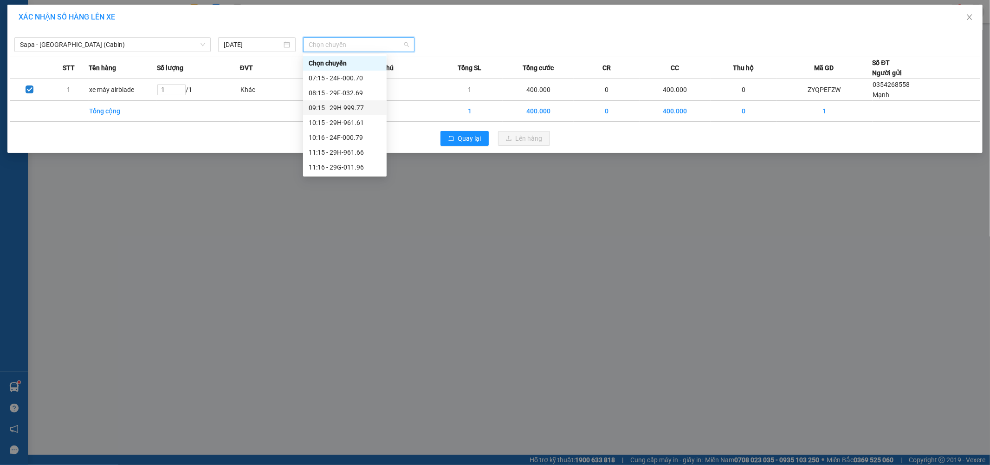
click at [359, 109] on div "09:15 - 29H-999.77" at bounding box center [345, 108] width 72 height 10
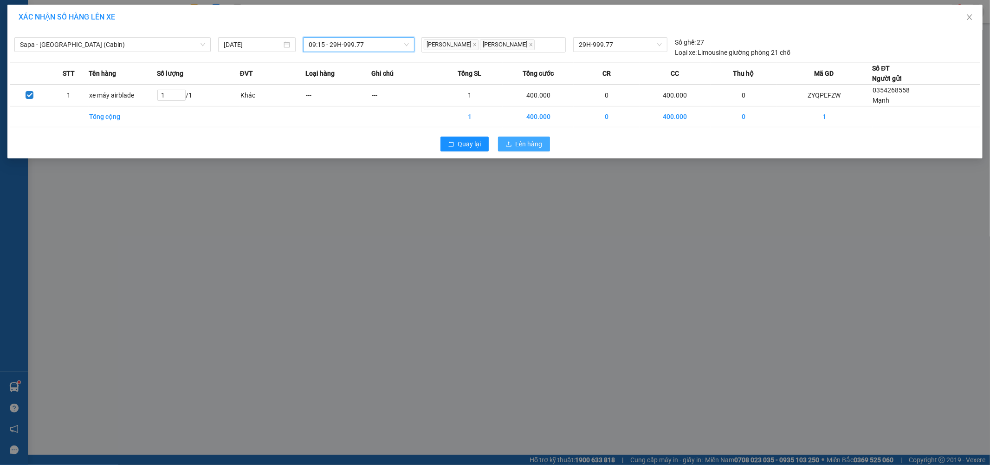
click at [531, 144] on span "Lên hàng" at bounding box center [529, 144] width 27 height 10
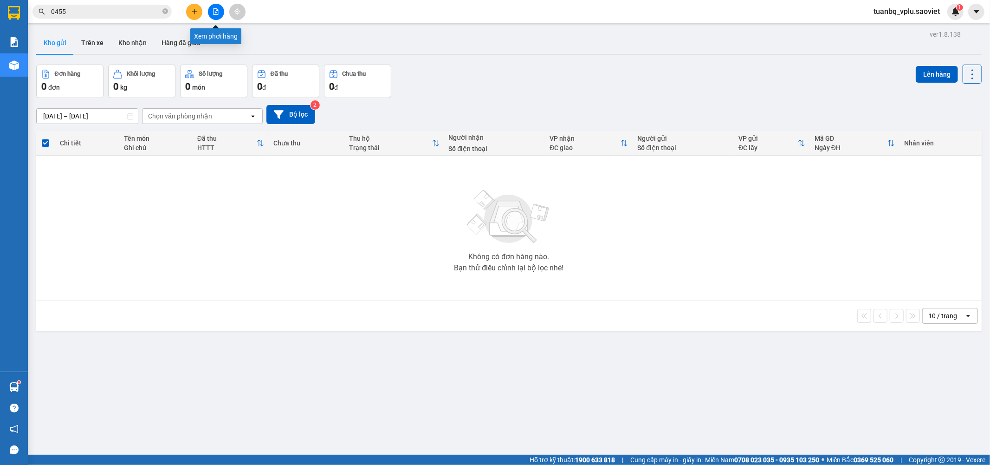
click at [217, 10] on icon "file-add" at bounding box center [216, 11] width 5 height 6
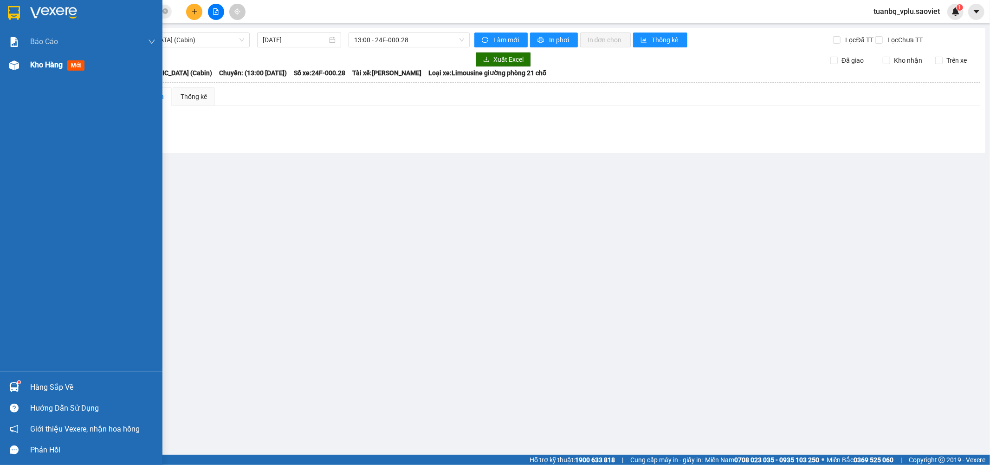
click at [44, 71] on div "Kho hàng mới" at bounding box center [92, 64] width 125 height 23
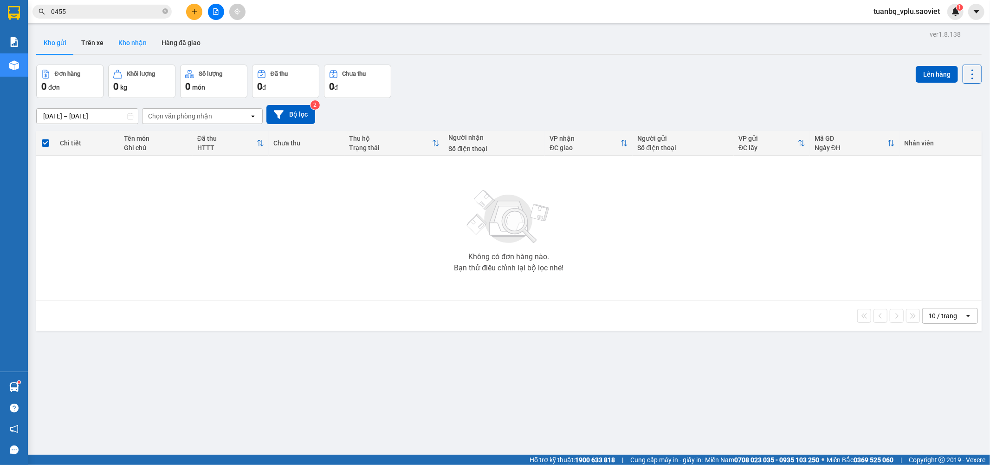
click at [136, 39] on button "Kho nhận" at bounding box center [132, 43] width 43 height 22
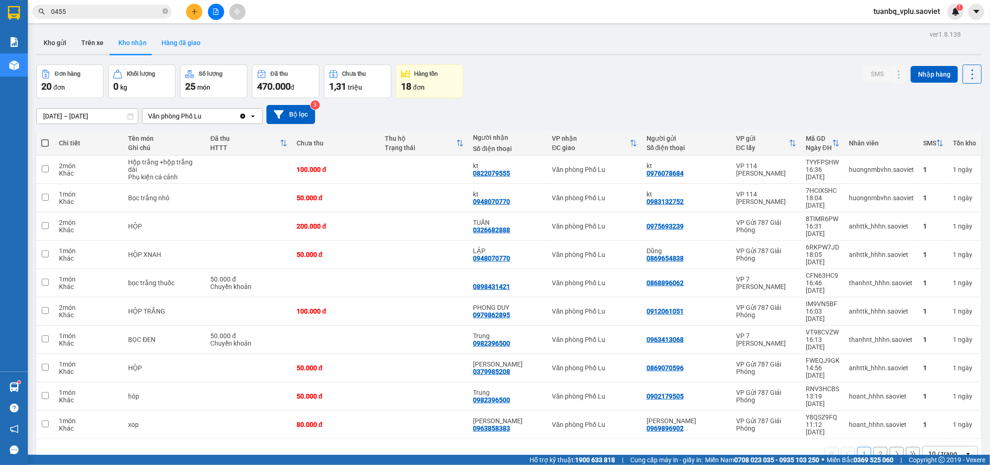
click at [192, 45] on button "Hàng đã giao" at bounding box center [181, 43] width 54 height 22
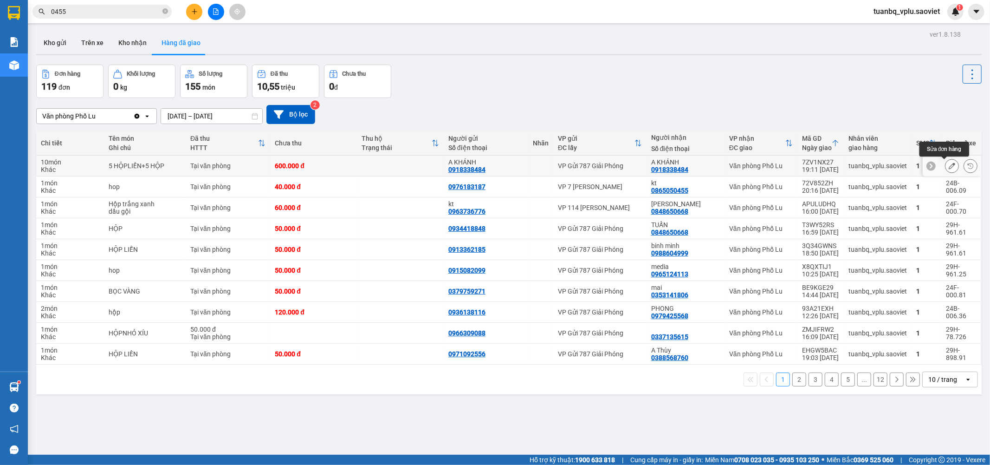
click at [950, 165] on button at bounding box center [952, 166] width 13 height 16
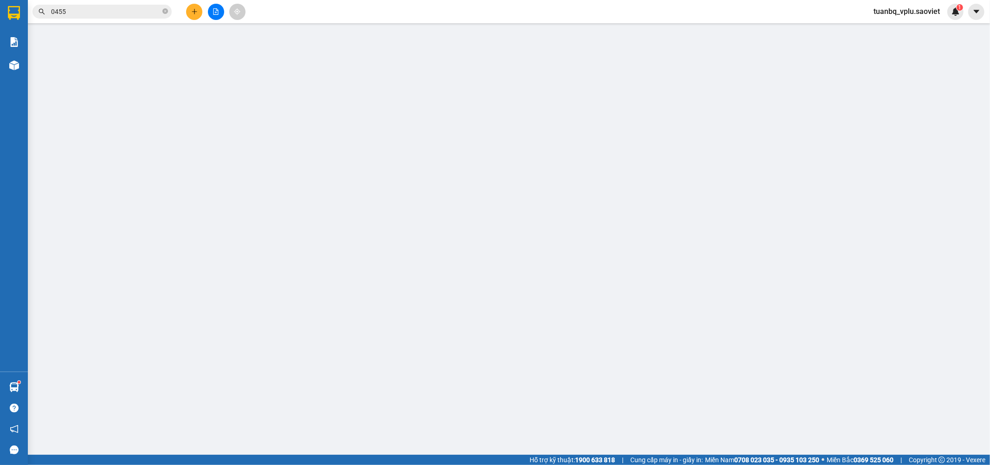
type input "0918338484"
type input "A KHÁNH"
type input "0918338484"
type input "A KHÁNH"
type input "600.000"
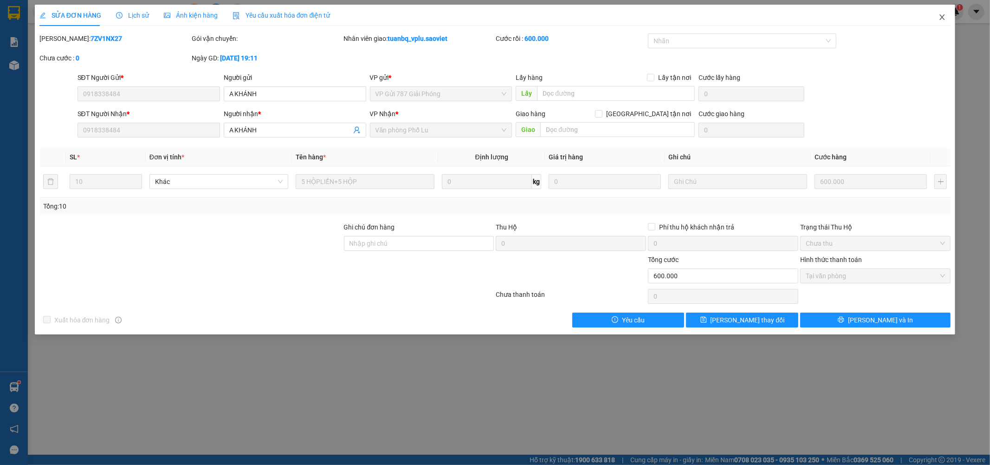
click at [941, 18] on icon "close" at bounding box center [942, 16] width 7 height 7
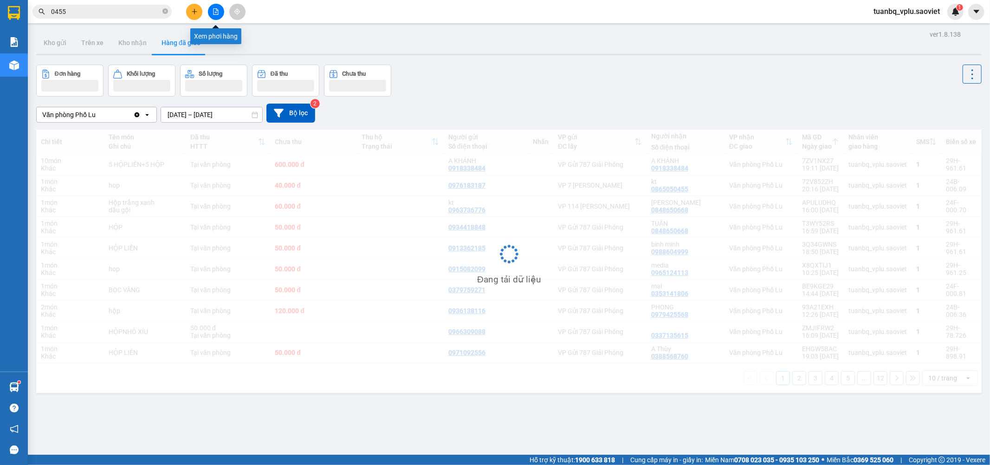
click at [214, 8] on icon "file-add" at bounding box center [216, 11] width 6 height 6
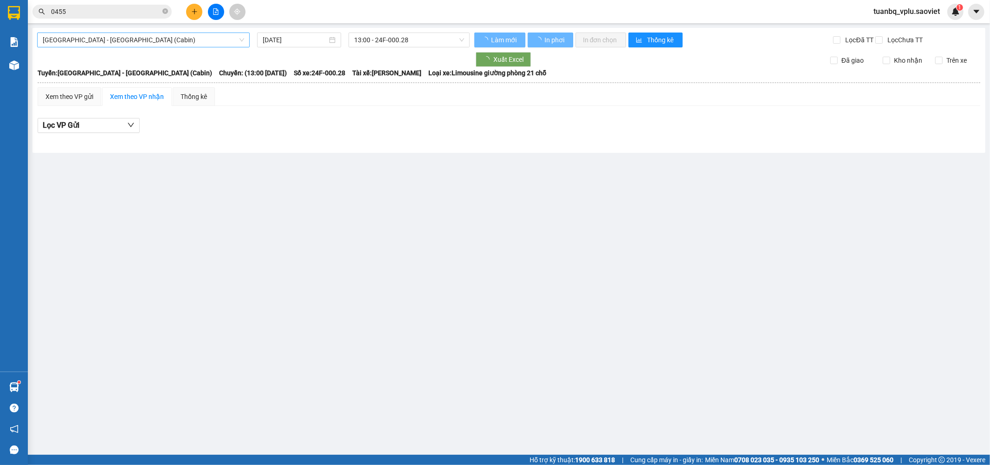
click at [164, 39] on span "Hà Nội - Lào Cai (Cabin)" at bounding box center [143, 40] width 201 height 14
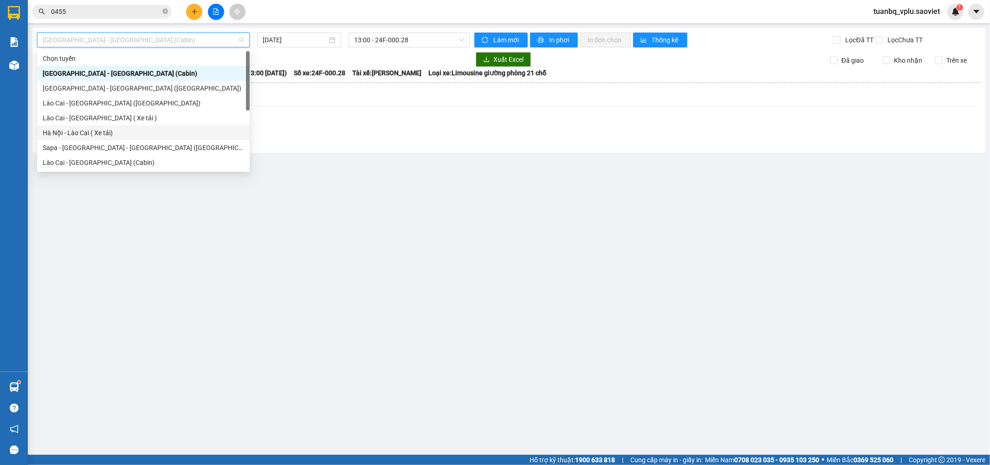
scroll to position [52, 0]
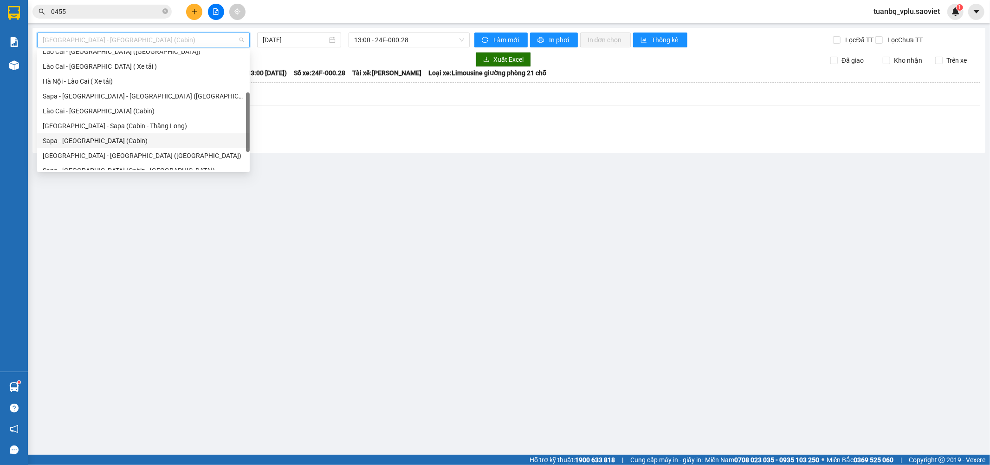
click at [133, 139] on div "Sapa - Hà Nội (Cabin)" at bounding box center [143, 141] width 201 height 10
type input "13/08/2025"
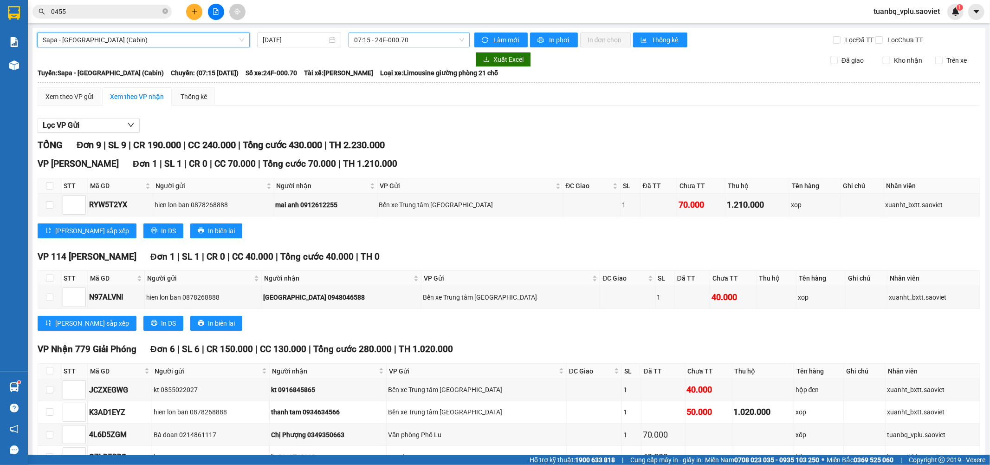
click at [388, 39] on span "07:15 - 24F-000.70" at bounding box center [409, 40] width 110 height 14
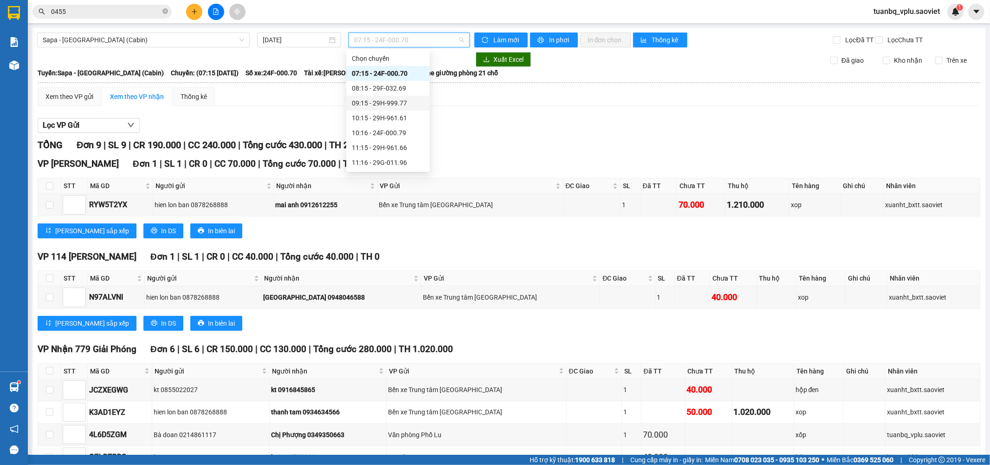
click at [401, 104] on div "09:15 - 29H-999.77" at bounding box center [388, 103] width 72 height 10
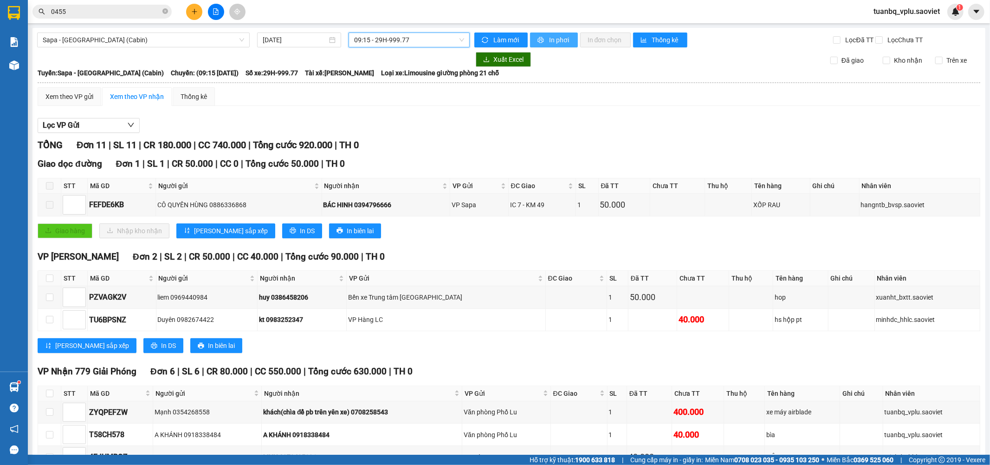
click at [554, 35] on span "In phơi" at bounding box center [559, 40] width 21 height 10
click at [104, 15] on input "0455" at bounding box center [106, 11] width 110 height 10
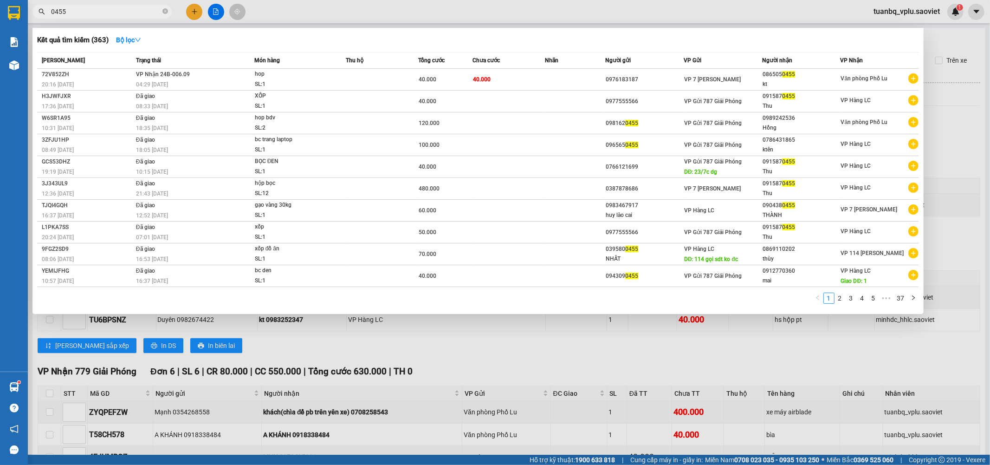
click at [104, 15] on input "0455" at bounding box center [106, 11] width 110 height 10
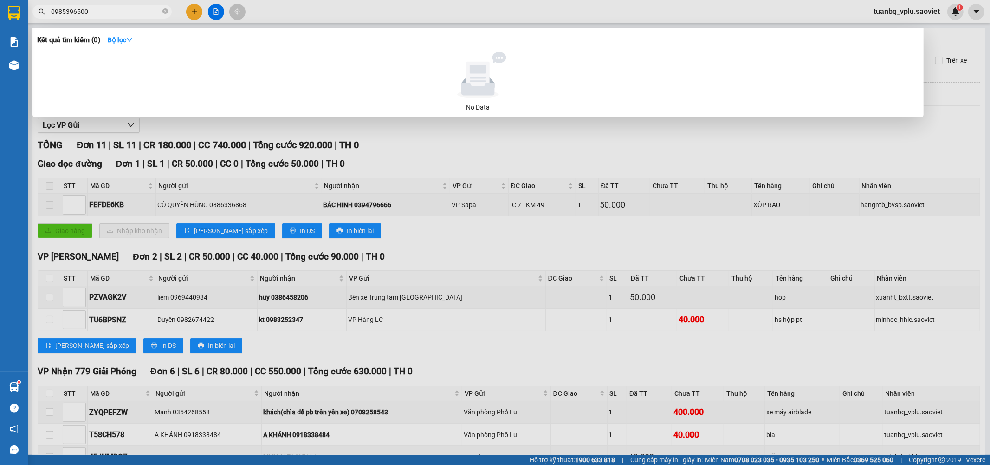
click at [110, 16] on input "0985396500" at bounding box center [106, 11] width 110 height 10
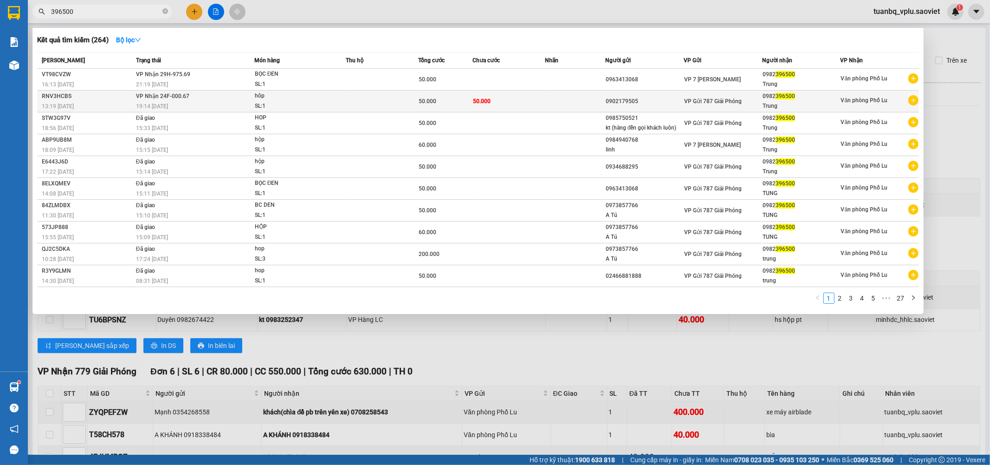
type input "396500"
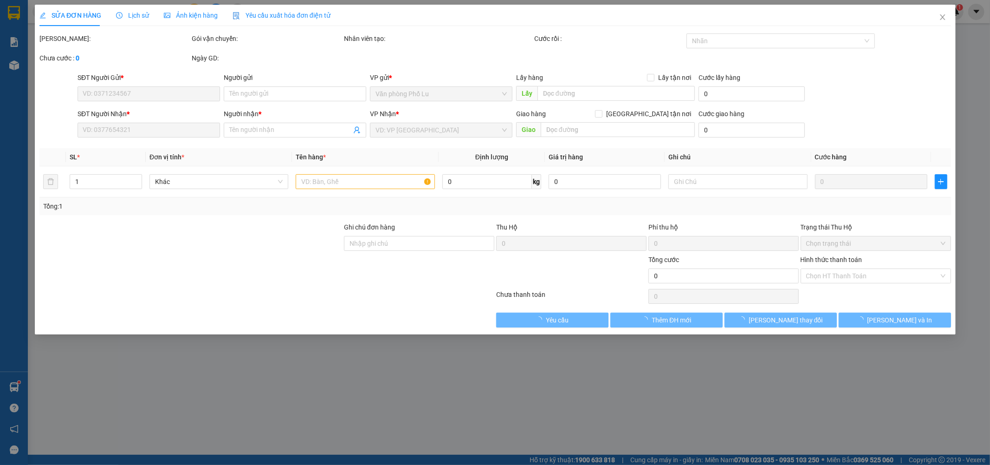
type input "0902179505"
type input "0982396500"
type input "Trung"
type input "50.000"
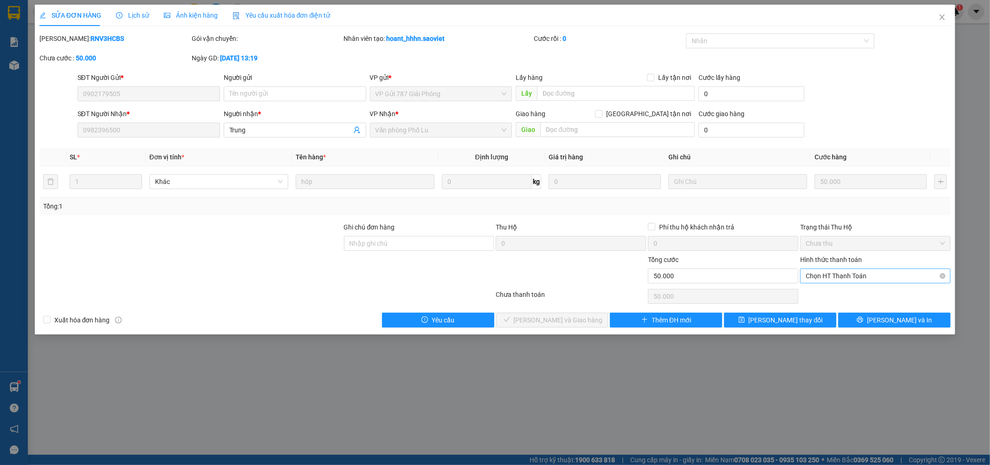
click at [839, 275] on span "Chọn HT Thanh Toán" at bounding box center [875, 276] width 139 height 14
click at [825, 293] on div "Tại văn phòng" at bounding box center [875, 294] width 139 height 10
type input "0"
click at [521, 323] on button "Lưu và Giao hàng" at bounding box center [552, 319] width 112 height 15
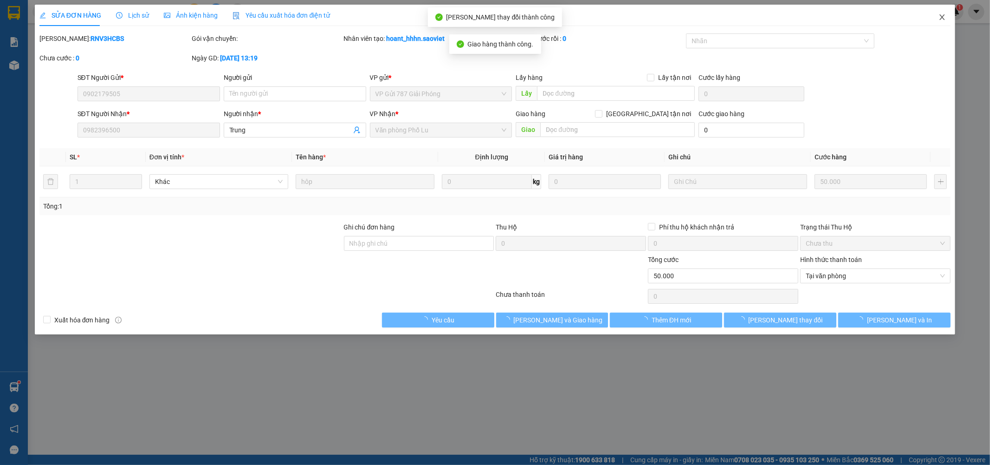
click at [943, 15] on icon "close" at bounding box center [942, 16] width 7 height 7
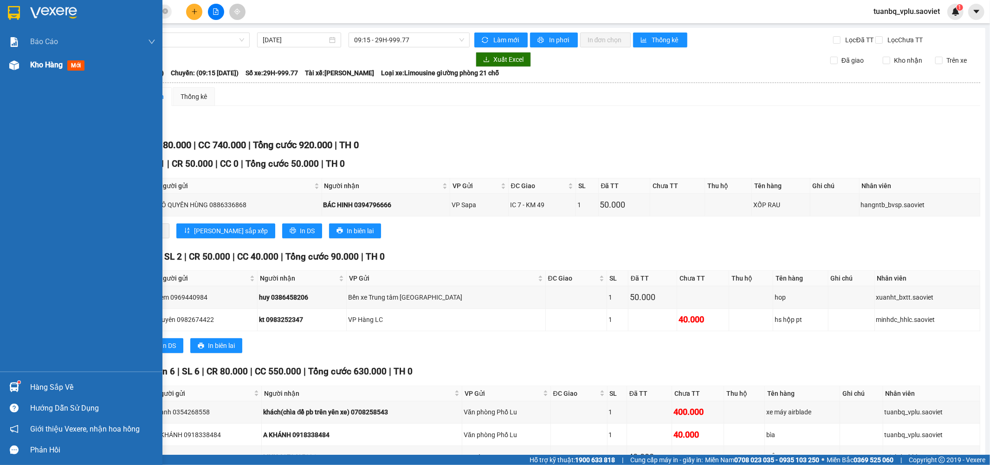
drag, startPoint x: 47, startPoint y: 63, endPoint x: 53, endPoint y: 61, distance: 6.2
click at [49, 62] on span "Kho hàng" at bounding box center [46, 64] width 32 height 9
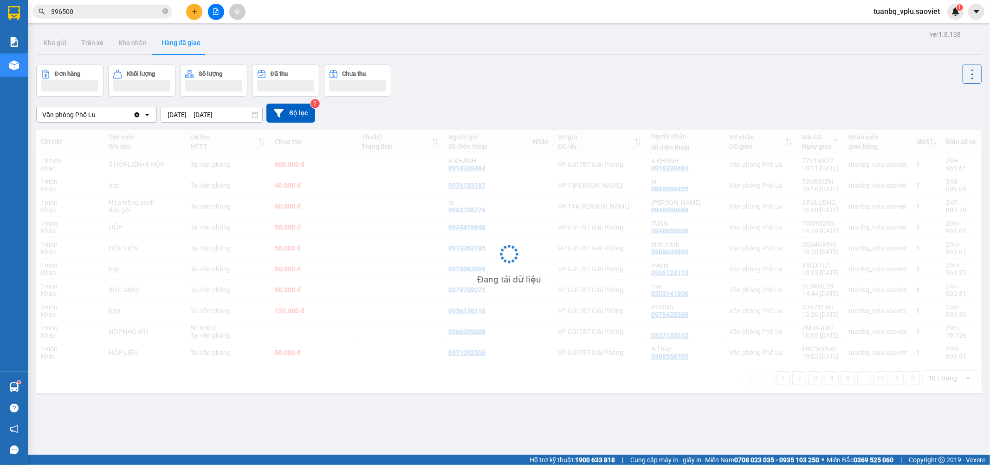
click at [76, 84] on div at bounding box center [69, 86] width 57 height 12
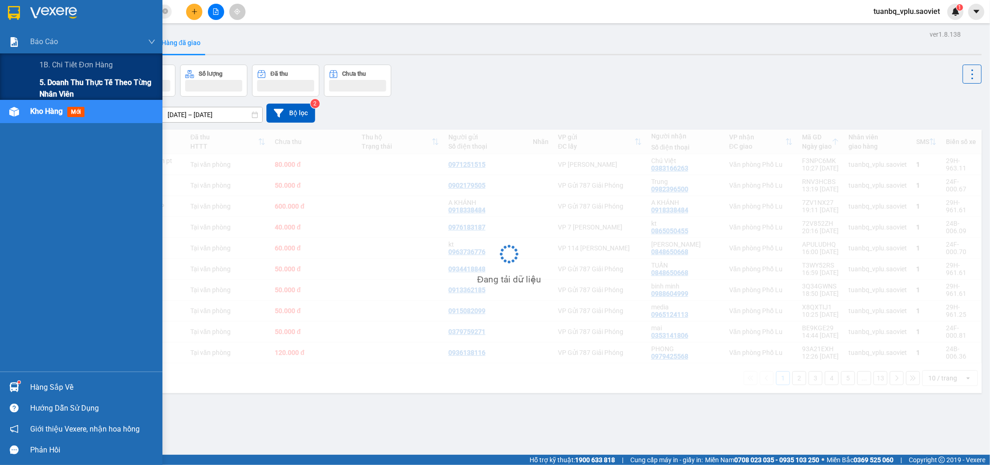
click at [54, 85] on span "5. Doanh thu thực tế theo từng nhân viên" at bounding box center [97, 88] width 116 height 23
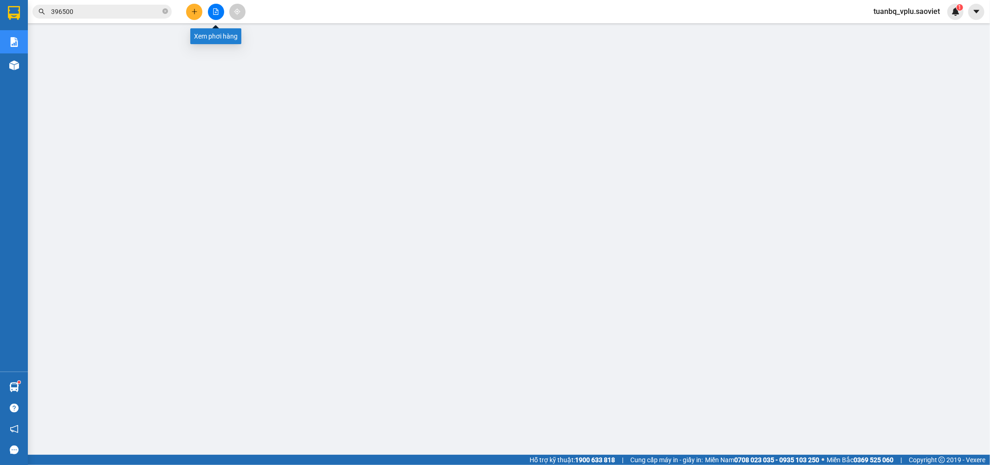
click at [213, 12] on icon "file-add" at bounding box center [216, 11] width 6 height 6
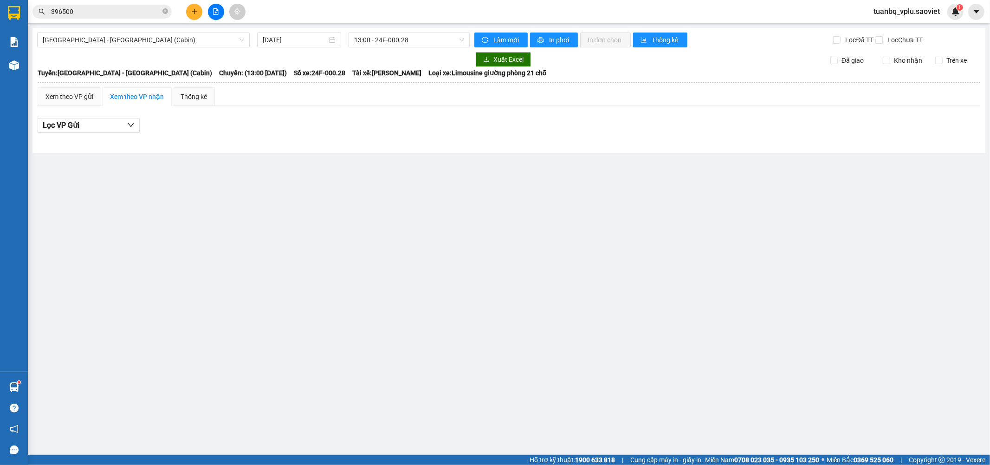
click at [197, 13] on icon "plus" at bounding box center [194, 11] width 6 height 6
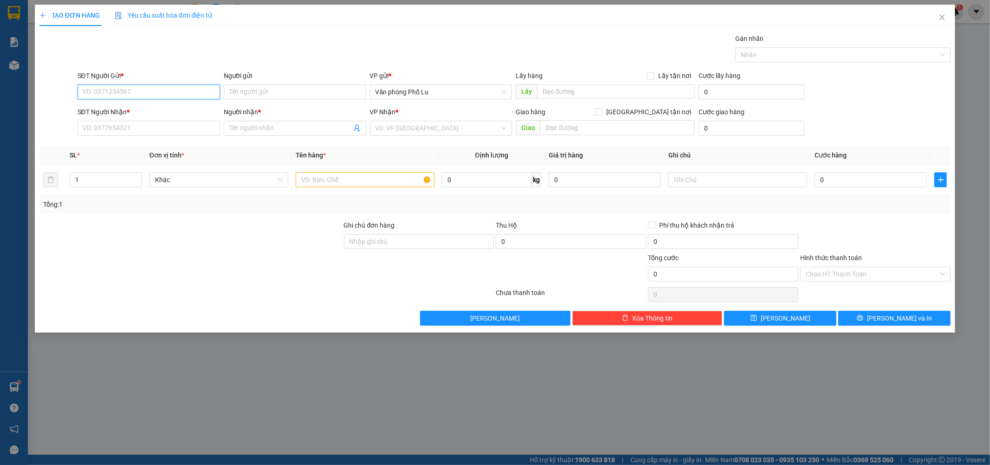
paste input "0865050455"
type input "0865050455"
click at [220, 38] on div "Gán nhãn Nhãn" at bounding box center [514, 49] width 877 height 32
click at [135, 87] on input "0865050455" at bounding box center [149, 91] width 143 height 15
click at [117, 111] on div "0865050455 - kt" at bounding box center [148, 110] width 131 height 10
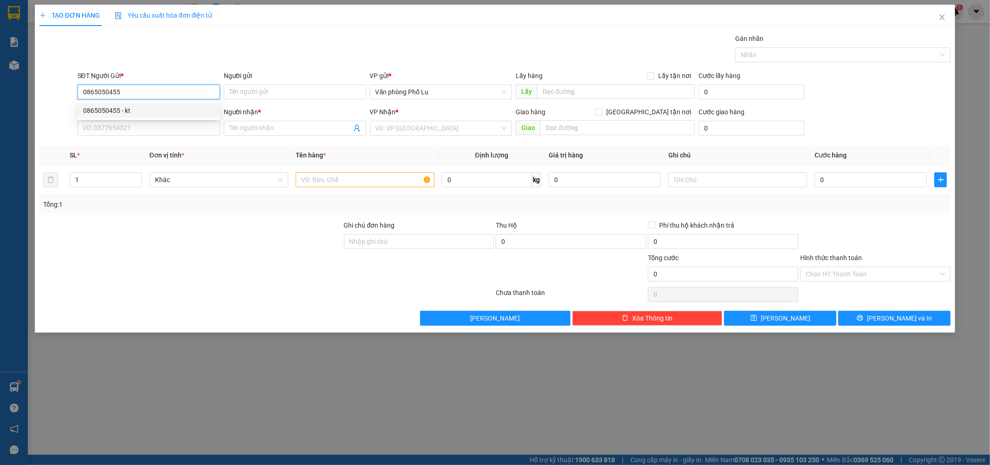
type input "kt"
type input "sai sô người nhận"
type input "0976187183"
type input "kt"
click at [136, 127] on input "0976187183" at bounding box center [149, 128] width 143 height 15
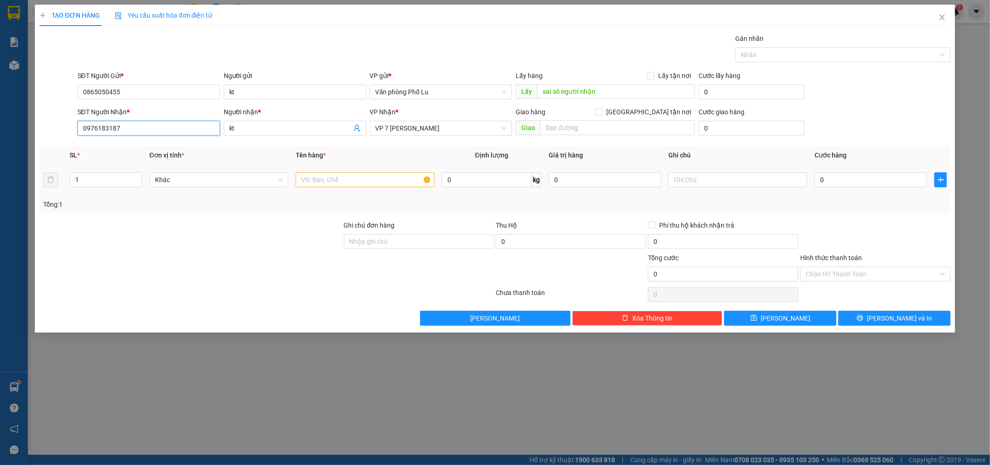
type input "0976183187"
click at [345, 183] on input "text" at bounding box center [365, 179] width 139 height 15
type input "hồ sơ"
click at [839, 181] on input "0" at bounding box center [871, 179] width 112 height 15
paste input "4"
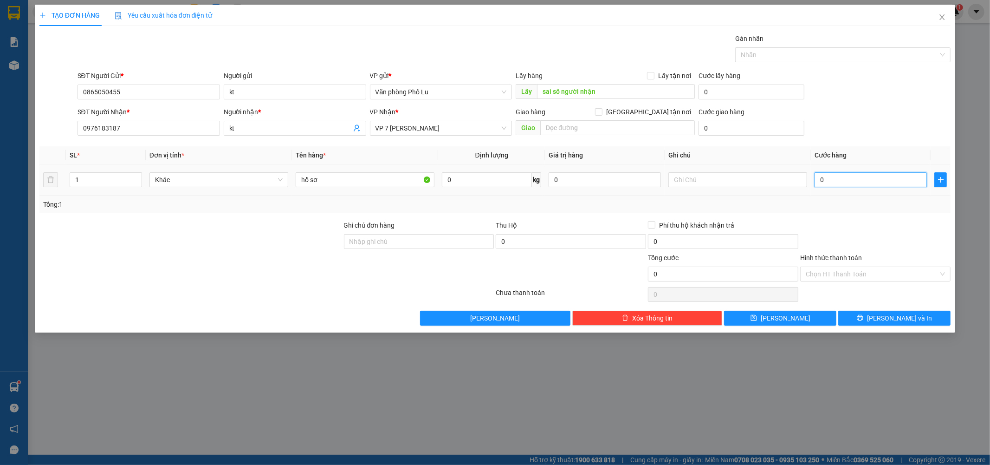
type input "40"
type input "40.000"
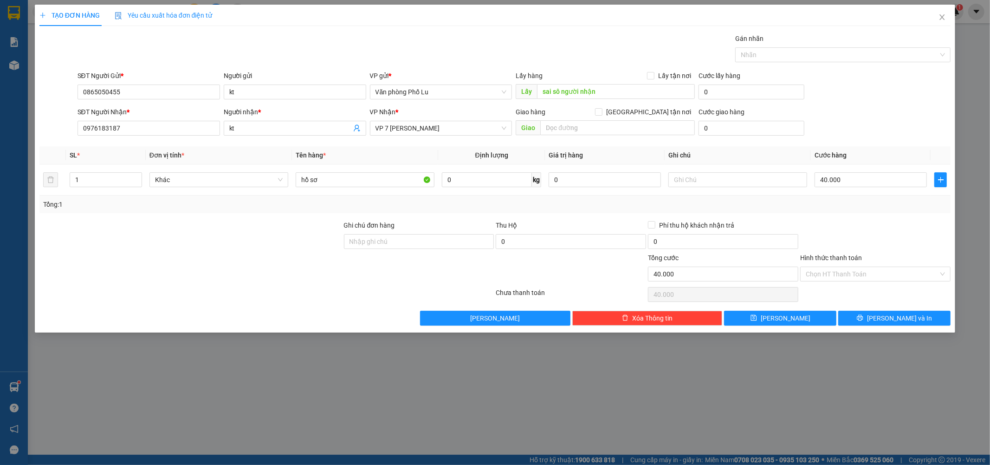
click at [894, 211] on div "Tổng: 1" at bounding box center [495, 204] width 912 height 18
click at [862, 270] on input "Hình thức thanh toán" at bounding box center [872, 274] width 133 height 14
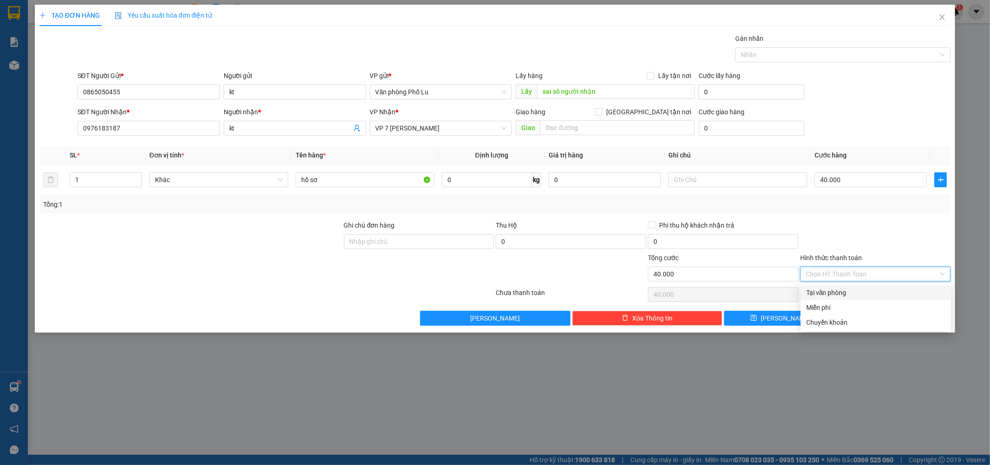
click at [847, 289] on div "Tại văn phòng" at bounding box center [875, 292] width 139 height 10
type input "0"
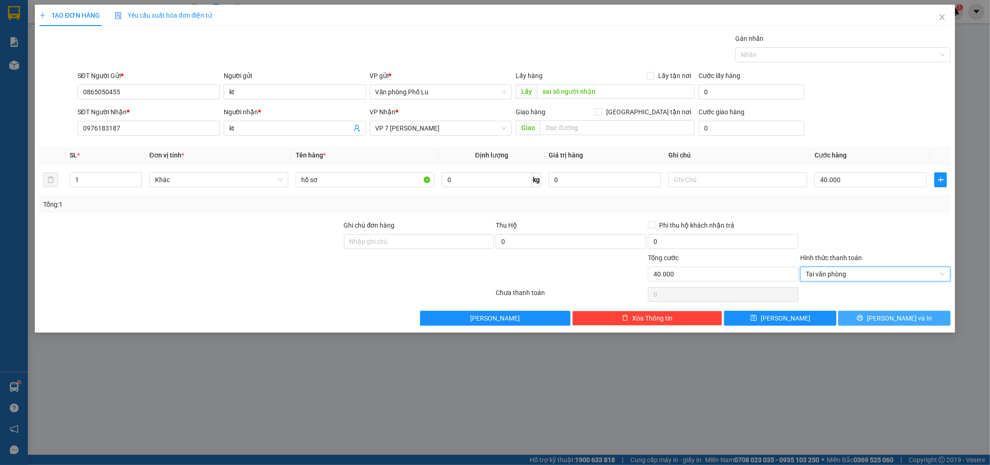
click at [894, 318] on span "Lưu và In" at bounding box center [899, 318] width 65 height 10
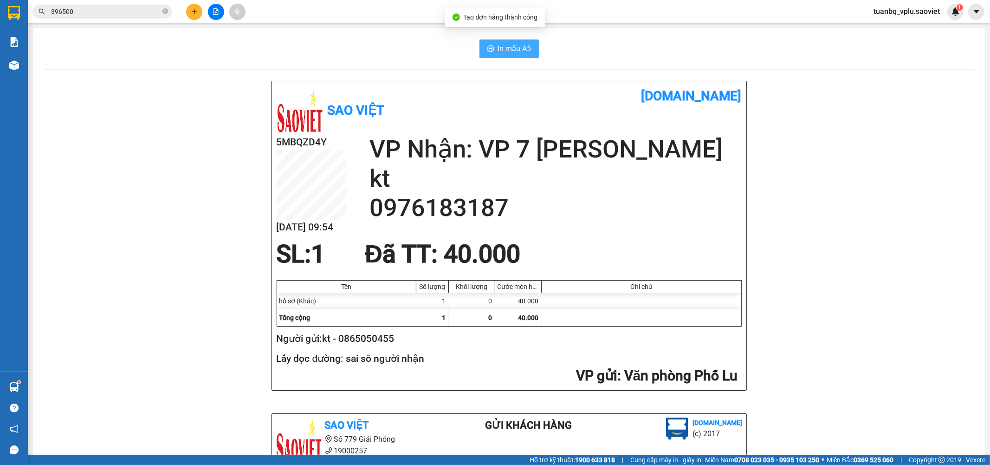
click at [512, 53] on span "In mẫu A5" at bounding box center [514, 49] width 33 height 12
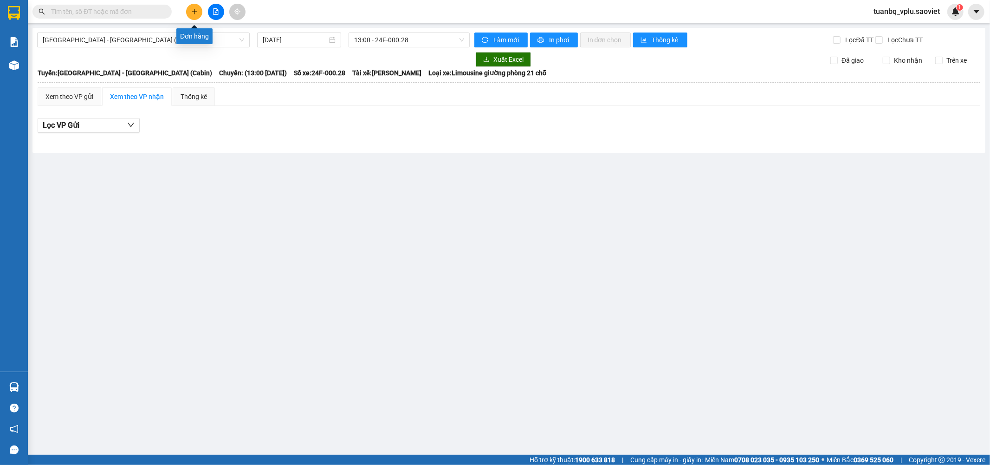
click at [196, 6] on button at bounding box center [194, 12] width 16 height 16
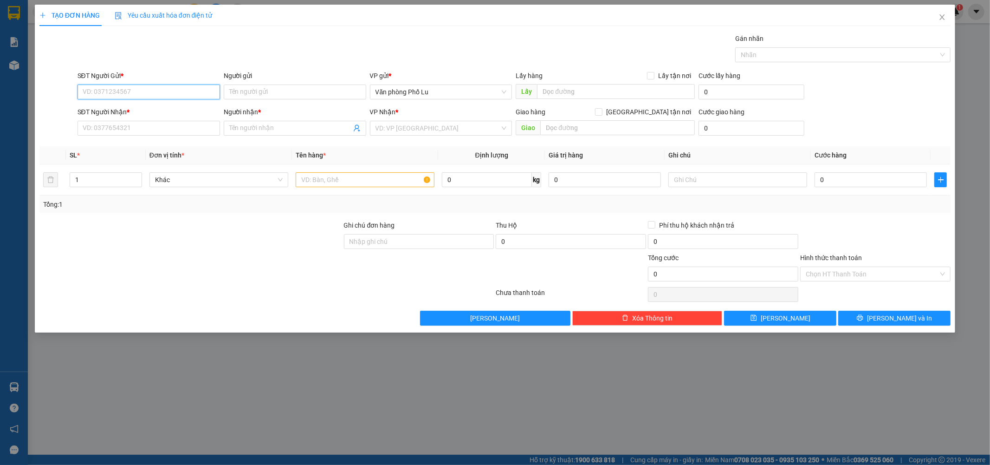
paste input "0918338484"
type input "0918338484"
click at [126, 108] on div "0918338484 - A KHÁNH" at bounding box center [148, 110] width 131 height 10
type input "A KHÁNH"
type input "0918338484"
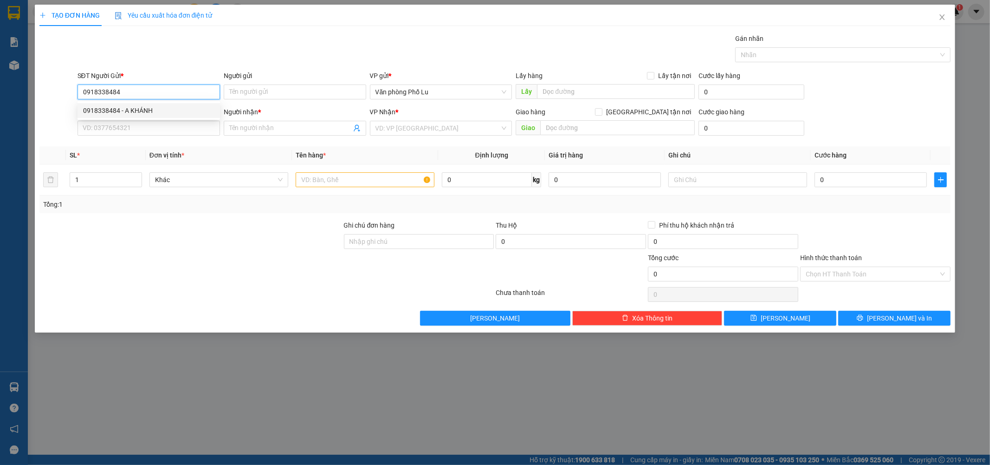
type input "A KHÁNH"
type input "còn 9/8"
type input "0918338484"
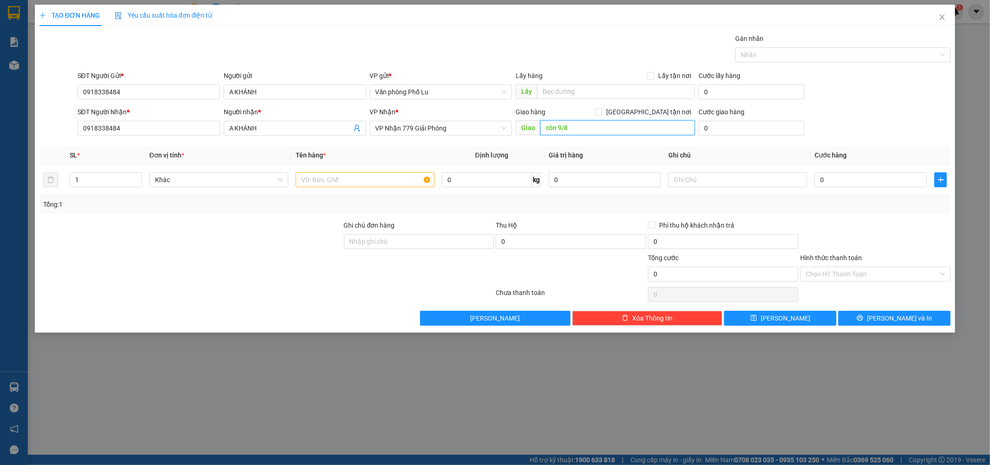
click at [587, 126] on input "còn 9/8" at bounding box center [617, 127] width 155 height 15
click at [368, 184] on input "text" at bounding box center [365, 179] width 139 height 15
type input "bìa"
click at [267, 223] on div at bounding box center [191, 236] width 305 height 32
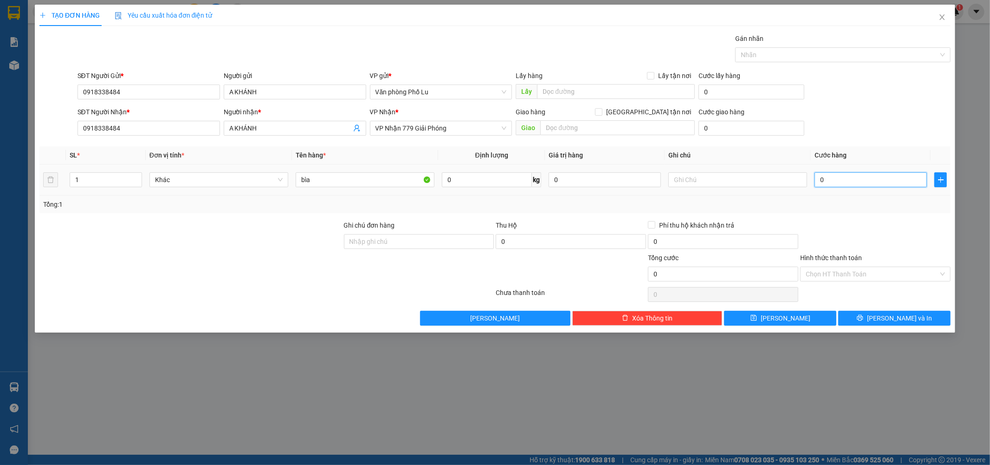
click at [851, 178] on input "0" at bounding box center [871, 179] width 112 height 15
paste input "4"
type input "40"
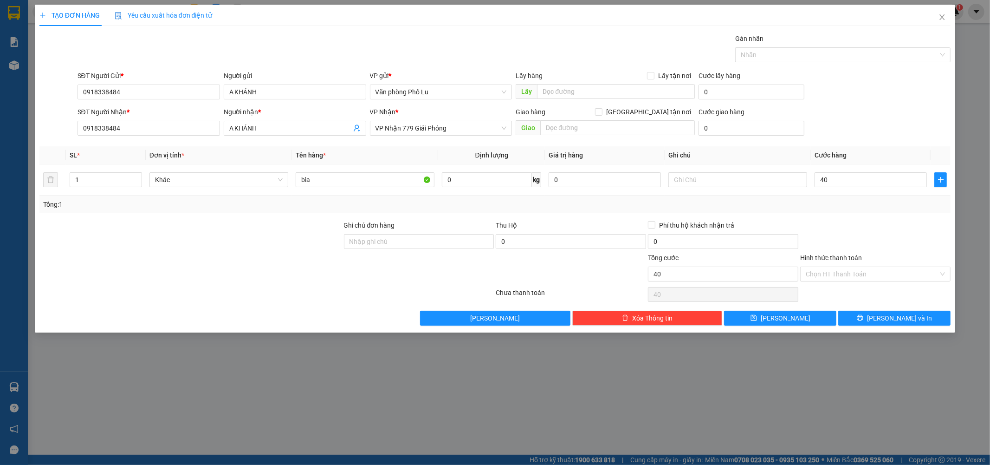
type input "40.000"
click at [851, 233] on div at bounding box center [875, 236] width 152 height 32
click at [865, 274] on input "Hình thức thanh toán" at bounding box center [872, 274] width 133 height 14
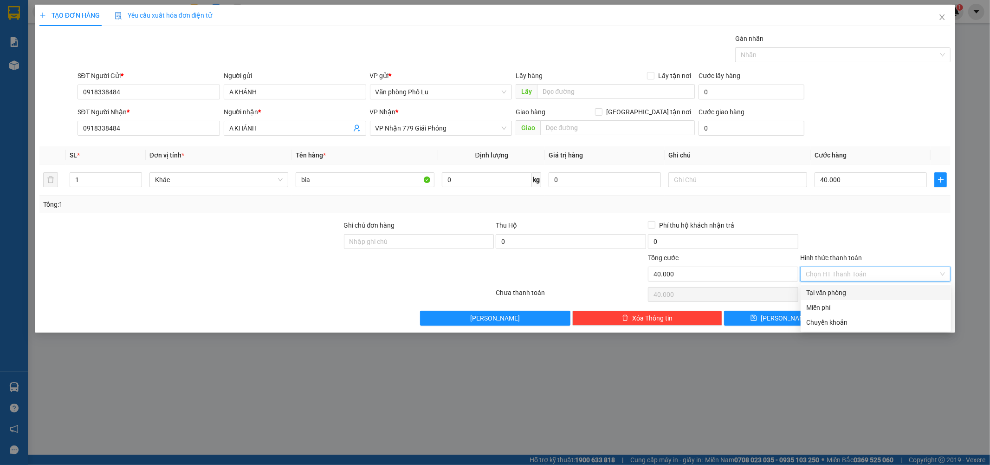
click at [854, 226] on div at bounding box center [875, 236] width 152 height 32
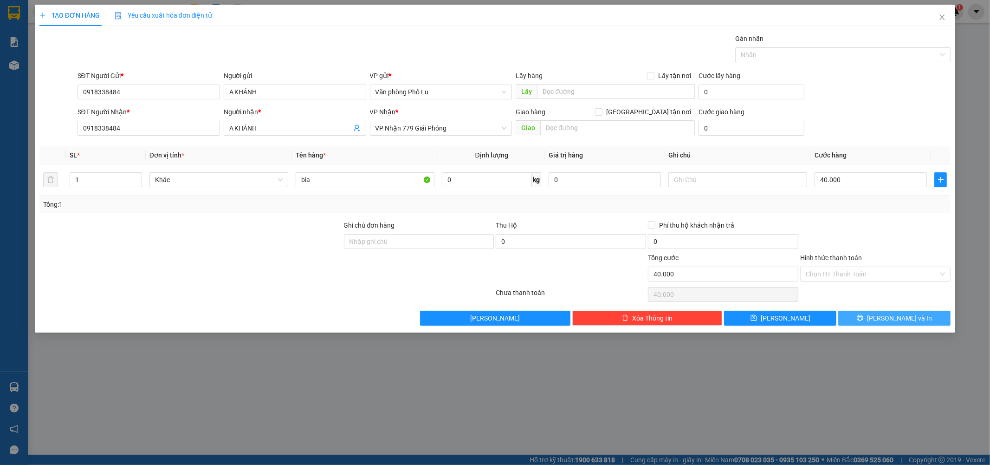
drag, startPoint x: 901, startPoint y: 318, endPoint x: 851, endPoint y: 282, distance: 61.6
click at [901, 317] on span "[PERSON_NAME] và In" at bounding box center [899, 318] width 65 height 10
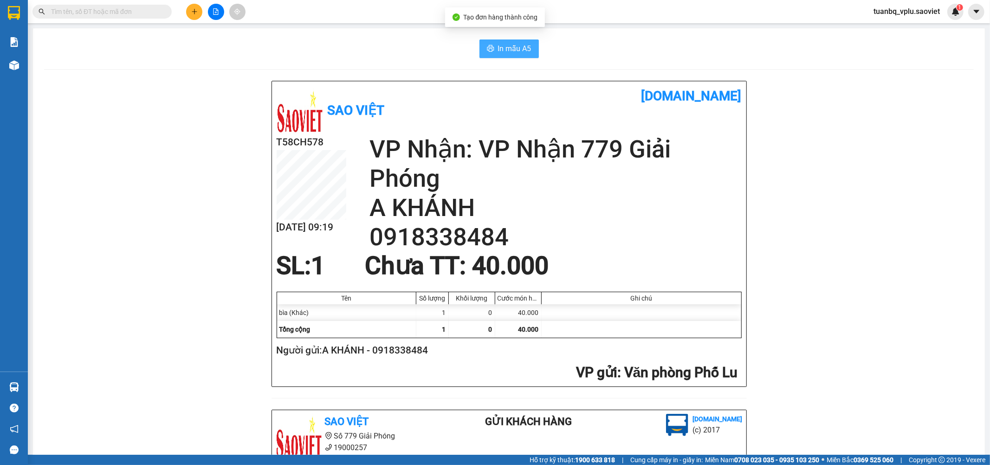
click at [525, 51] on span "In mẫu A5" at bounding box center [514, 49] width 33 height 12
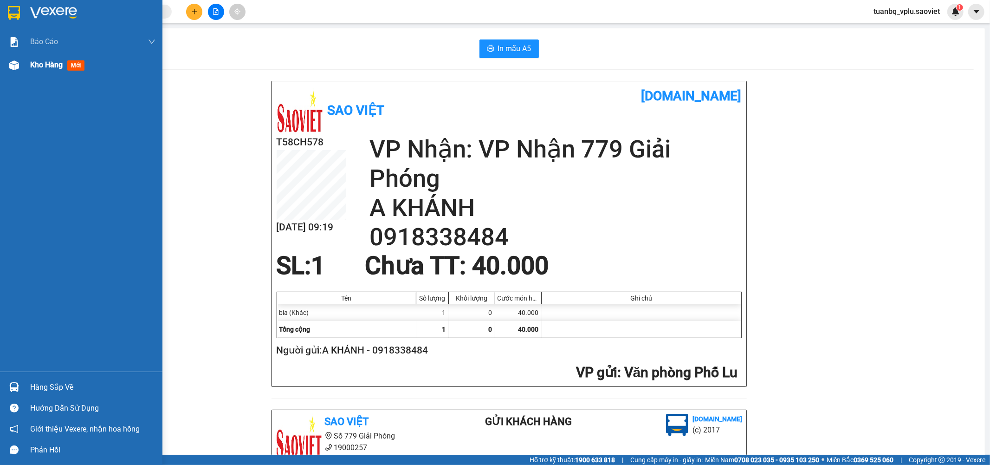
click at [54, 73] on div "Kho hàng mới" at bounding box center [92, 64] width 125 height 23
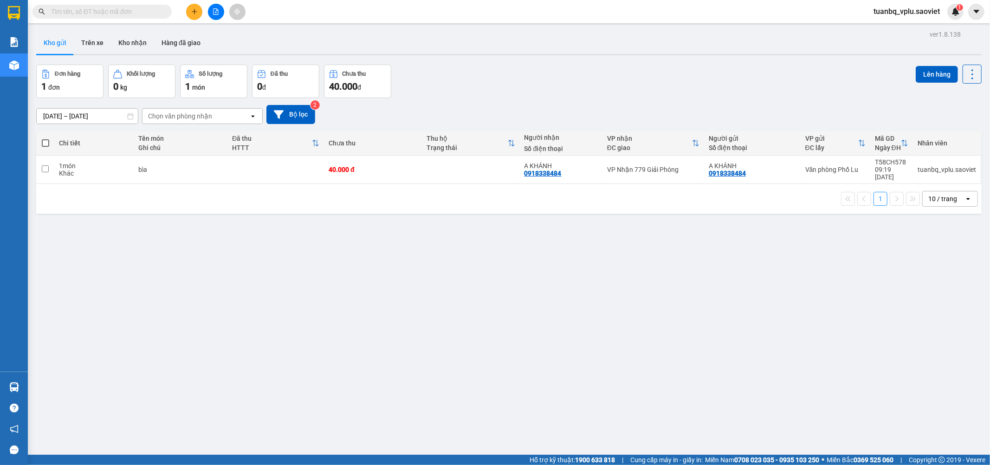
click at [78, 174] on td "1 món Khác" at bounding box center [93, 170] width 79 height 28
checkbox input "true"
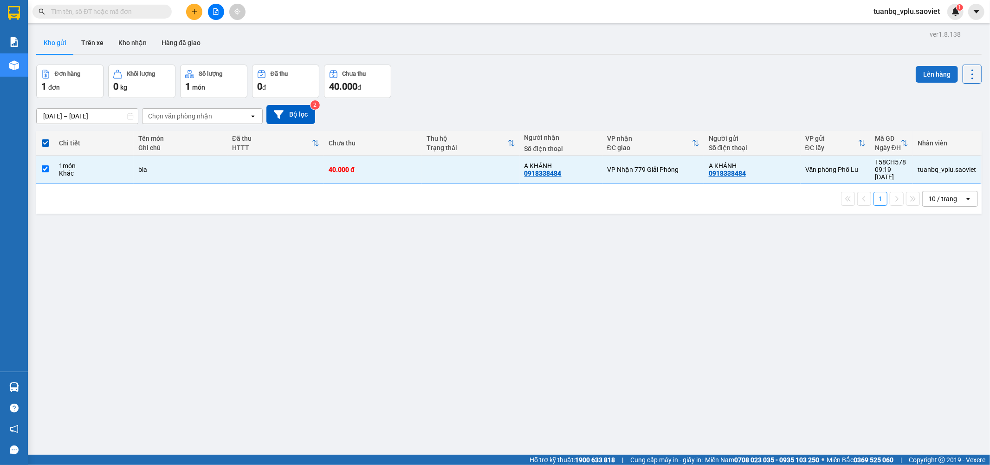
click at [931, 75] on button "Lên hàng" at bounding box center [937, 74] width 42 height 17
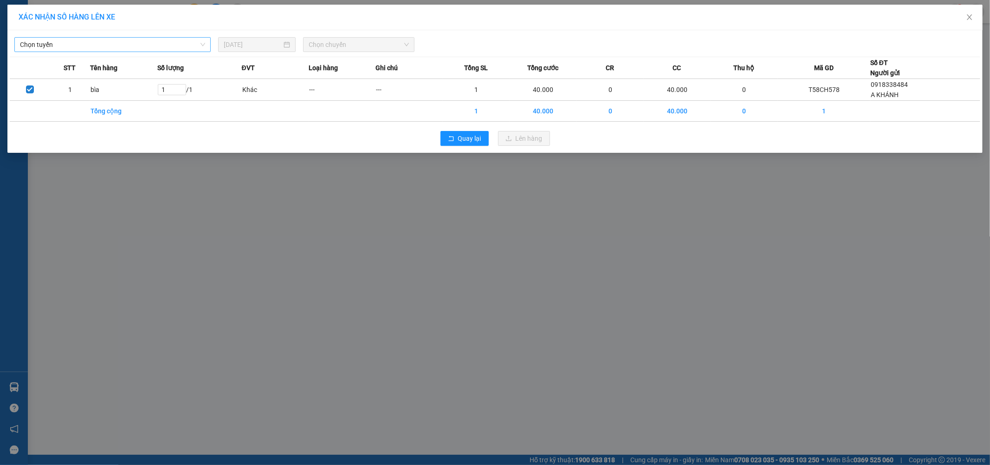
click at [169, 52] on input "search" at bounding box center [109, 45] width 179 height 14
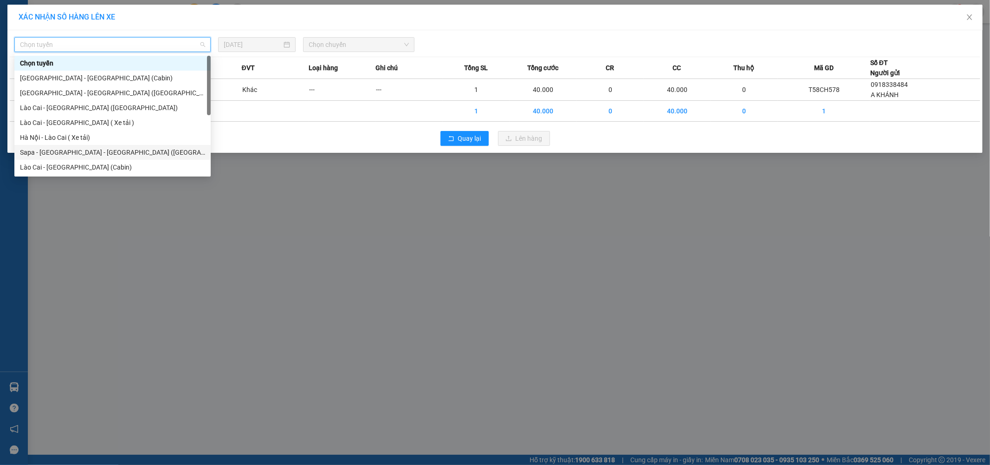
scroll to position [74, 0]
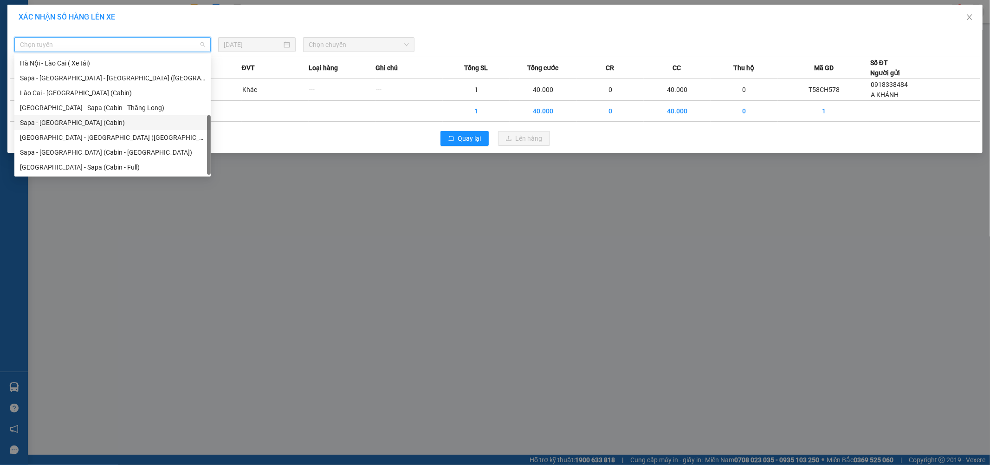
drag, startPoint x: 96, startPoint y: 125, endPoint x: 101, endPoint y: 124, distance: 5.3
click at [97, 125] on div "Sapa - [GEOGRAPHIC_DATA] (Cabin)" at bounding box center [112, 122] width 185 height 10
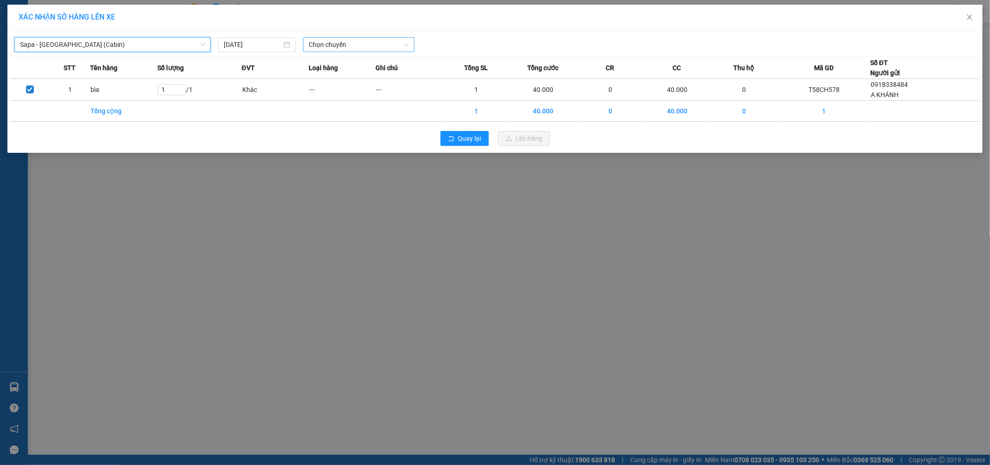
click at [356, 40] on span "Chọn chuyến" at bounding box center [359, 45] width 100 height 14
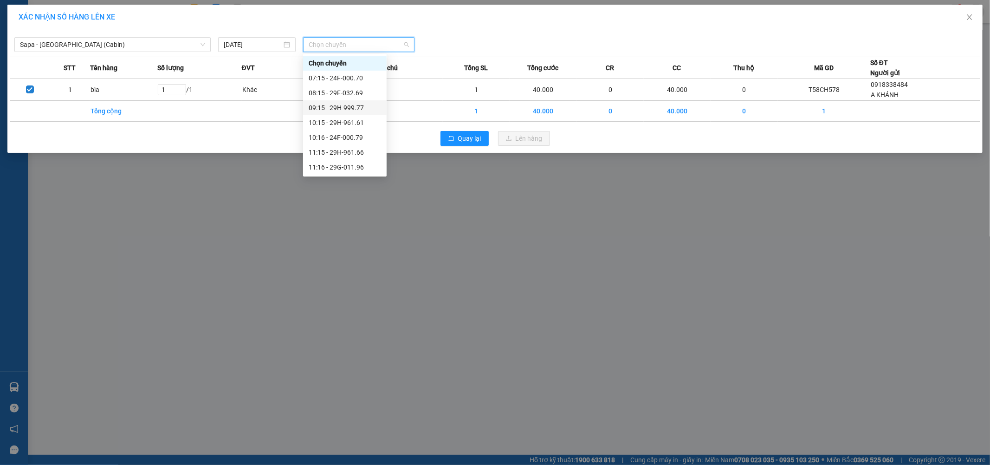
click at [363, 109] on div "09:15 - 29H-999.77" at bounding box center [345, 108] width 72 height 10
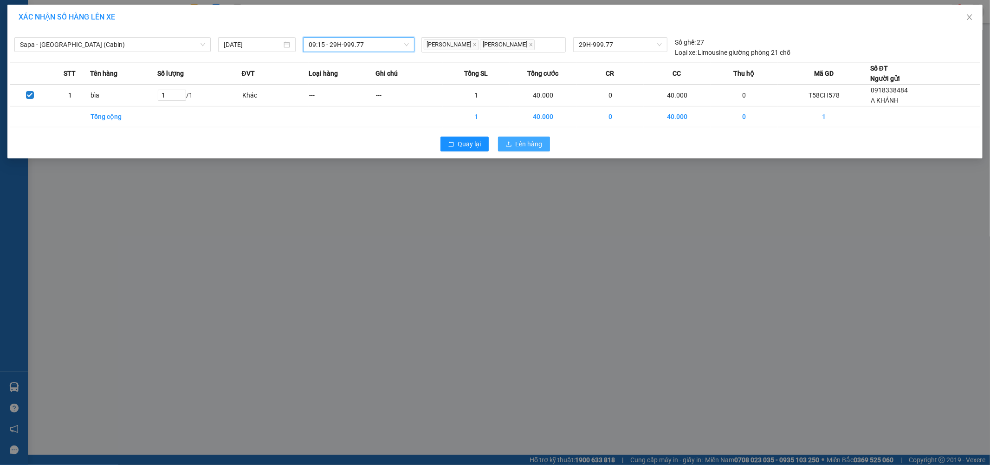
click at [527, 138] on button "Lên hàng" at bounding box center [524, 143] width 52 height 15
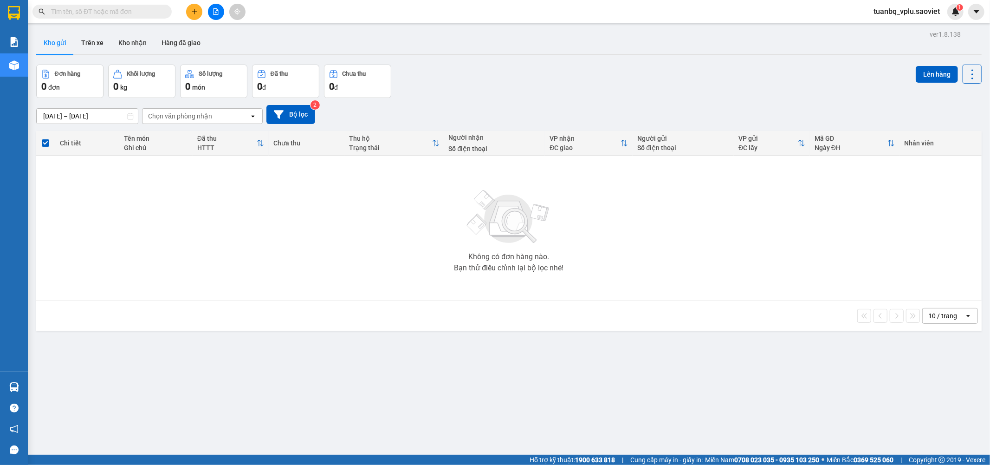
click at [192, 10] on icon "plus" at bounding box center [194, 11] width 6 height 6
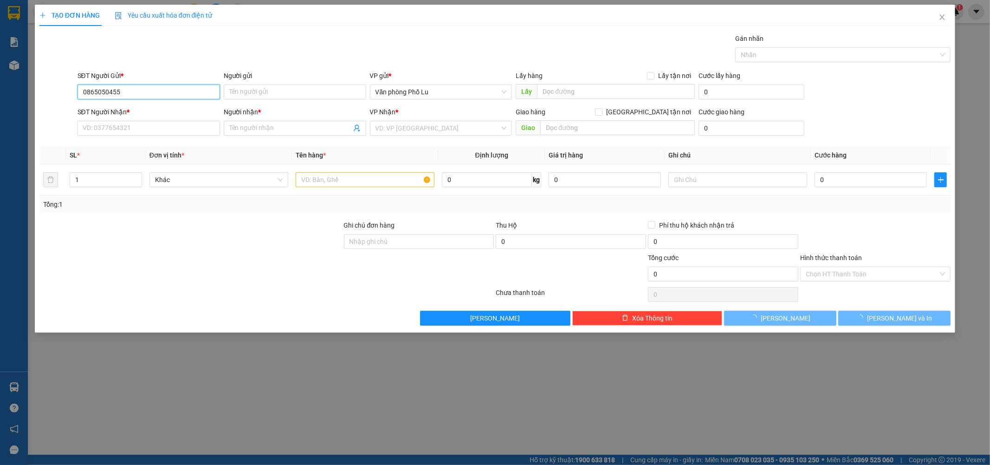
type input "0865050455"
click at [330, 82] on div "Người gửi" at bounding box center [295, 78] width 143 height 14
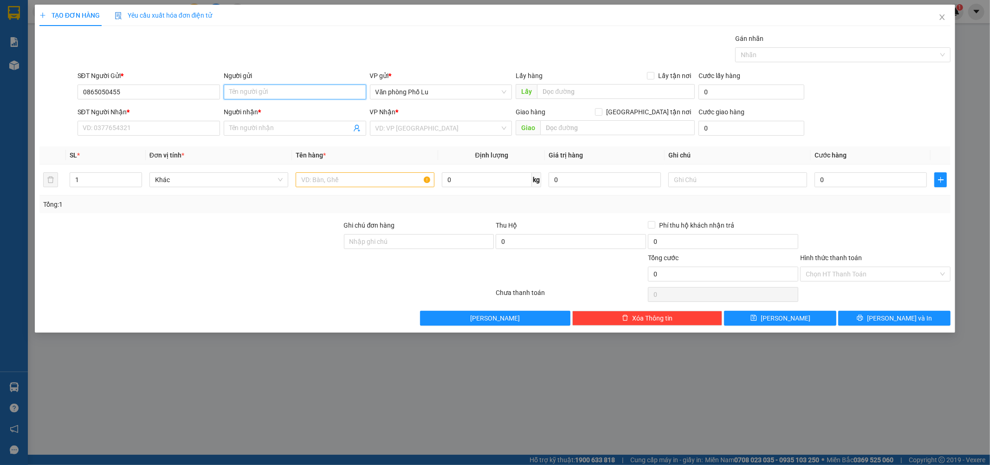
click at [309, 90] on input "Người gửi" at bounding box center [295, 91] width 143 height 15
type input "kt"
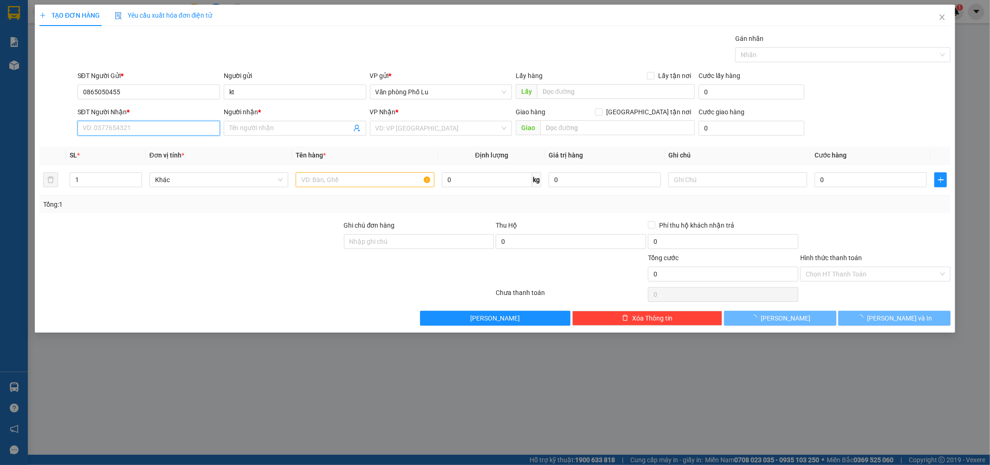
click at [123, 124] on input "SĐT Người Nhận *" at bounding box center [149, 128] width 143 height 15
type input "0976187183"
click at [266, 130] on input "Người nhận *" at bounding box center [290, 128] width 122 height 10
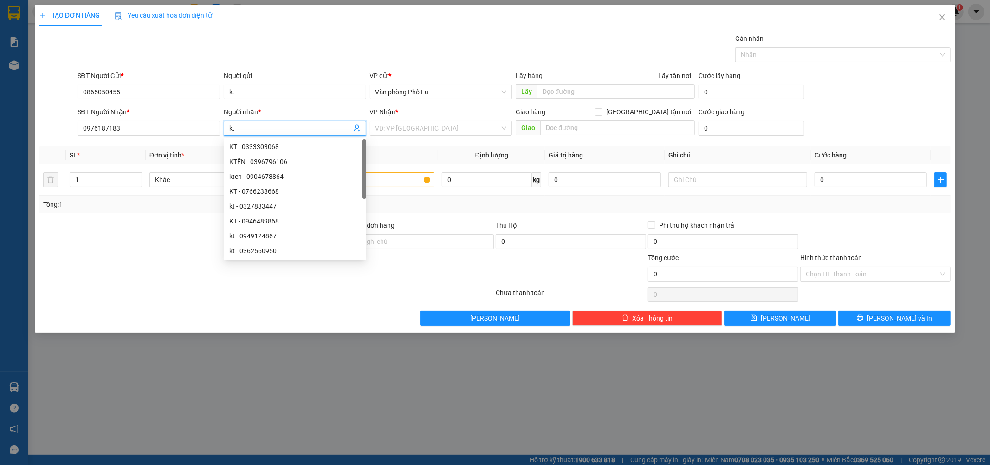
type input "kt"
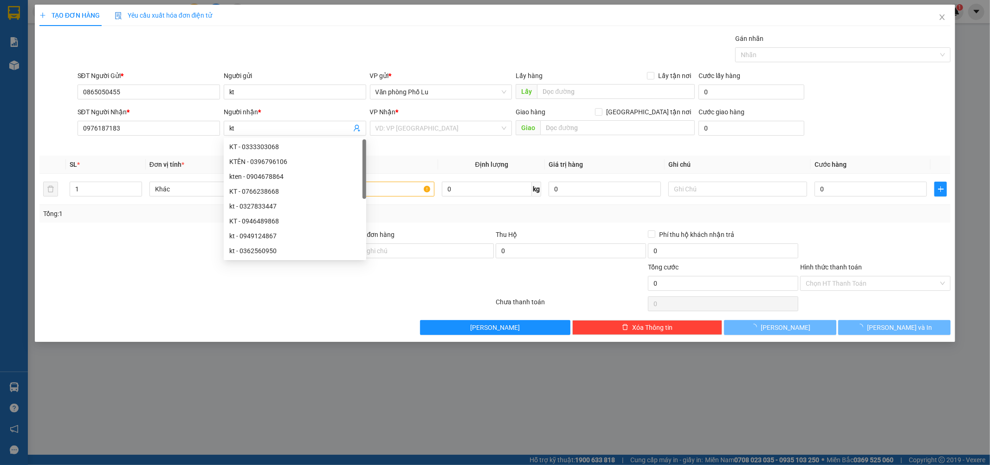
click at [312, 22] on div "TẠO ĐƠN HÀNG Yêu cầu xuất hóa đơn điện tử" at bounding box center [495, 15] width 912 height 21
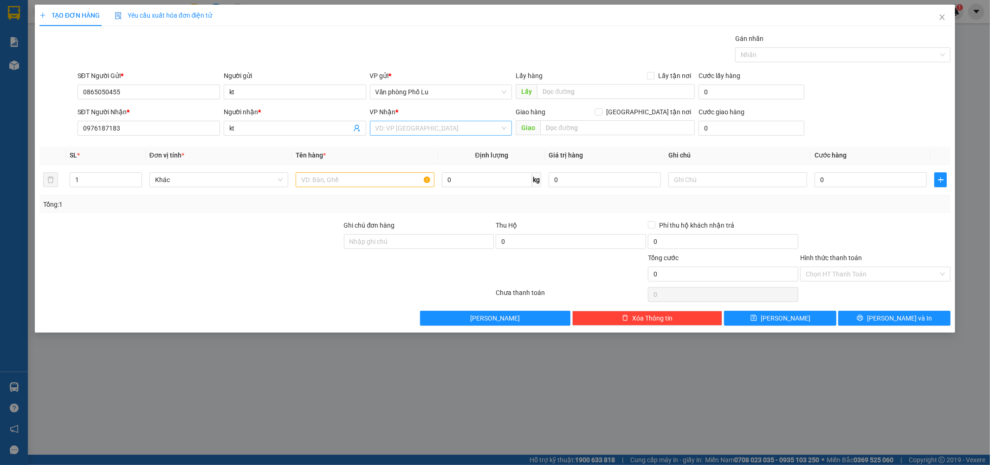
click at [456, 129] on input "search" at bounding box center [438, 128] width 125 height 14
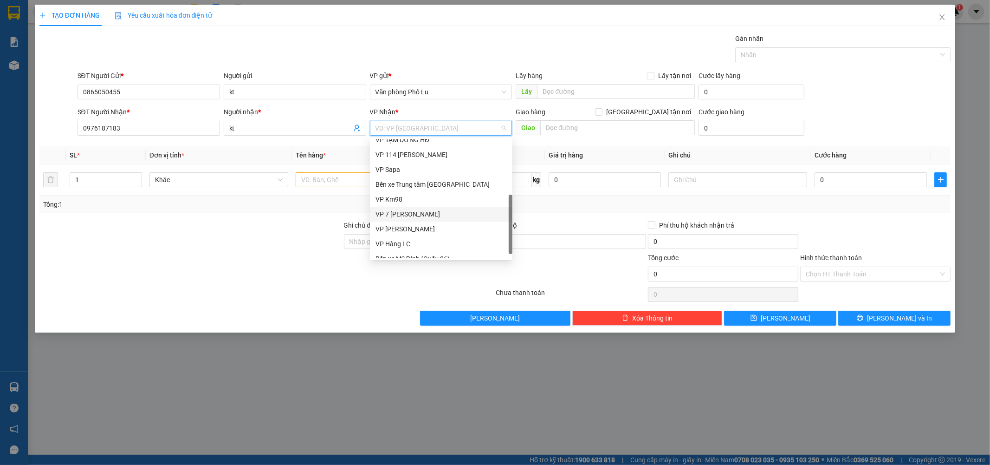
click at [396, 213] on div "VP 7 [PERSON_NAME]" at bounding box center [441, 214] width 131 height 10
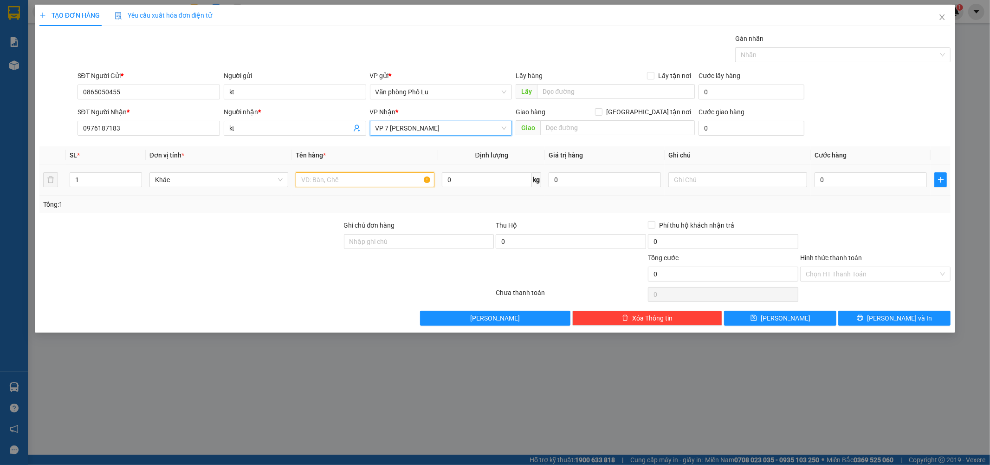
click at [318, 179] on input "text" at bounding box center [365, 179] width 139 height 15
type input "hồ sơ"
click at [253, 251] on div at bounding box center [191, 236] width 305 height 32
click at [841, 180] on input "0" at bounding box center [871, 179] width 112 height 15
paste input "4"
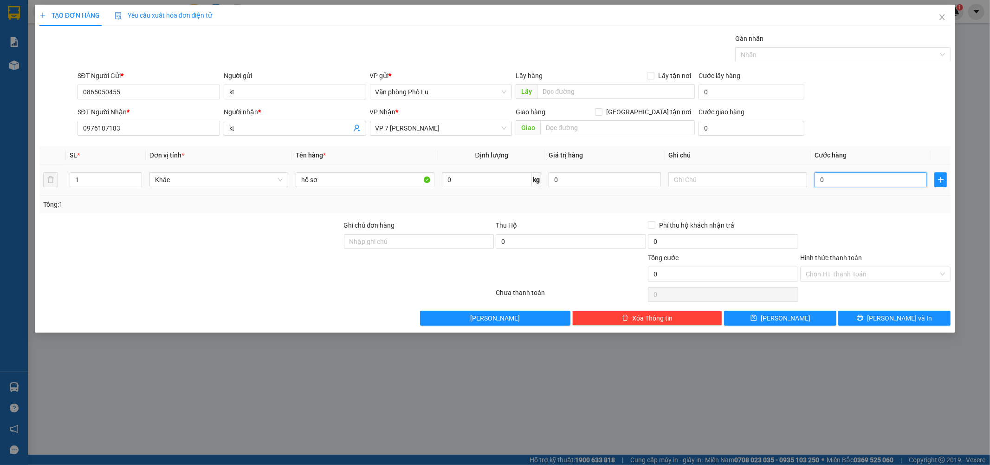
type input "40"
type input "40.000"
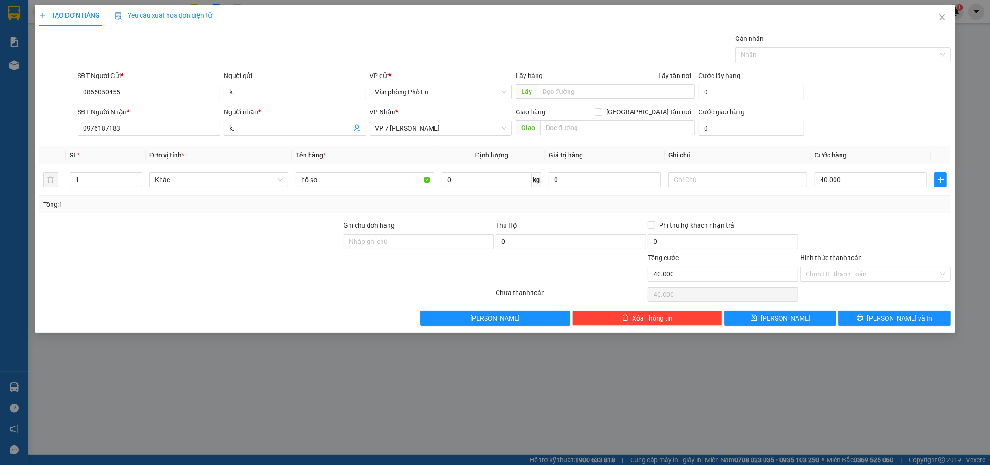
click at [856, 239] on div at bounding box center [875, 236] width 152 height 32
click at [875, 270] on input "Hình thức thanh toán" at bounding box center [872, 274] width 133 height 14
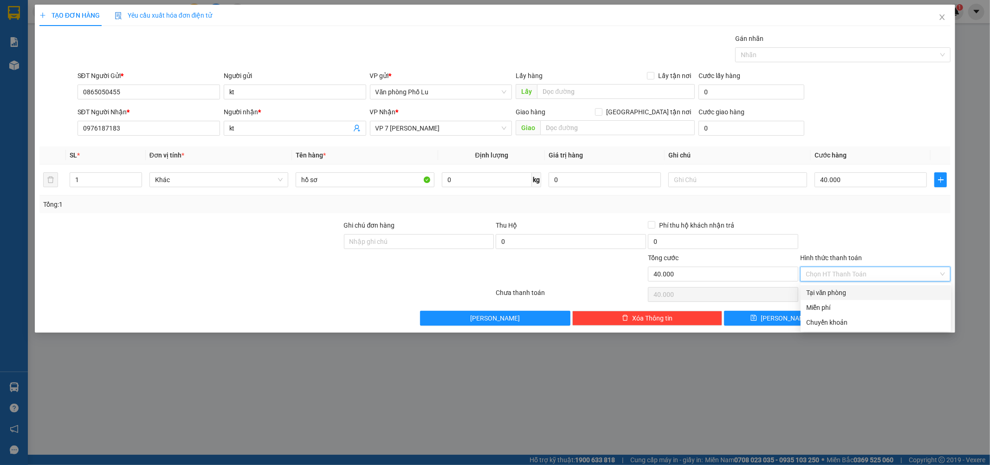
click at [869, 289] on div "Tại văn phòng" at bounding box center [875, 292] width 139 height 10
type input "0"
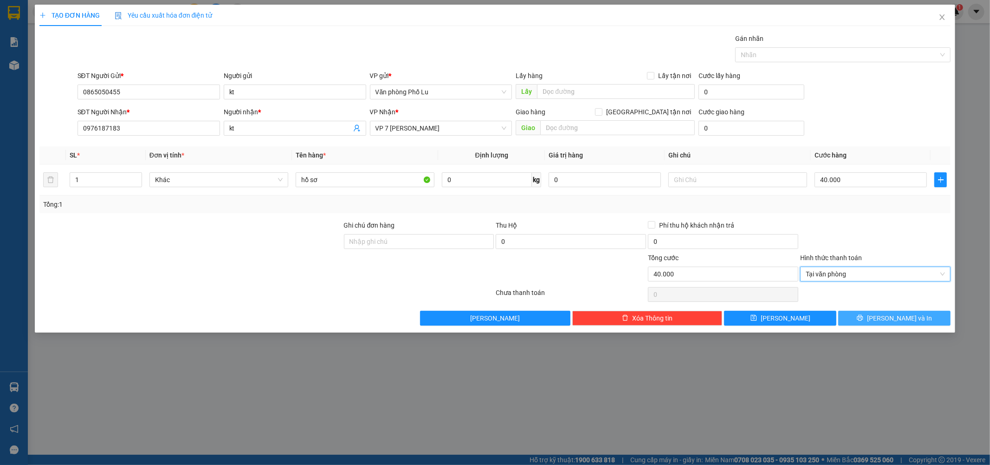
click at [892, 316] on span "Lưu và In" at bounding box center [899, 318] width 65 height 10
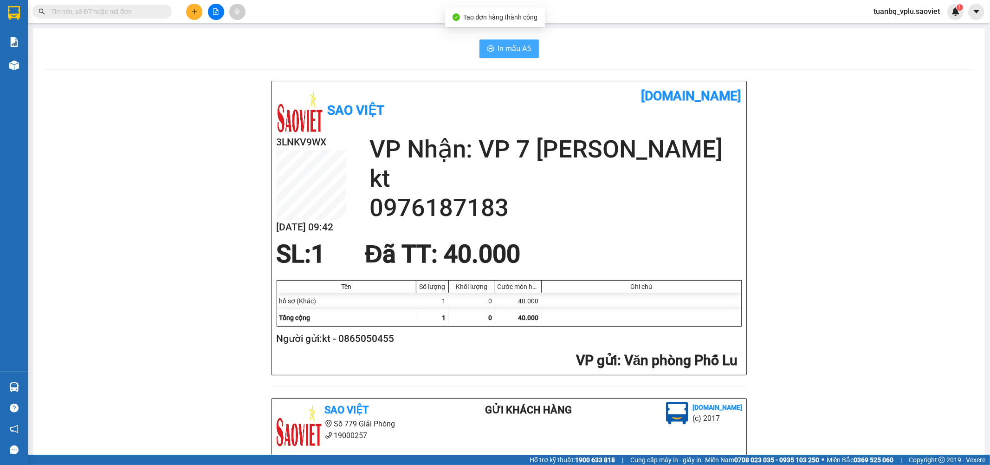
click at [480, 44] on button "In mẫu A5" at bounding box center [509, 48] width 59 height 19
click at [69, 8] on input "text" at bounding box center [106, 11] width 110 height 10
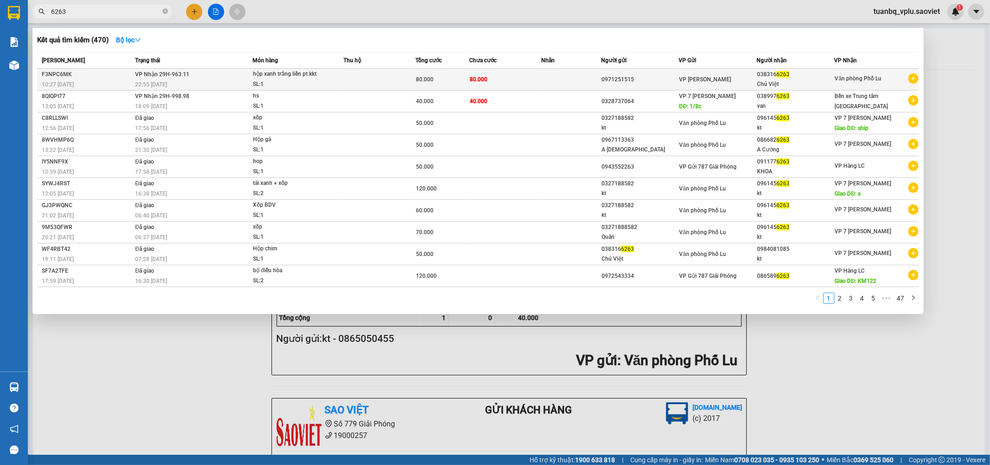
type input "6263"
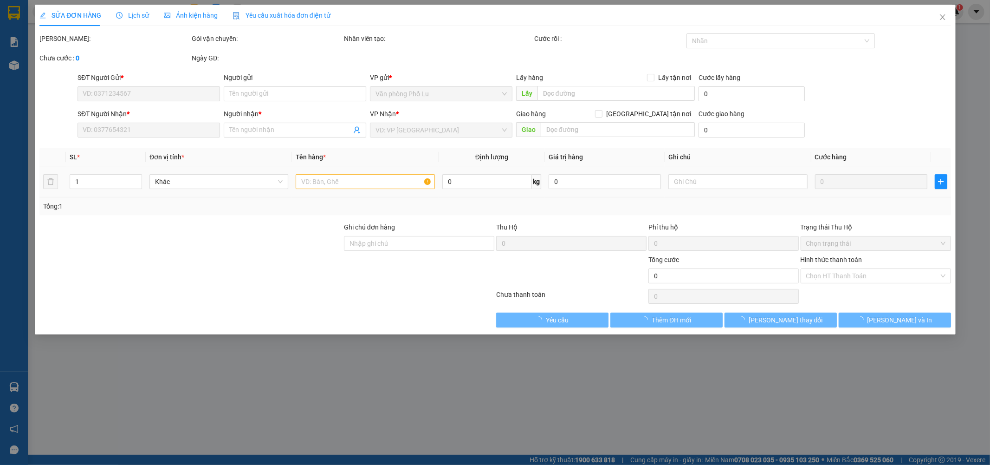
type input "0971251515"
type input "0383166263"
type input "Chú Việt"
type input "80.000"
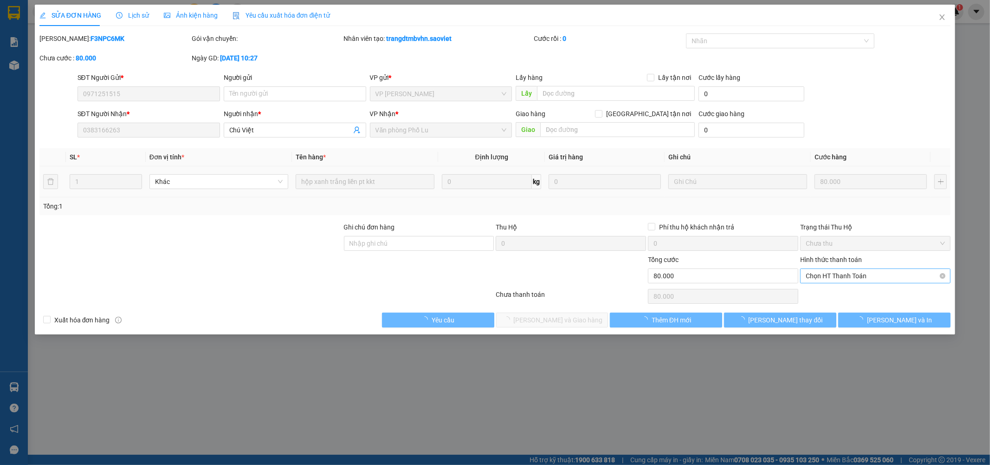
click at [833, 276] on span "Chọn HT Thanh Toán" at bounding box center [875, 276] width 139 height 14
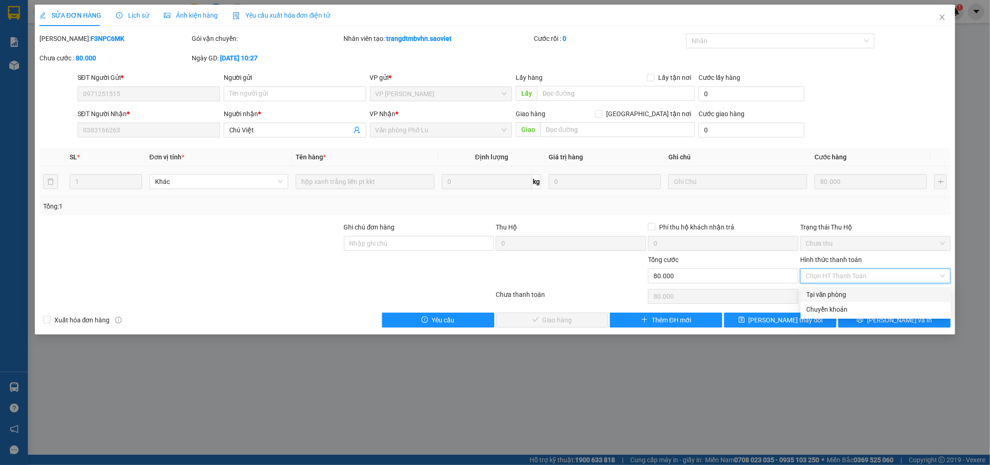
click at [825, 293] on div "Tại văn phòng" at bounding box center [875, 294] width 139 height 10
type input "0"
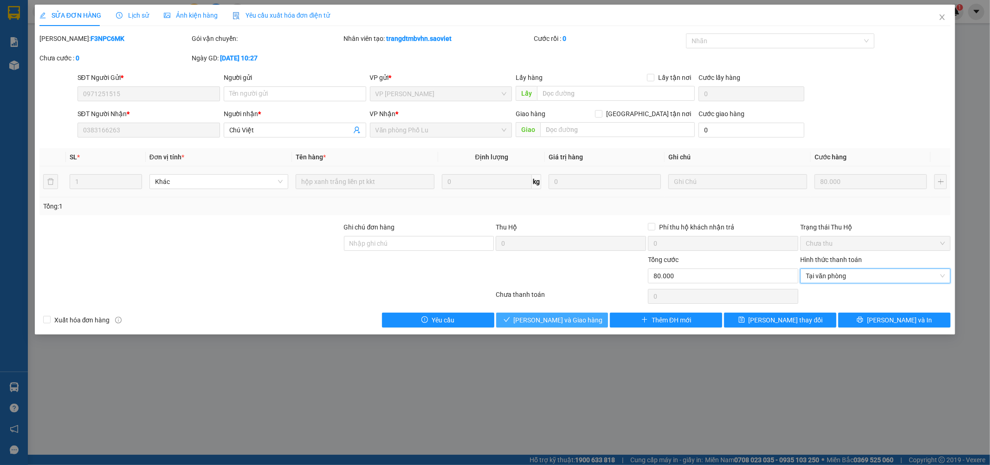
click at [578, 319] on span "Lưu và Giao hàng" at bounding box center [558, 320] width 89 height 10
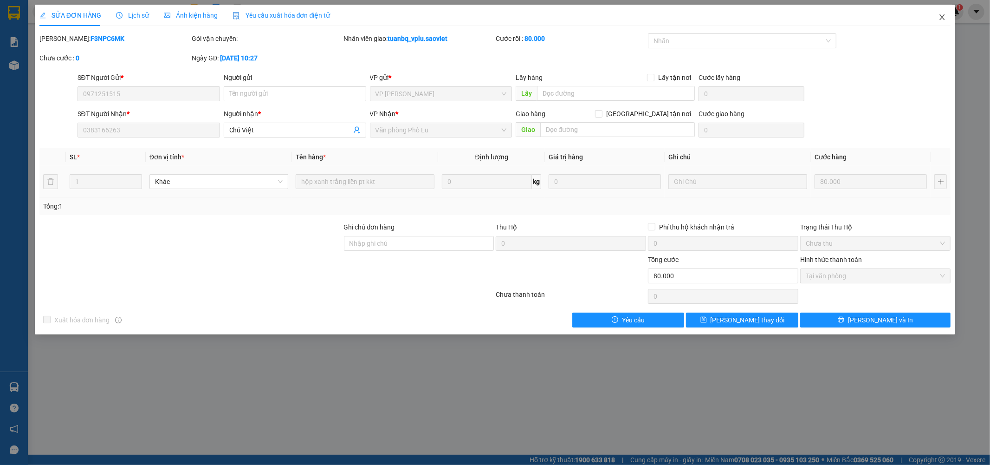
click at [945, 21] on icon "close" at bounding box center [942, 16] width 7 height 7
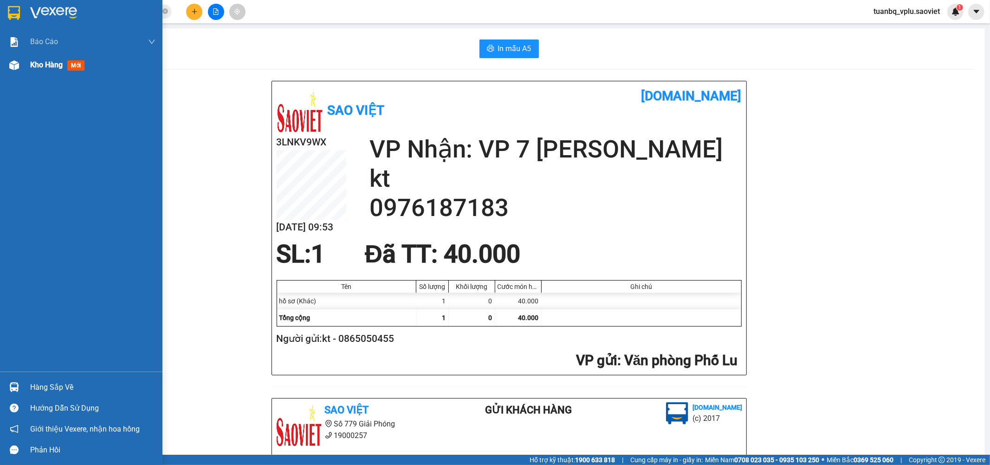
click at [45, 66] on span "Kho hàng" at bounding box center [46, 64] width 32 height 9
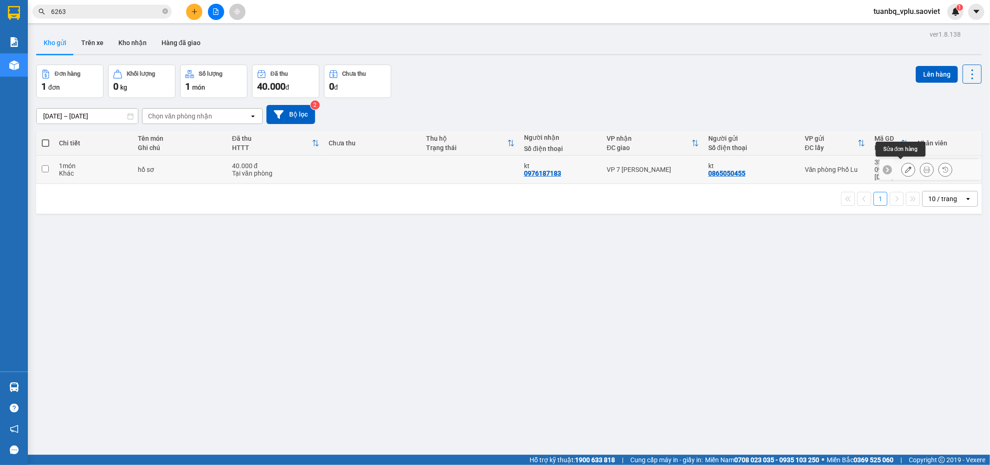
click at [905, 168] on icon at bounding box center [908, 169] width 6 height 6
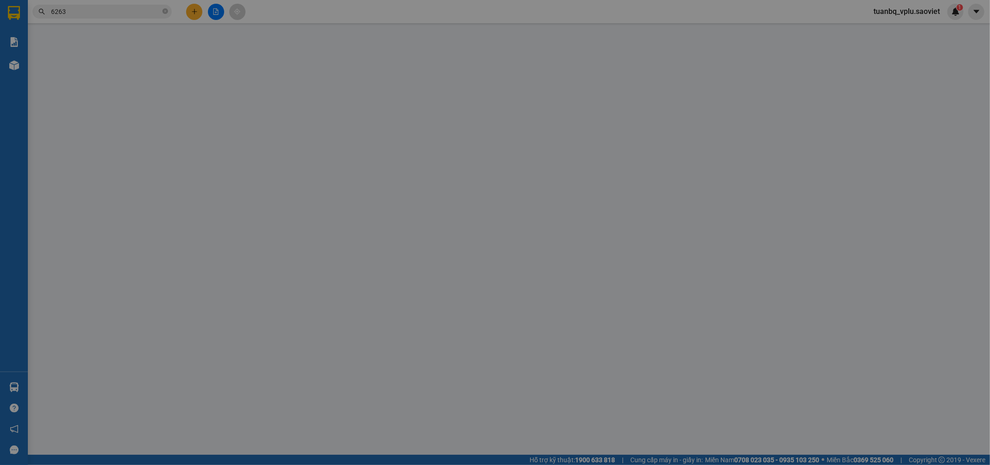
type input "0865050455"
type input "kt"
type input "0976187183"
type input "kt"
type input "40.000"
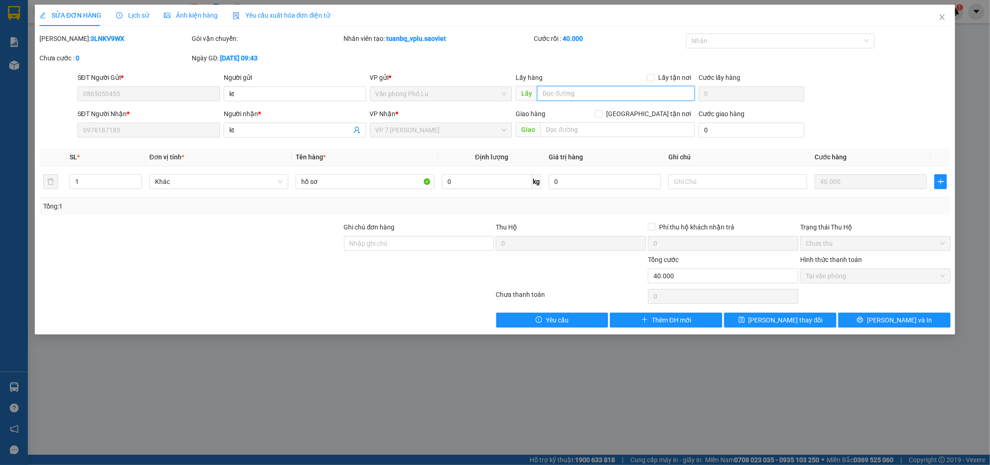
click at [588, 93] on input "text" at bounding box center [616, 93] width 158 height 15
type input "sai sô người nhận"
click at [813, 316] on button "Lưu thay đổi" at bounding box center [780, 319] width 112 height 15
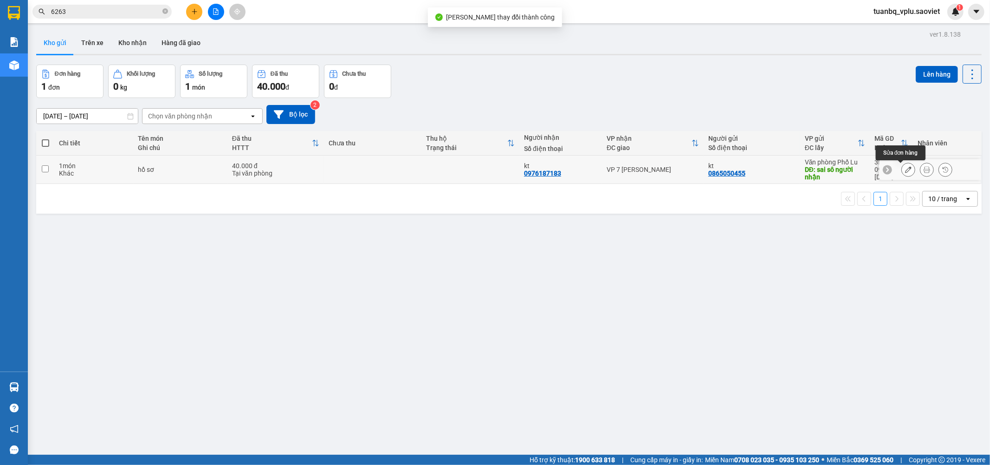
click at [905, 168] on icon at bounding box center [908, 169] width 6 height 6
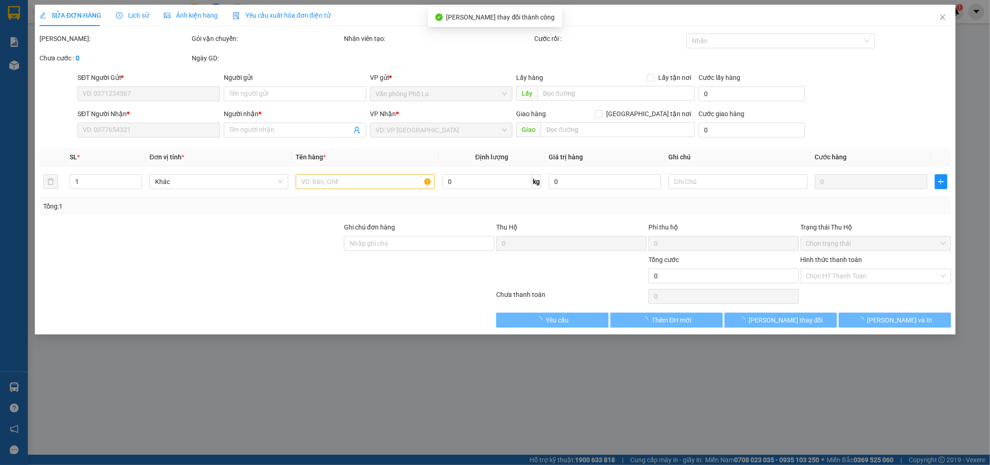
type input "0865050455"
type input "kt"
type input "sai sô người nhận"
type input "0976187183"
type input "kt"
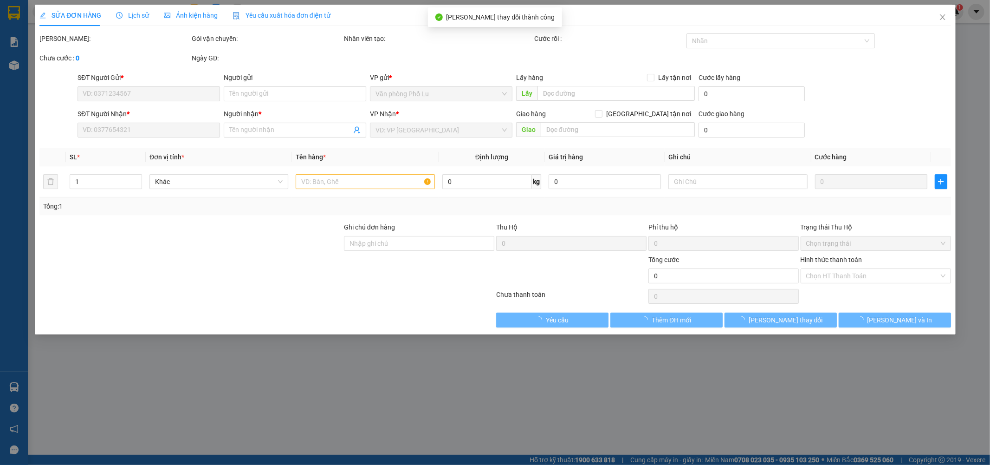
type input "40.000"
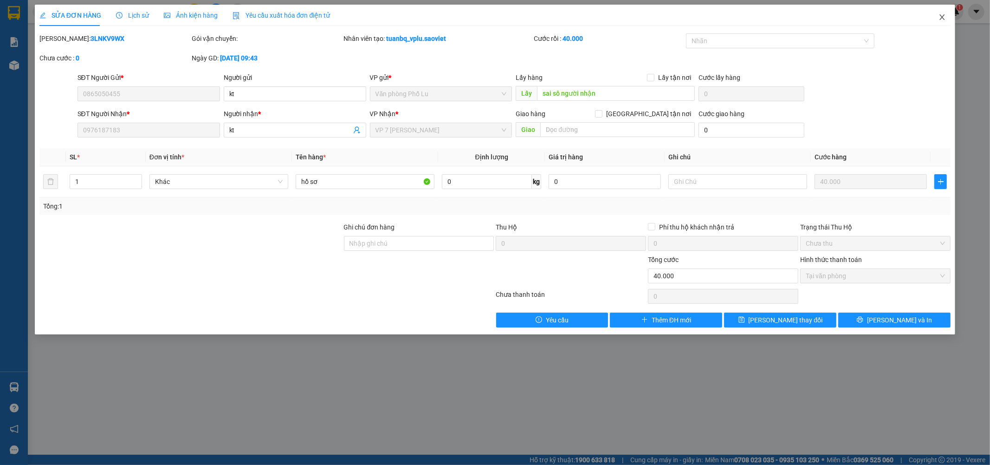
click at [945, 14] on icon "close" at bounding box center [942, 16] width 7 height 7
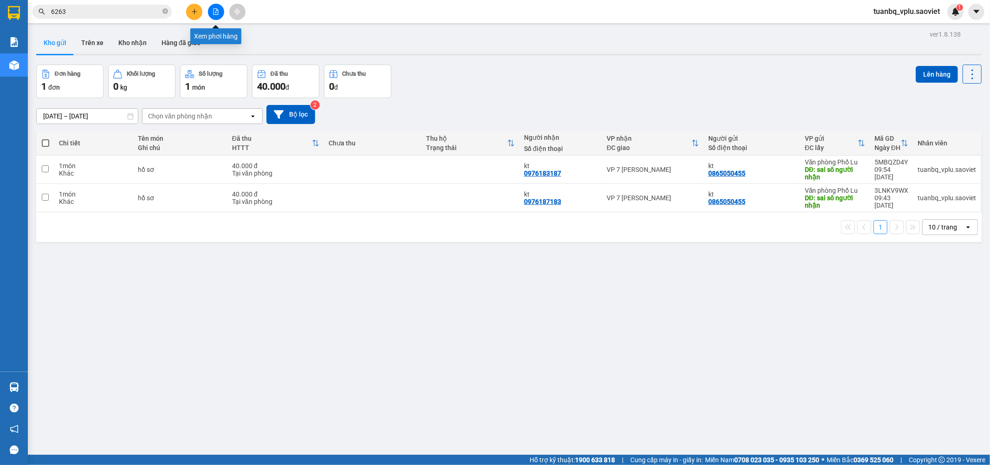
click at [216, 8] on icon "file-add" at bounding box center [216, 11] width 6 height 6
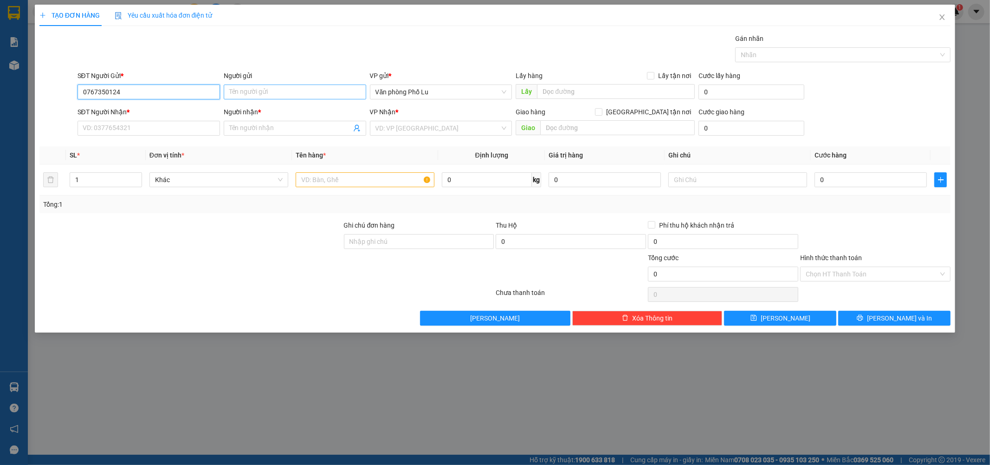
type input "0767350124"
click at [236, 94] on input "Người gửi" at bounding box center [295, 91] width 143 height 15
type input "đỗ hoài nam"
click at [470, 41] on div "Gán nhãn Nhãn" at bounding box center [514, 49] width 877 height 32
click at [449, 124] on input "search" at bounding box center [438, 128] width 125 height 14
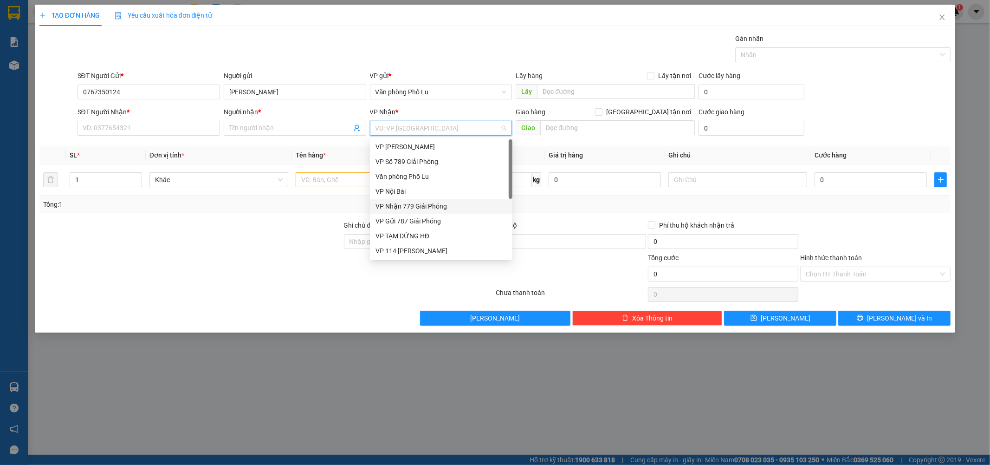
click at [434, 202] on div "VP Nhận 779 Giải Phóng" at bounding box center [441, 206] width 131 height 10
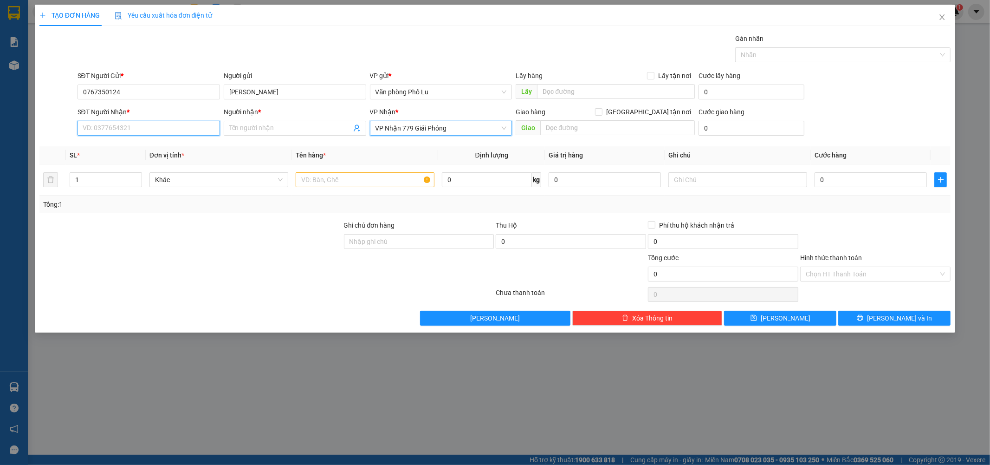
click at [142, 128] on input "SĐT Người Nhận *" at bounding box center [149, 128] width 143 height 15
drag, startPoint x: 138, startPoint y: 91, endPoint x: 78, endPoint y: 91, distance: 59.9
click at [78, 91] on input "0767350124" at bounding box center [149, 91] width 143 height 15
paste input "0767350124"
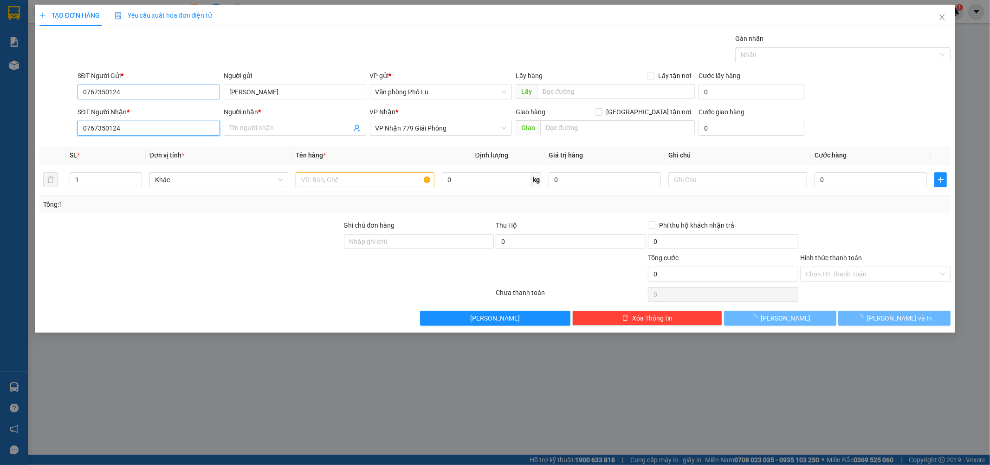
type input "0767350124"
click at [168, 90] on input "0767350124" at bounding box center [149, 91] width 143 height 15
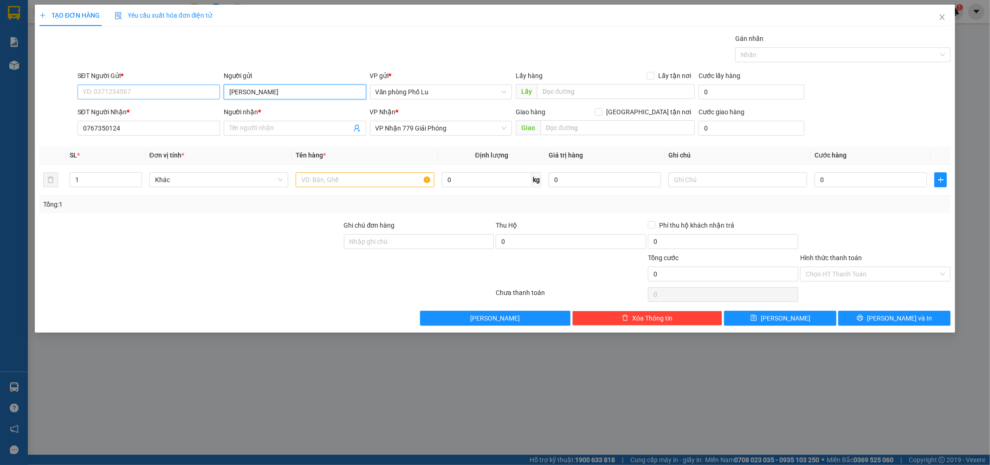
drag, startPoint x: 281, startPoint y: 91, endPoint x: 216, endPoint y: 98, distance: 65.4
click at [216, 98] on div "SĐT Người Gửi * VD: 0371234567 Người gửi đỗ hoài nam đỗ hoài nam VP gửi * Văn p…" at bounding box center [514, 87] width 877 height 32
paste input "đỗ hoài nam"
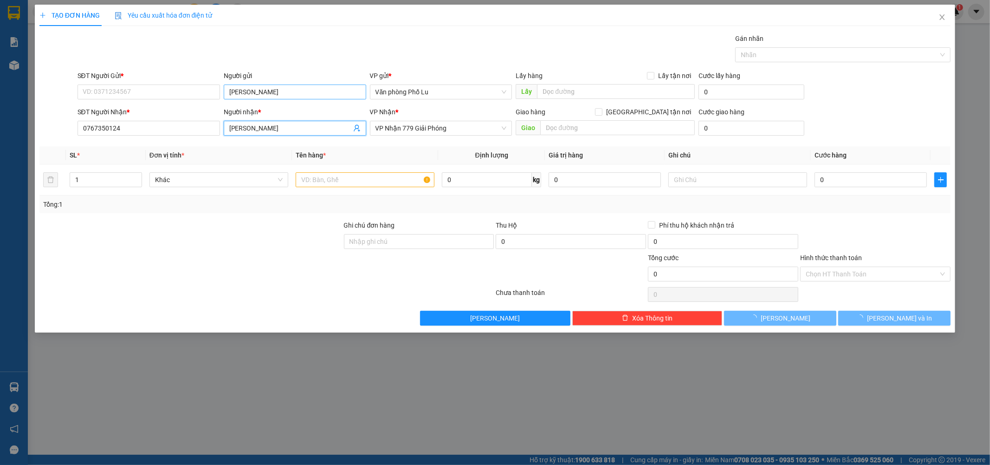
type input "đỗ hoài nam"
click at [271, 91] on input "đỗ hoài nam" at bounding box center [295, 91] width 143 height 15
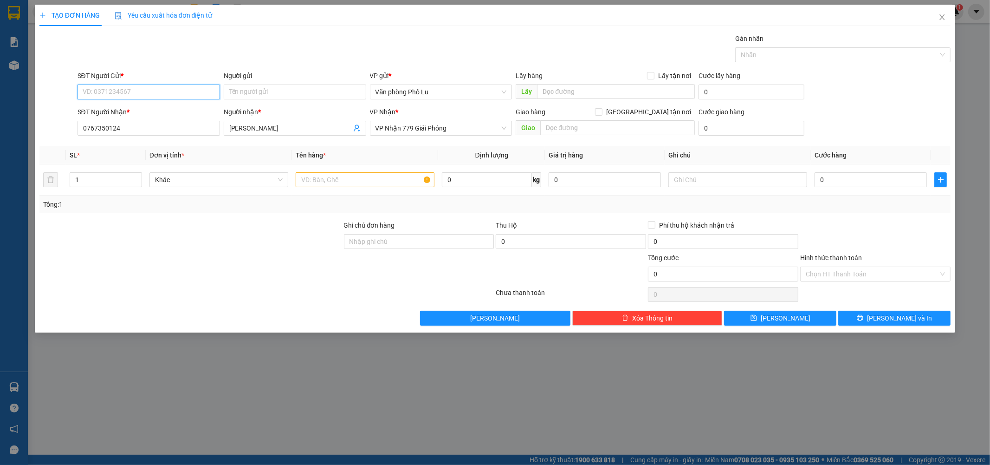
click at [141, 91] on input "SĐT Người Gửi *" at bounding box center [149, 91] width 143 height 15
type input "0337687890"
click at [304, 103] on div "Người gửi Tên người gửi" at bounding box center [295, 87] width 143 height 32
click at [314, 96] on input "Người gửi" at bounding box center [295, 91] width 143 height 15
click at [347, 178] on input "text" at bounding box center [365, 179] width 139 height 15
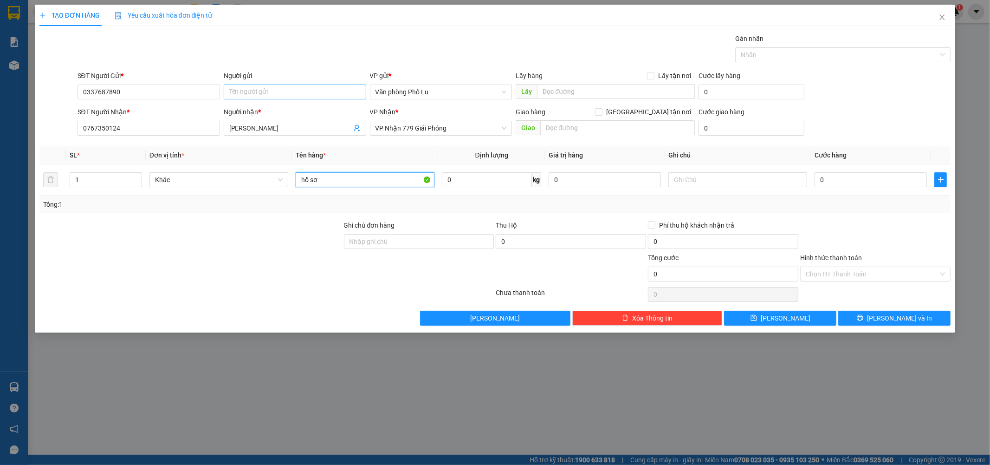
type input "hồ sơ"
click at [274, 91] on input "Người gửi" at bounding box center [295, 91] width 143 height 15
type input "c oanh"
click at [289, 242] on div at bounding box center [191, 236] width 305 height 32
paste input "4"
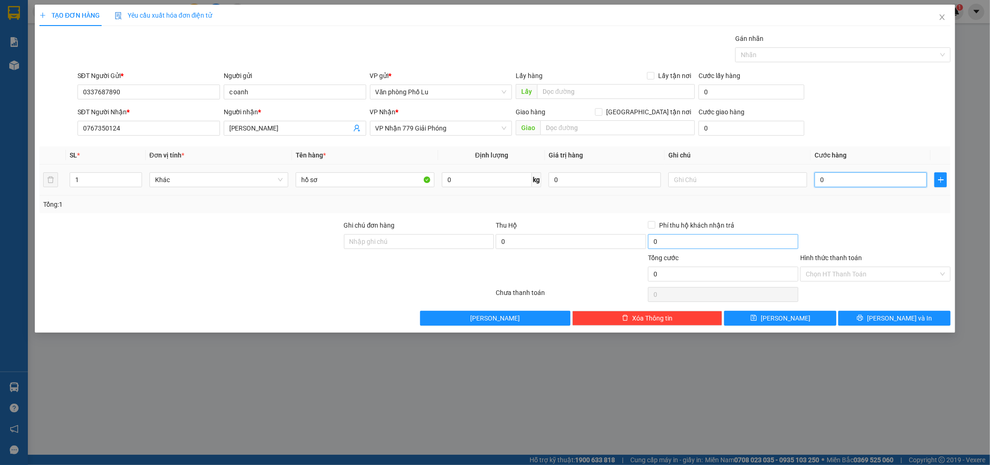
type input "40"
type input "40.000"
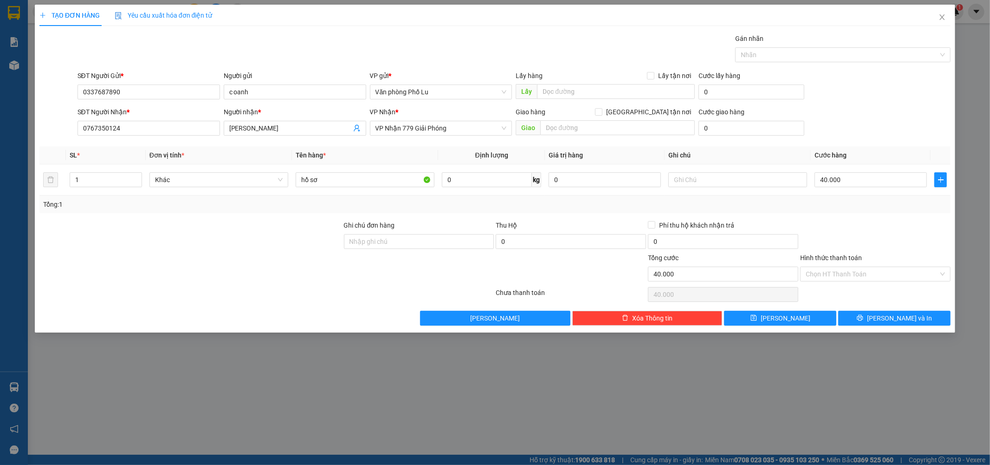
click at [851, 221] on div at bounding box center [875, 236] width 152 height 32
click at [859, 274] on input "Hình thức thanh toán" at bounding box center [872, 274] width 133 height 14
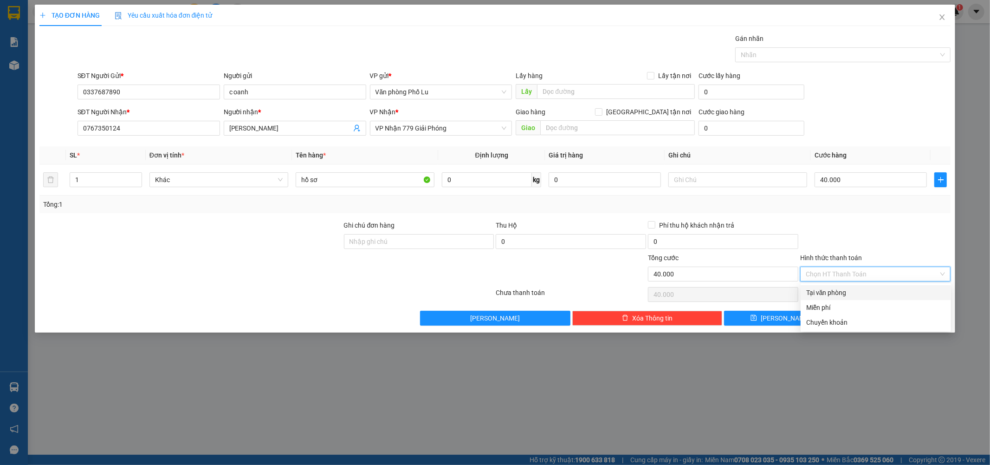
click at [839, 290] on div "Tại văn phòng" at bounding box center [875, 292] width 139 height 10
type input "0"
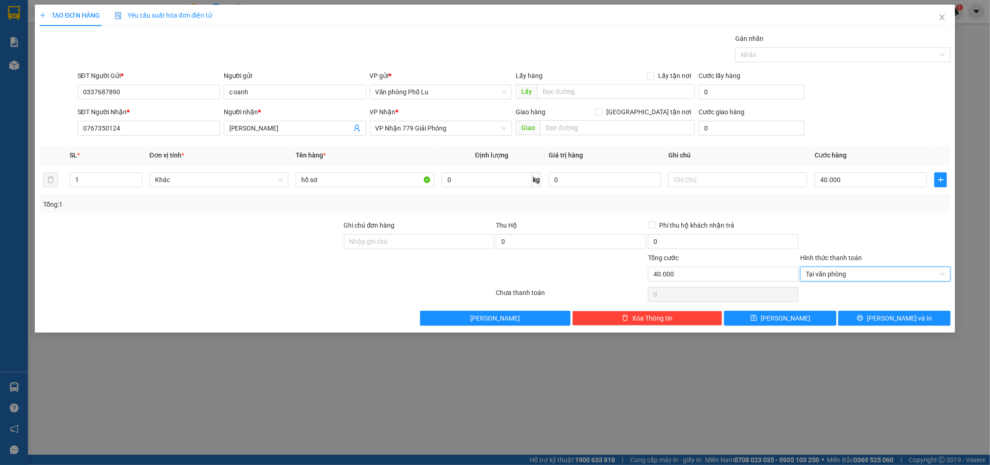
click at [866, 207] on div "Tổng: 1" at bounding box center [495, 204] width 904 height 10
click at [863, 315] on icon "printer" at bounding box center [860, 317] width 6 height 6
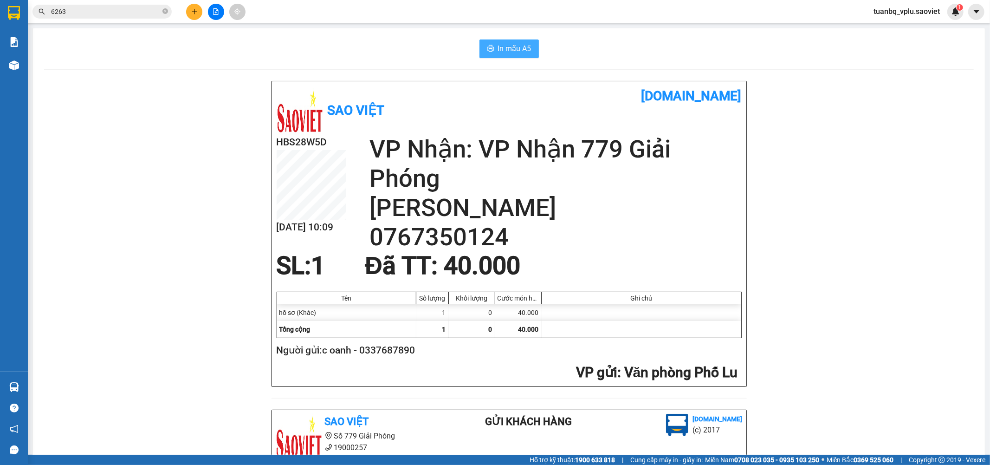
click at [520, 48] on span "In mẫu A5" at bounding box center [514, 49] width 33 height 12
click at [121, 10] on input "6263" at bounding box center [106, 11] width 110 height 10
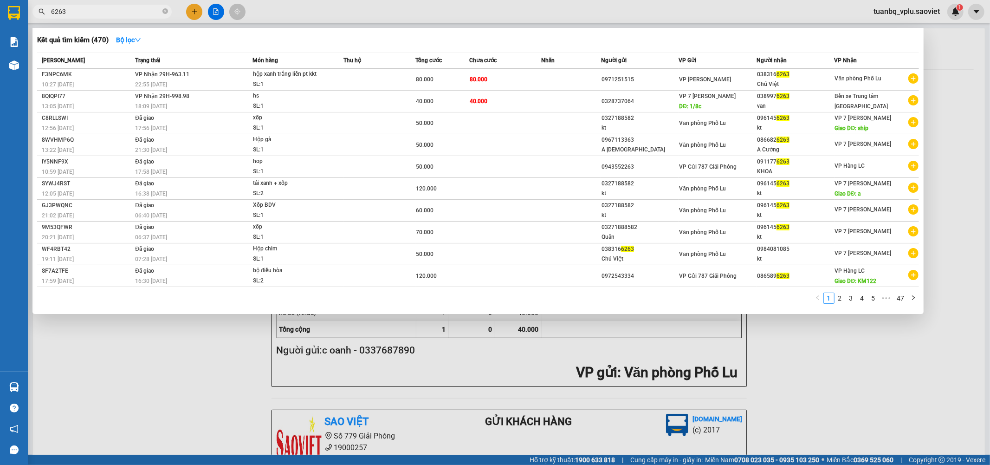
click at [121, 10] on input "6263" at bounding box center [106, 11] width 110 height 10
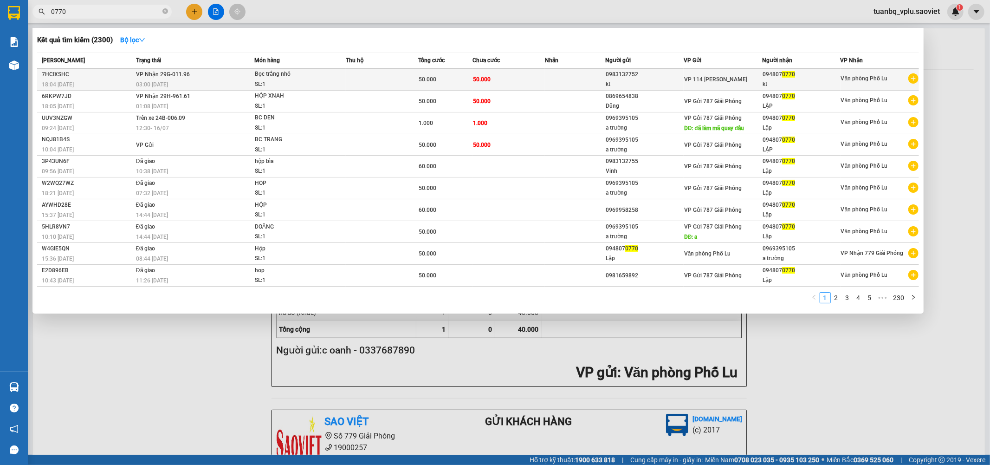
type input "0770"
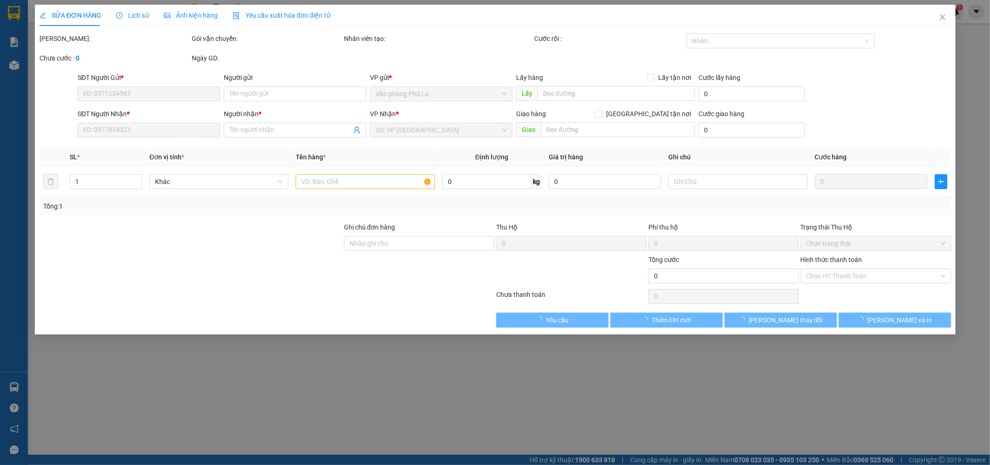
type input "0983132752"
type input "kt"
type input "0948070770"
type input "kt"
type input "50.000"
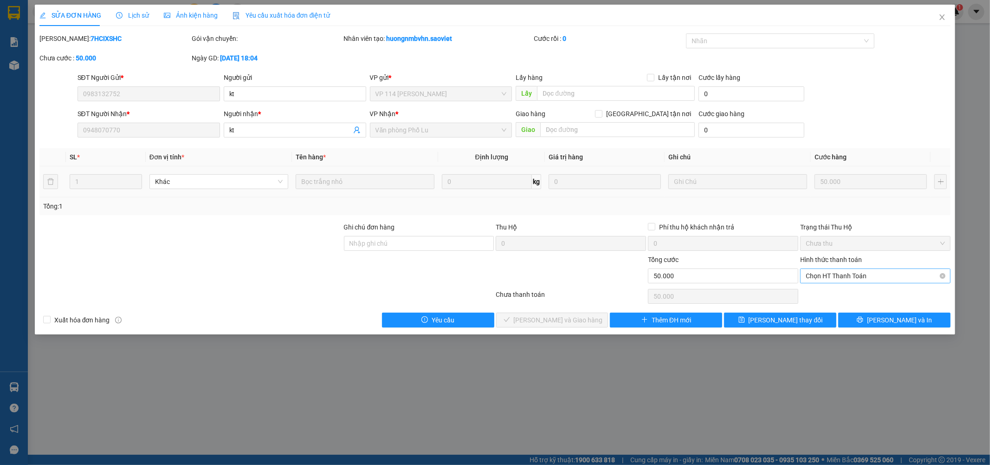
click at [850, 272] on span "Chọn HT Thanh Toán" at bounding box center [875, 276] width 139 height 14
click at [831, 292] on div "Tại văn phòng" at bounding box center [875, 294] width 139 height 10
type input "0"
click at [576, 318] on span "Lưu và Giao hàng" at bounding box center [558, 320] width 89 height 10
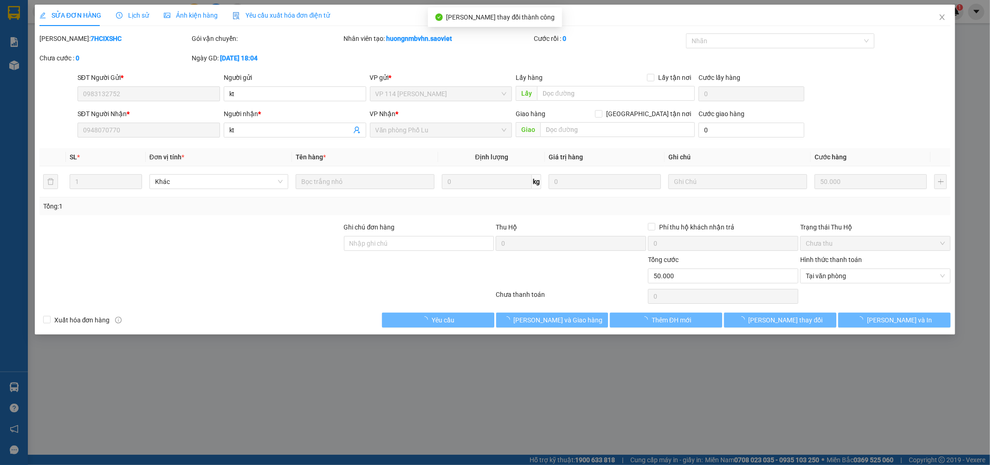
click at [944, 18] on icon "close" at bounding box center [942, 16] width 7 height 7
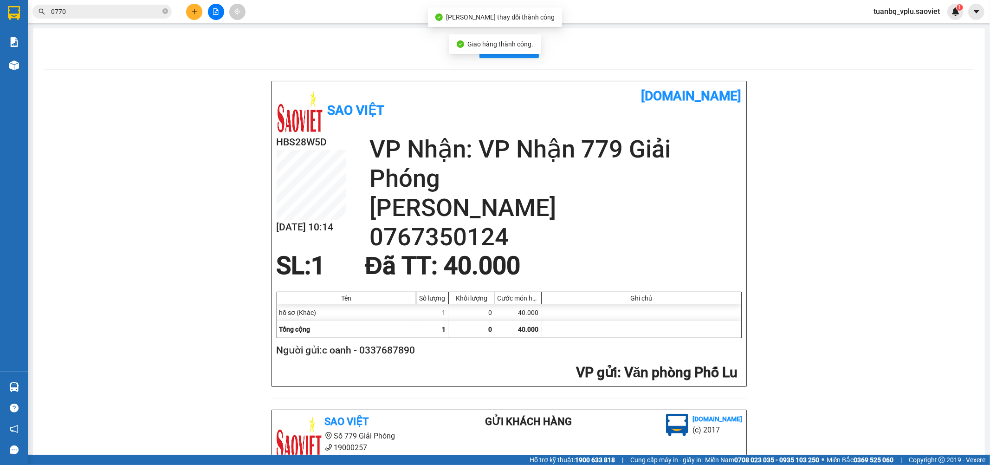
click at [130, 7] on input "0770" at bounding box center [106, 11] width 110 height 10
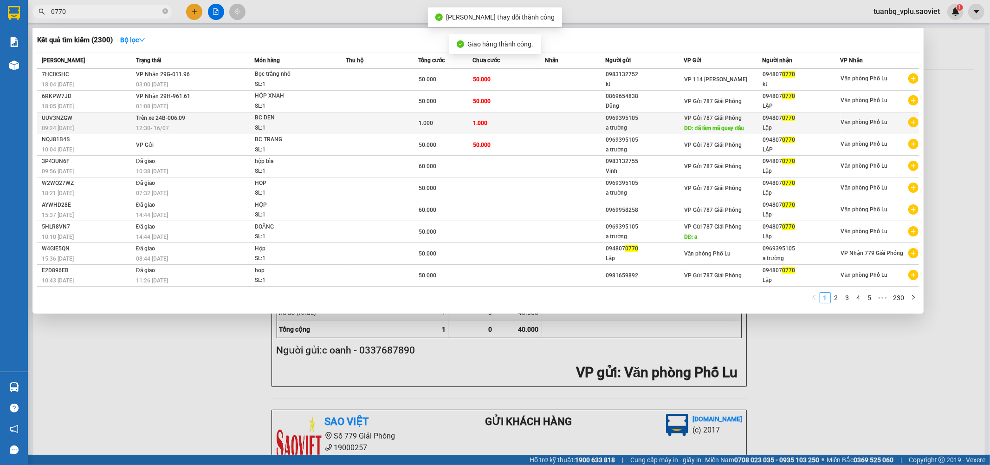
click at [272, 126] on div "SL: 1" at bounding box center [290, 128] width 70 height 10
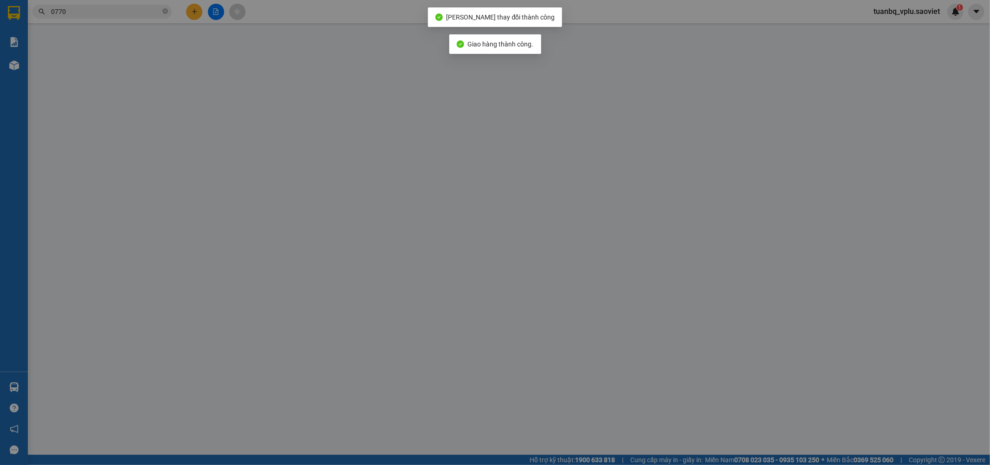
type input "0969395105"
type input "a trường"
type input "đã làm mã quay đầu"
type input "0948070770"
type input "Lập"
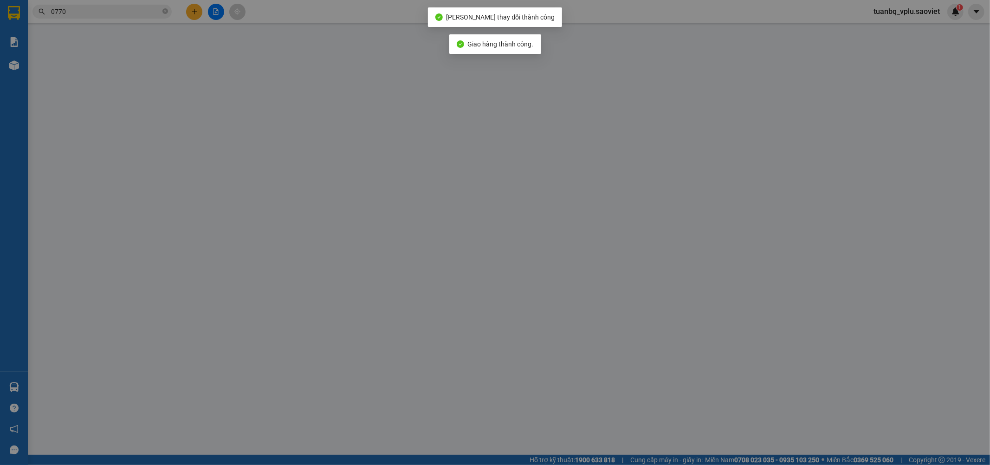
type input "1.000"
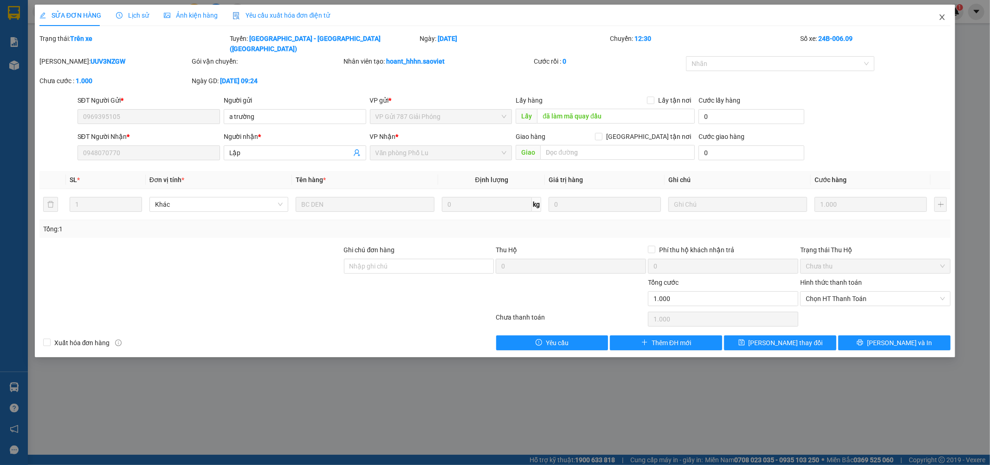
click at [940, 14] on icon "close" at bounding box center [942, 16] width 7 height 7
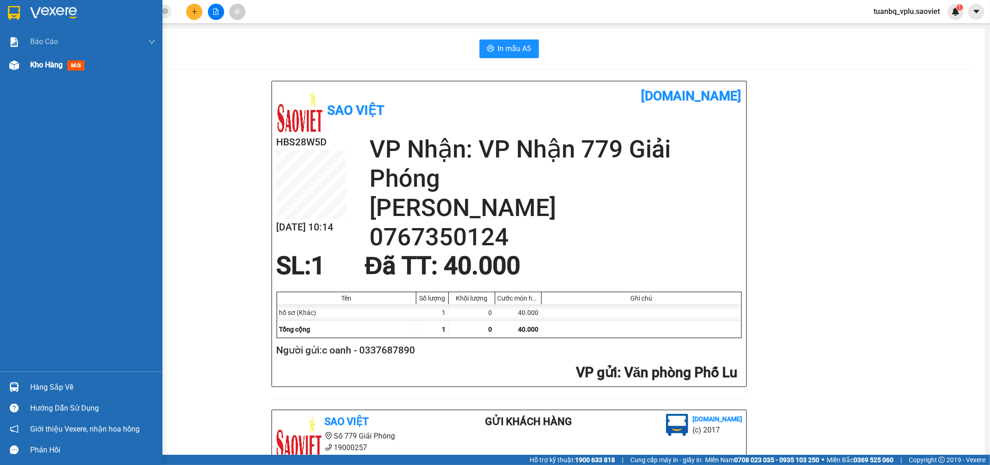
click at [50, 64] on span "Kho hàng" at bounding box center [46, 64] width 32 height 9
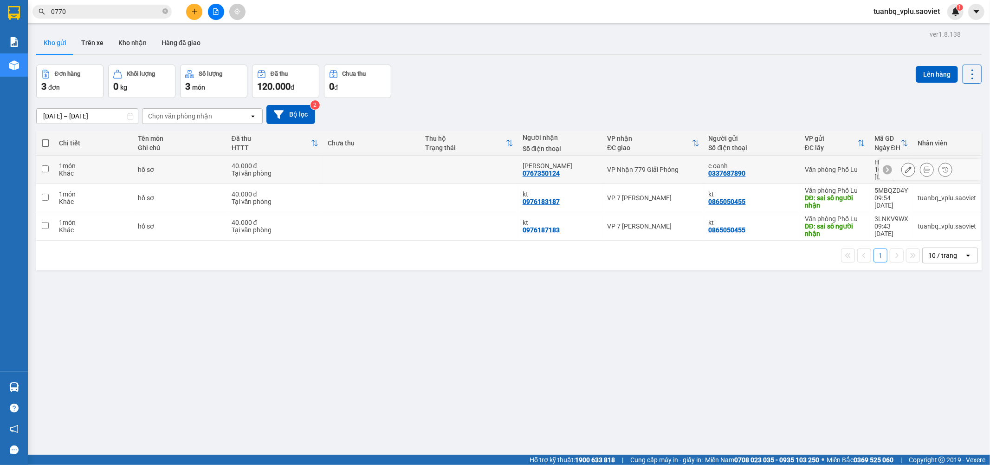
drag, startPoint x: 40, startPoint y: 162, endPoint x: 44, endPoint y: 170, distance: 9.3
click at [40, 162] on td at bounding box center [45, 170] width 18 height 28
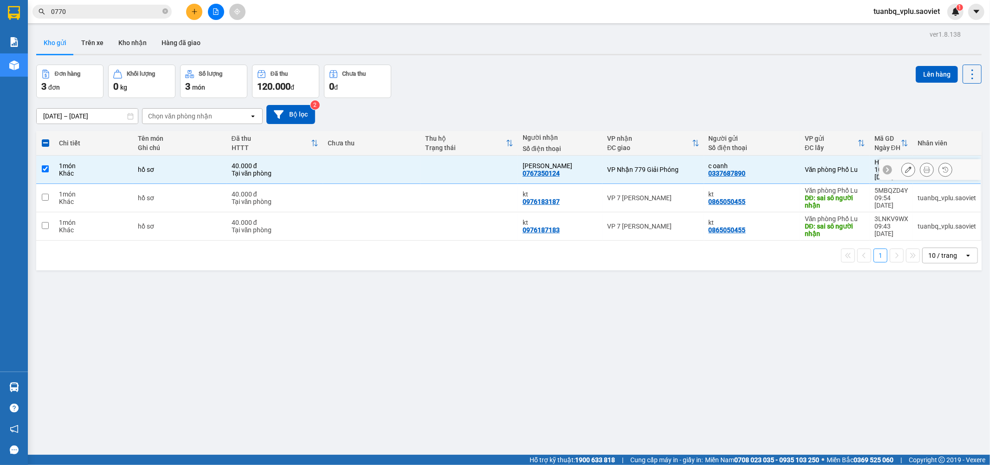
click at [43, 165] on input "checkbox" at bounding box center [45, 168] width 7 height 7
checkbox input "false"
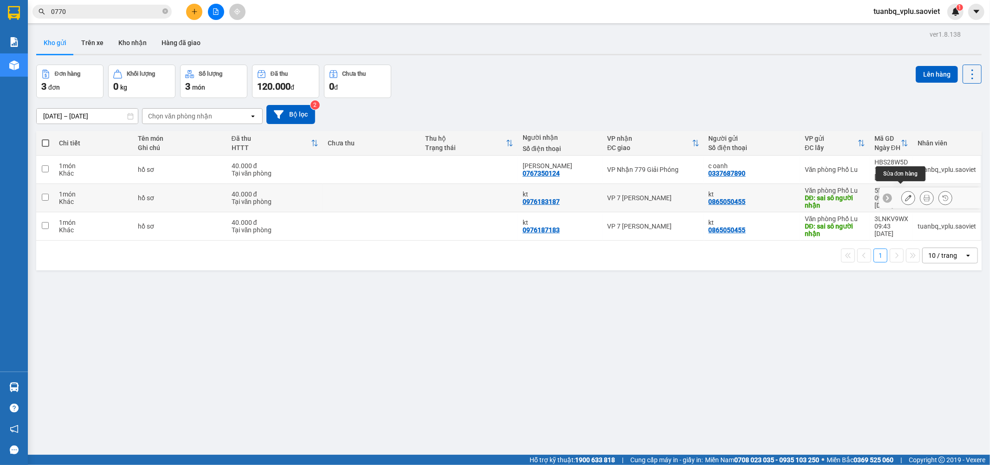
click at [905, 194] on icon at bounding box center [908, 197] width 6 height 6
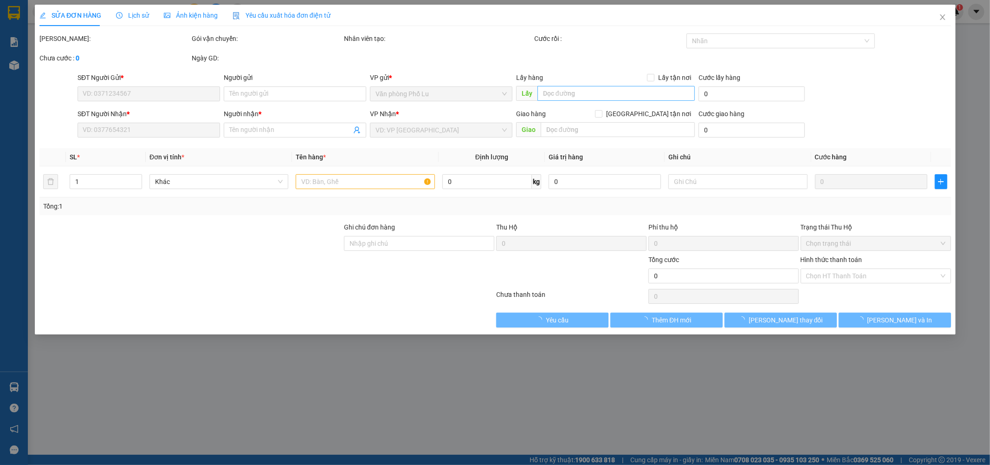
type input "0865050455"
type input "kt"
type input "sai sô người nhận"
type input "0976183187"
type input "kt"
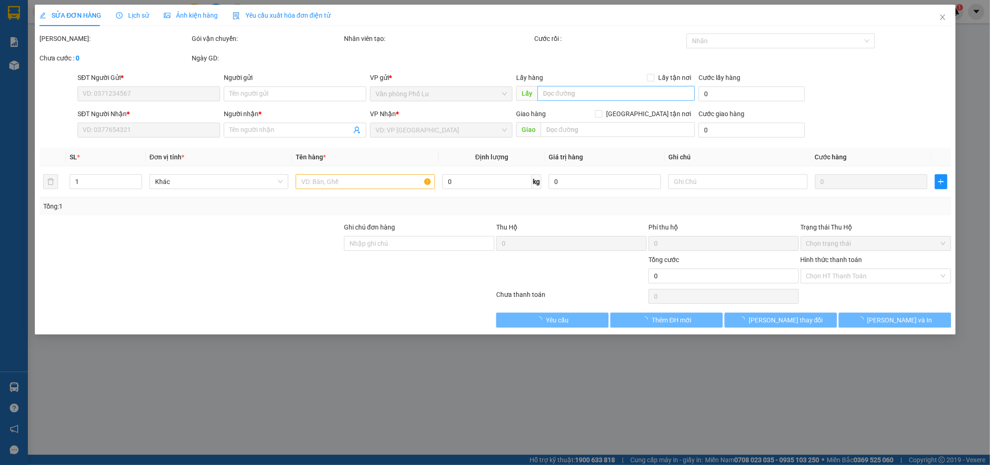
type input "40.000"
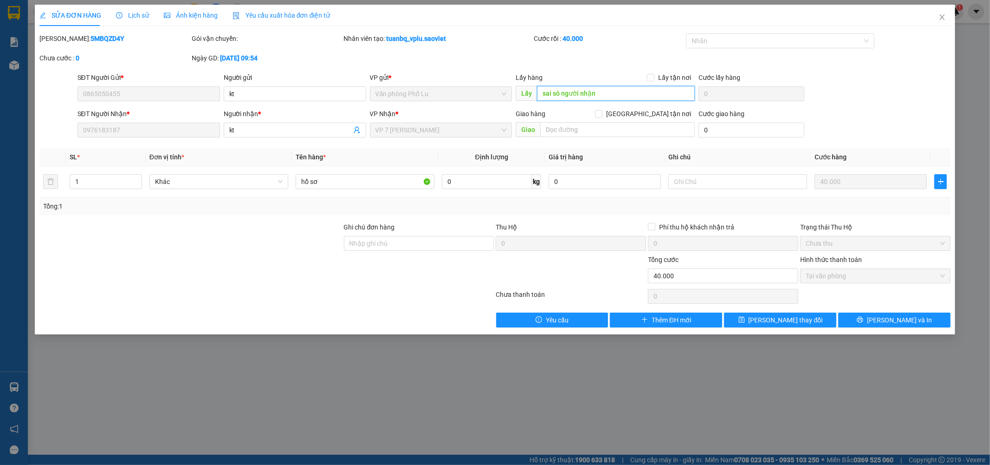
click at [606, 91] on input "sai sô người nhận" at bounding box center [616, 93] width 158 height 15
click at [766, 323] on button "Lưu thay đổi" at bounding box center [780, 319] width 112 height 15
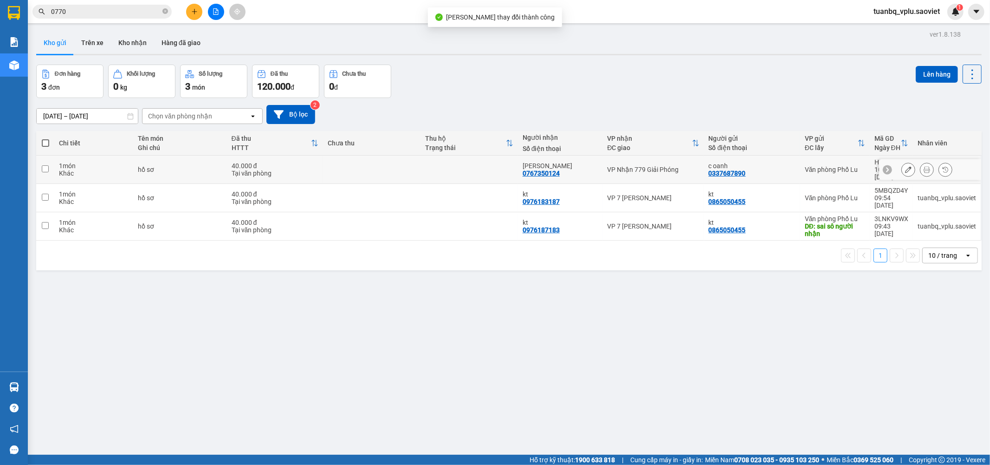
click at [48, 167] on input "checkbox" at bounding box center [45, 168] width 7 height 7
checkbox input "true"
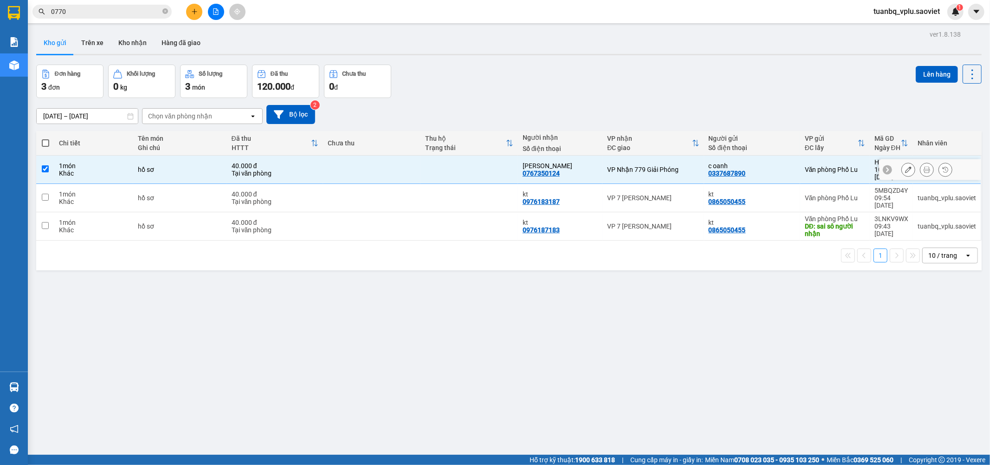
click at [48, 194] on input "checkbox" at bounding box center [45, 197] width 7 height 7
checkbox input "true"
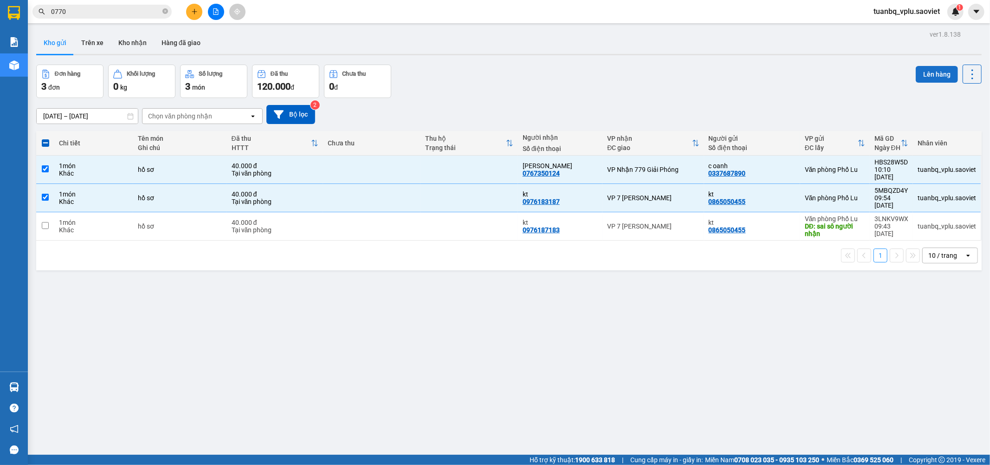
click at [930, 71] on button "Lên hàng" at bounding box center [937, 74] width 42 height 17
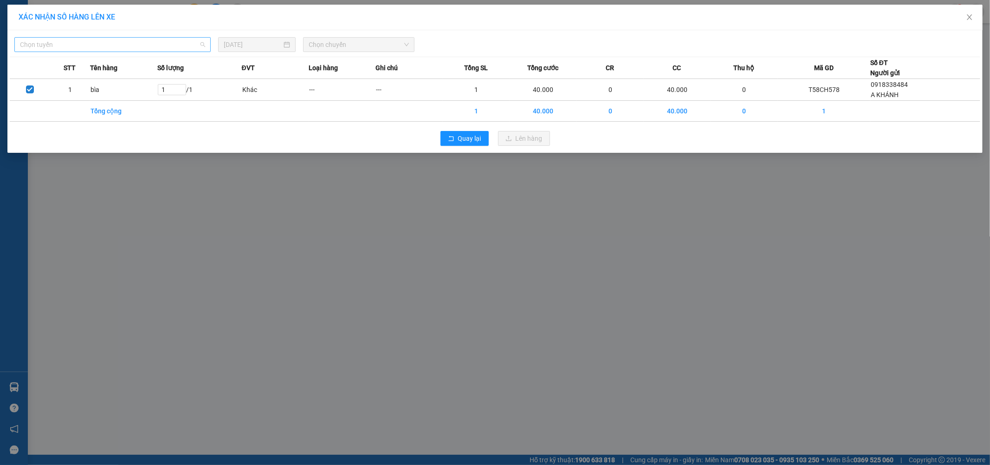
click at [161, 50] on span "Chọn tuyến" at bounding box center [112, 45] width 185 height 14
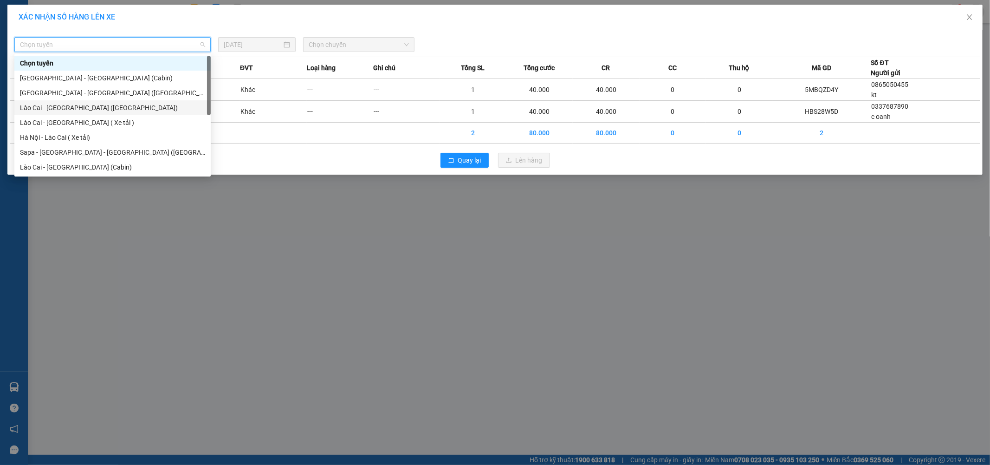
scroll to position [74, 0]
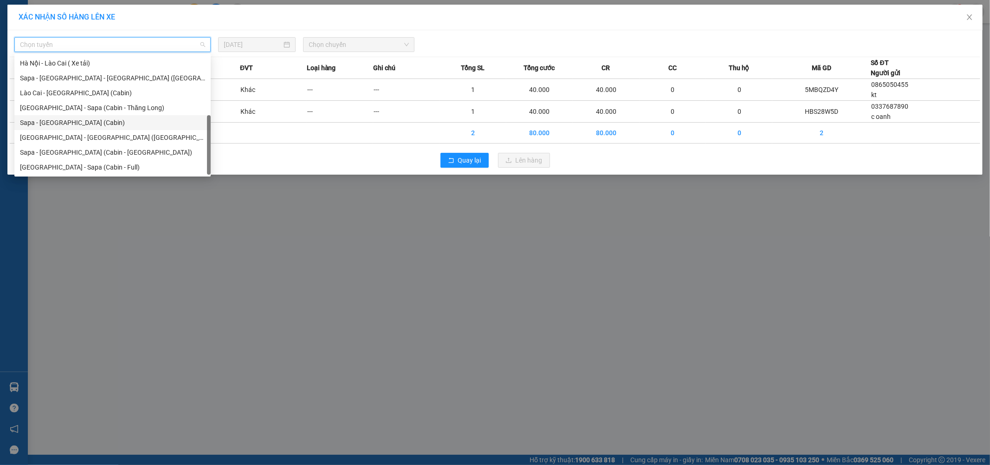
click at [118, 121] on div "Sapa - Hà Nội (Cabin)" at bounding box center [112, 122] width 185 height 10
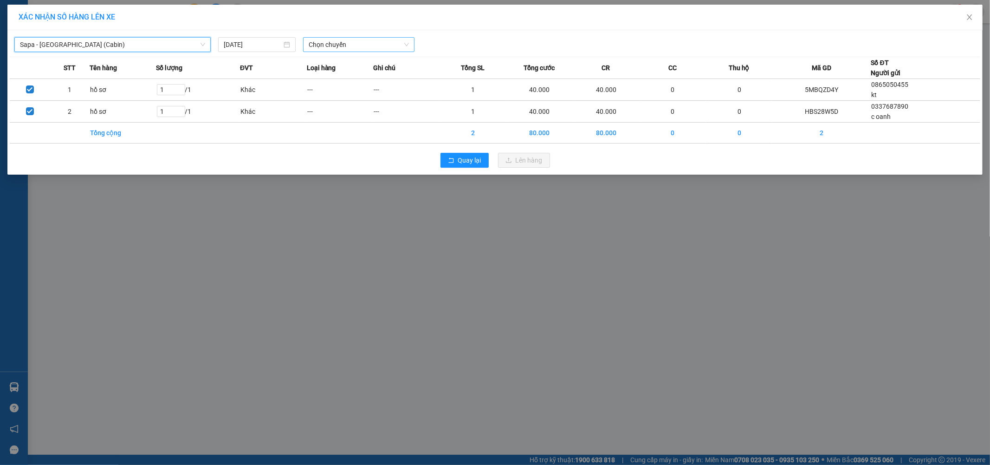
click at [370, 44] on span "Chọn chuyến" at bounding box center [359, 45] width 100 height 14
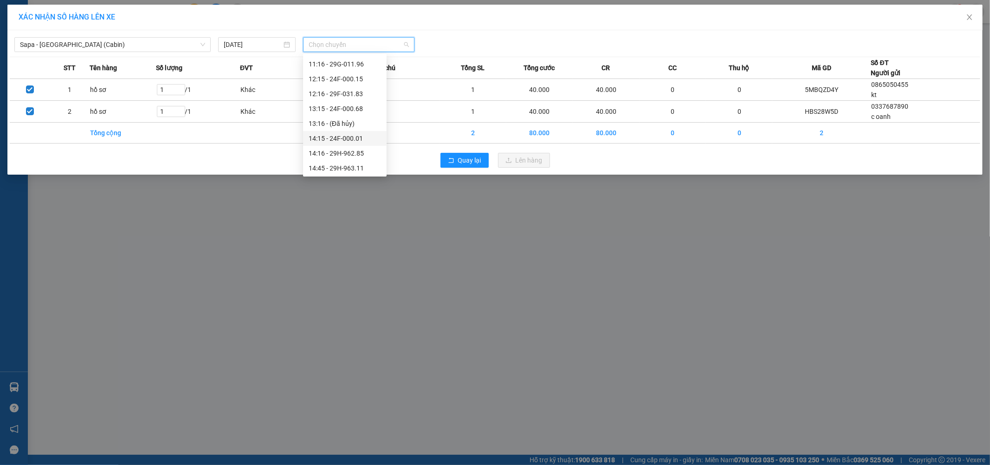
scroll to position [0, 0]
click at [356, 138] on div "10:16 - 24F-000.79" at bounding box center [345, 137] width 72 height 10
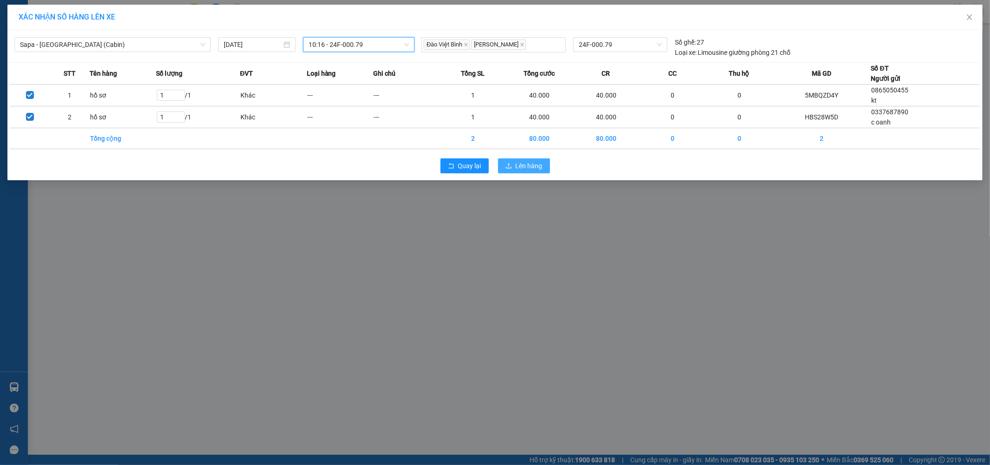
click at [533, 164] on span "Lên hàng" at bounding box center [529, 166] width 27 height 10
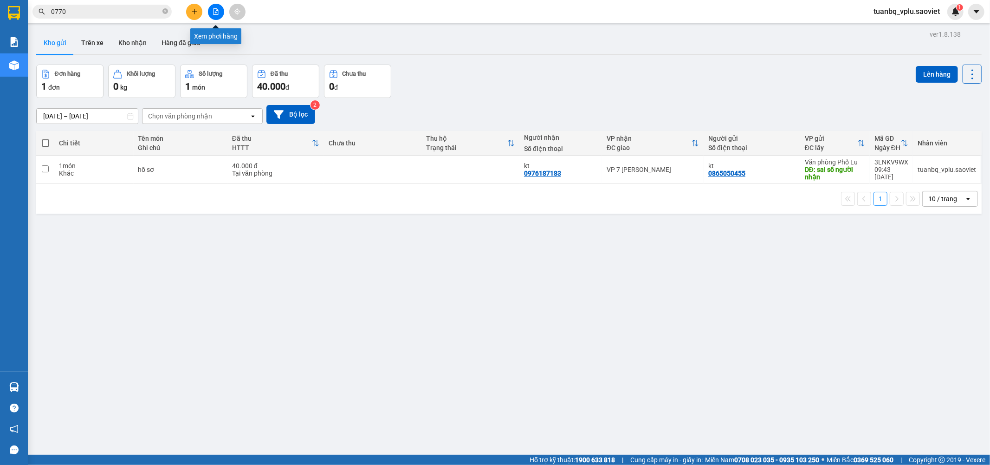
click at [220, 10] on button at bounding box center [216, 12] width 16 height 16
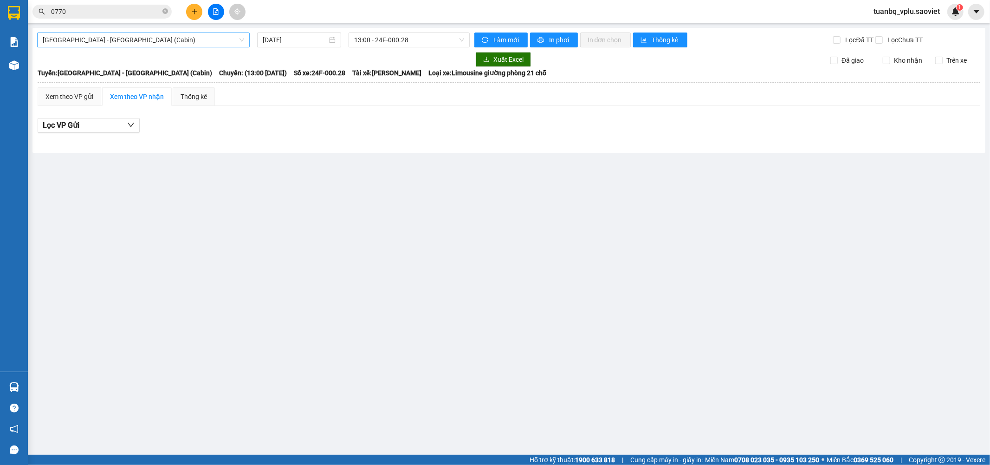
click at [172, 41] on span "Hà Nội - Lào Cai (Cabin)" at bounding box center [143, 40] width 201 height 14
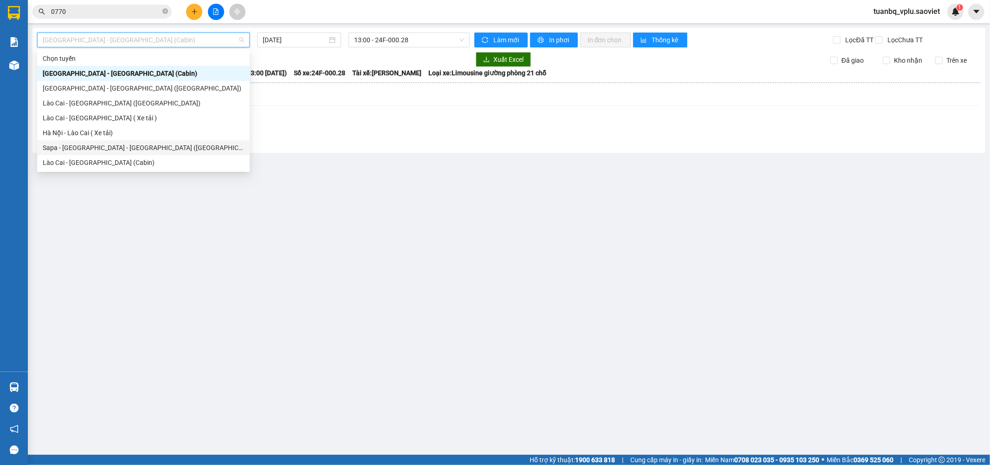
scroll to position [74, 0]
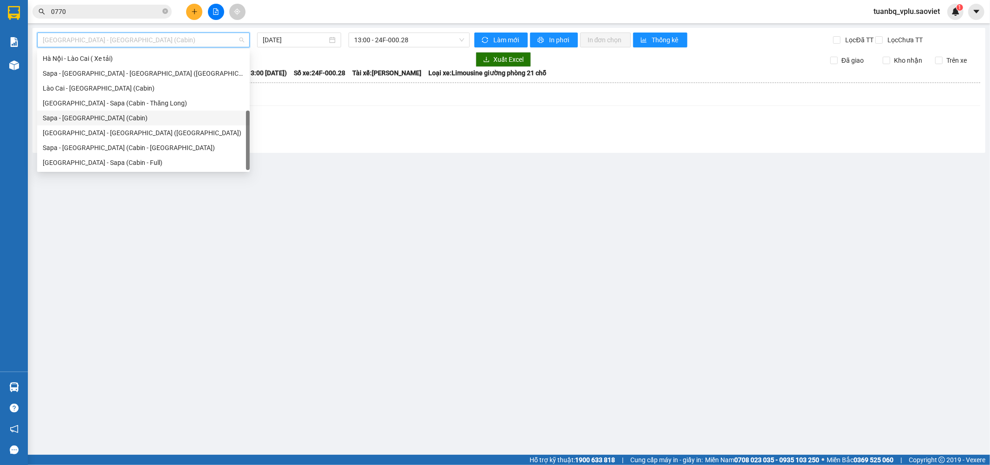
click at [110, 111] on div "Sapa - Hà Nội (Cabin)" at bounding box center [143, 117] width 213 height 15
type input "13/08/2025"
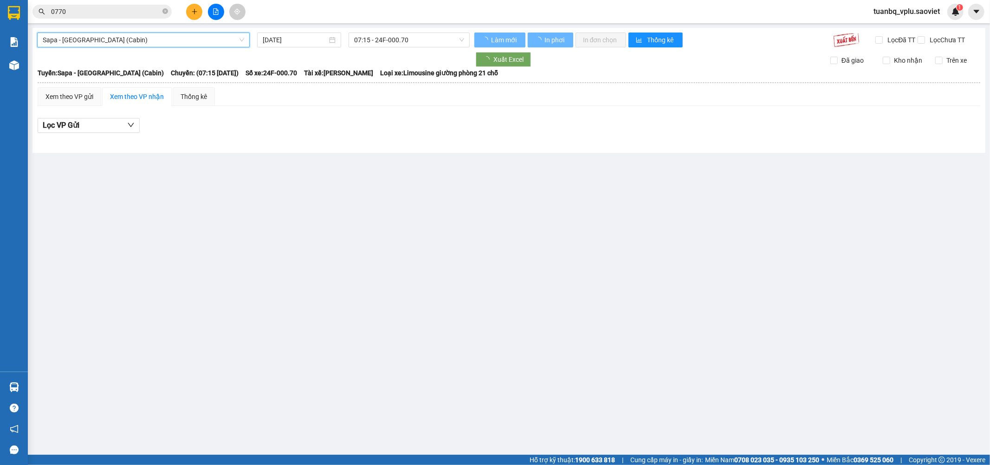
click at [418, 43] on span "07:15 - 24F-000.70" at bounding box center [409, 40] width 110 height 14
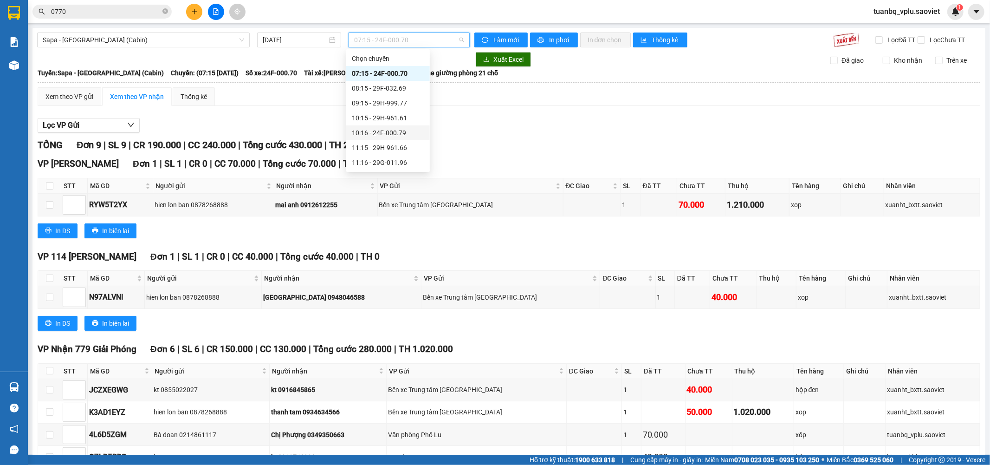
click at [406, 132] on div "10:16 - 24F-000.79" at bounding box center [388, 133] width 72 height 10
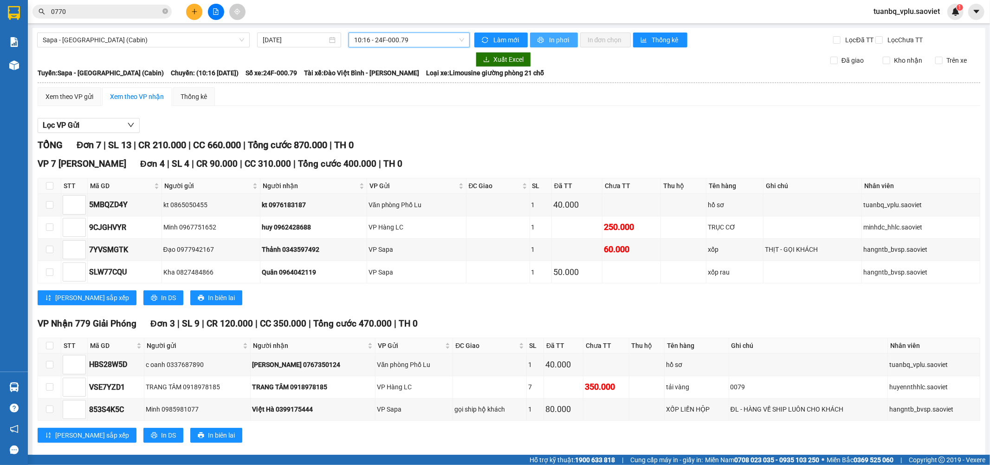
click at [554, 40] on span "In phơi" at bounding box center [559, 40] width 21 height 10
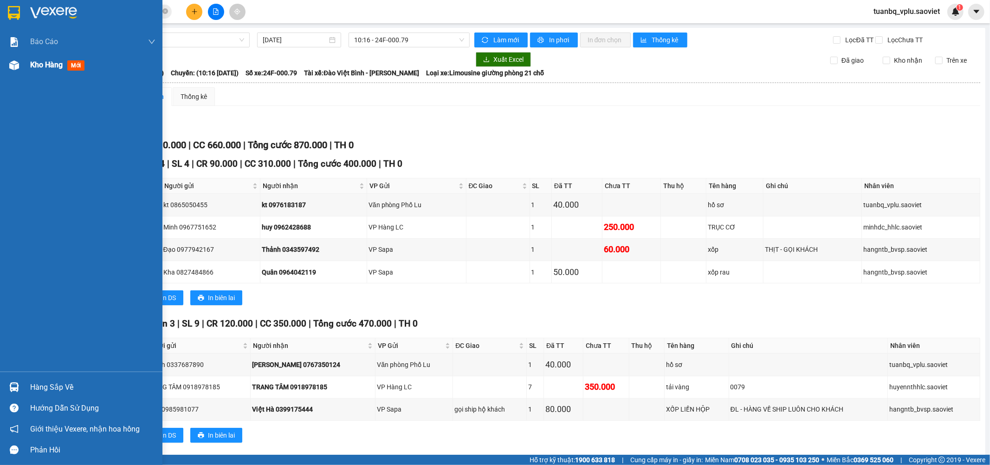
click at [54, 65] on span "Kho hàng" at bounding box center [46, 64] width 32 height 9
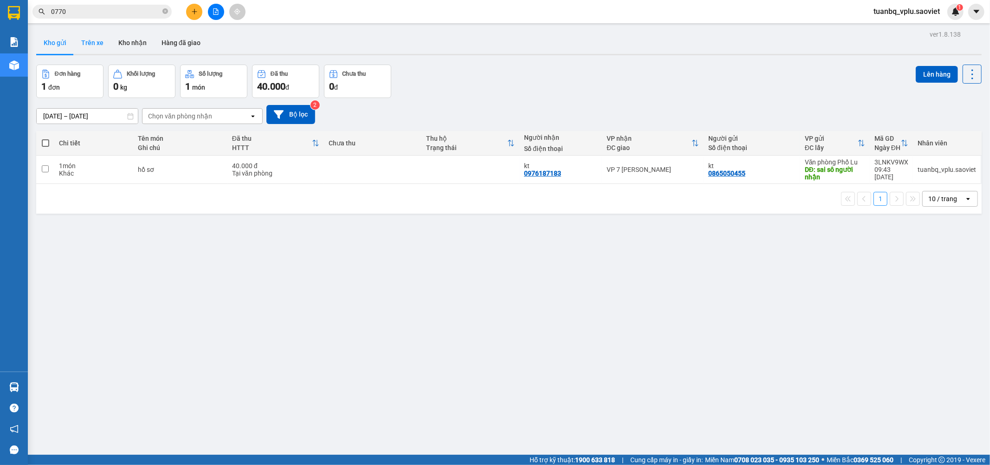
click at [91, 38] on button "Trên xe" at bounding box center [92, 43] width 37 height 22
